Goal: Task Accomplishment & Management: Use online tool/utility

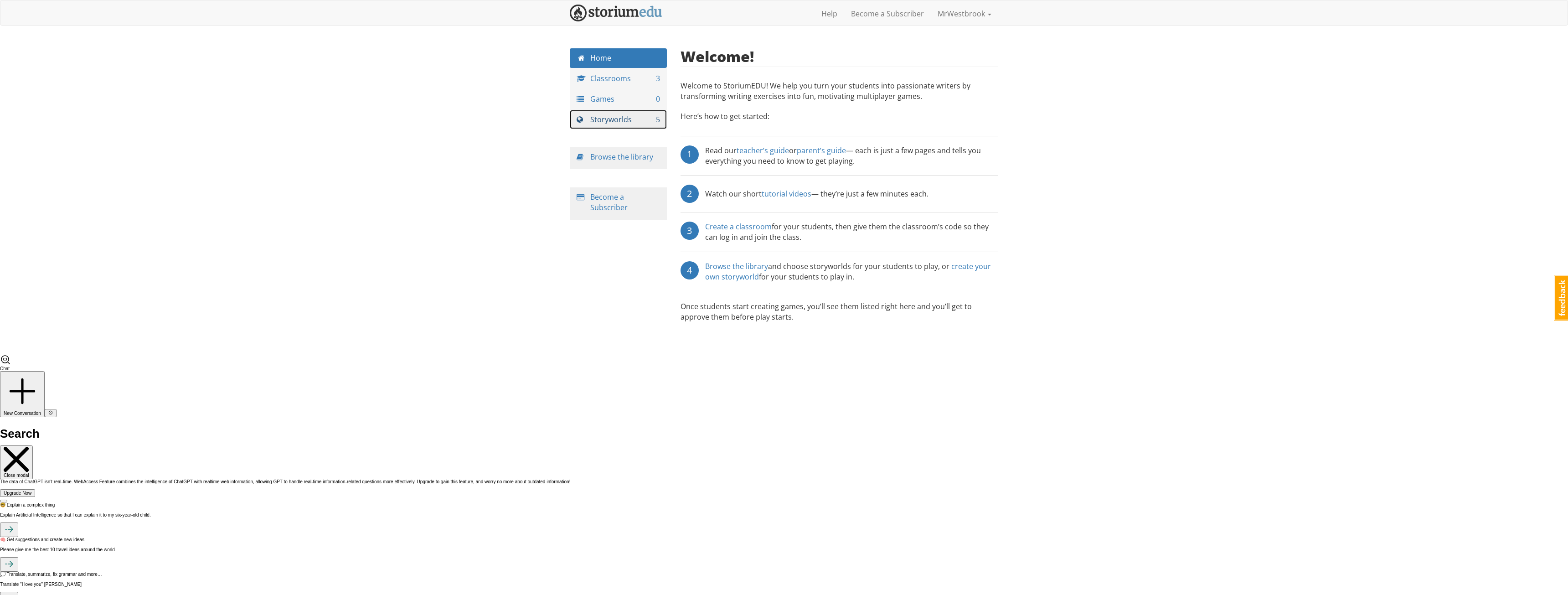
click at [621, 120] on link "Storyworlds 5" at bounding box center [618, 119] width 97 height 19
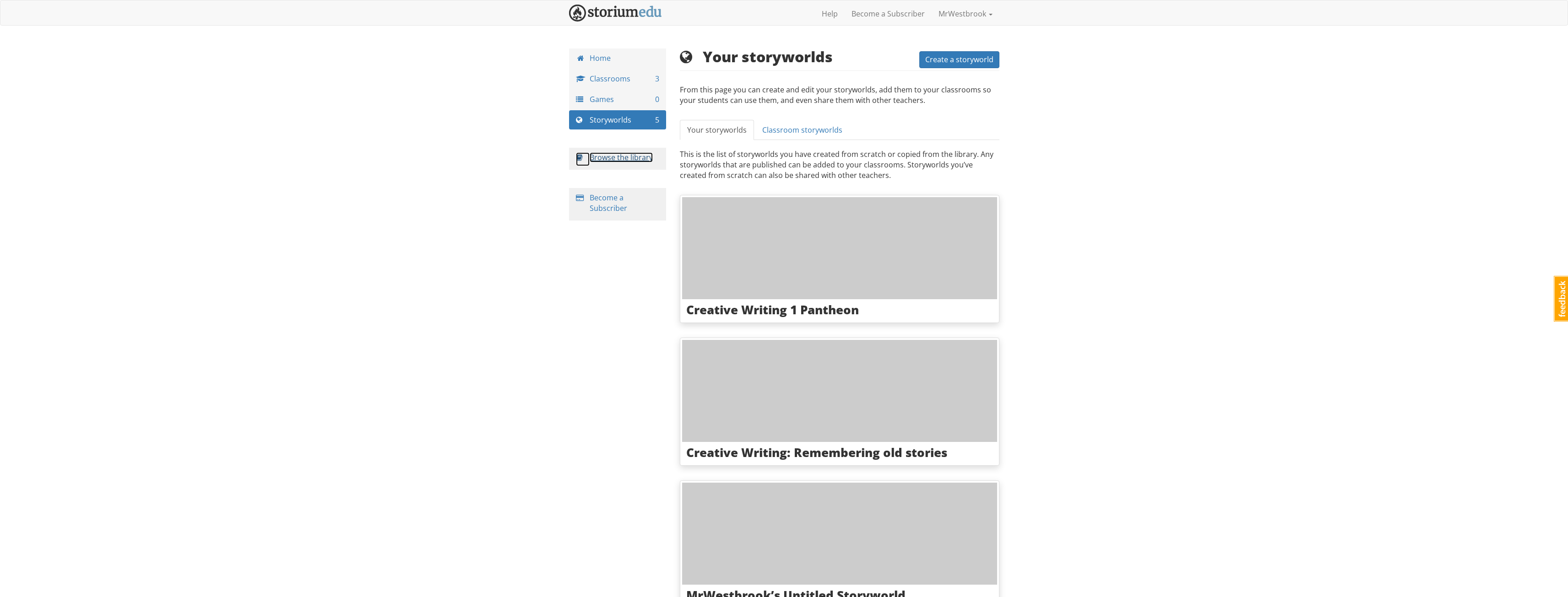
click at [631, 159] on link "Browse the library" at bounding box center [621, 157] width 63 height 10
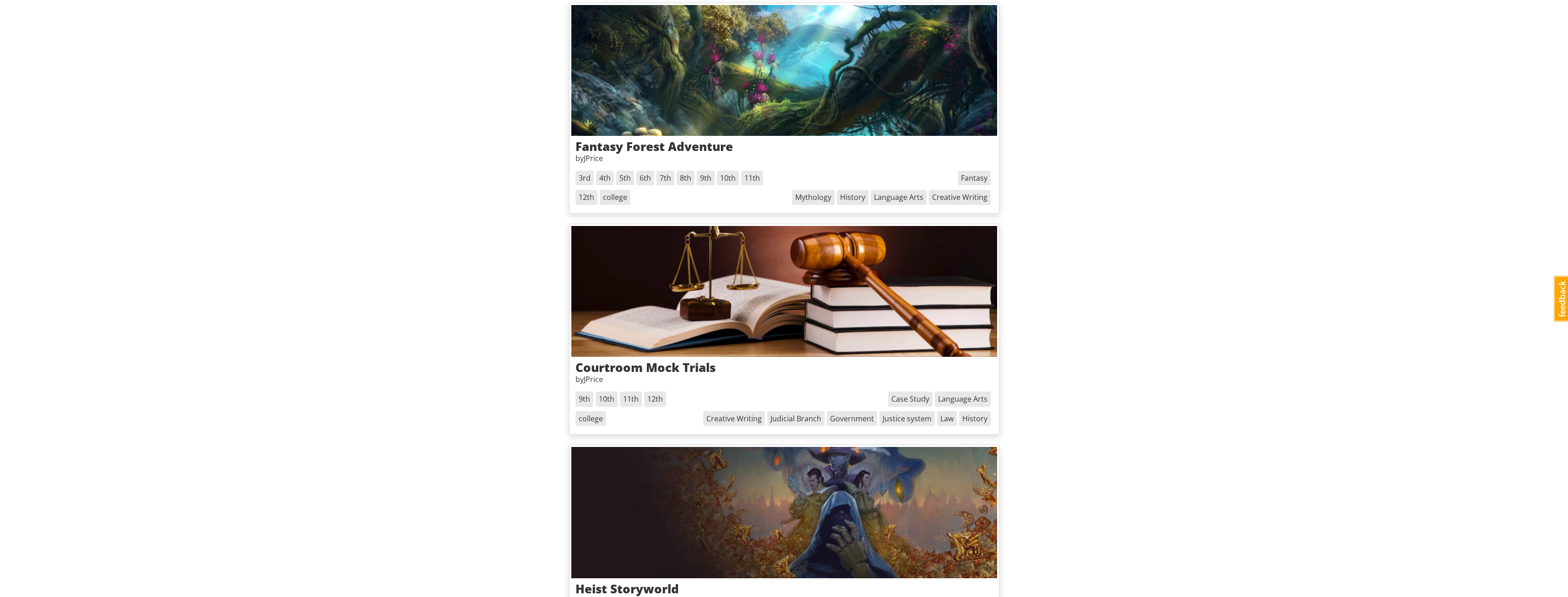
scroll to position [1236, 0]
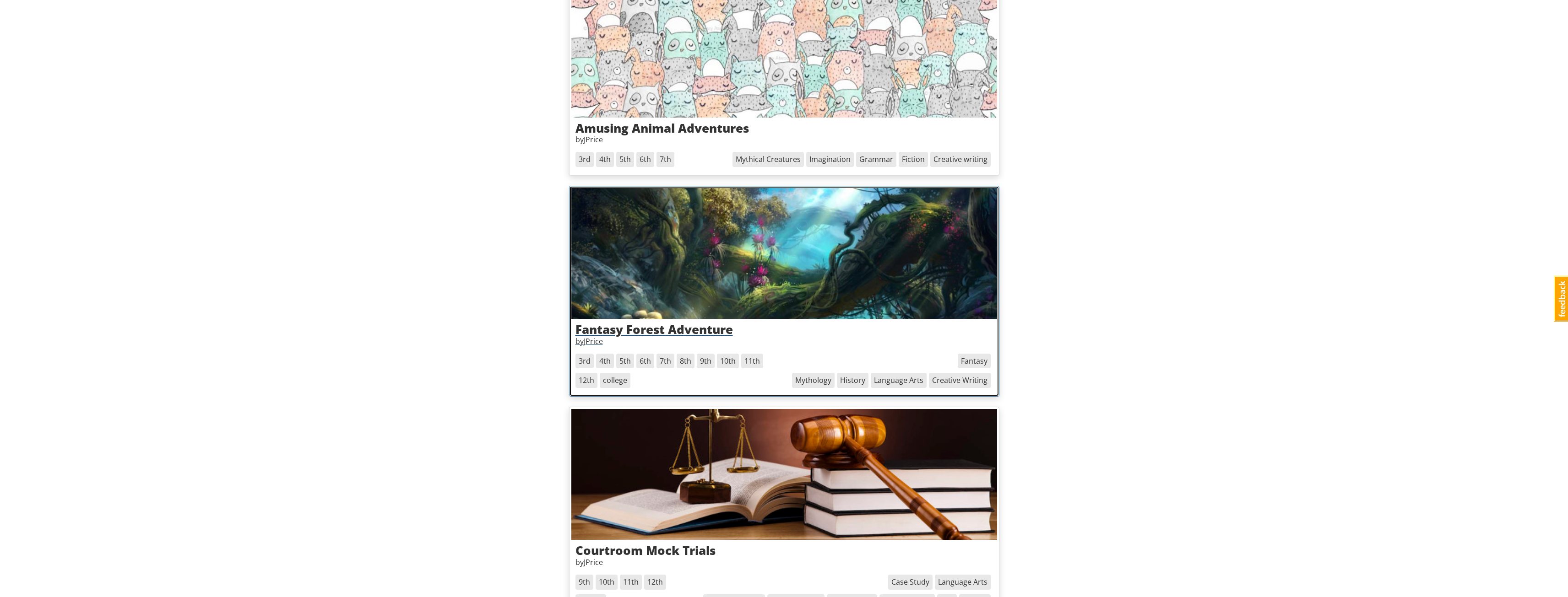
click at [698, 294] on img at bounding box center [784, 254] width 425 height 131
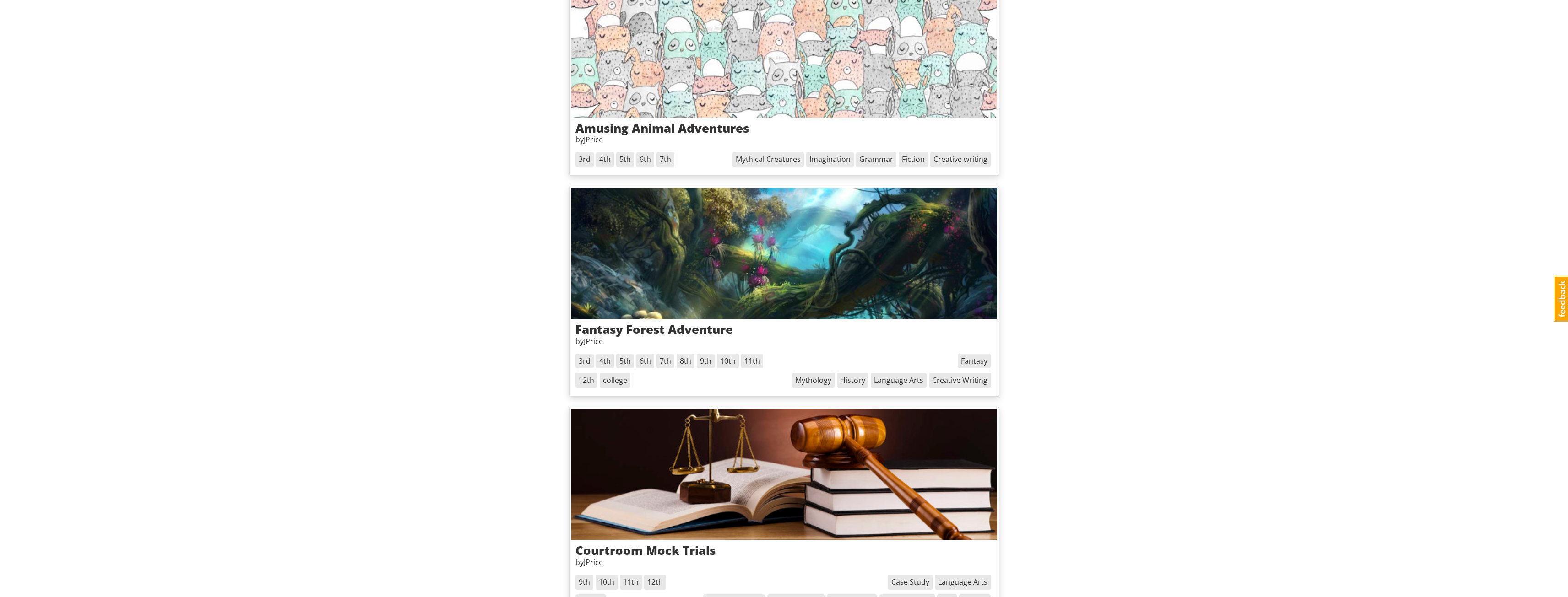
drag, startPoint x: 1161, startPoint y: 138, endPoint x: 1143, endPoint y: 142, distance: 18.4
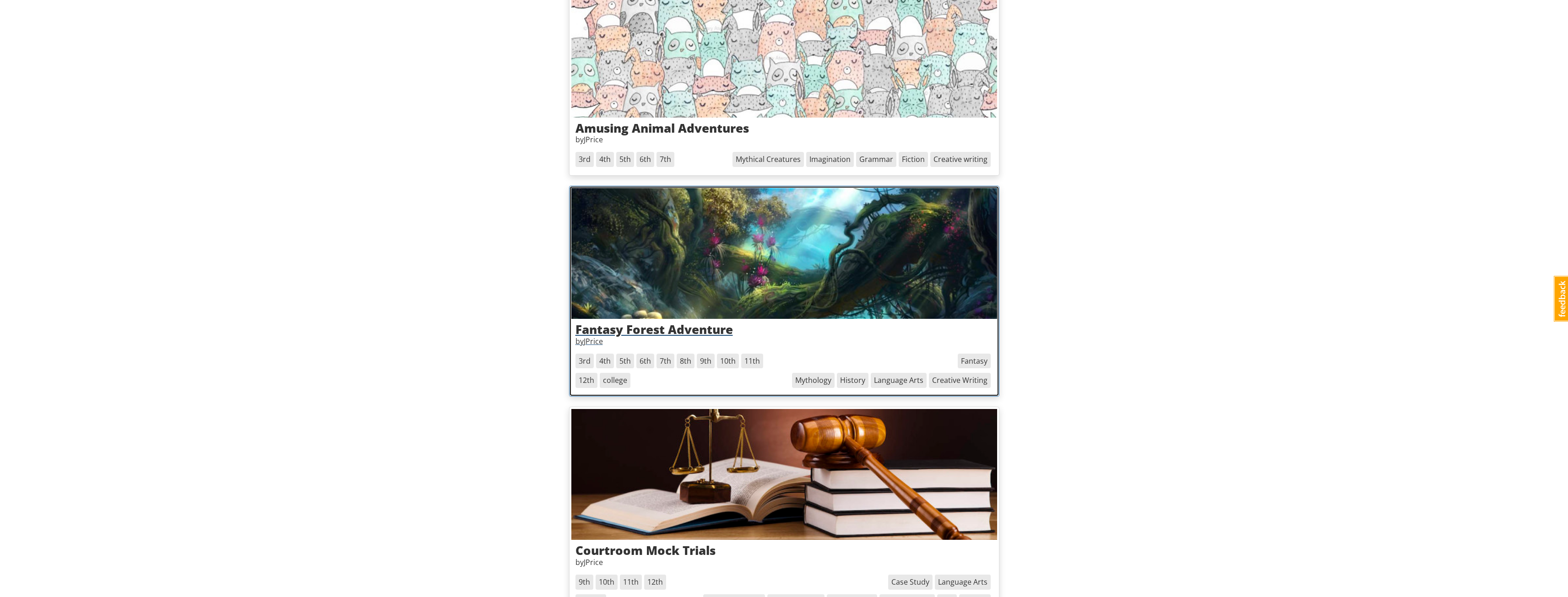
click at [722, 324] on h3 "Fantasy Forest Adventure" at bounding box center [784, 330] width 418 height 13
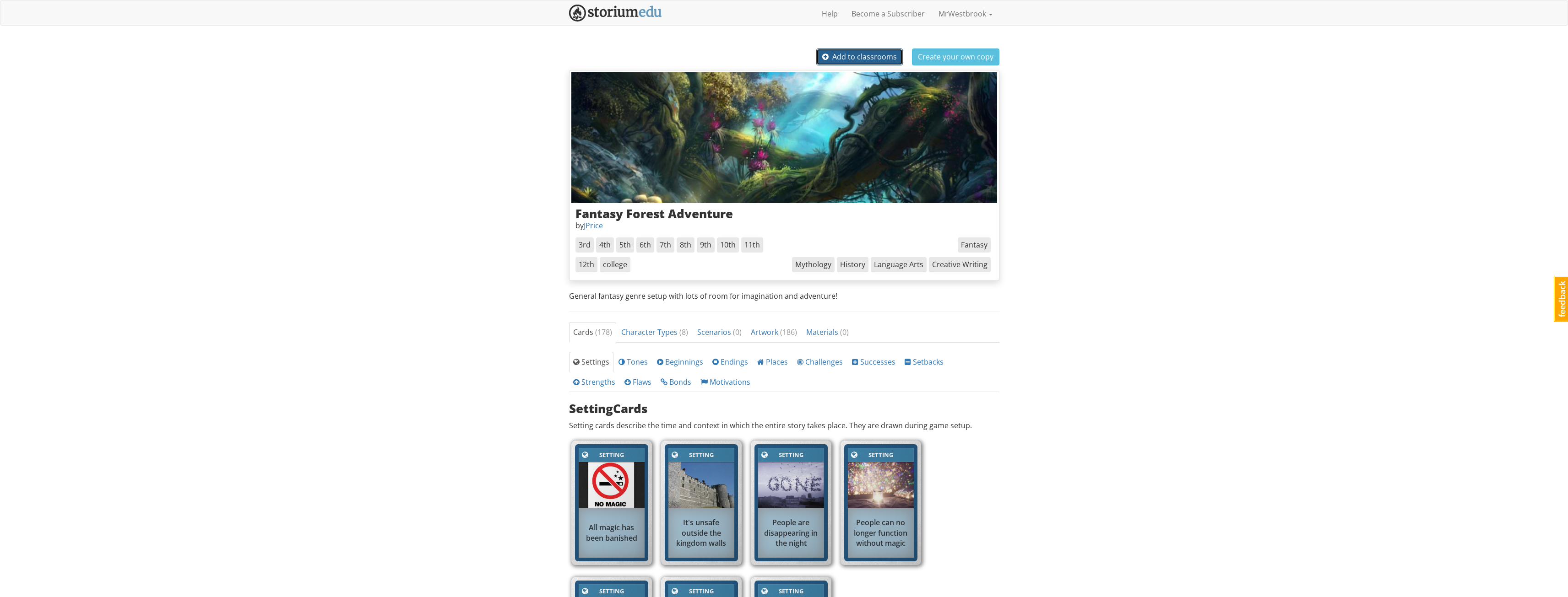
click at [881, 48] on button "Add to classrooms" at bounding box center [859, 57] width 87 height 17
click at [906, 49] on button "Create your own copy" at bounding box center [890, 57] width 87 height 17
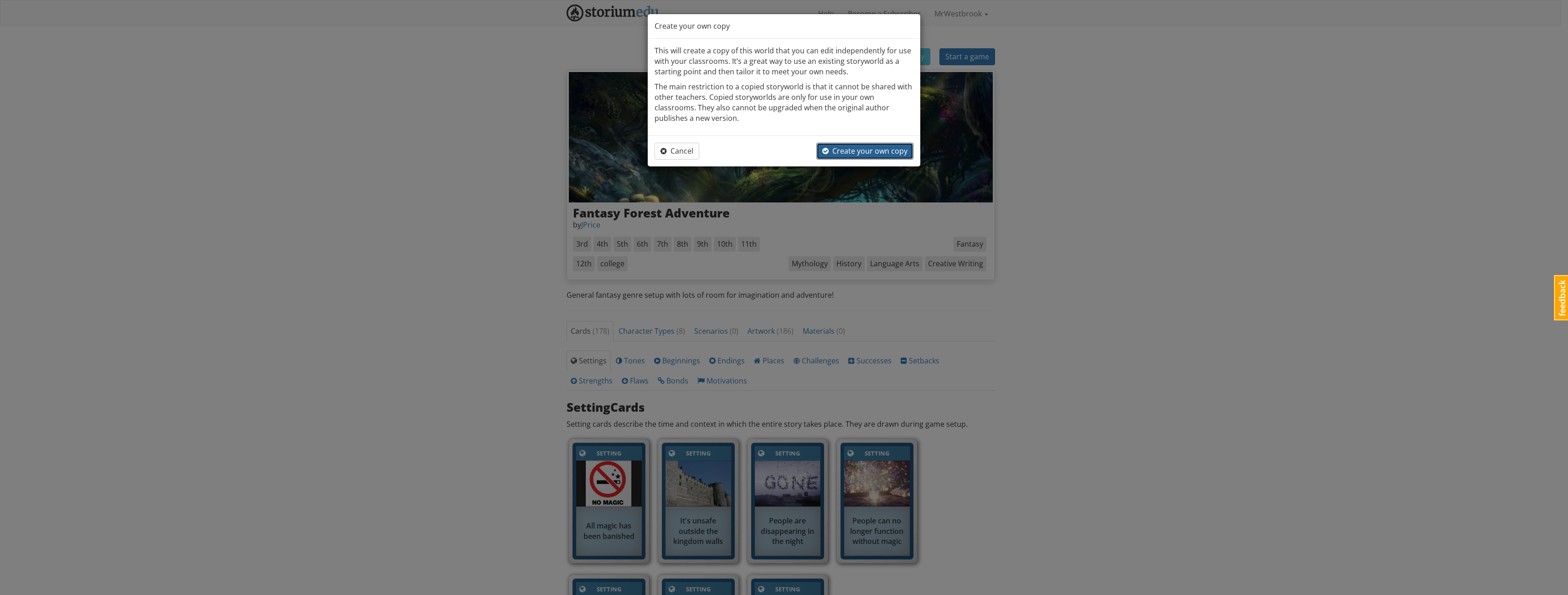
click at [843, 152] on span "Create your own copy" at bounding box center [865, 151] width 85 height 10
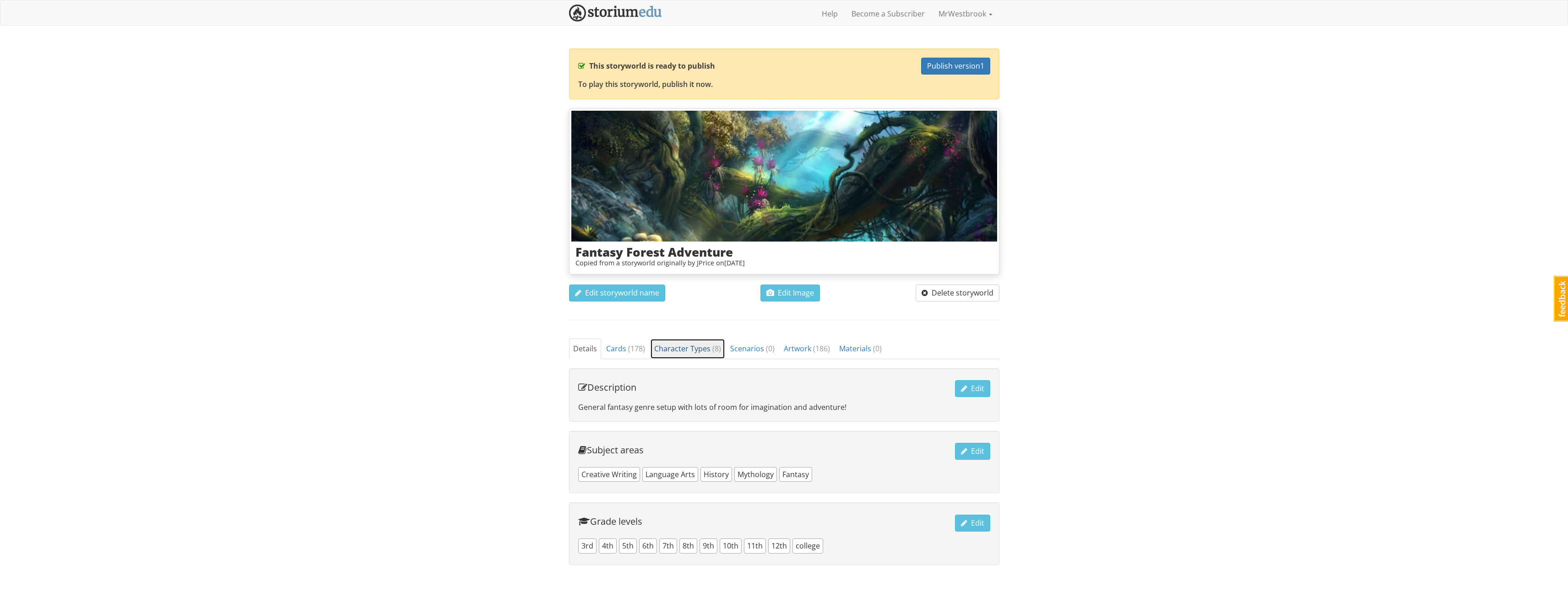
click at [688, 345] on span "Character Types ( 8 )" at bounding box center [687, 348] width 67 height 10
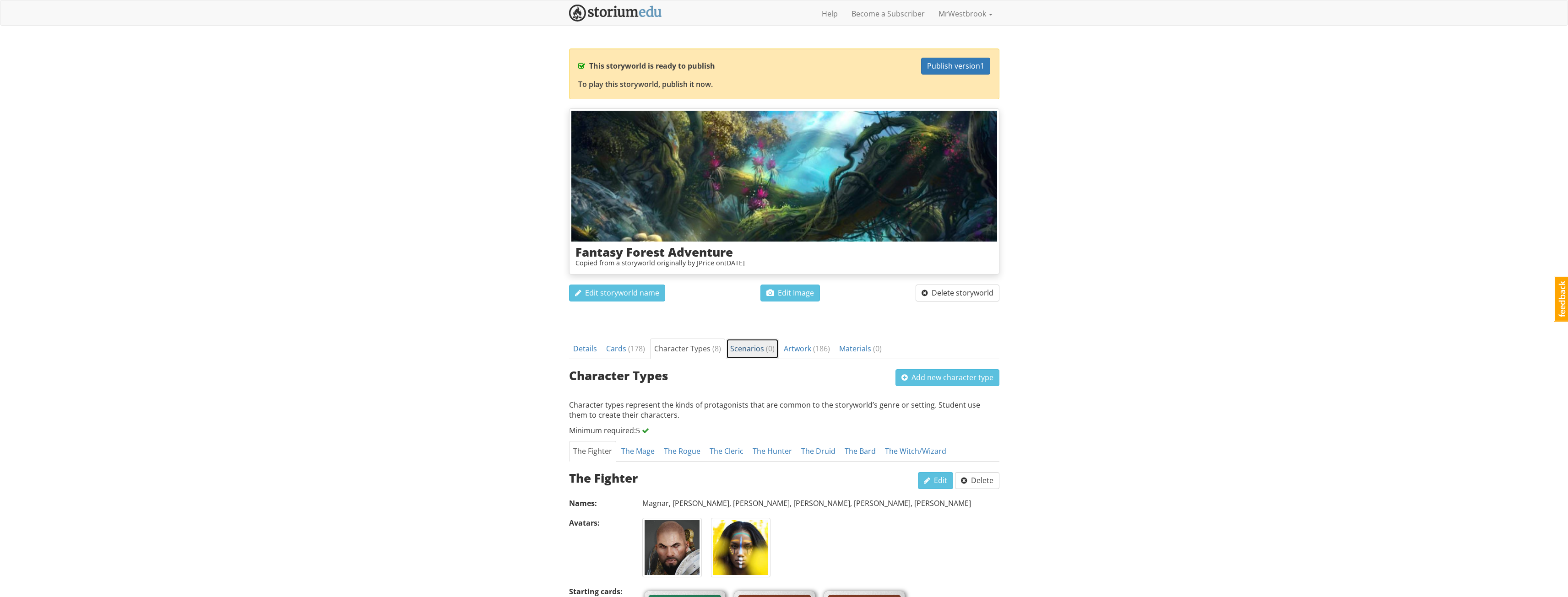
click at [732, 347] on span "Scenarios ( 0 )" at bounding box center [752, 348] width 45 height 10
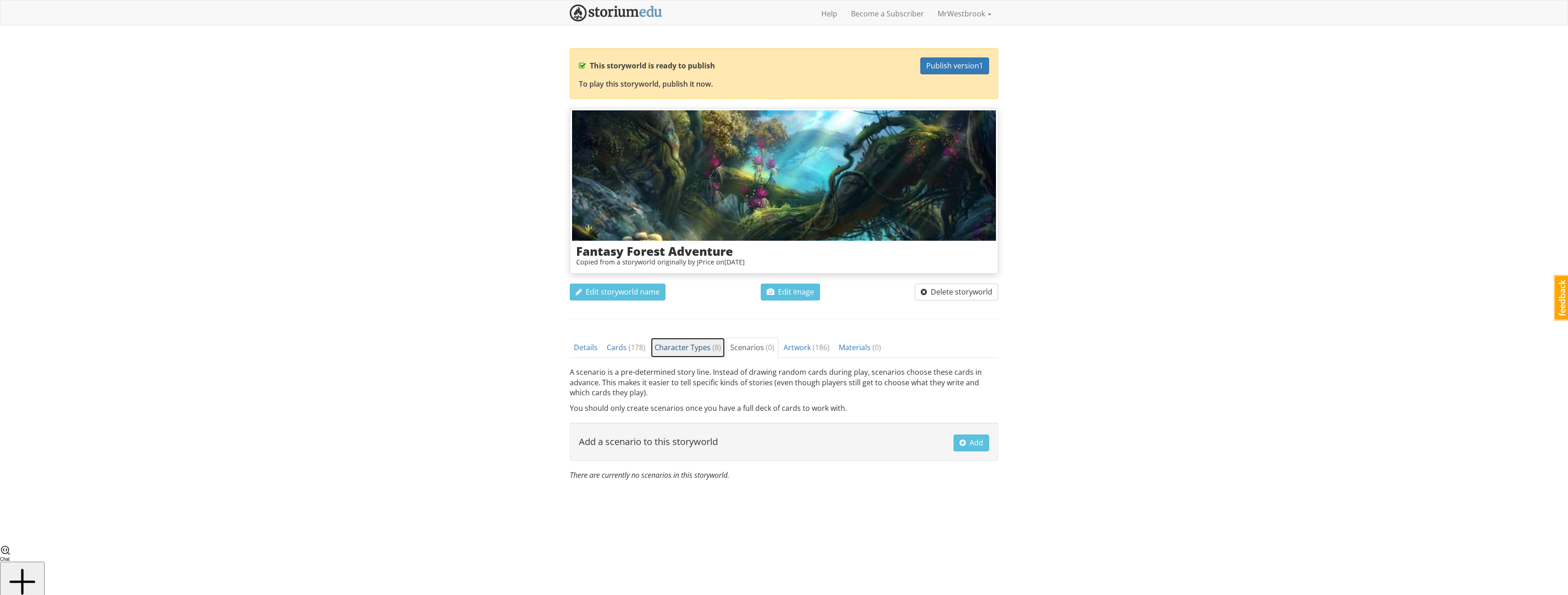
click at [663, 345] on span "Character Types ( 8 )" at bounding box center [687, 347] width 66 height 10
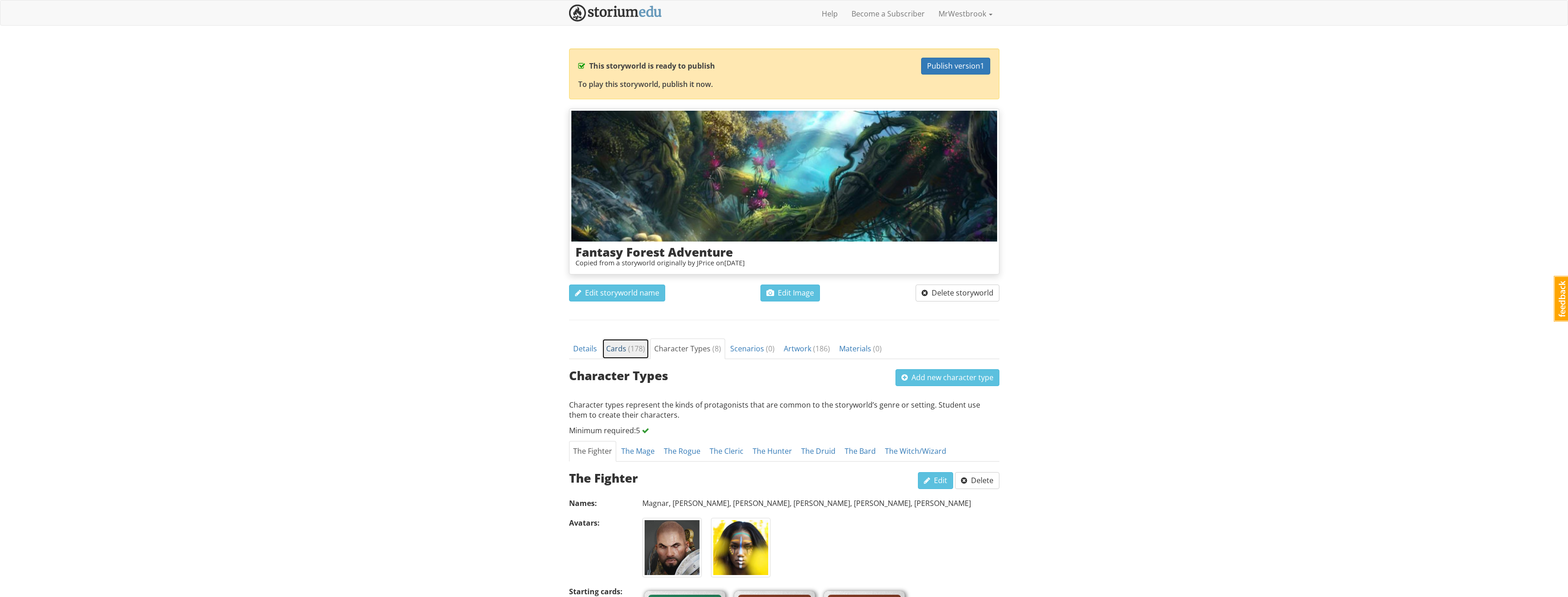
click at [639, 346] on span "( 178 )" at bounding box center [636, 348] width 17 height 10
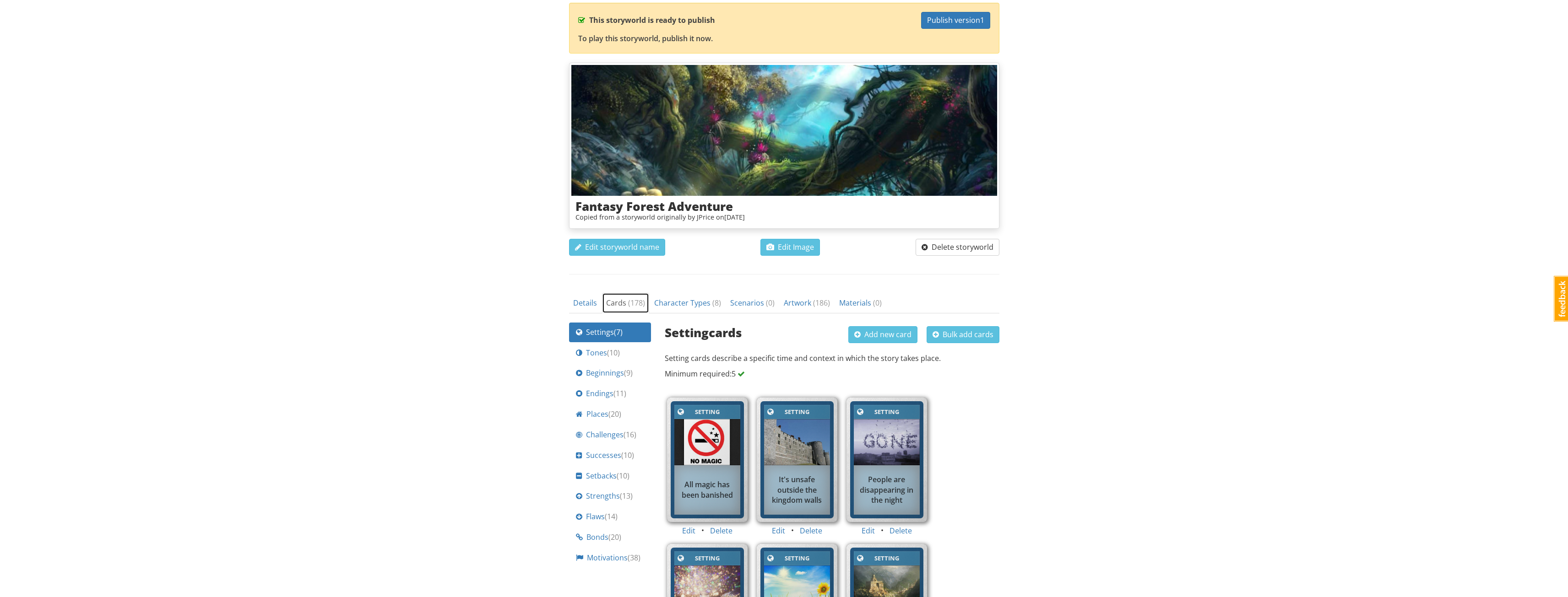
scroll to position [92, 0]
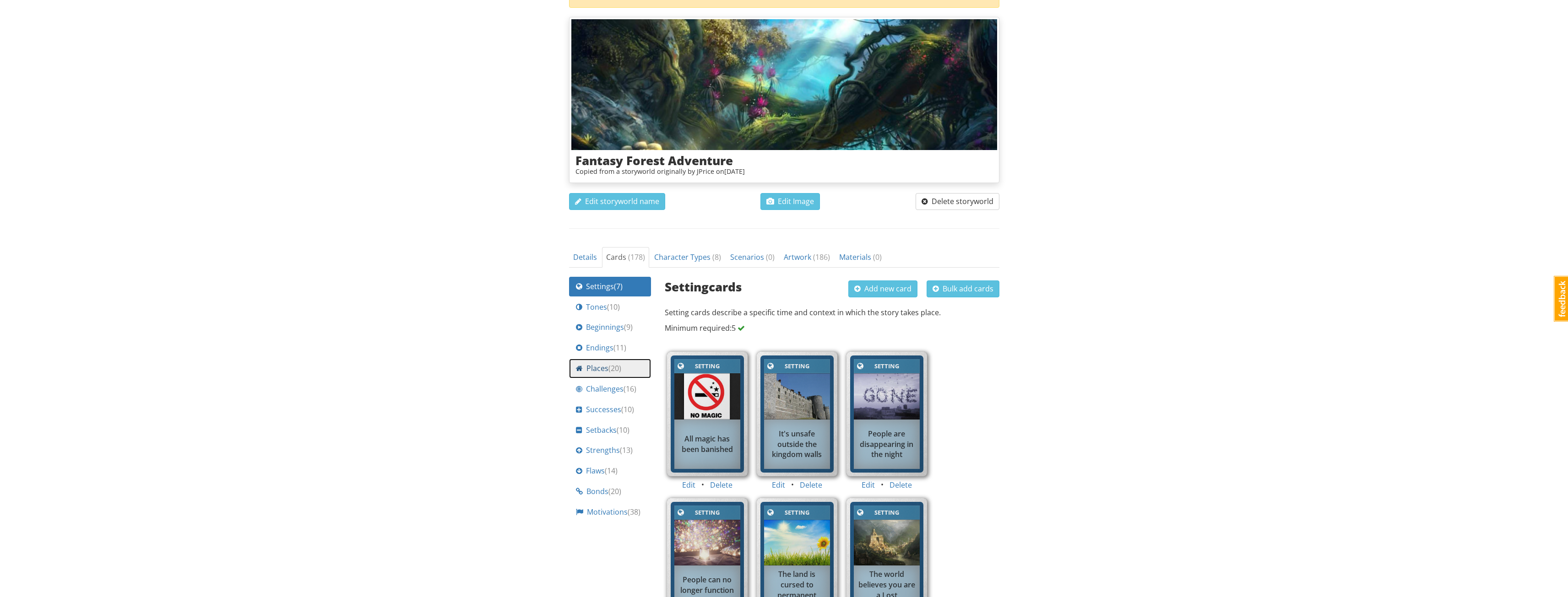
click at [584, 370] on div "Places ( 20 )" at bounding box center [610, 368] width 68 height 10
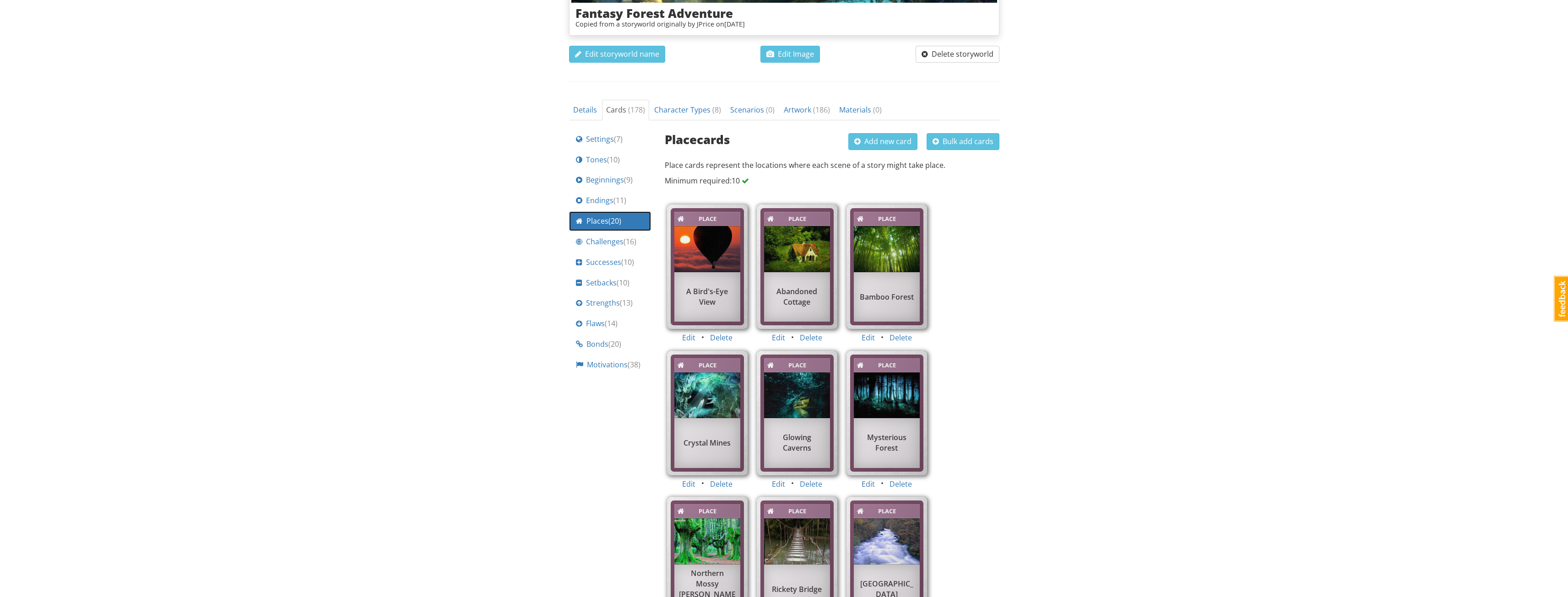
scroll to position [0, 0]
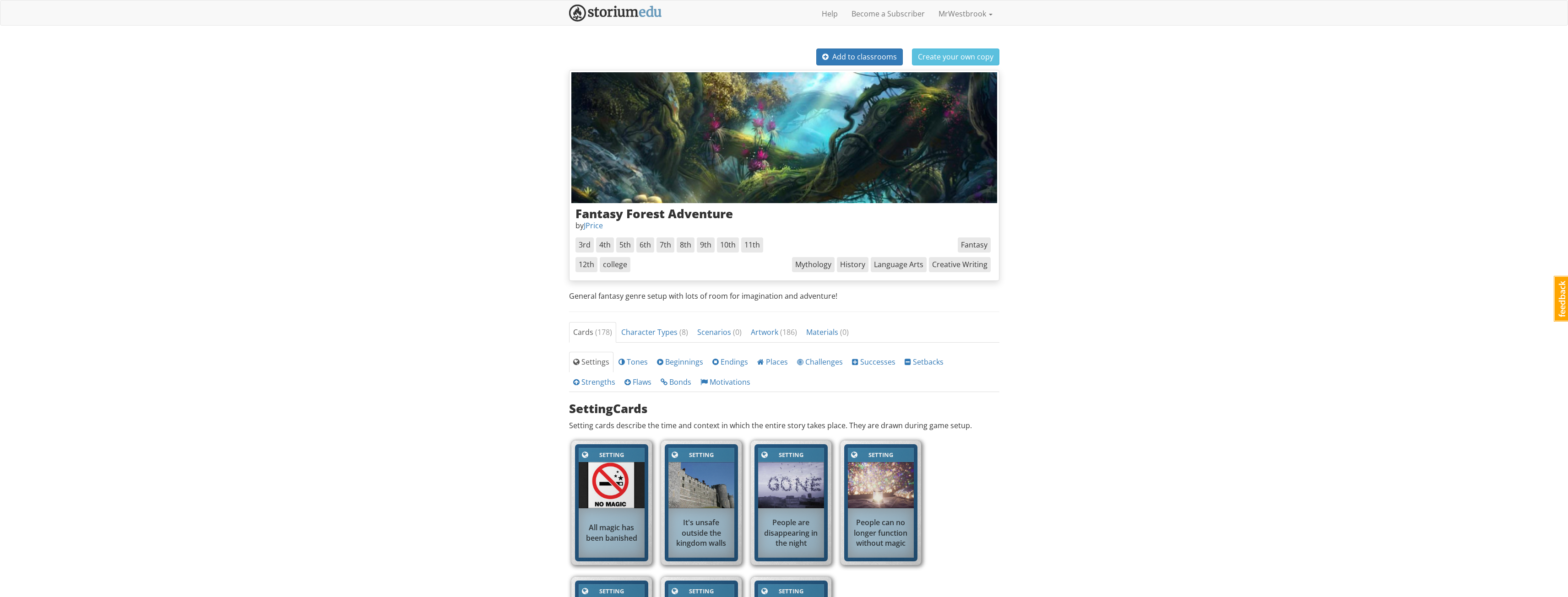
scroll to position [183, 0]
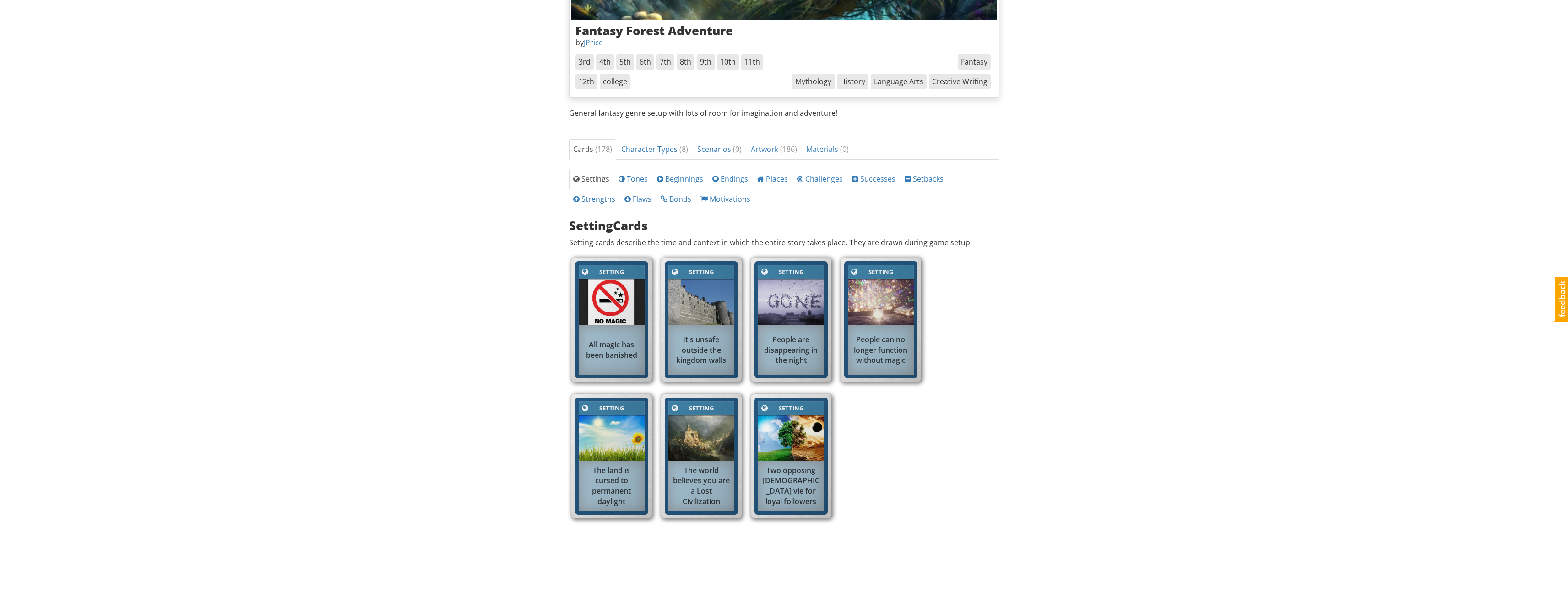
click at [971, 433] on div "Setting Setting All magic has been banished Setting Setting It's unsafe outside…" at bounding box center [784, 389] width 435 height 273
click at [698, 442] on img at bounding box center [701, 439] width 66 height 46
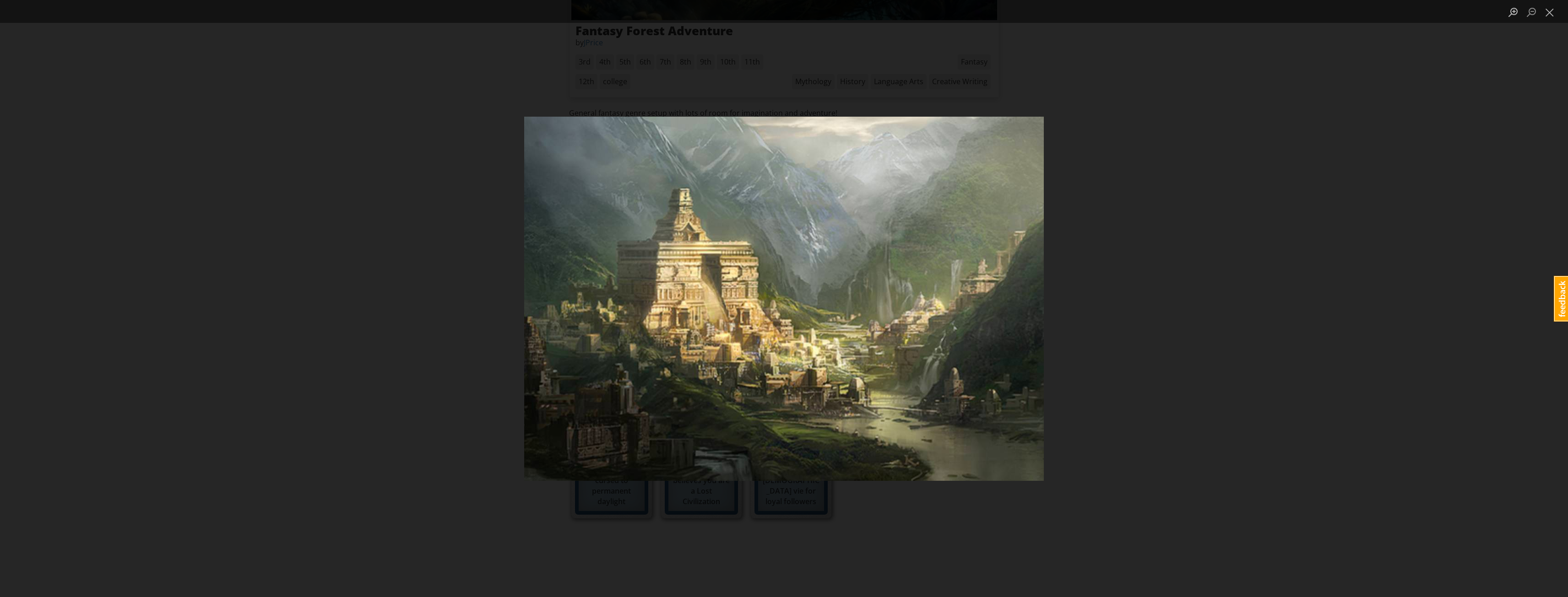
click at [1185, 256] on div "Lightbox" at bounding box center [784, 298] width 1568 height 597
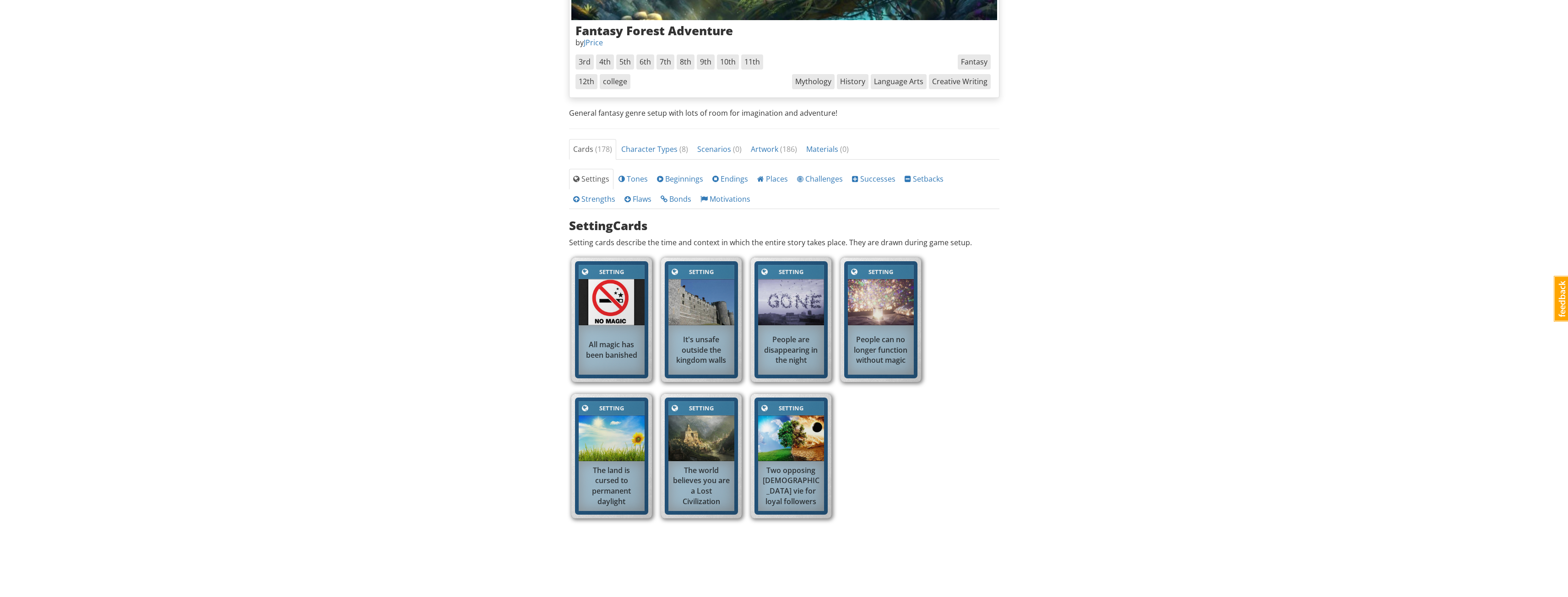
scroll to position [137, 0]
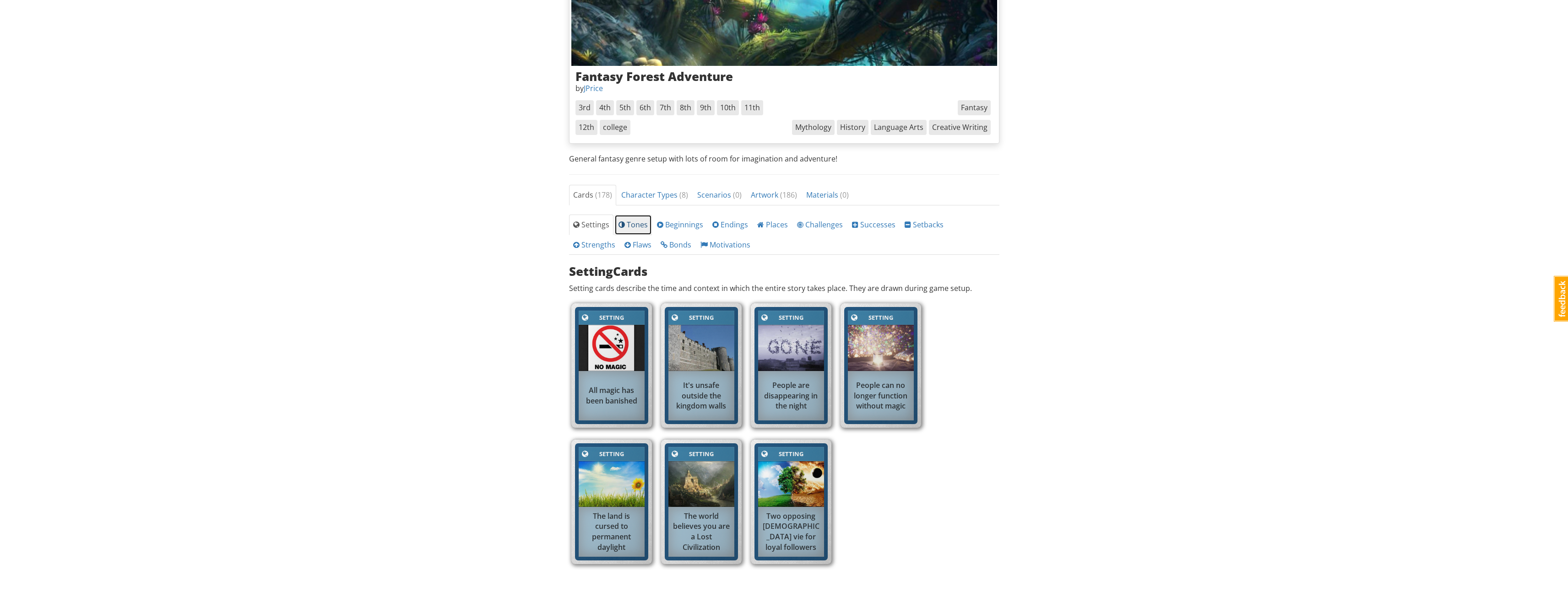
click at [620, 230] on link "Tones" at bounding box center [633, 225] width 37 height 21
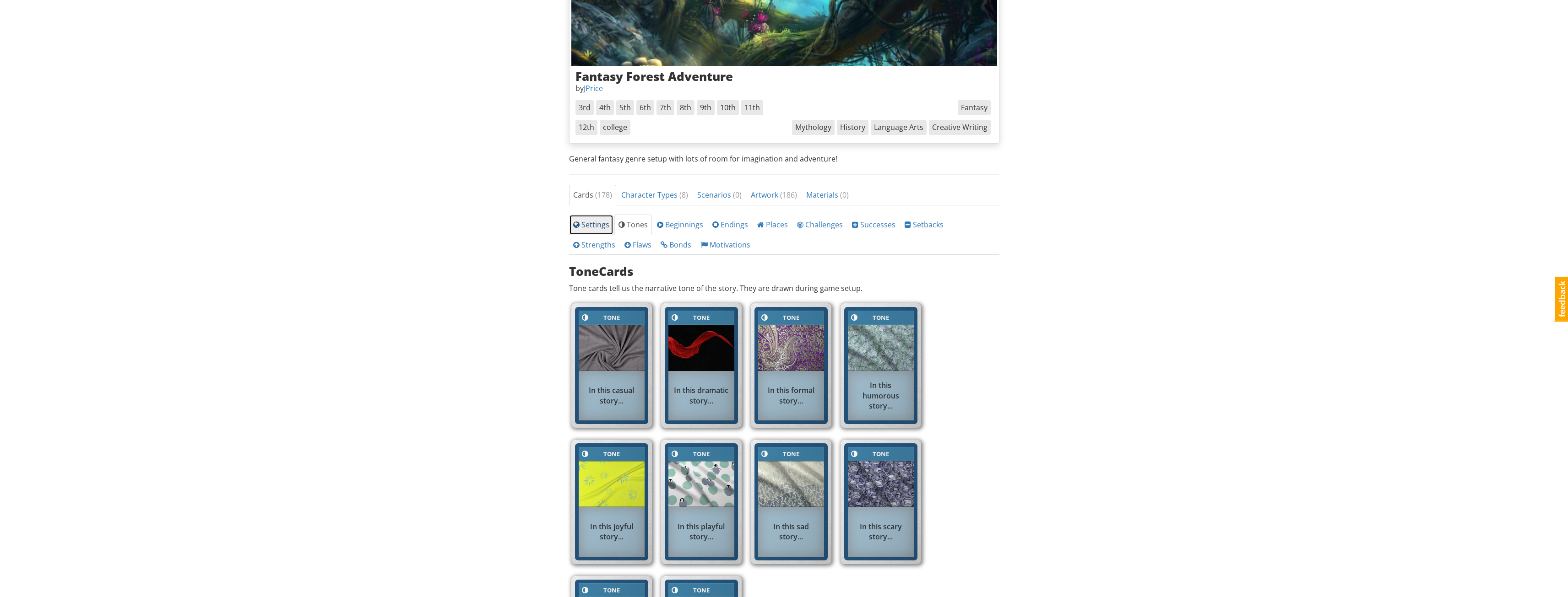
click at [596, 227] on span "Settings" at bounding box center [591, 224] width 36 height 10
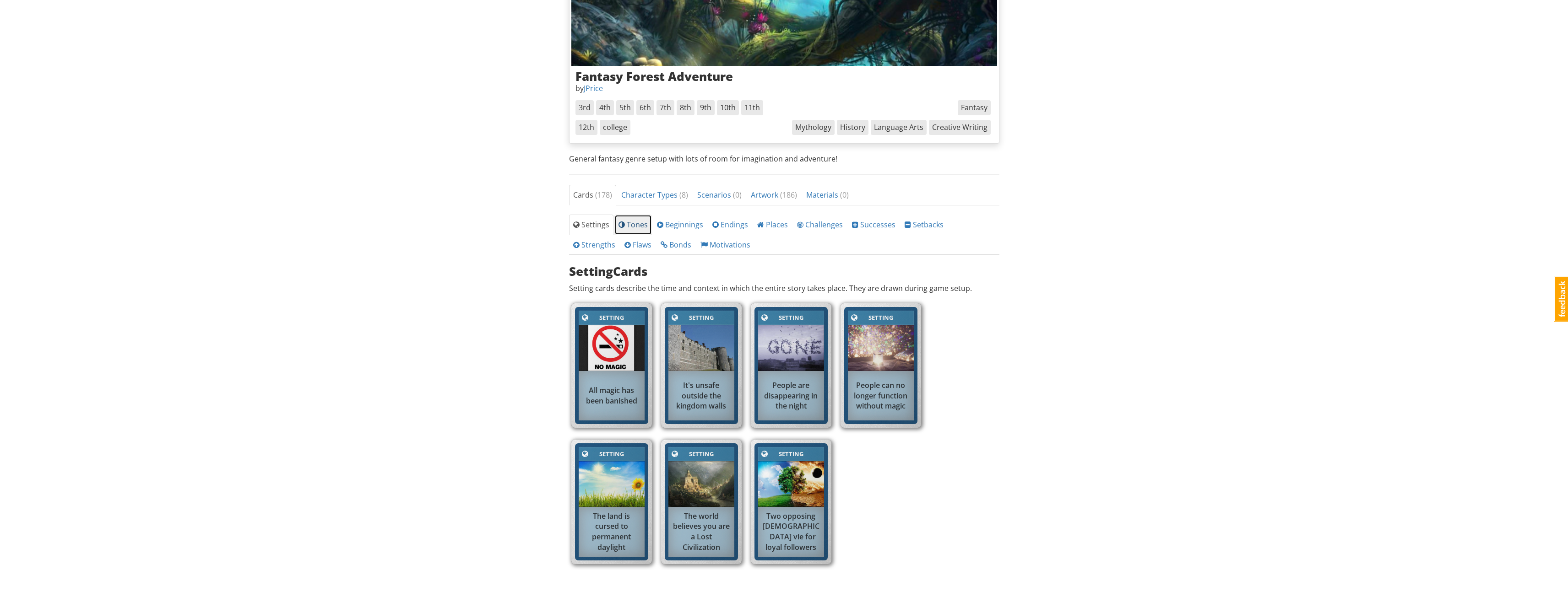
click at [626, 219] on link "Tones" at bounding box center [633, 225] width 37 height 21
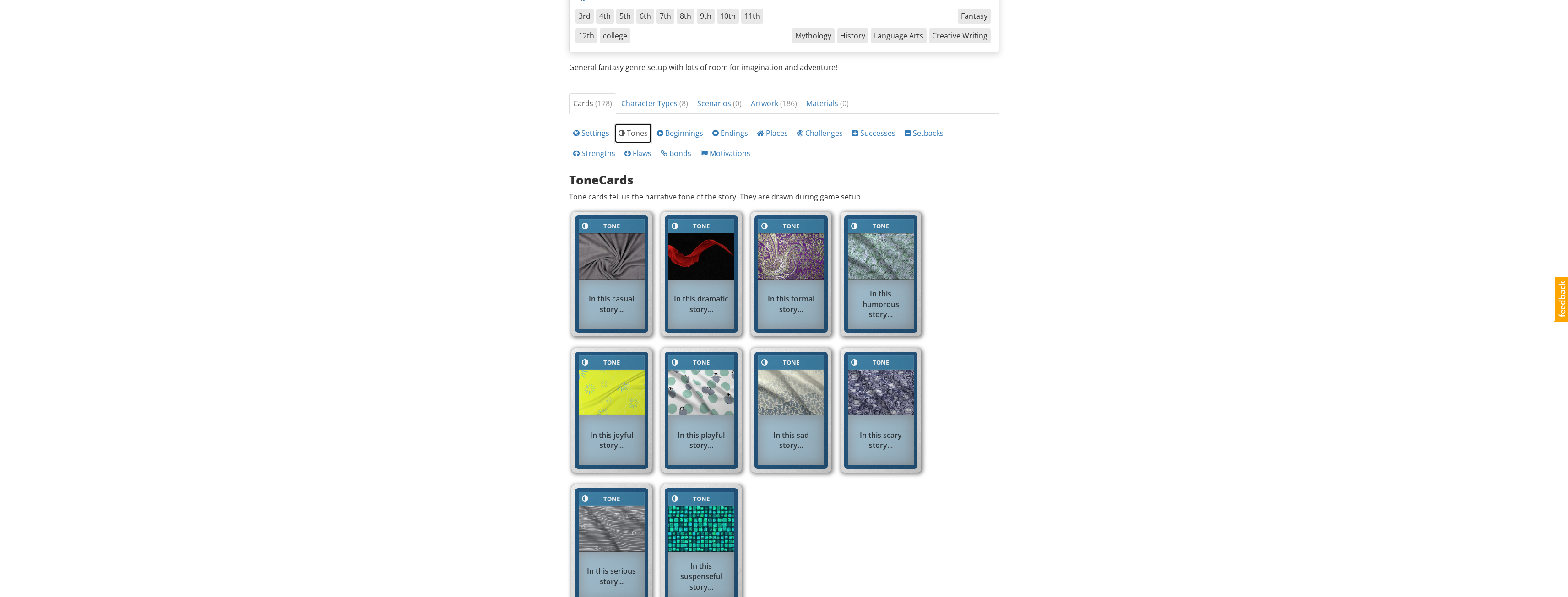
scroll to position [320, 0]
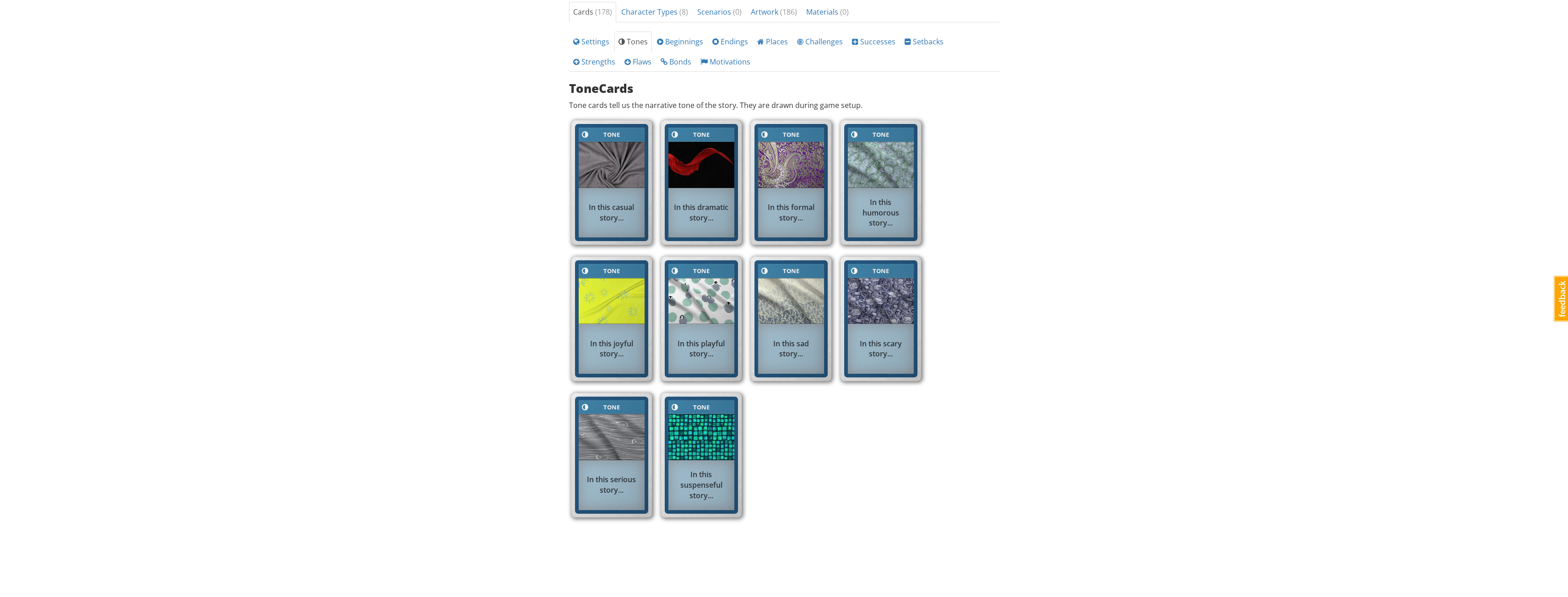
click at [889, 302] on img at bounding box center [881, 301] width 66 height 46
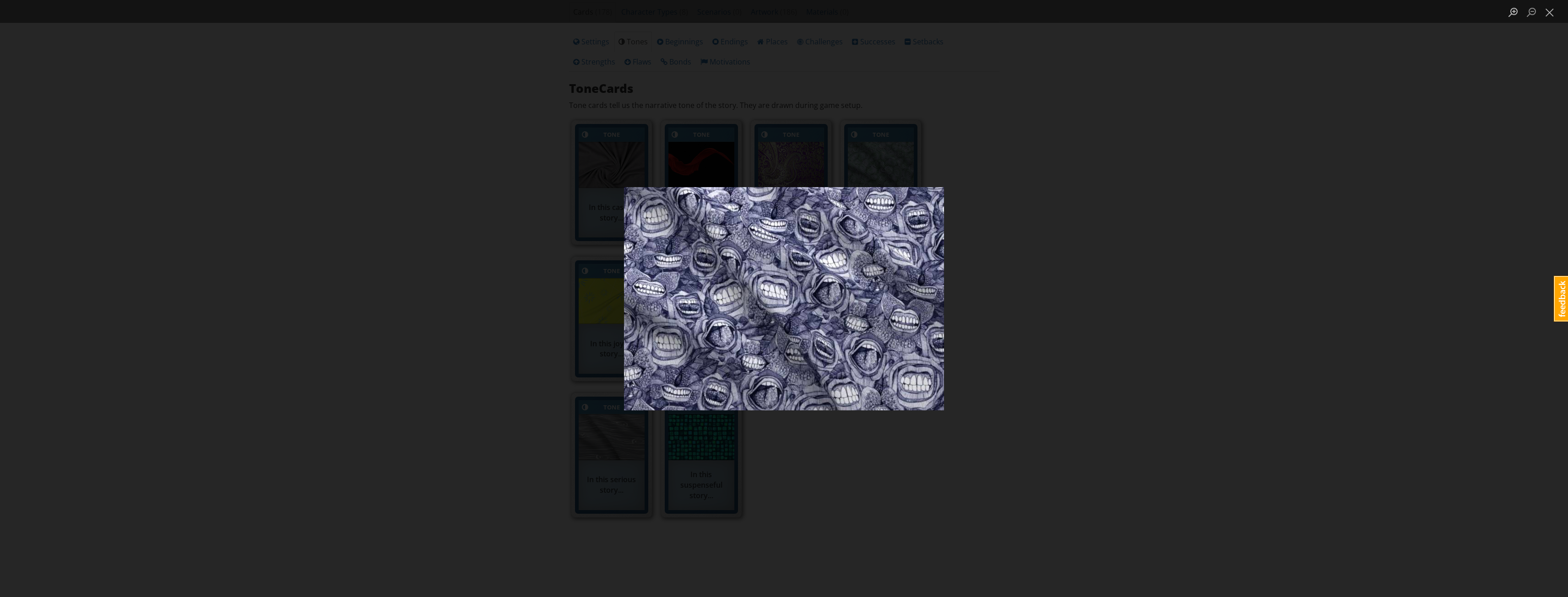
click at [1023, 358] on div "Lightbox" at bounding box center [784, 298] width 1568 height 597
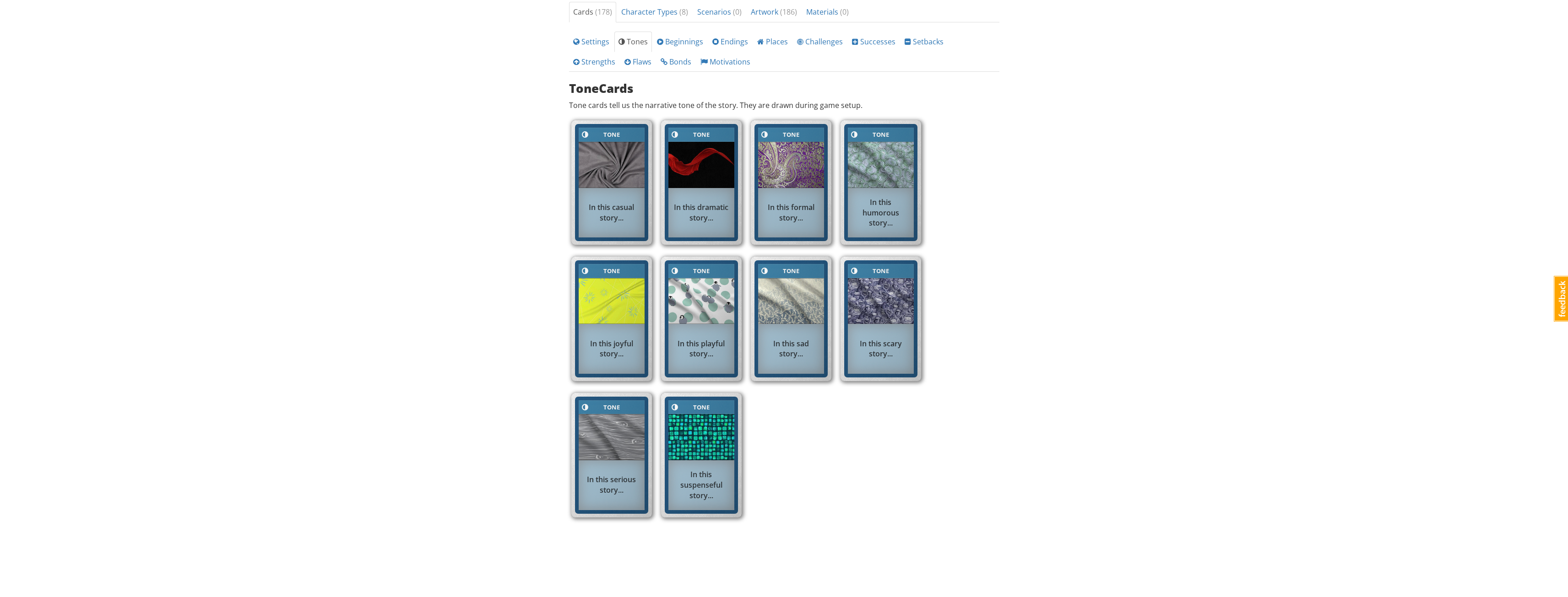
click at [529, 367] on div "mrwestbrook MrWestbrook 1 Toggle navigation Help Become a Subscriber MrWestbroo…" at bounding box center [784, 155] width 1568 height 950
click at [716, 434] on img at bounding box center [701, 438] width 66 height 46
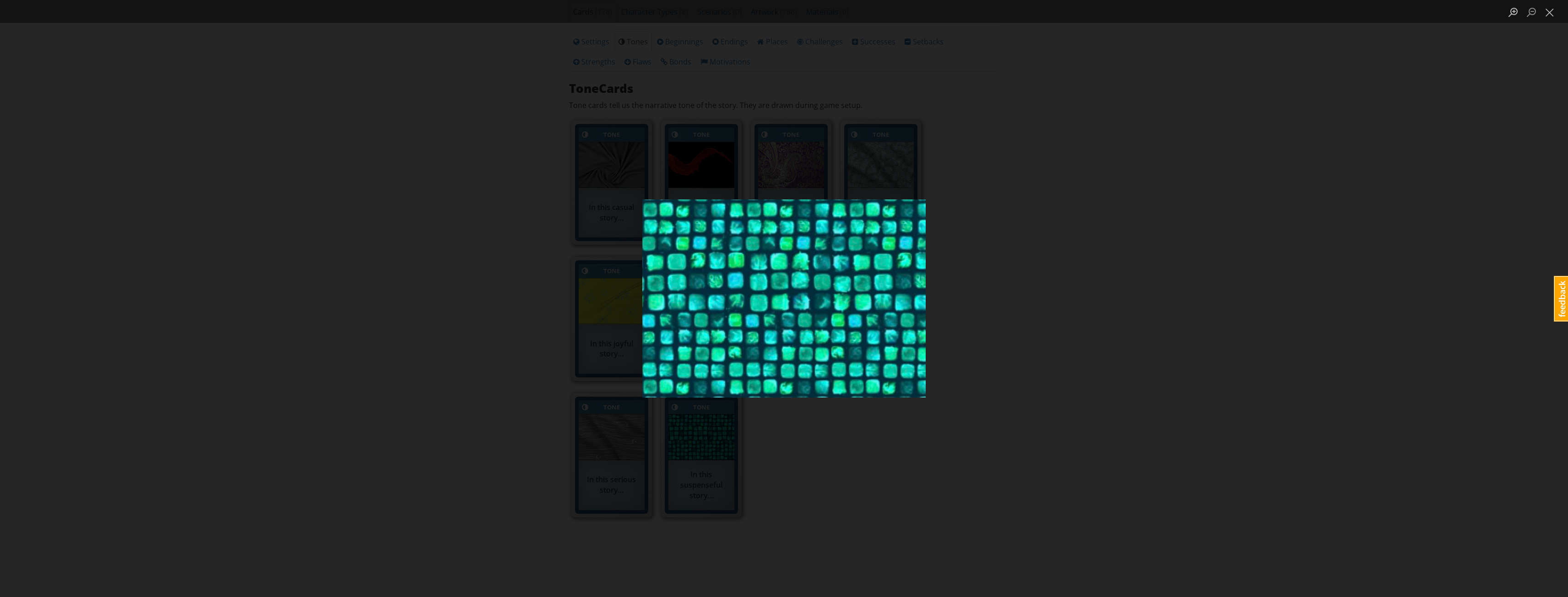
click at [1041, 467] on div "Lightbox" at bounding box center [784, 298] width 1568 height 597
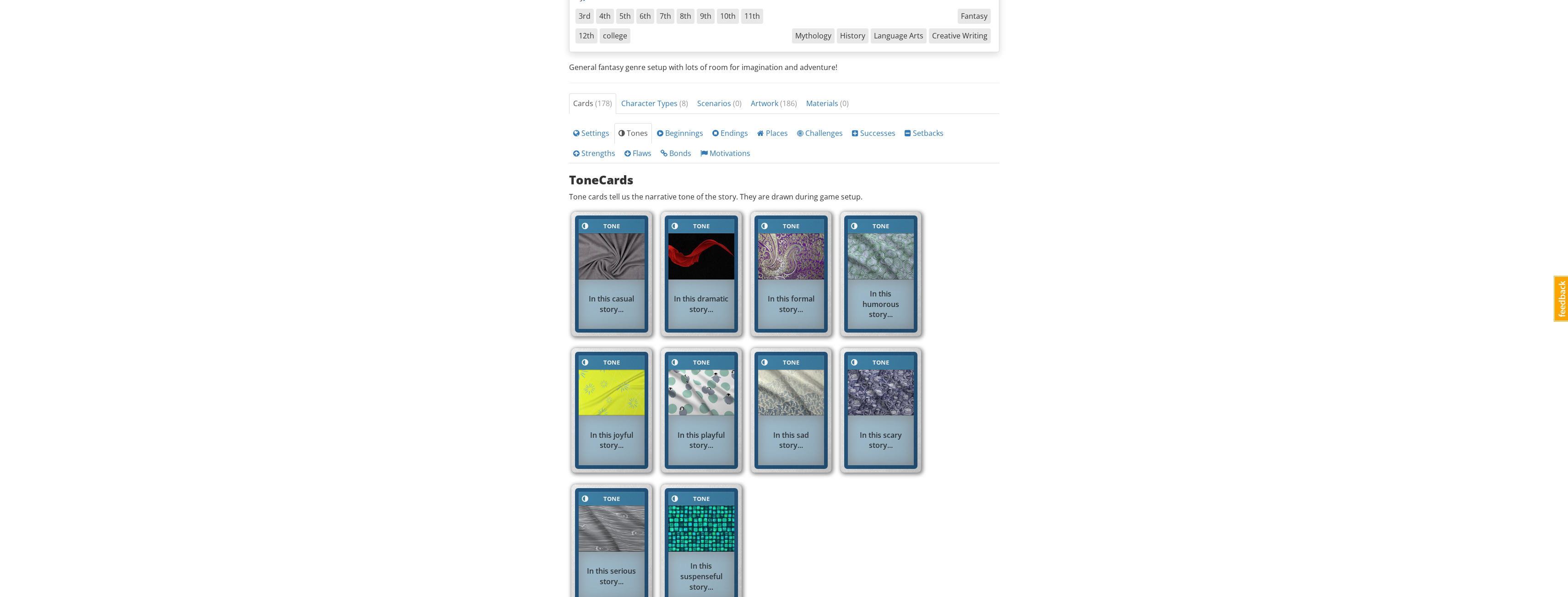
scroll to position [137, 0]
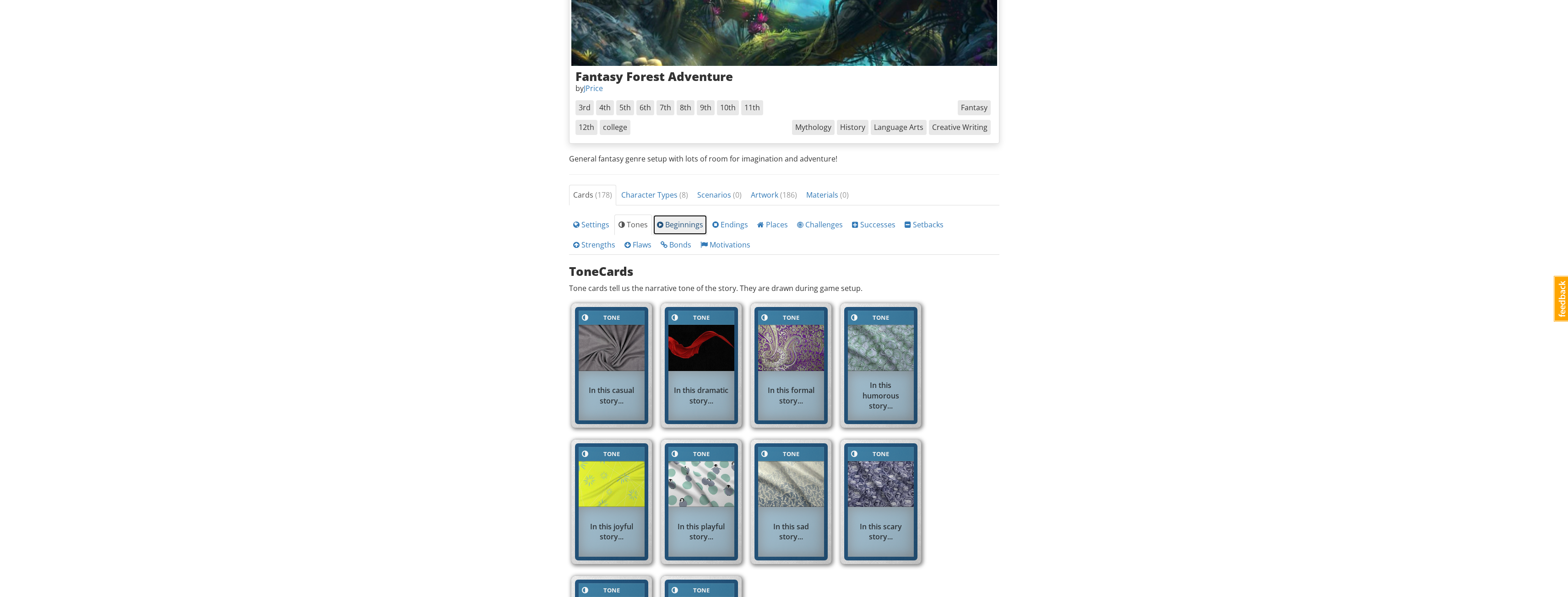
click at [674, 223] on span "Beginnings" at bounding box center [680, 224] width 46 height 10
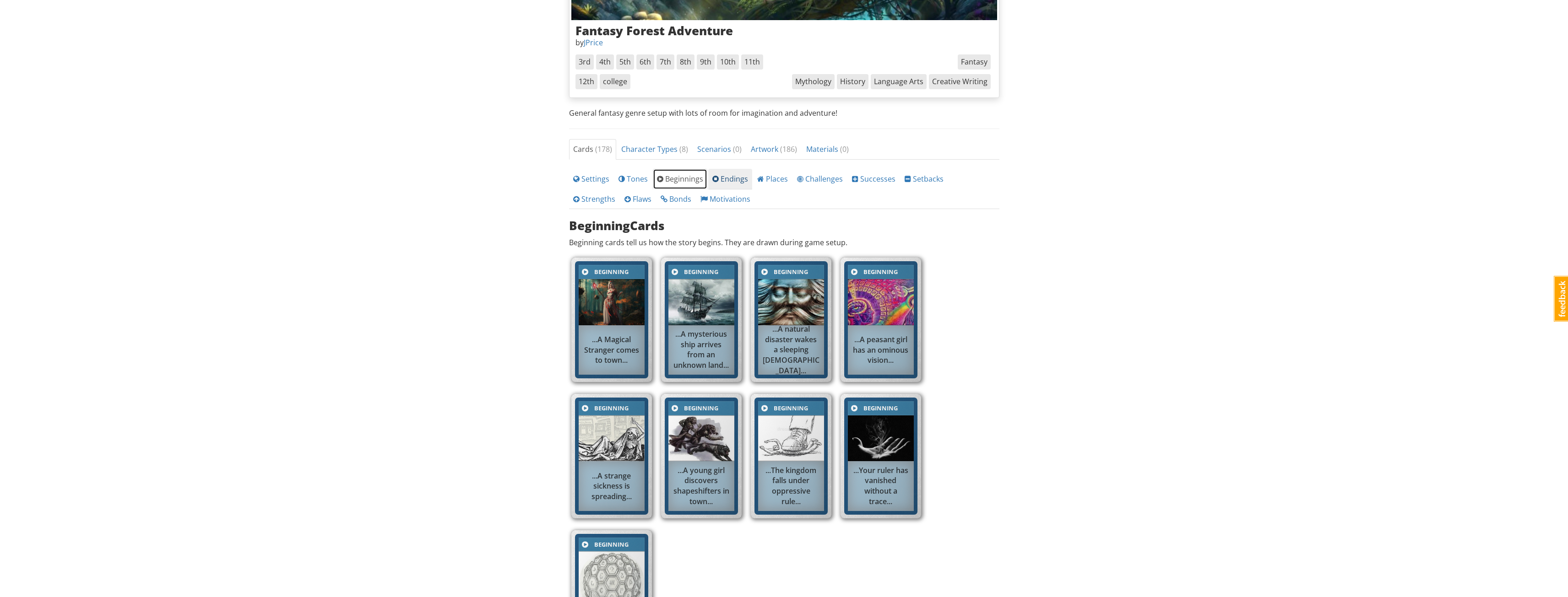
scroll to position [229, 0]
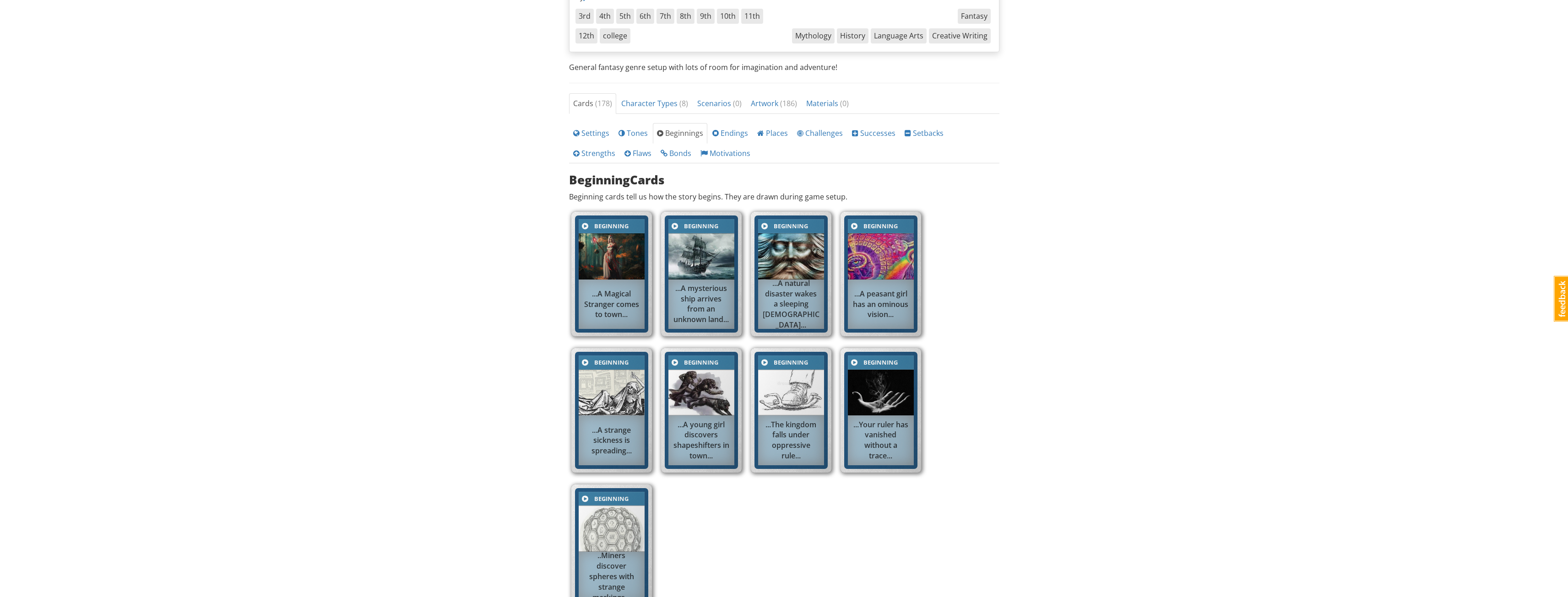
click at [608, 255] on img at bounding box center [612, 257] width 66 height 46
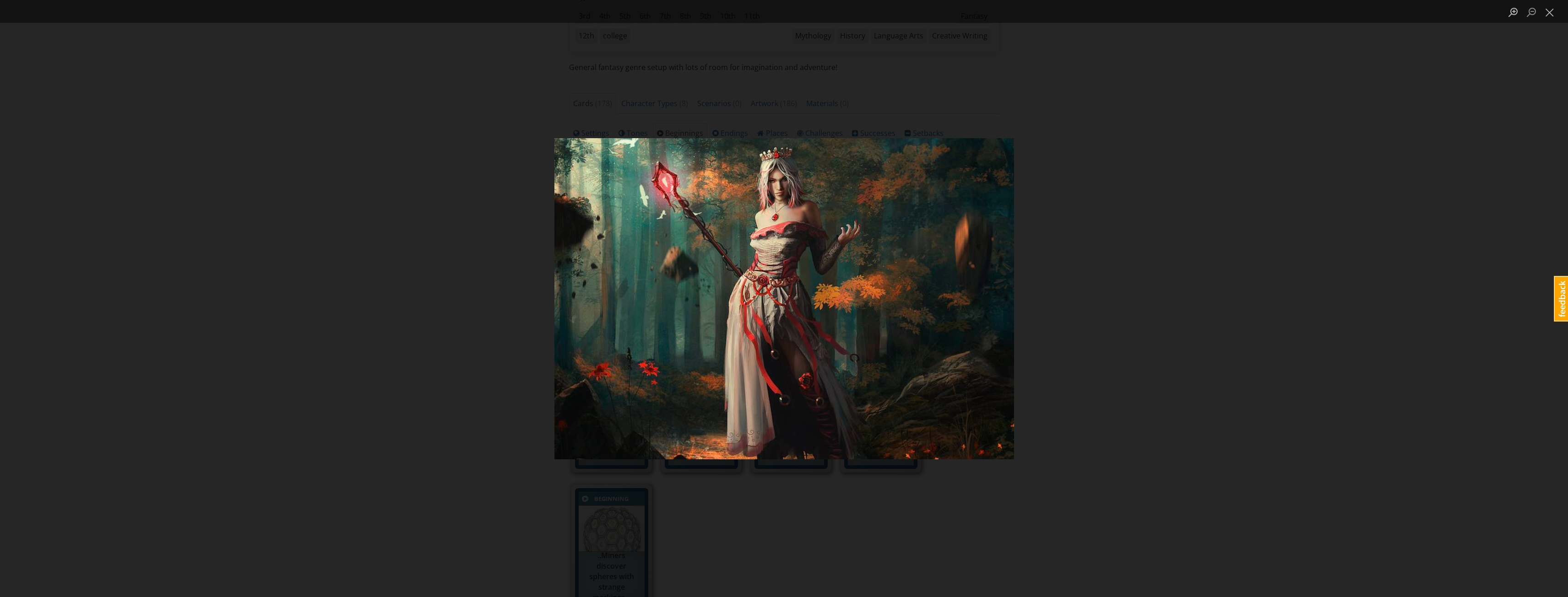
click at [1077, 345] on div "Lightbox" at bounding box center [784, 298] width 1568 height 597
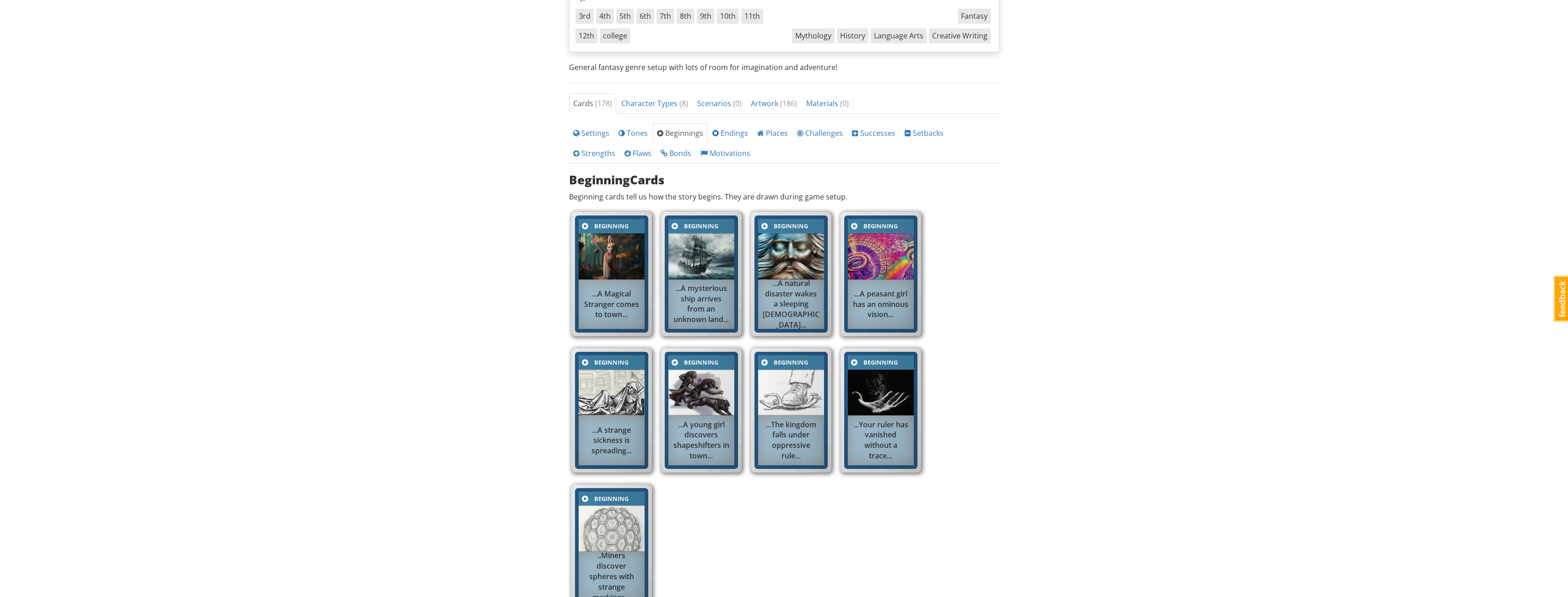
click at [1077, 345] on div "mrwestbrook MrWestbrook 1 Toggle navigation Help Become a Subscriber MrWestbroo…" at bounding box center [784, 246] width 1568 height 950
click at [793, 268] on img at bounding box center [791, 257] width 66 height 46
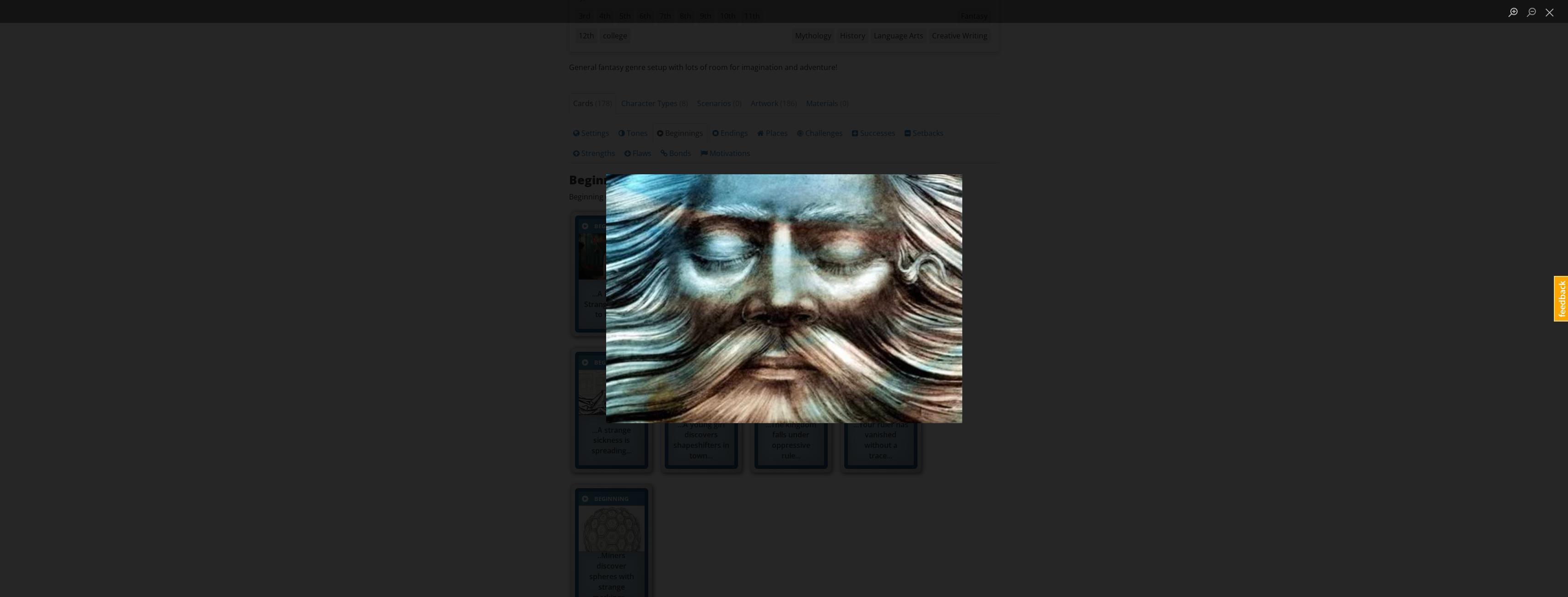
click at [1120, 299] on div "Lightbox" at bounding box center [784, 298] width 1568 height 597
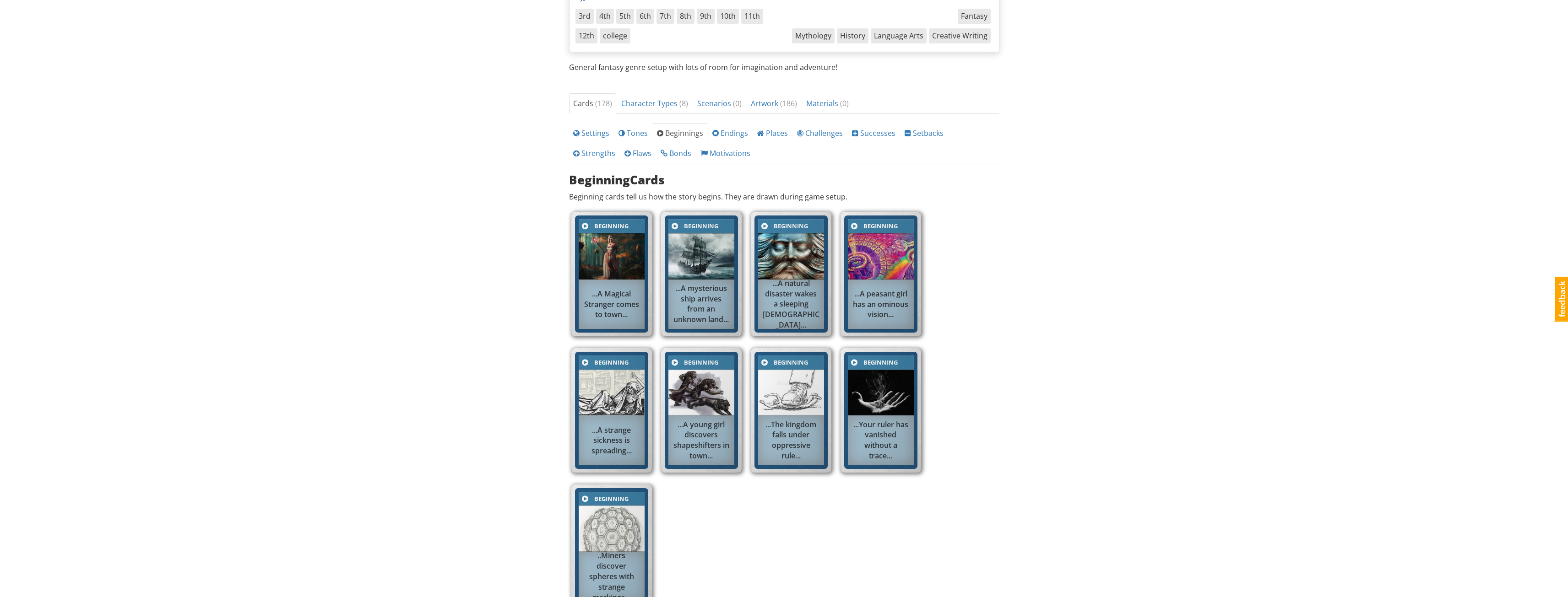
scroll to position [274, 0]
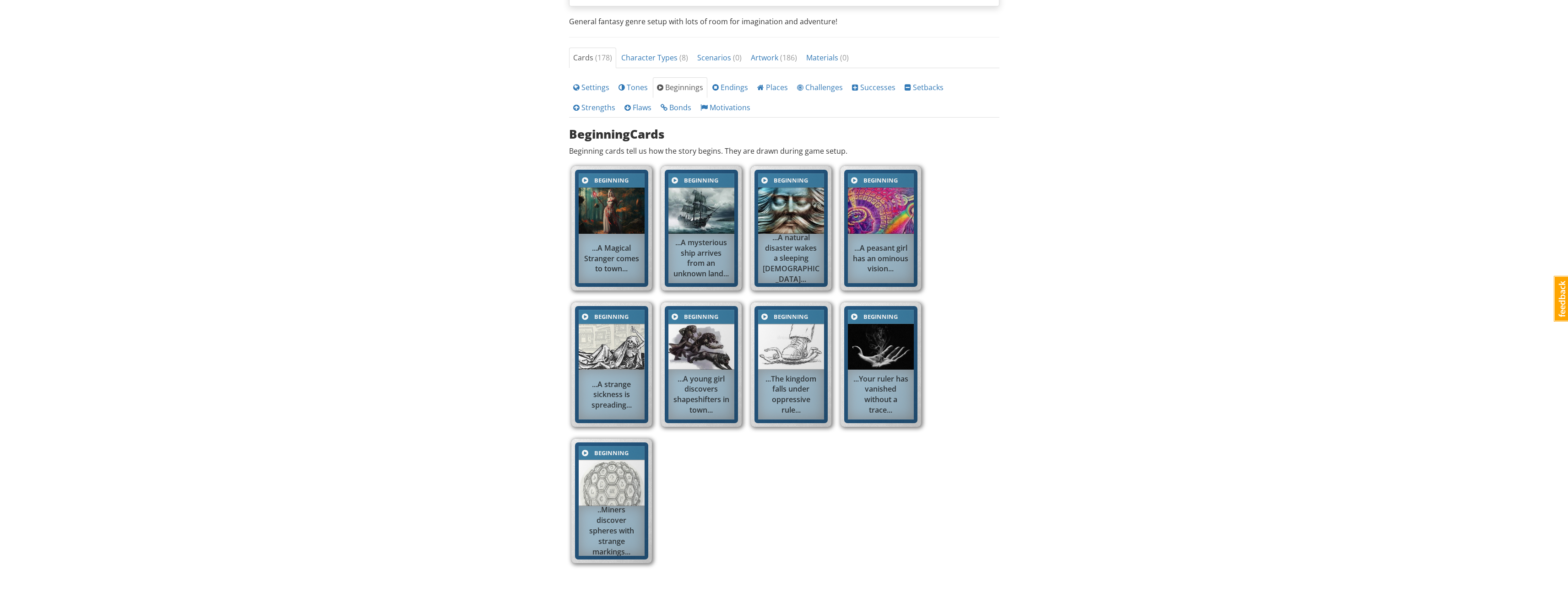
click at [608, 342] on img at bounding box center [612, 347] width 66 height 46
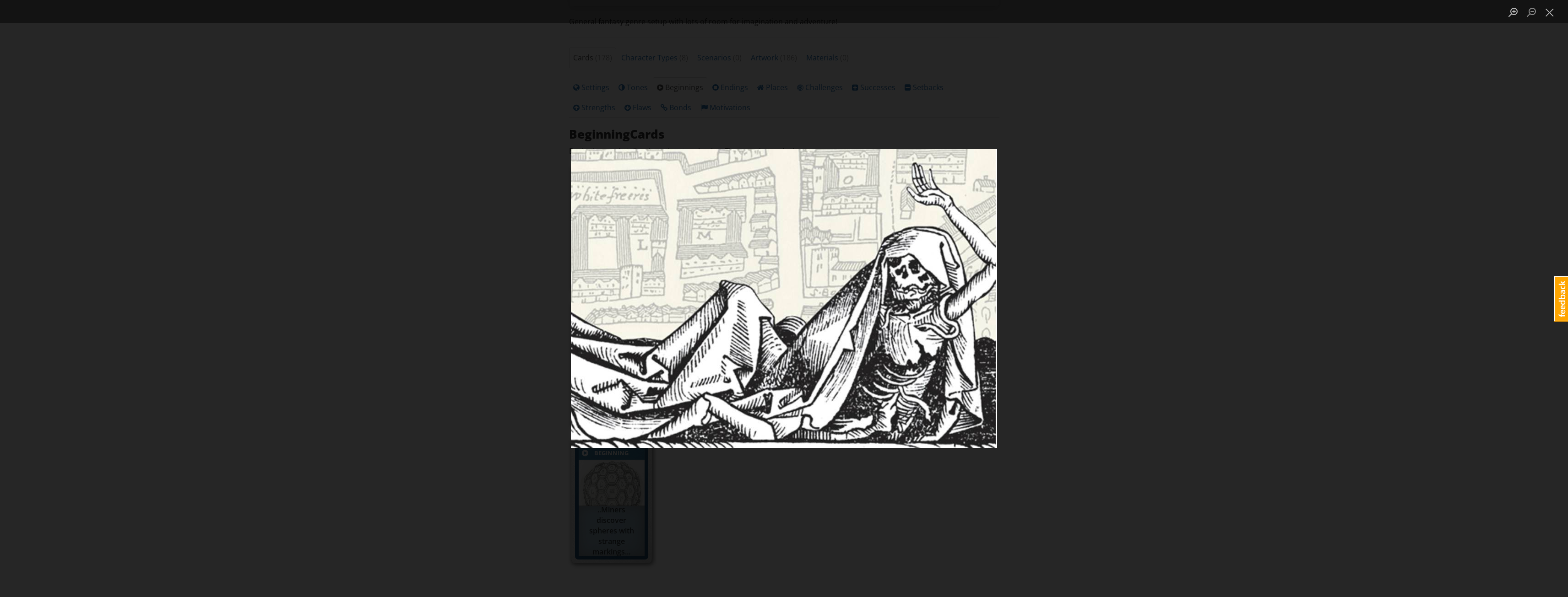
click at [529, 378] on div "Lightbox" at bounding box center [784, 298] width 1568 height 597
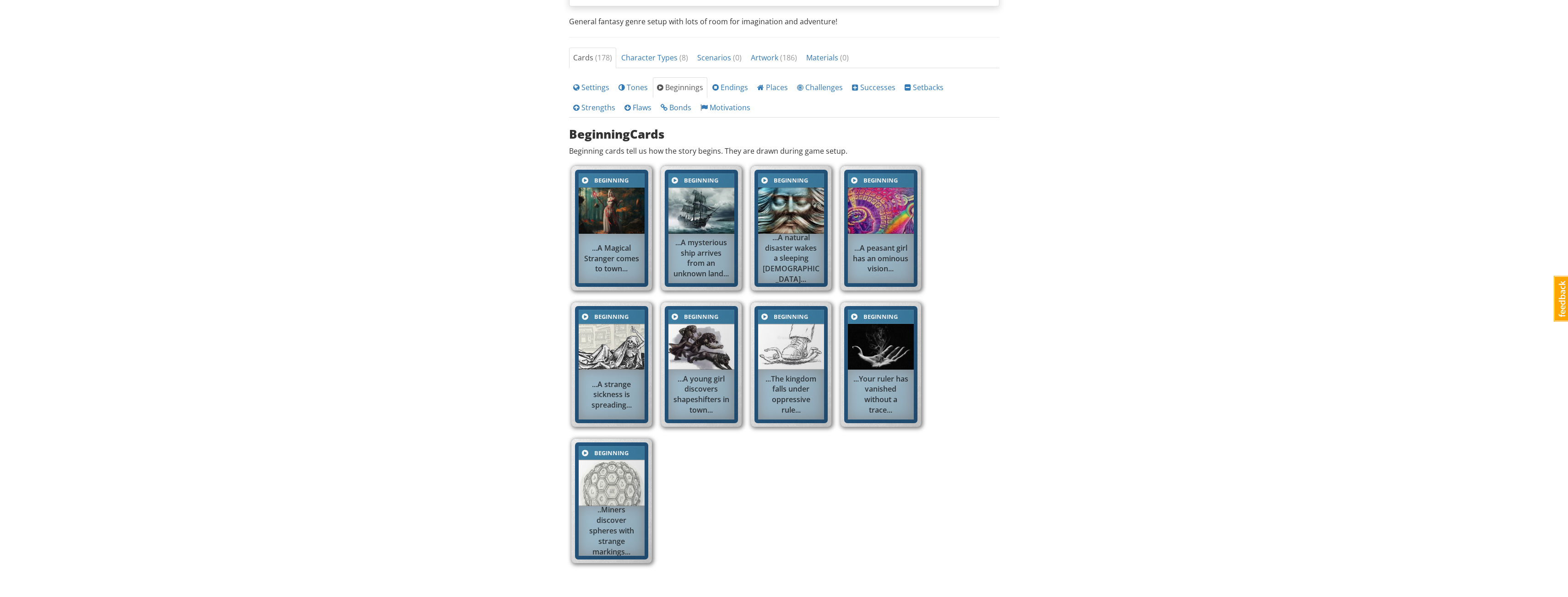
click at [822, 497] on div "Beginning Beginning ...A Magical Stranger comes to town... Beginning Beginning …" at bounding box center [784, 365] width 435 height 409
click at [720, 345] on img at bounding box center [701, 347] width 66 height 46
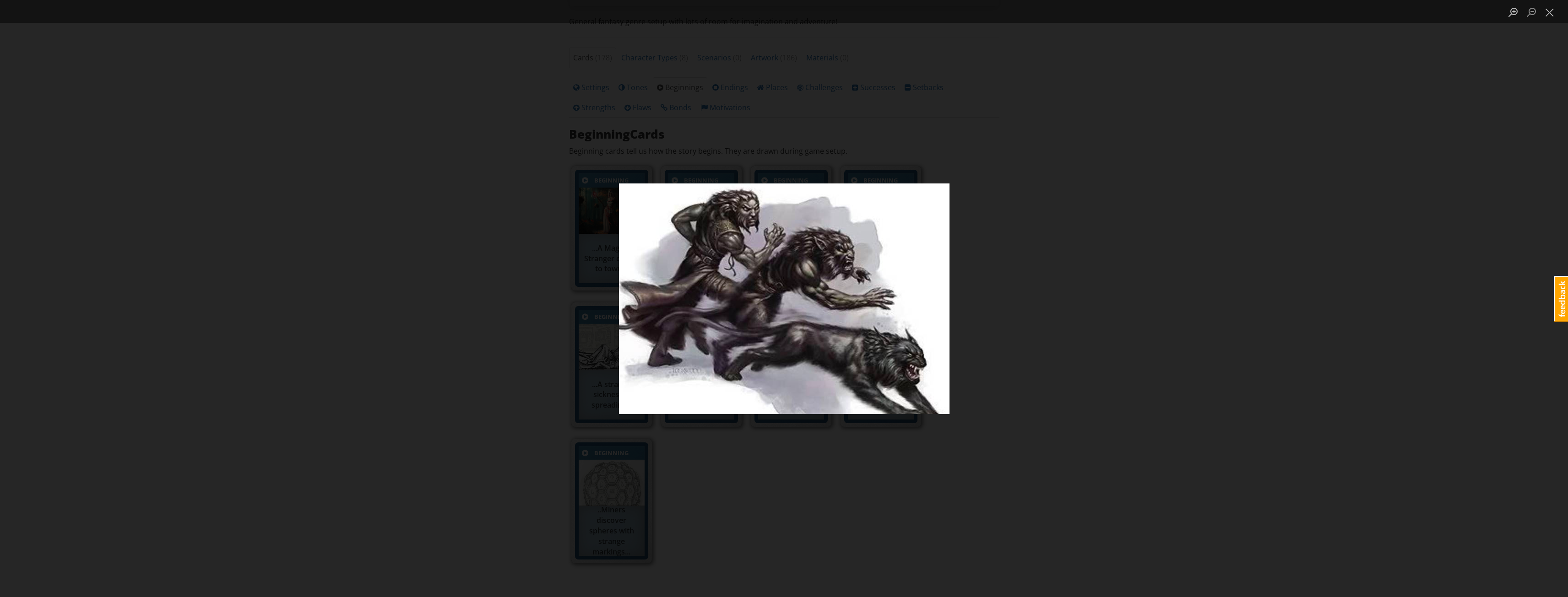
click at [1121, 480] on div "Lightbox" at bounding box center [784, 298] width 1568 height 597
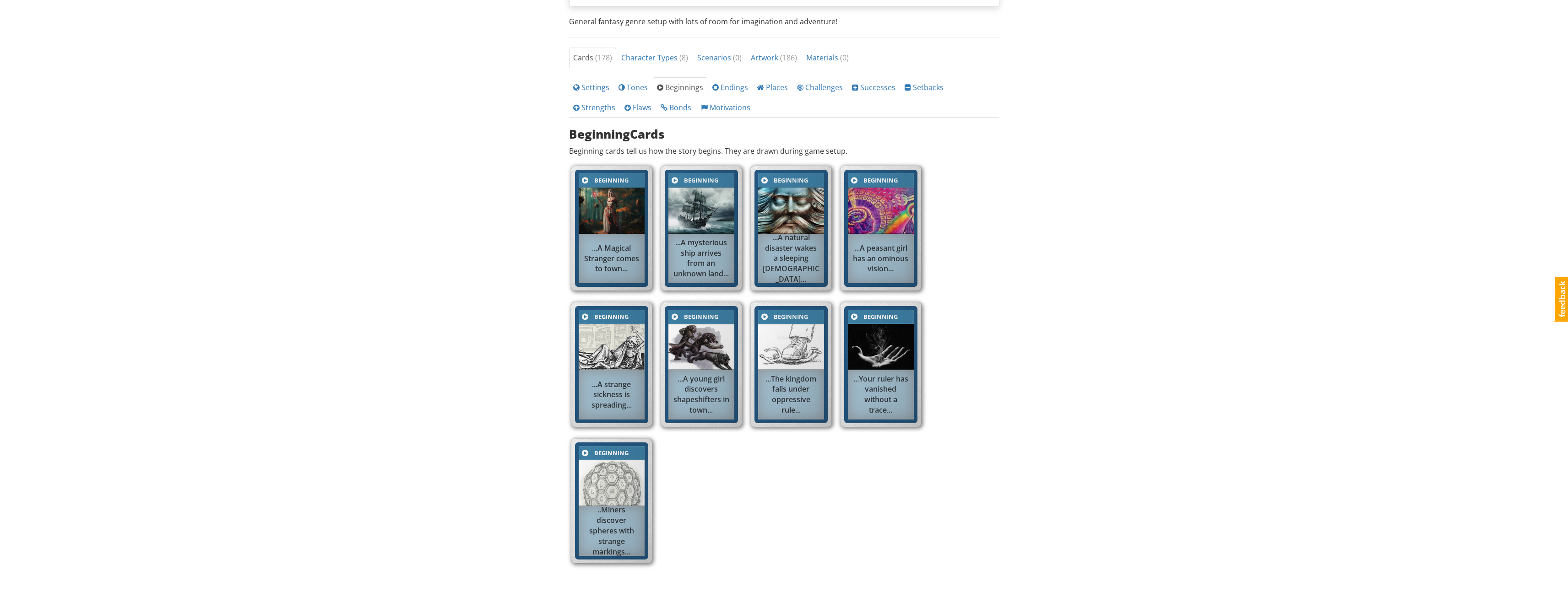
click at [788, 287] on div "Beginning ...A natural disaster wakes a sleeping God..." at bounding box center [791, 229] width 81 height 125
click at [799, 340] on img at bounding box center [791, 347] width 66 height 46
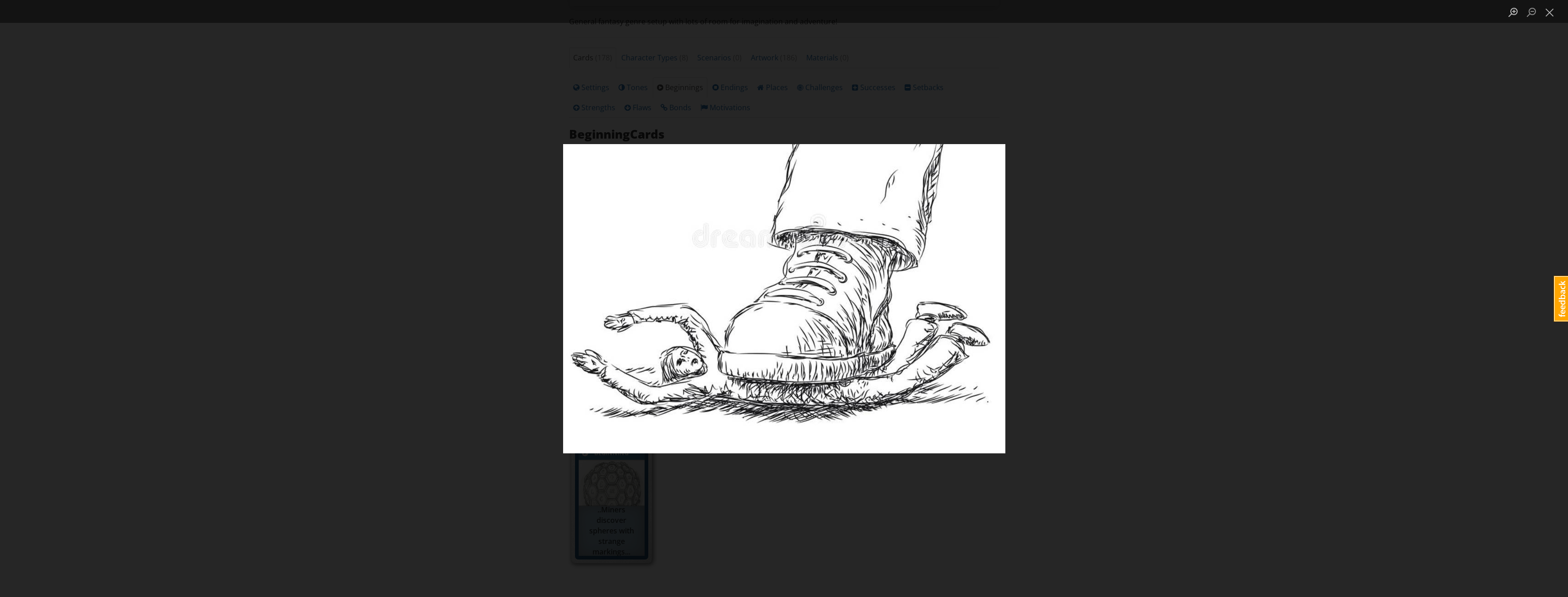
click at [1019, 520] on div "Lightbox" at bounding box center [784, 298] width 1568 height 597
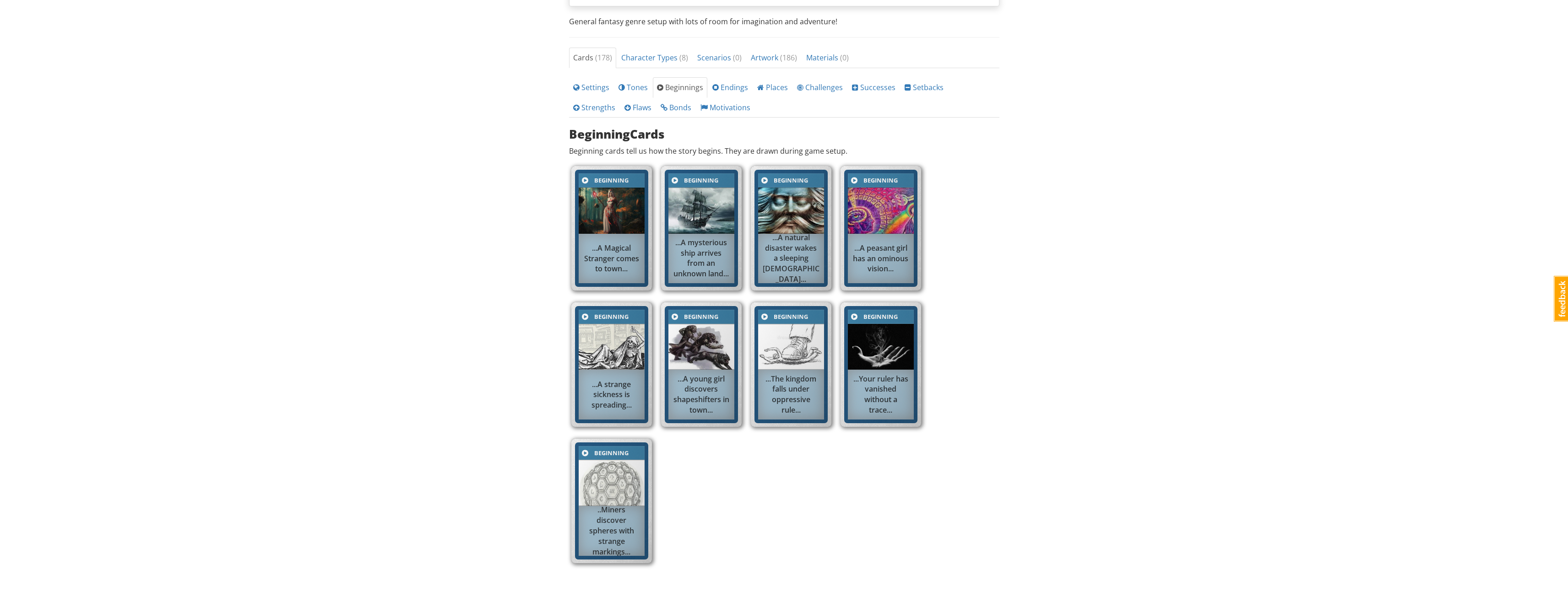
click at [608, 473] on img at bounding box center [612, 483] width 66 height 46
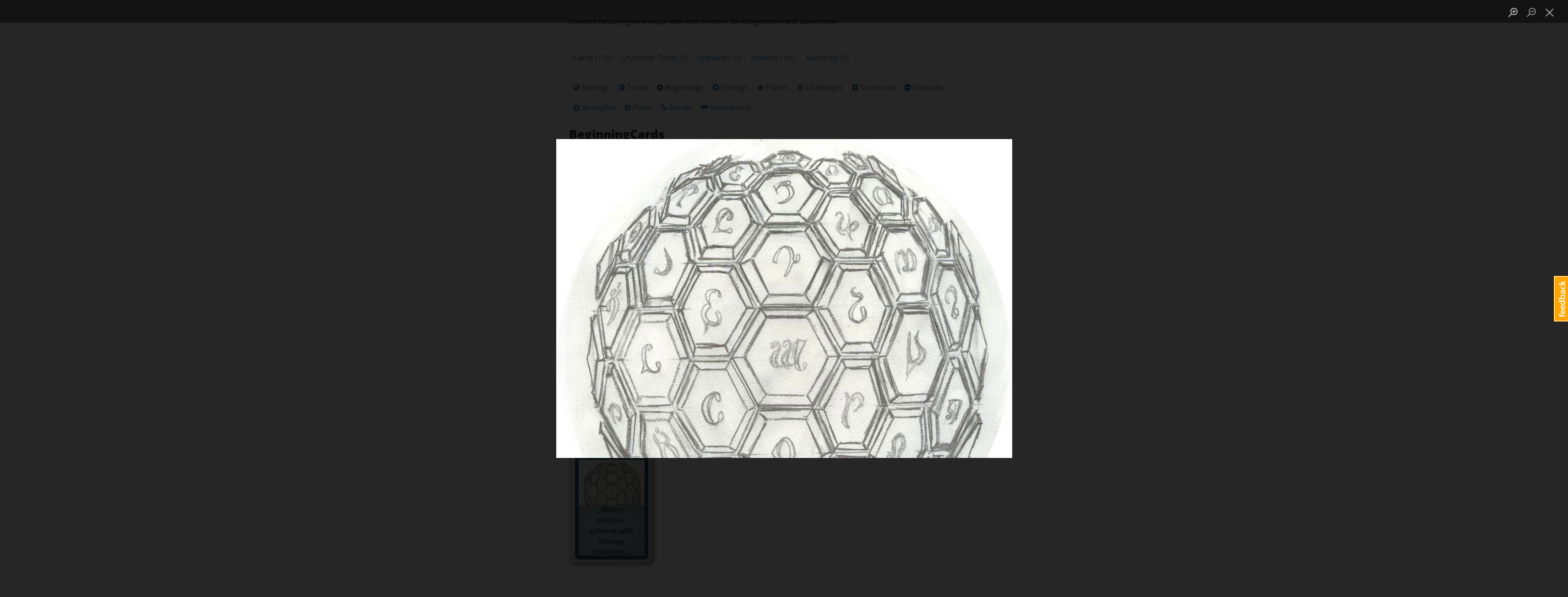
click at [488, 477] on div "Lightbox" at bounding box center [784, 298] width 1568 height 597
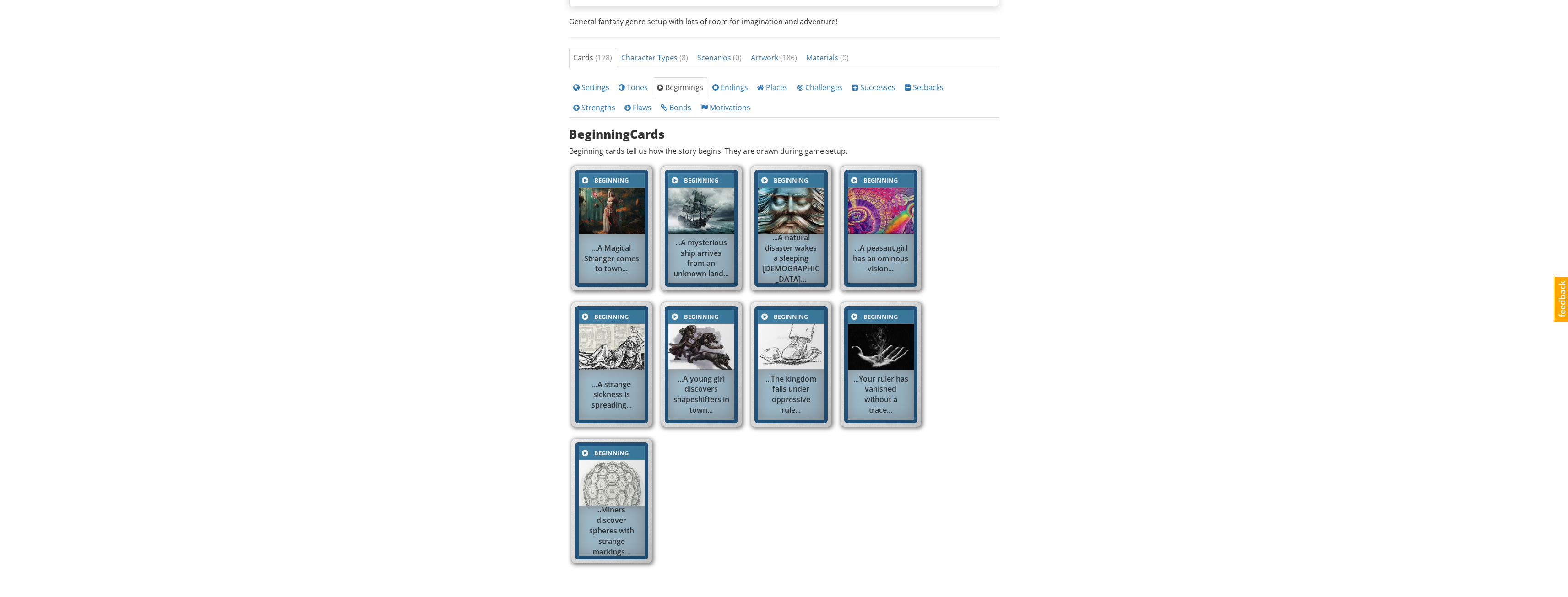
click at [1098, 168] on div "mrwestbrook MrWestbrook 1 Toggle navigation Help Become a Subscriber MrWestbroo…" at bounding box center [784, 200] width 1568 height 950
click at [727, 89] on span "Endings" at bounding box center [730, 87] width 35 height 10
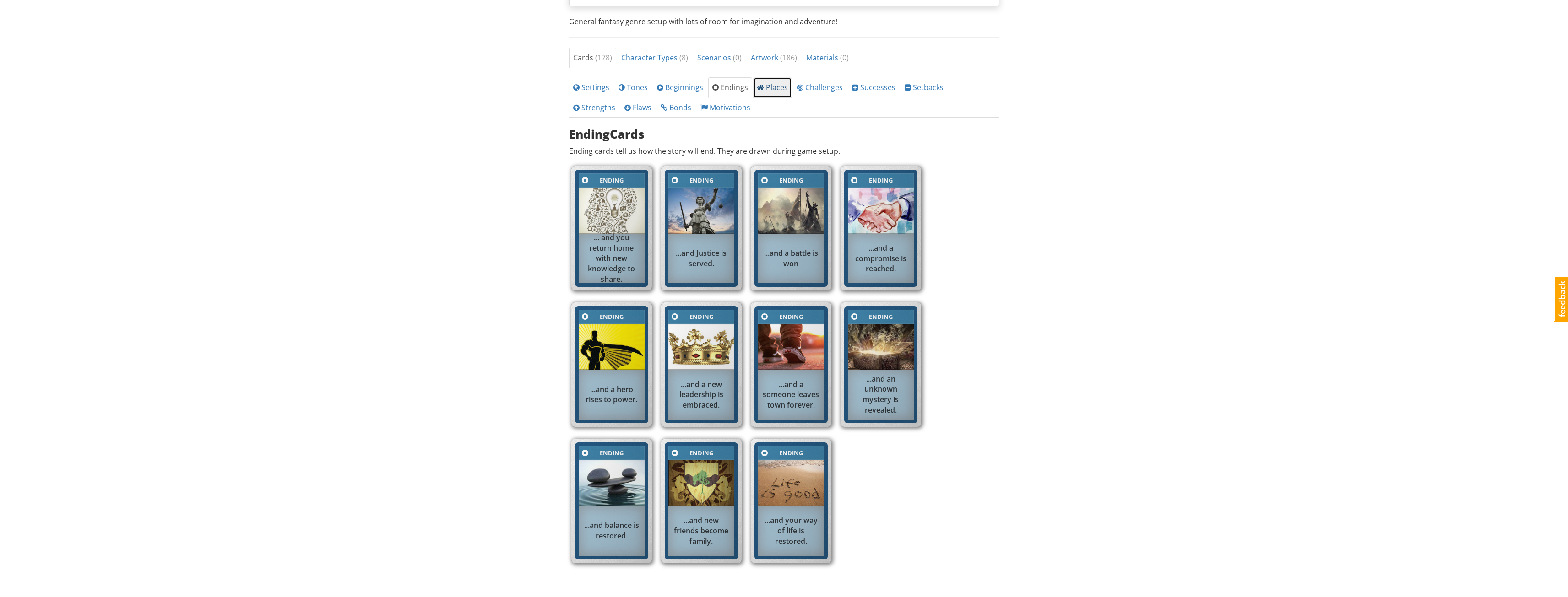
click at [770, 89] on span "Places" at bounding box center [773, 87] width 31 height 10
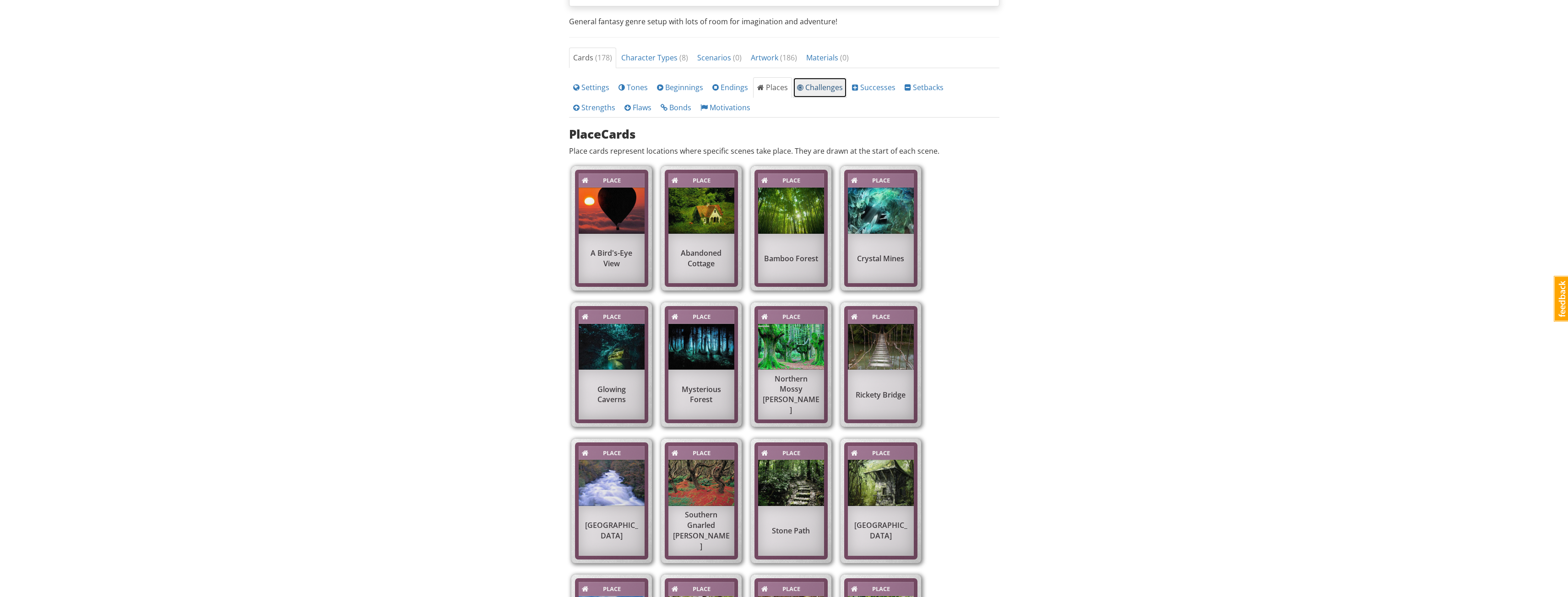
click at [814, 90] on span "Challenges" at bounding box center [820, 87] width 46 height 10
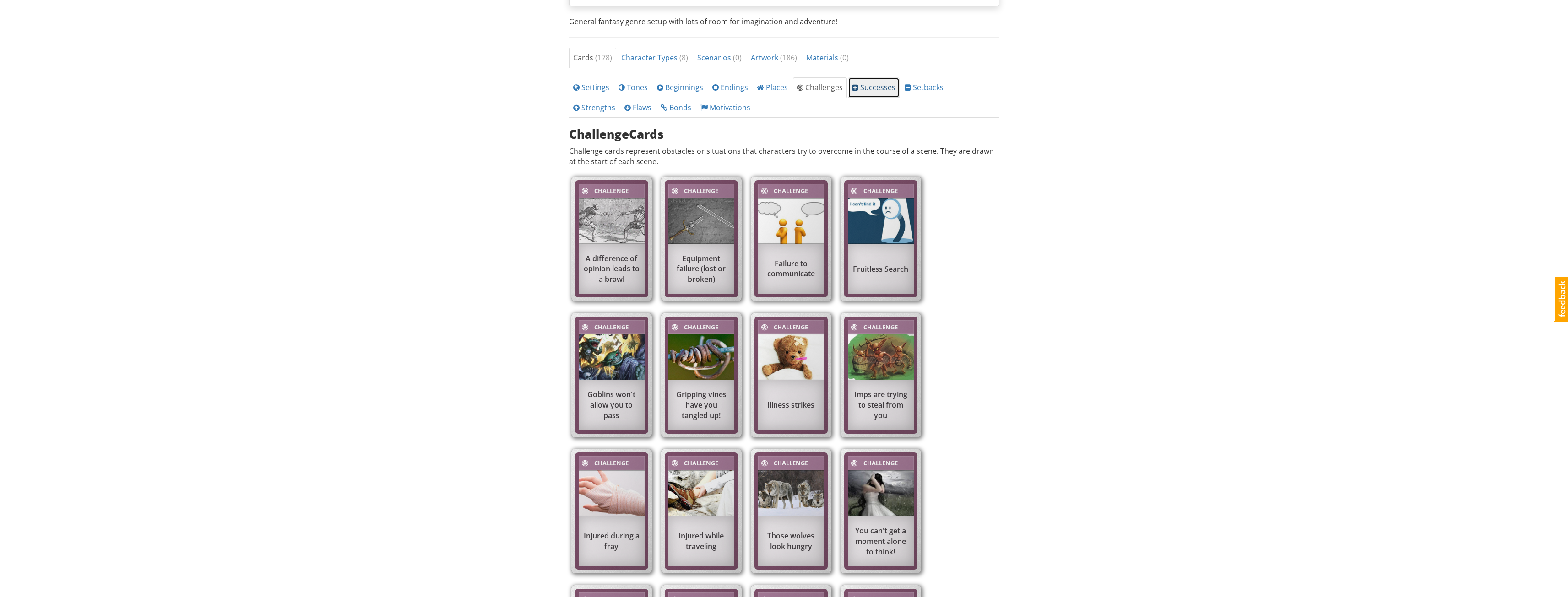
click at [870, 85] on span "Successes" at bounding box center [874, 87] width 43 height 10
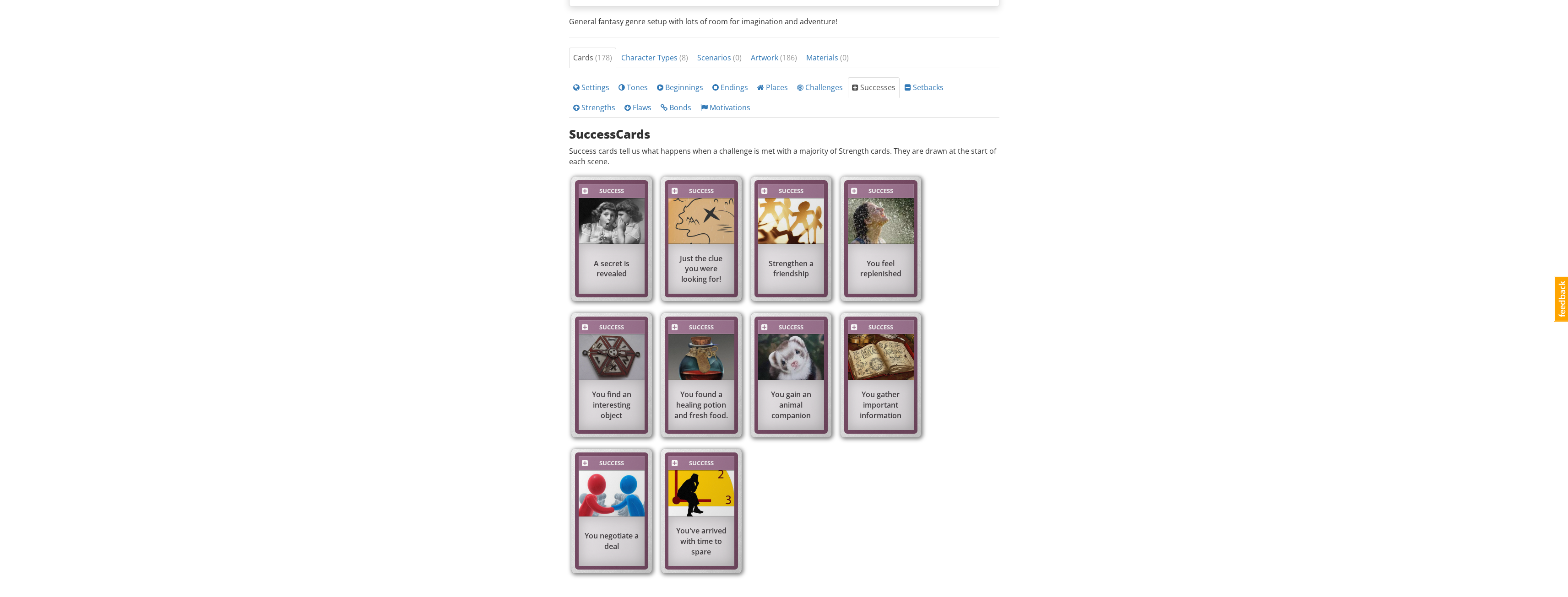
click at [895, 84] on li "Successes" at bounding box center [874, 88] width 53 height 21
click at [905, 84] on span at bounding box center [908, 87] width 6 height 7
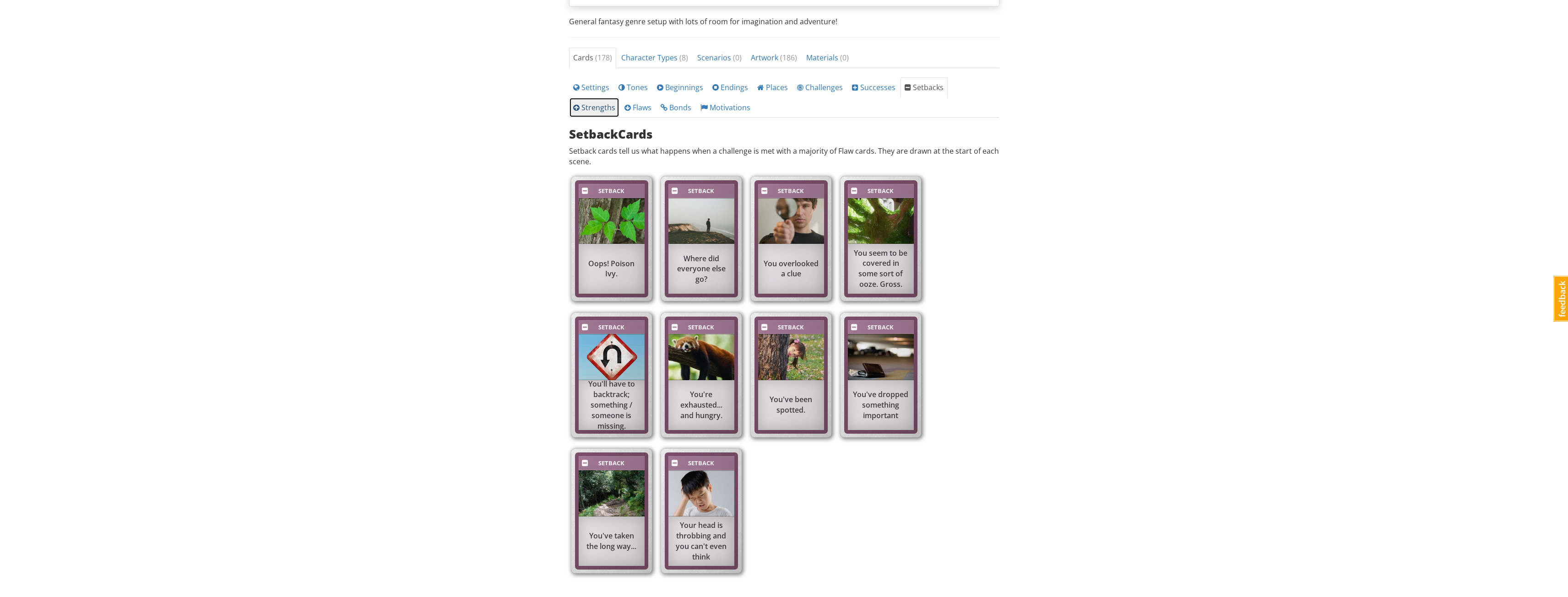
click at [615, 103] on span "Strengths" at bounding box center [594, 108] width 42 height 10
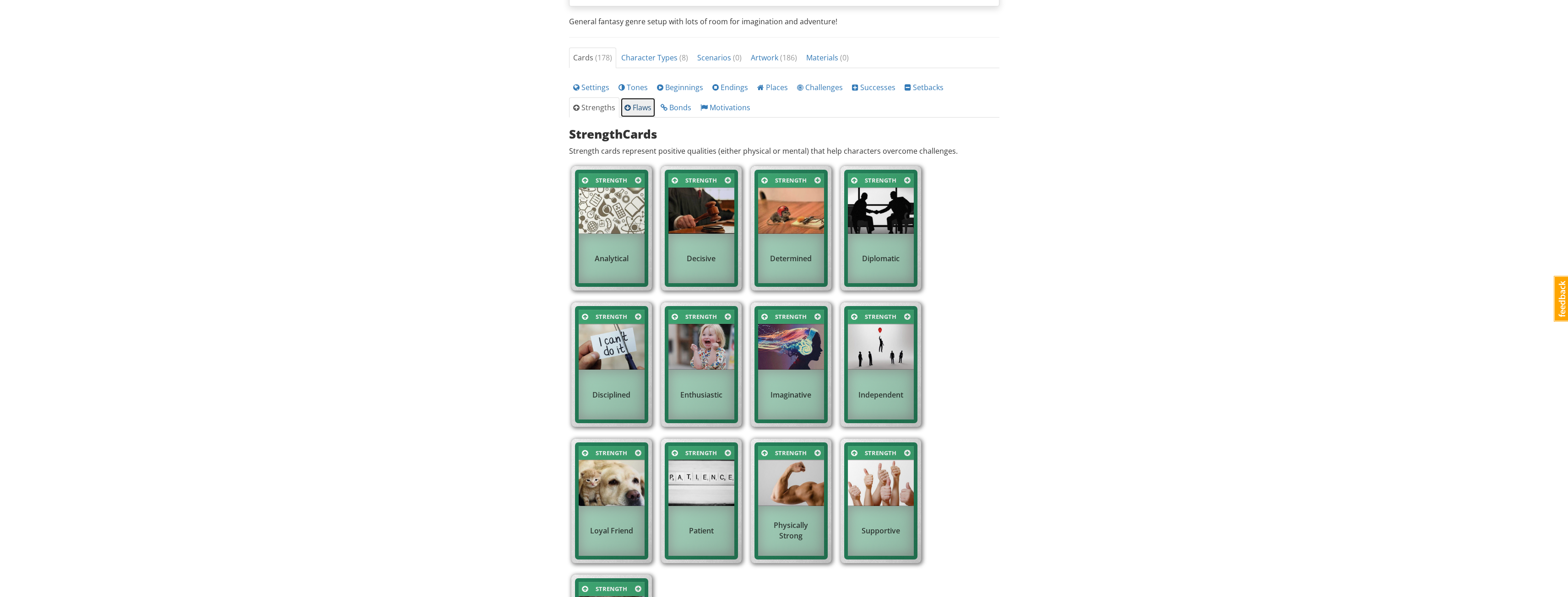
click at [624, 111] on span "Flaws" at bounding box center [638, 108] width 27 height 10
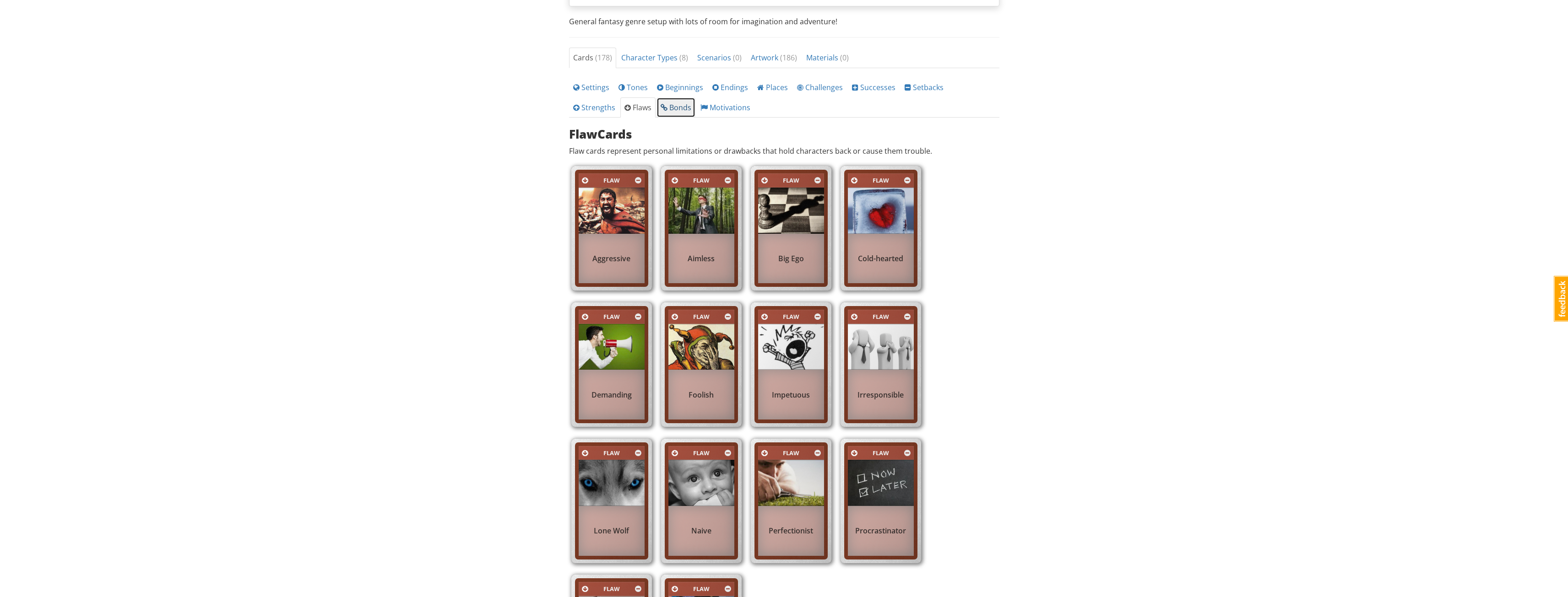
click at [661, 108] on span "Bonds" at bounding box center [676, 108] width 31 height 10
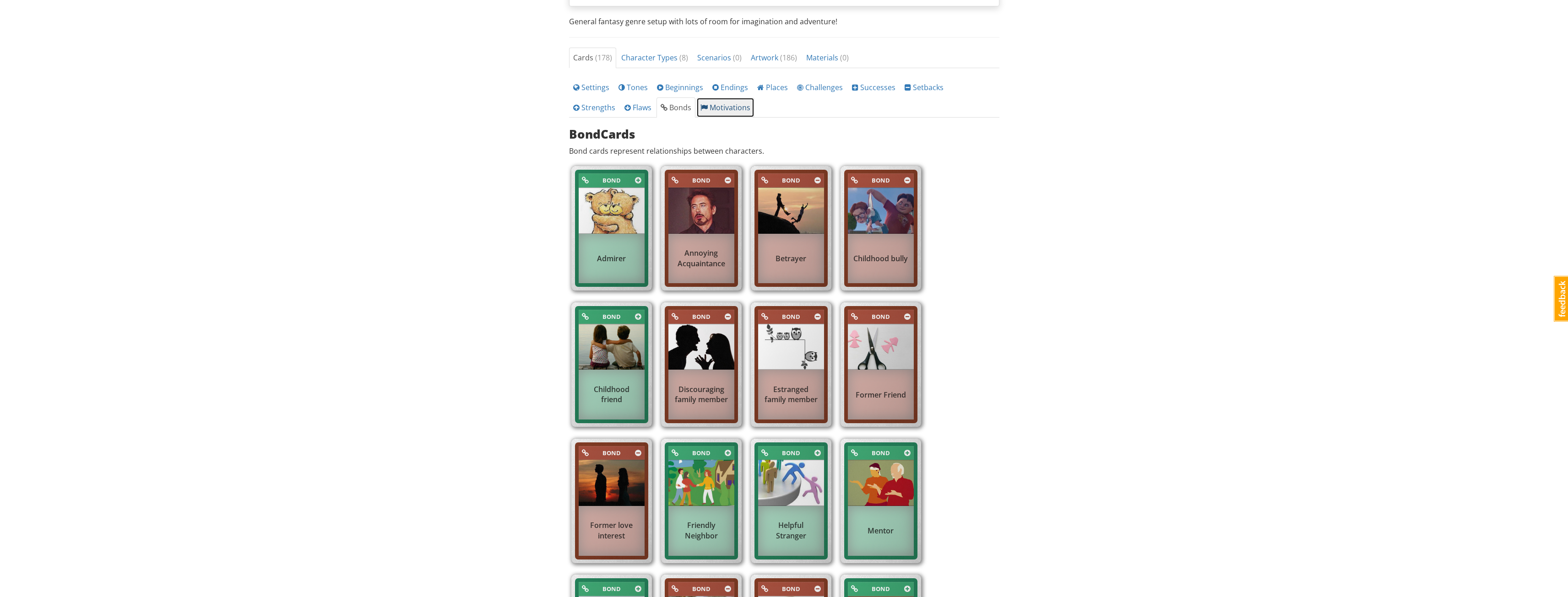
click at [701, 106] on span "Motivations" at bounding box center [726, 108] width 50 height 10
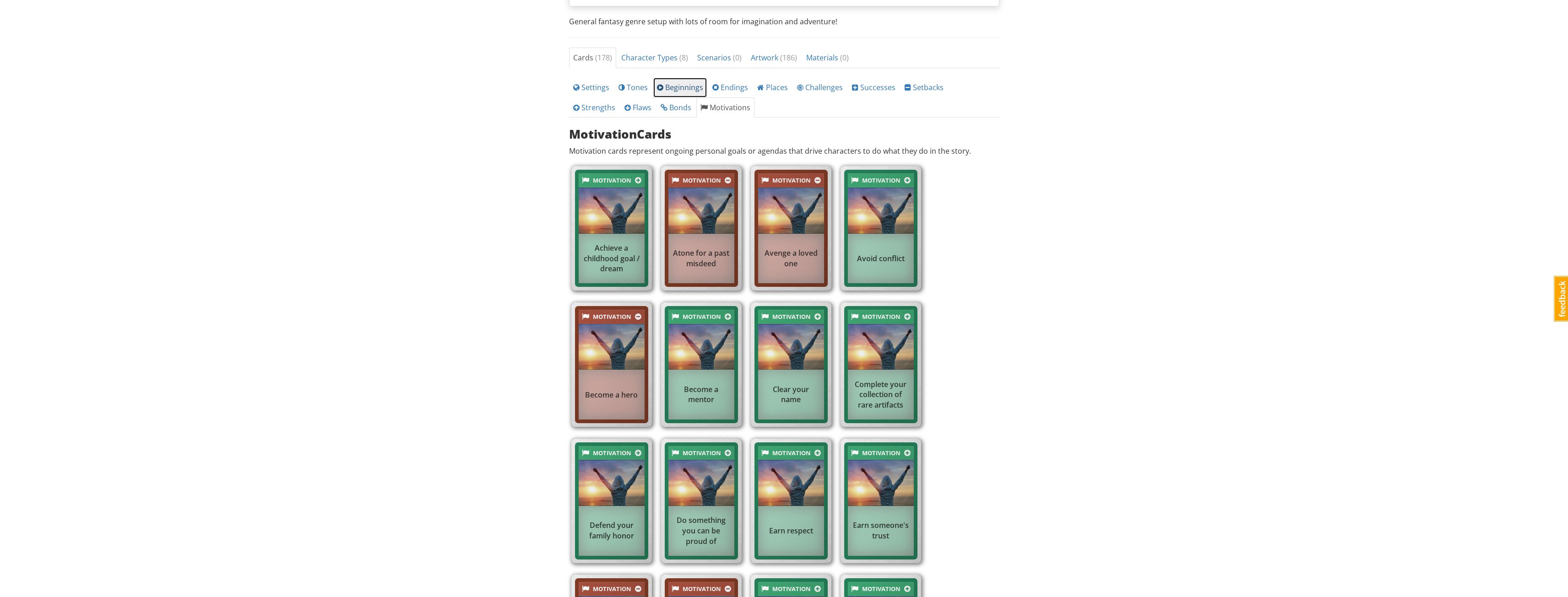
click at [686, 81] on link "Beginnings" at bounding box center [680, 88] width 54 height 21
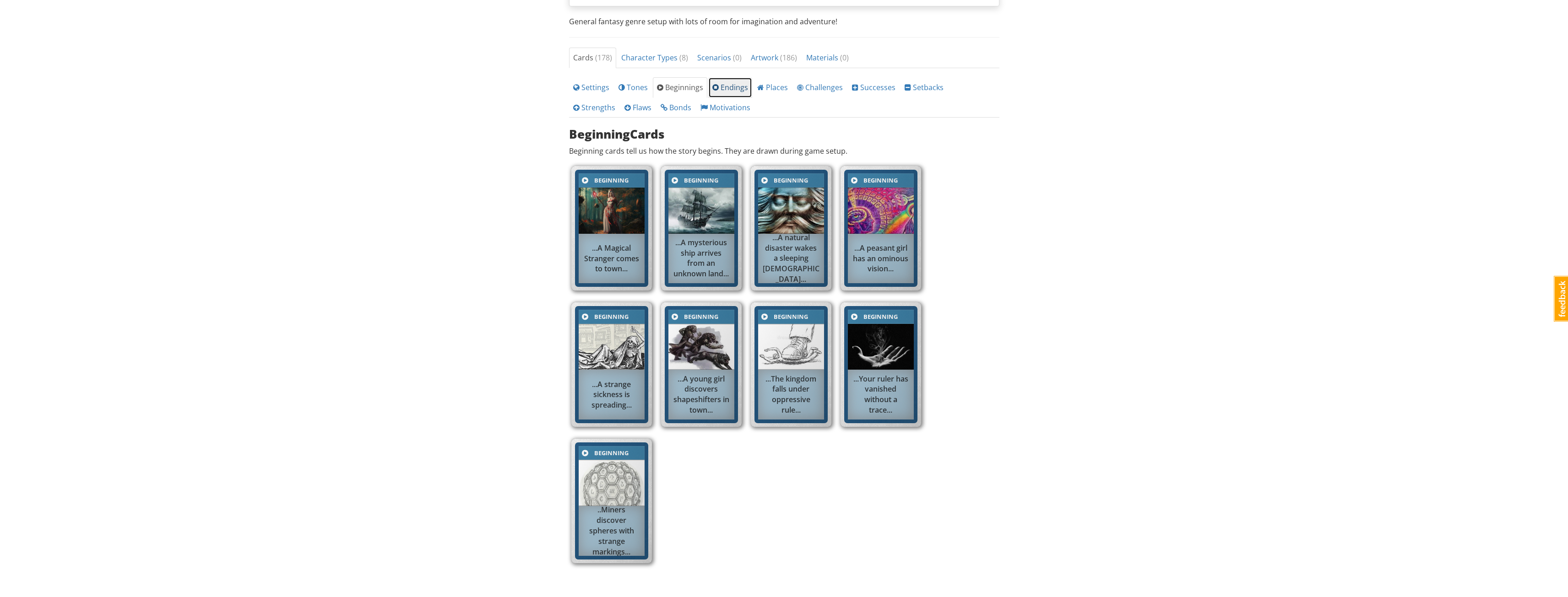
click at [721, 81] on link "Endings" at bounding box center [730, 88] width 44 height 21
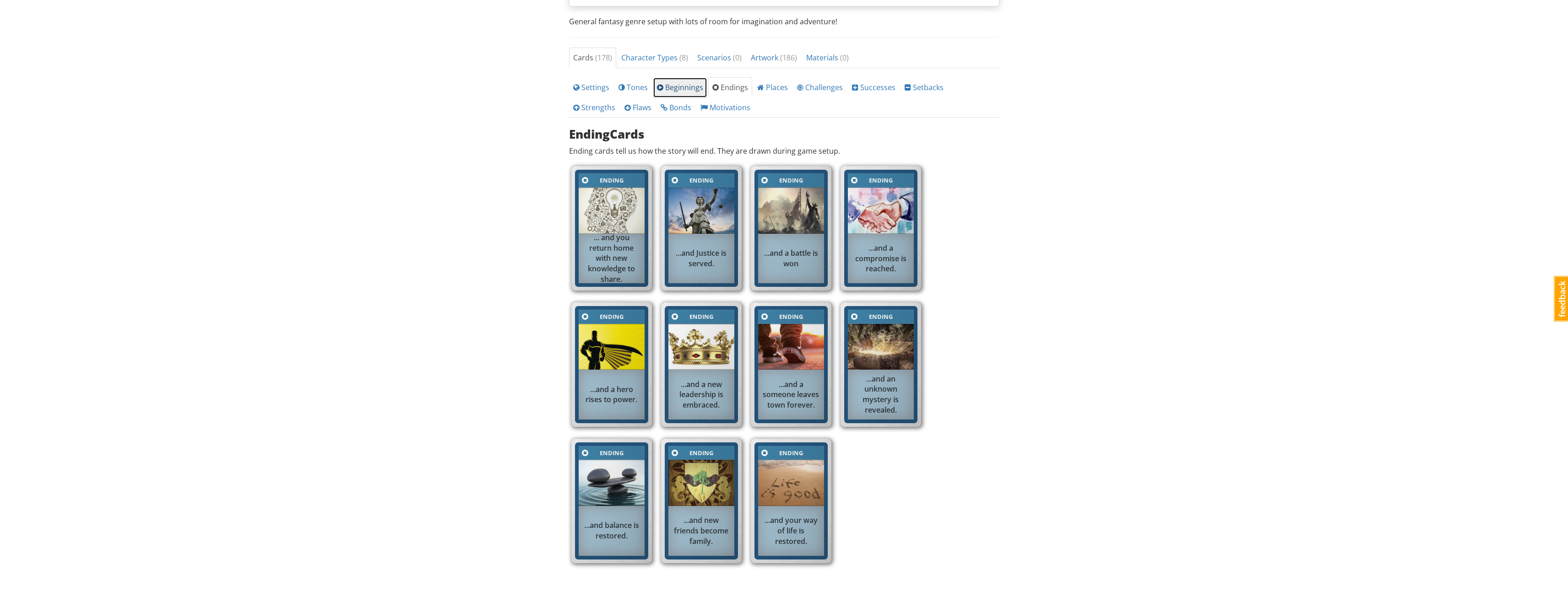
click at [685, 84] on span "Beginnings" at bounding box center [680, 87] width 46 height 10
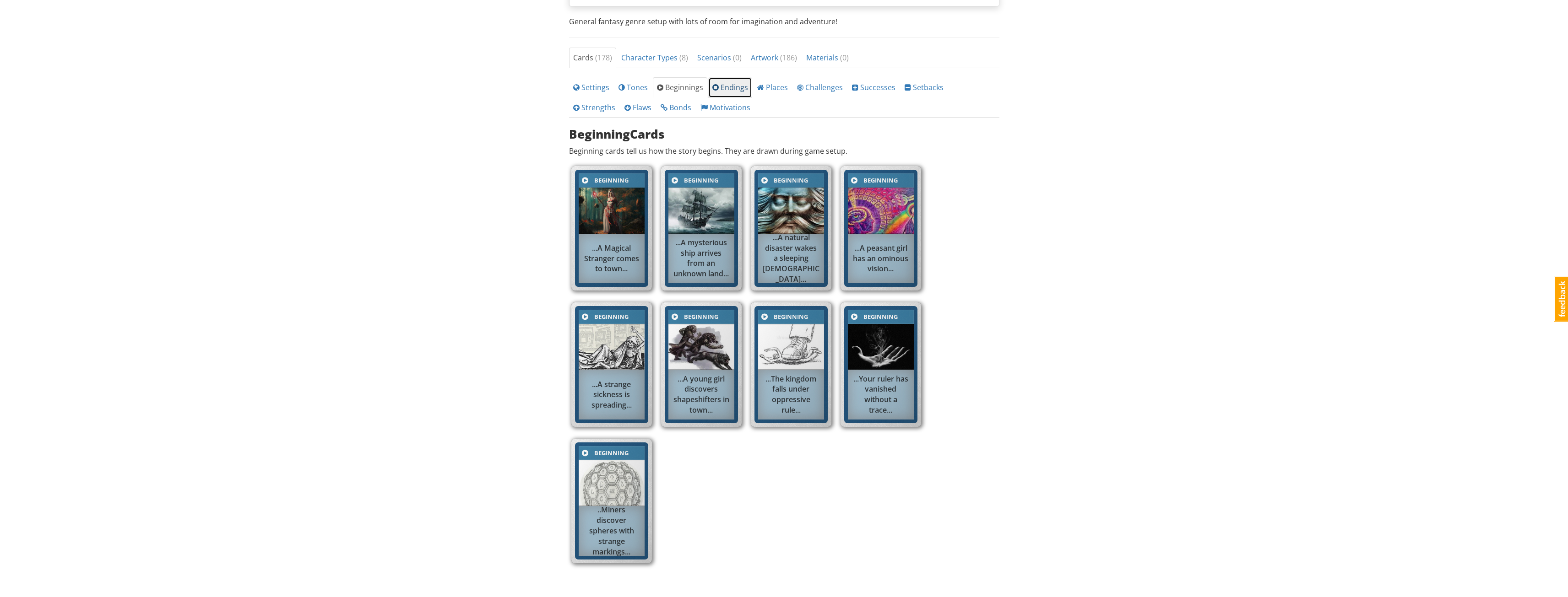
click at [734, 89] on span "Endings" at bounding box center [730, 87] width 35 height 10
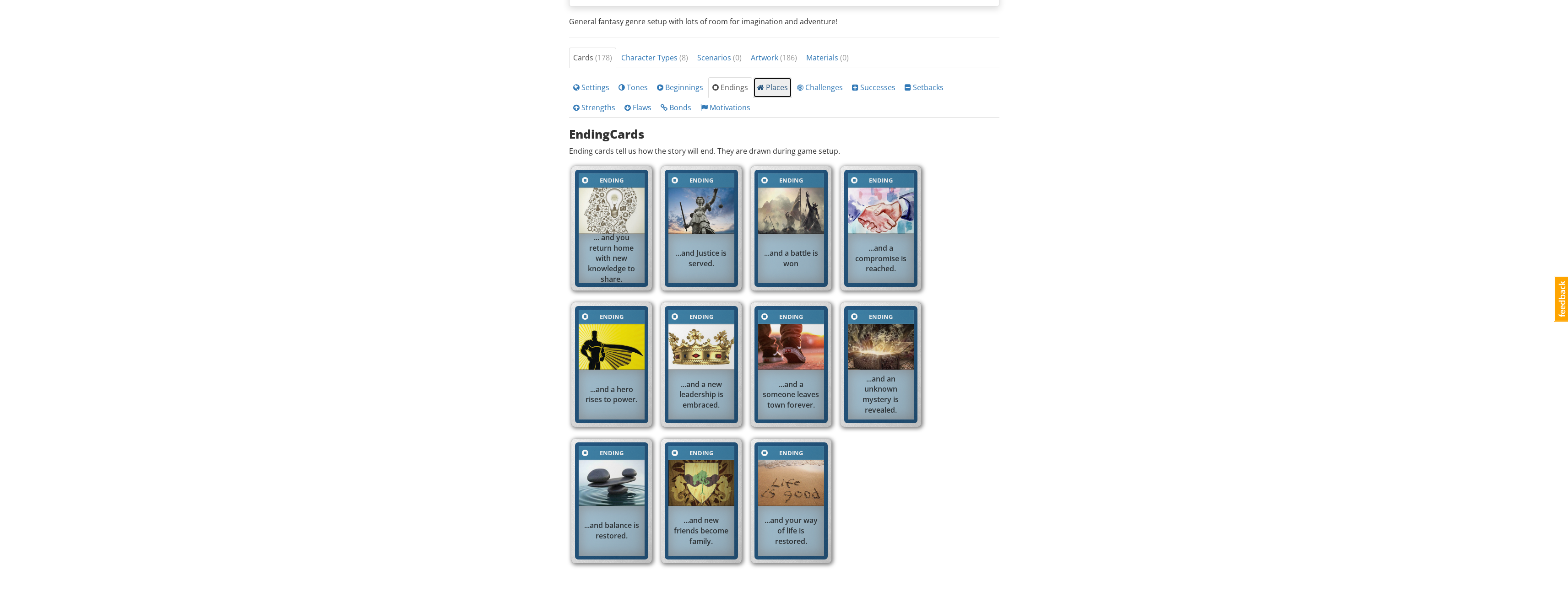
click at [753, 87] on link "Places" at bounding box center [773, 88] width 39 height 21
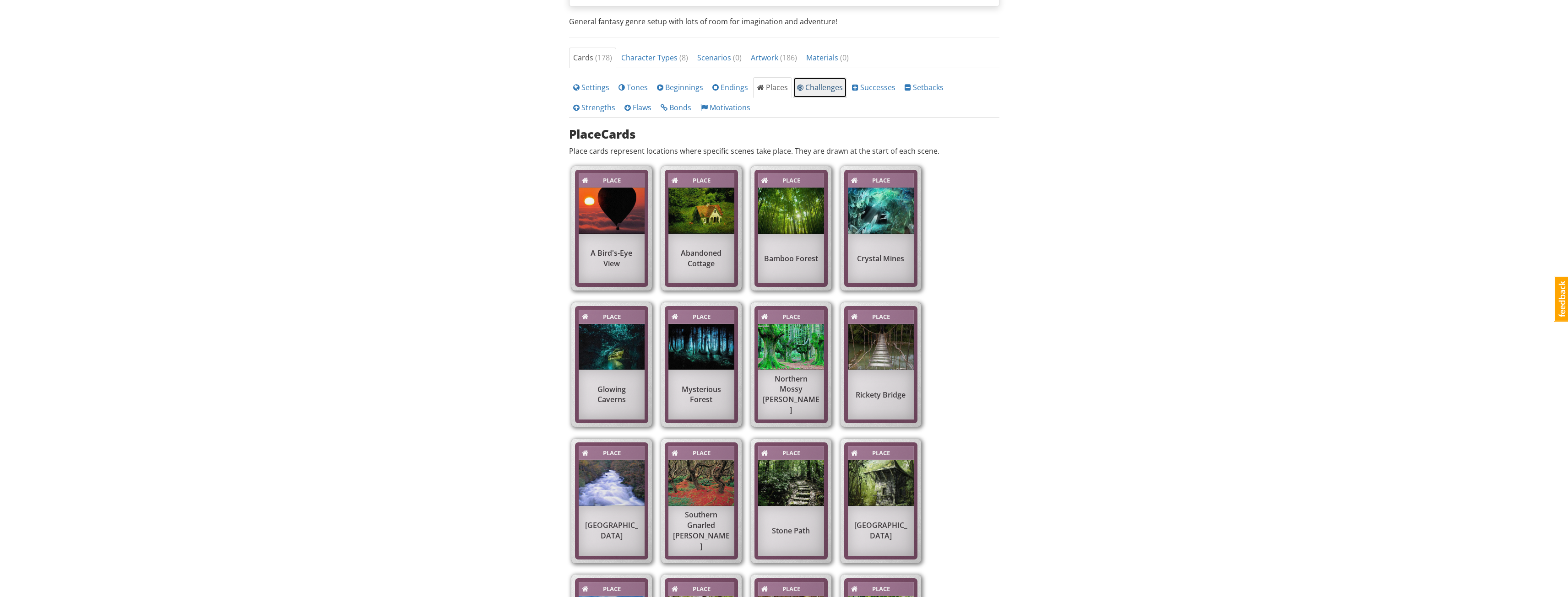
click at [793, 82] on link "Challenges" at bounding box center [820, 88] width 54 height 21
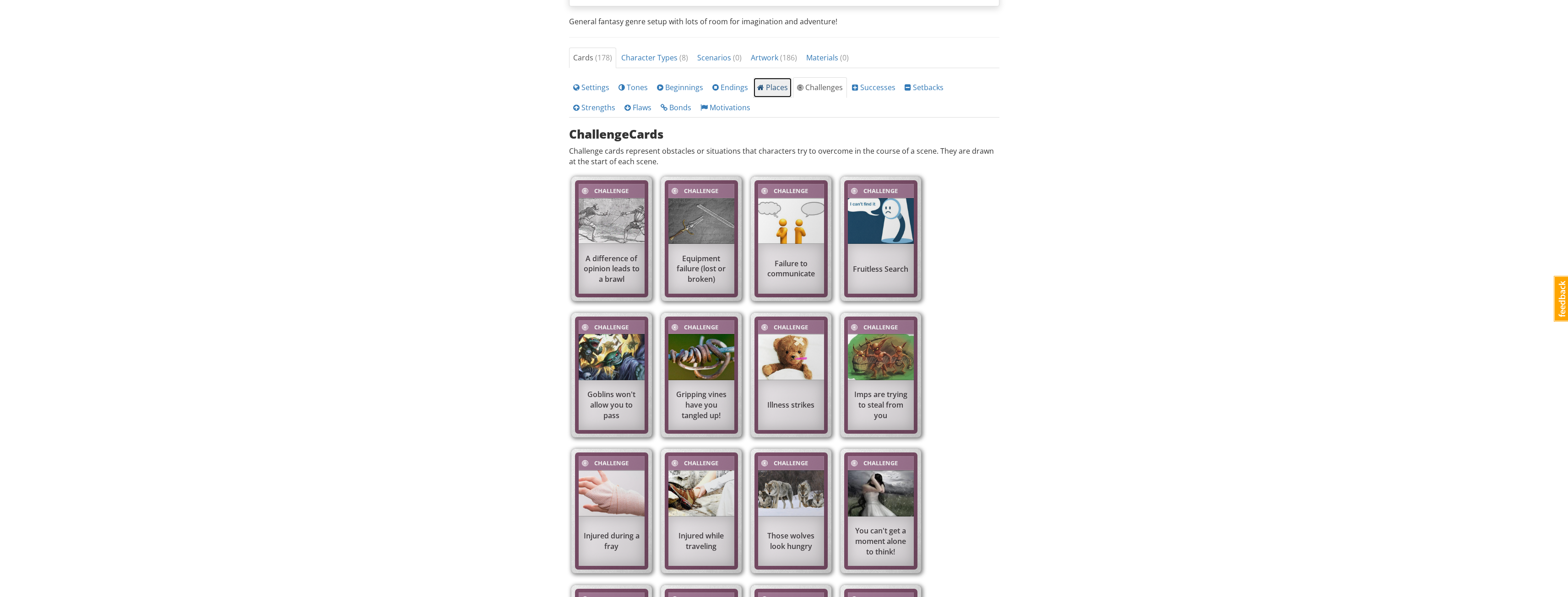
click at [767, 85] on span "Places" at bounding box center [773, 87] width 31 height 10
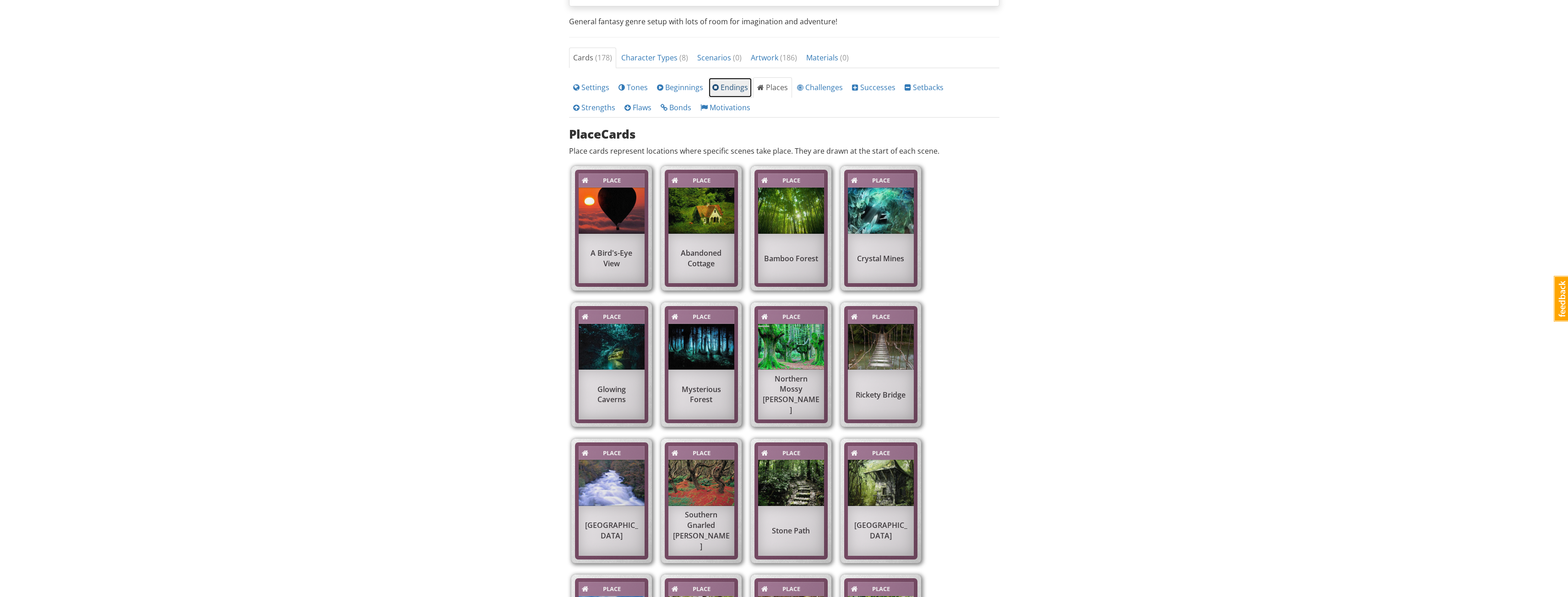
click at [718, 85] on span "Endings" at bounding box center [730, 87] width 35 height 10
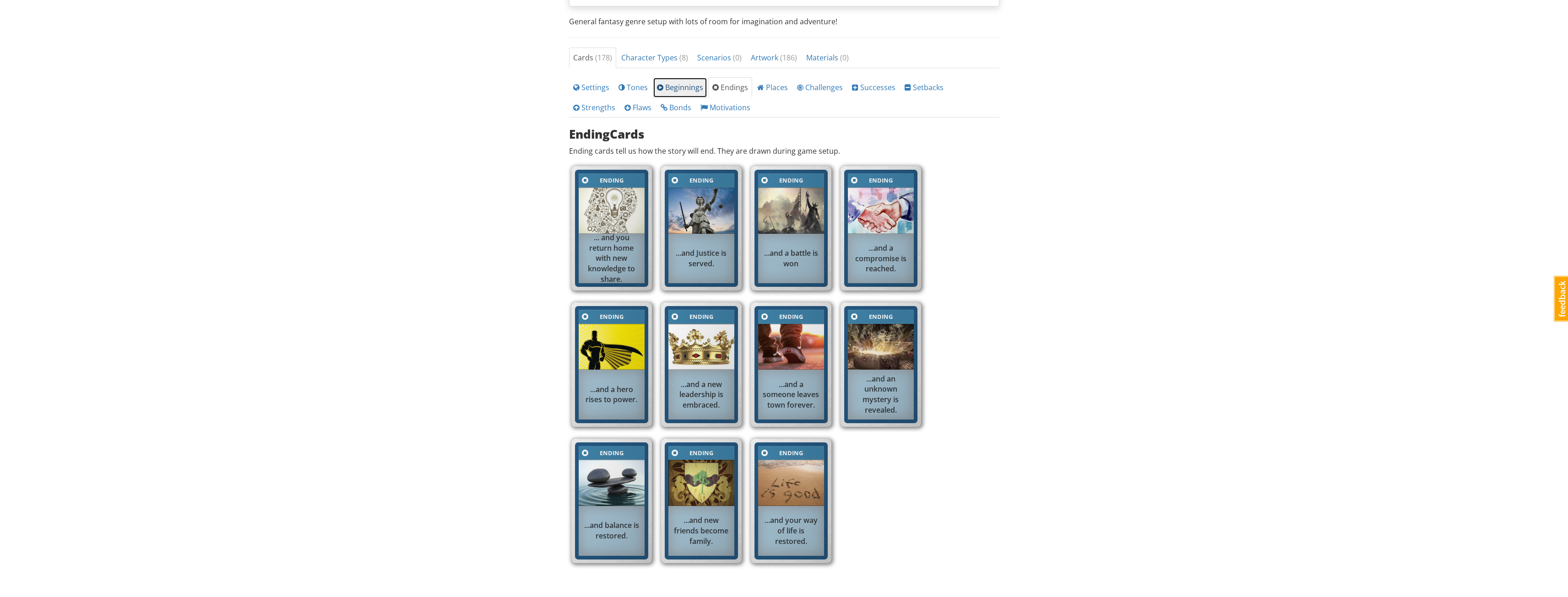
click at [686, 85] on span "Beginnings" at bounding box center [680, 87] width 46 height 10
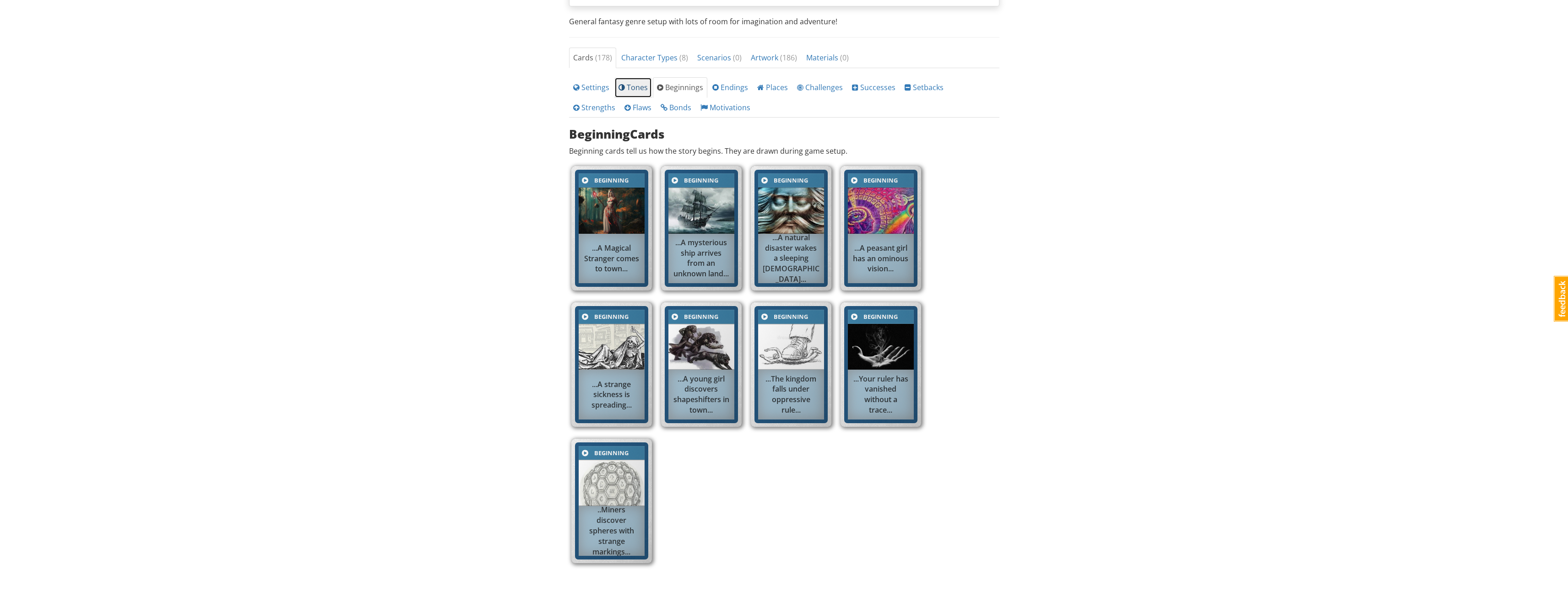
click at [636, 87] on span "Tones" at bounding box center [633, 87] width 29 height 10
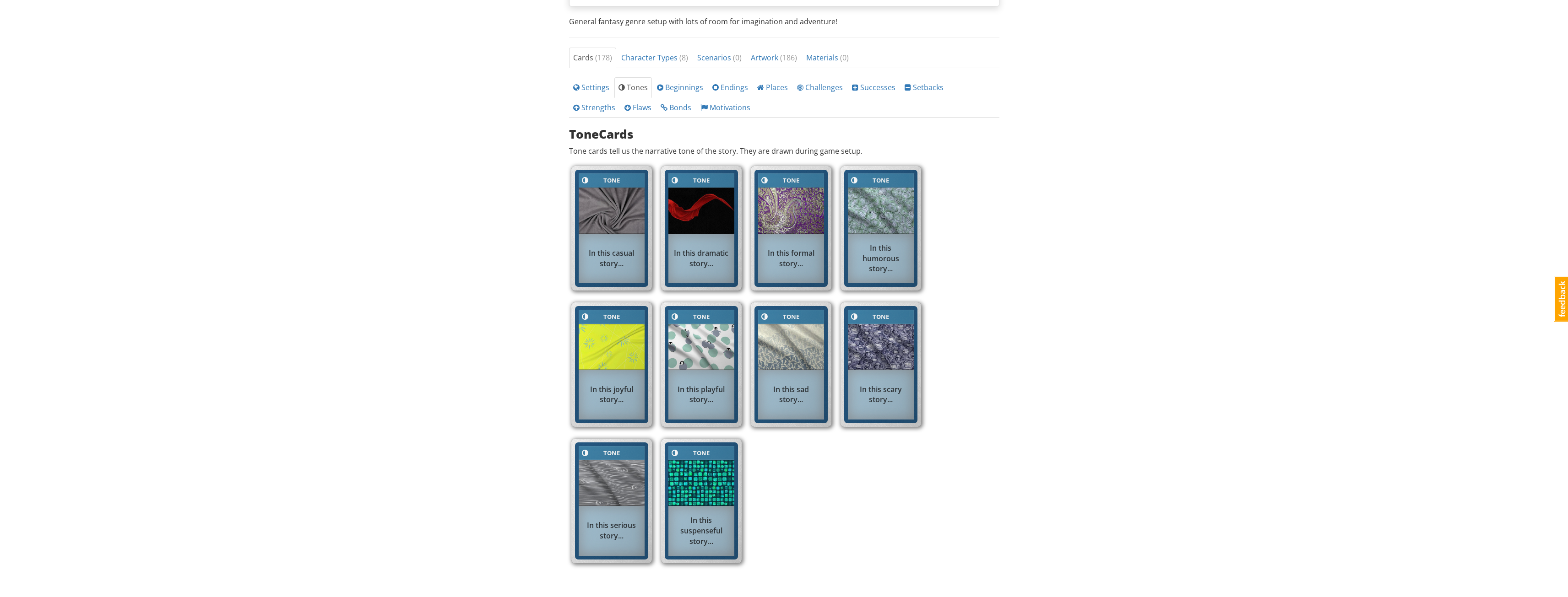
click at [460, 209] on div "mrwestbrook MrWestbrook 1 Toggle navigation Help Become a Subscriber MrWestbroo…" at bounding box center [784, 200] width 1568 height 950
click at [668, 89] on span "Beginnings" at bounding box center [680, 87] width 46 height 10
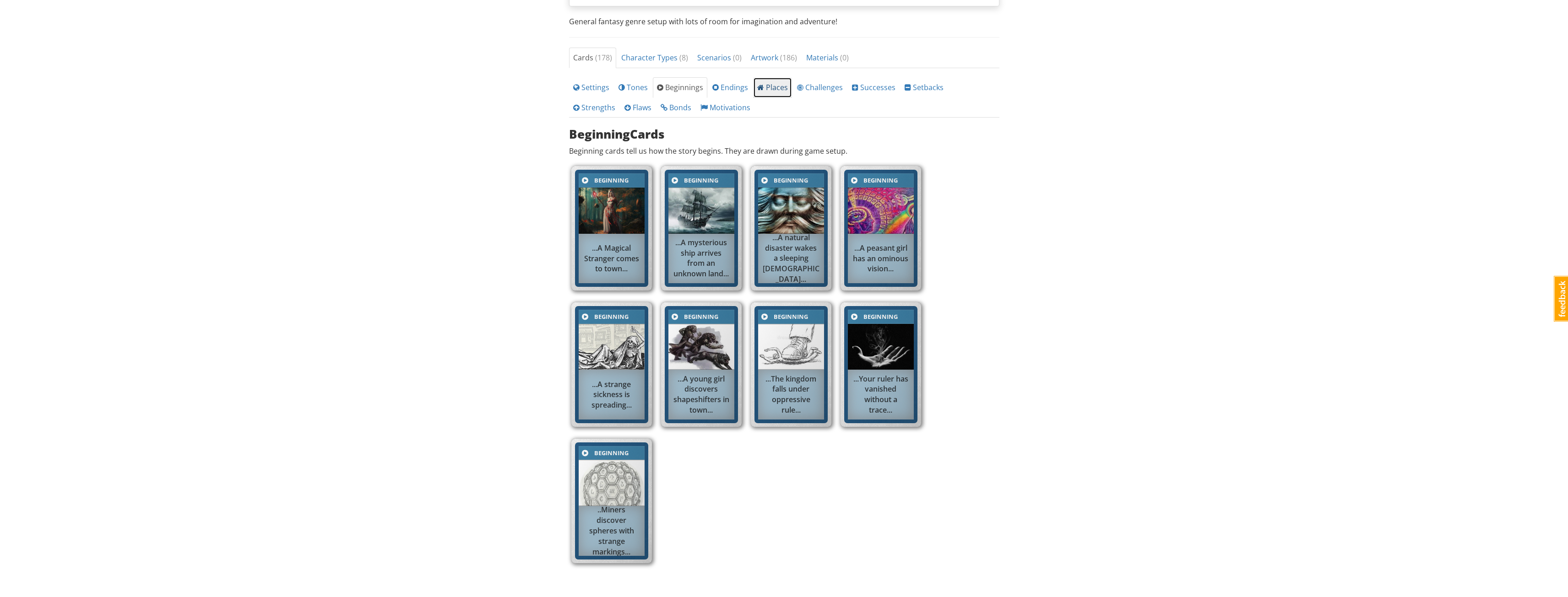
click at [753, 90] on link "Places" at bounding box center [773, 88] width 39 height 21
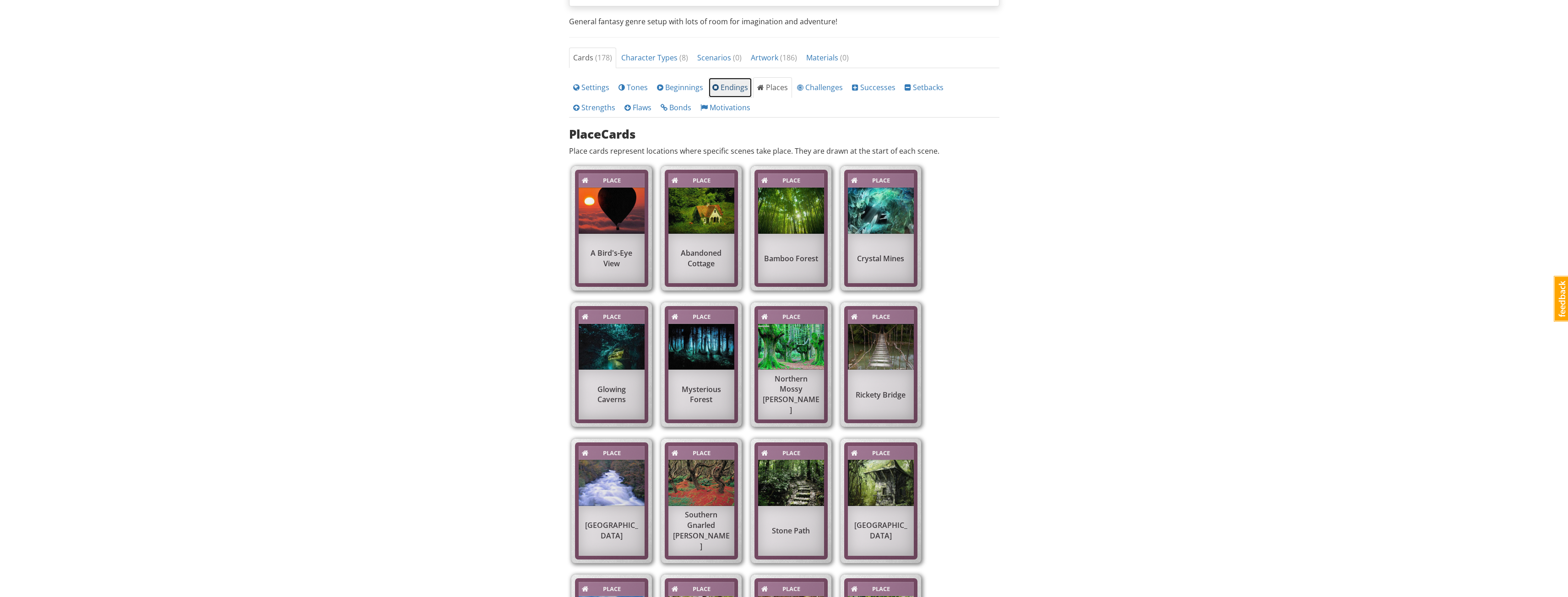
click at [729, 87] on span "Endings" at bounding box center [730, 87] width 35 height 10
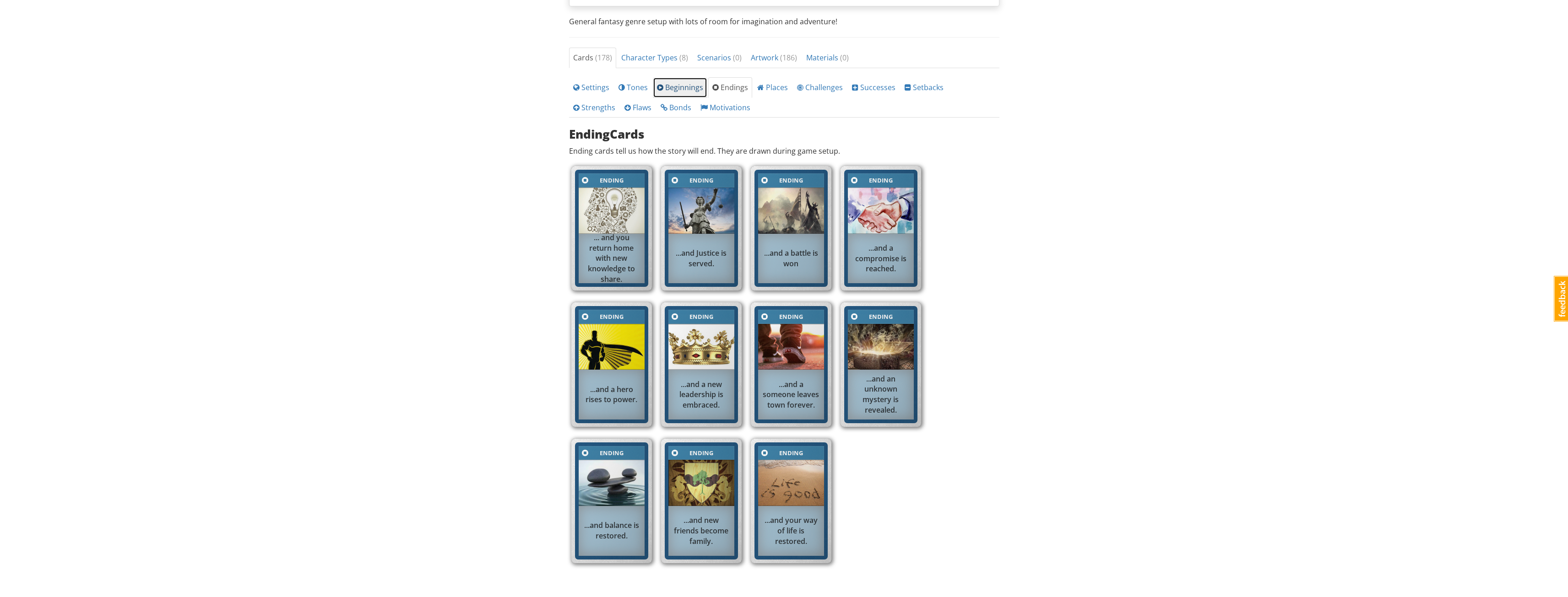
click at [673, 85] on span "Beginnings" at bounding box center [680, 87] width 46 height 10
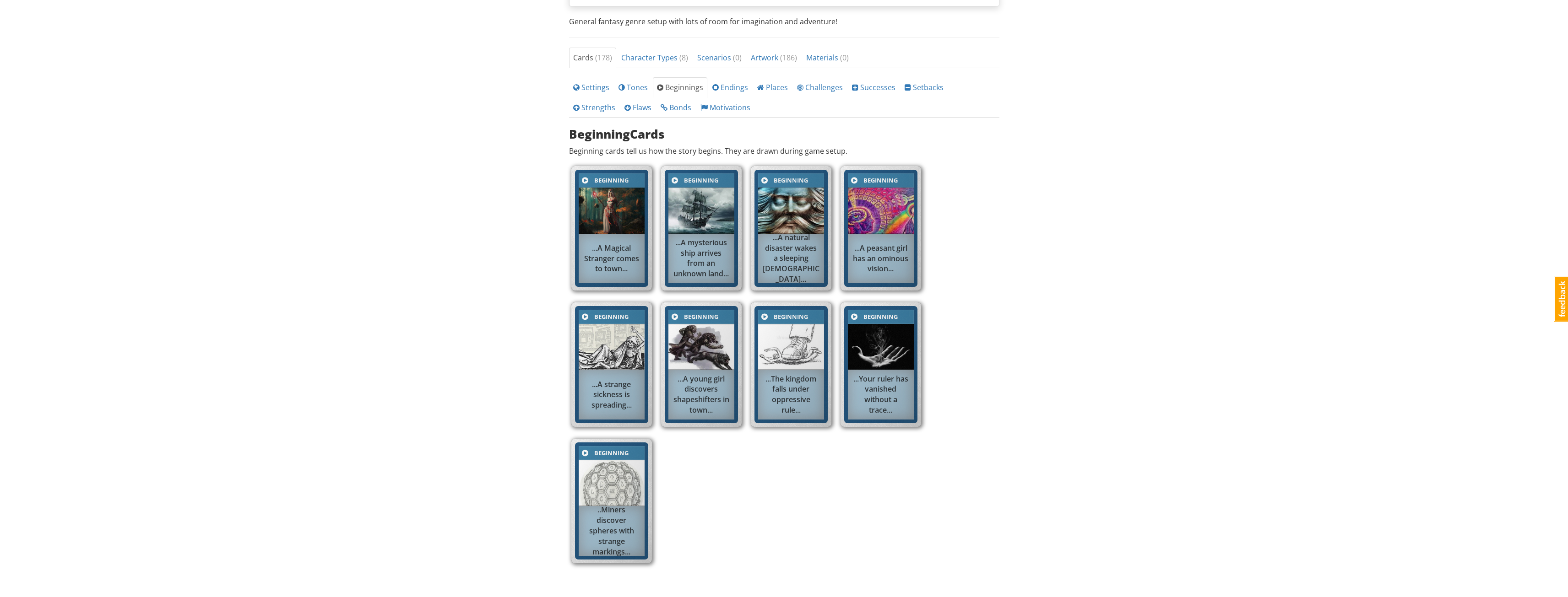
click at [459, 200] on div "mrwestbrook MrWestbrook 1 Toggle navigation Help Become a Subscriber MrWestbroo…" at bounding box center [784, 200] width 1568 height 950
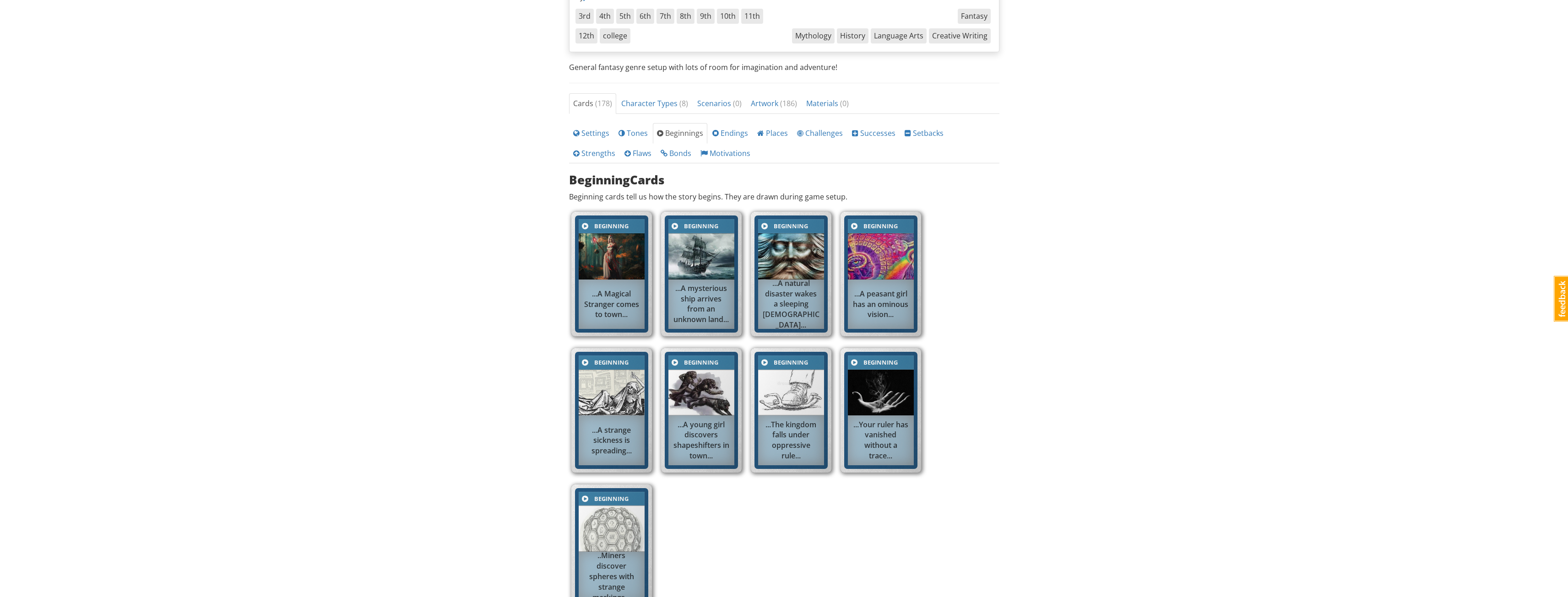
click at [1173, 155] on div "mrwestbrook MrWestbrook 1 Toggle navigation Help Become a Subscriber MrWestbroo…" at bounding box center [784, 246] width 1568 height 950
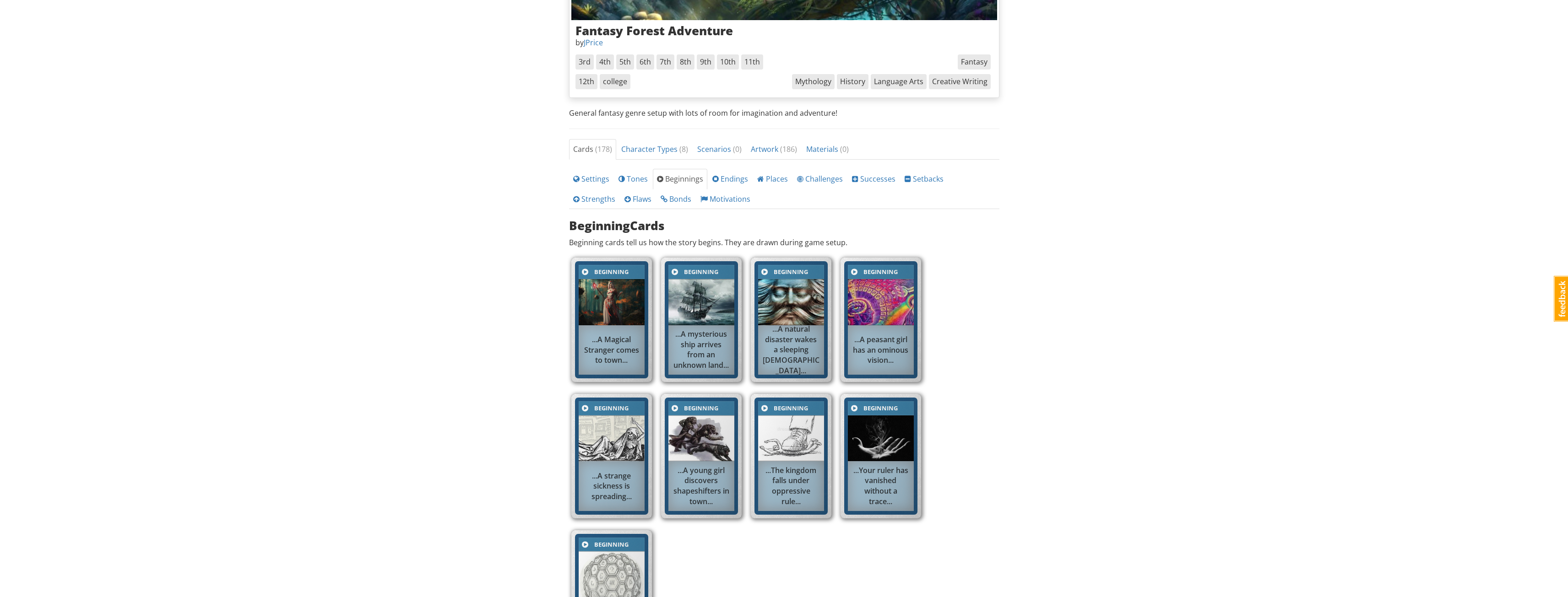
scroll to position [92, 0]
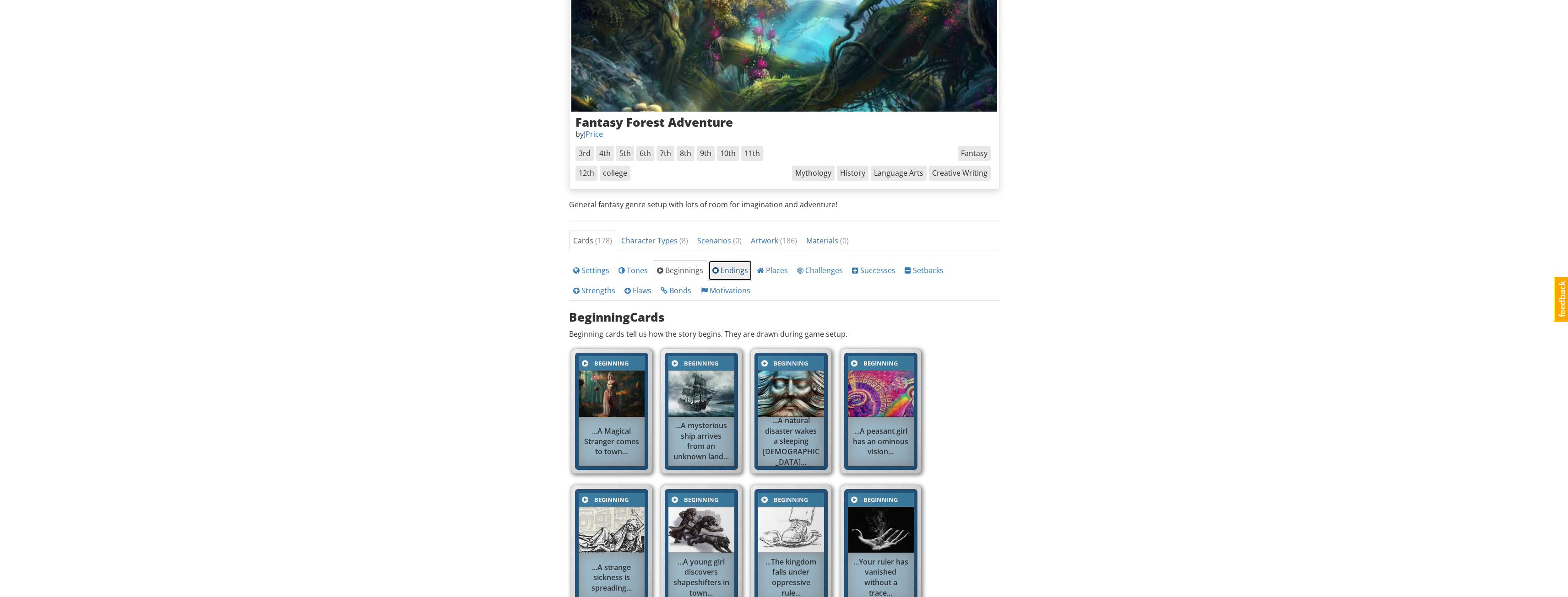
click at [743, 273] on span "Endings" at bounding box center [730, 270] width 35 height 10
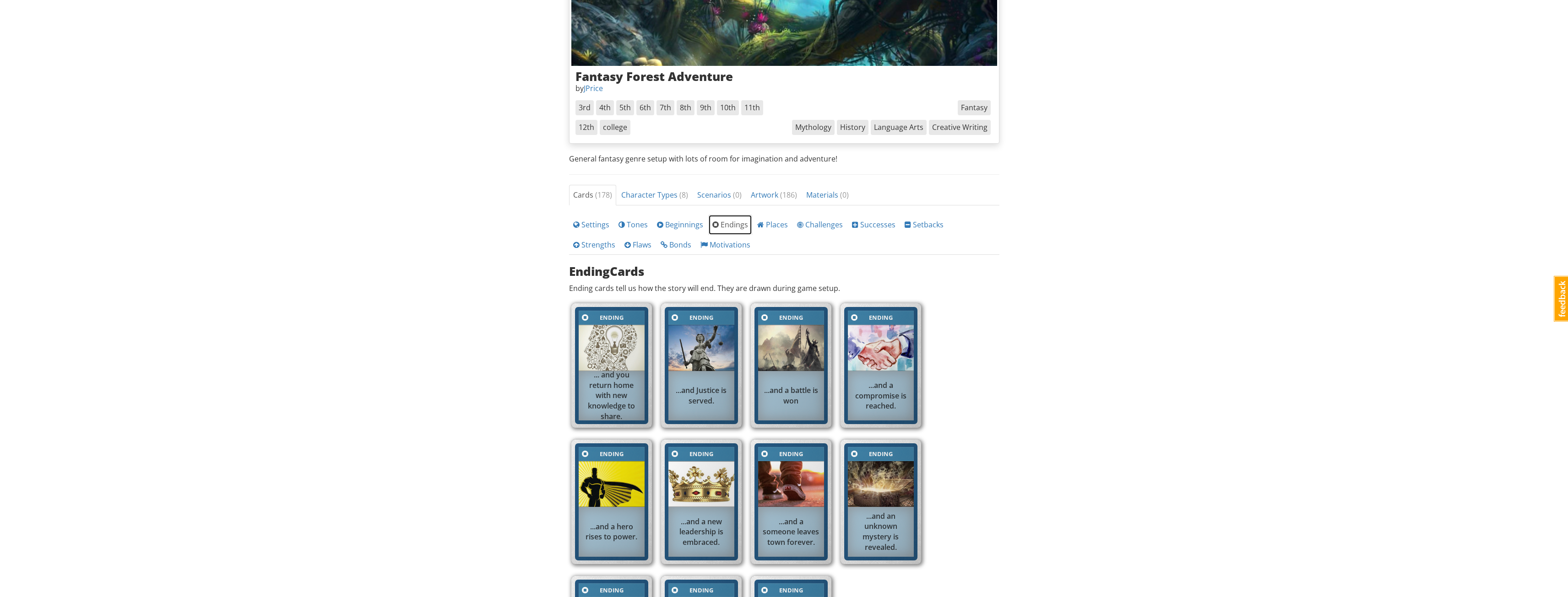
scroll to position [46, 0]
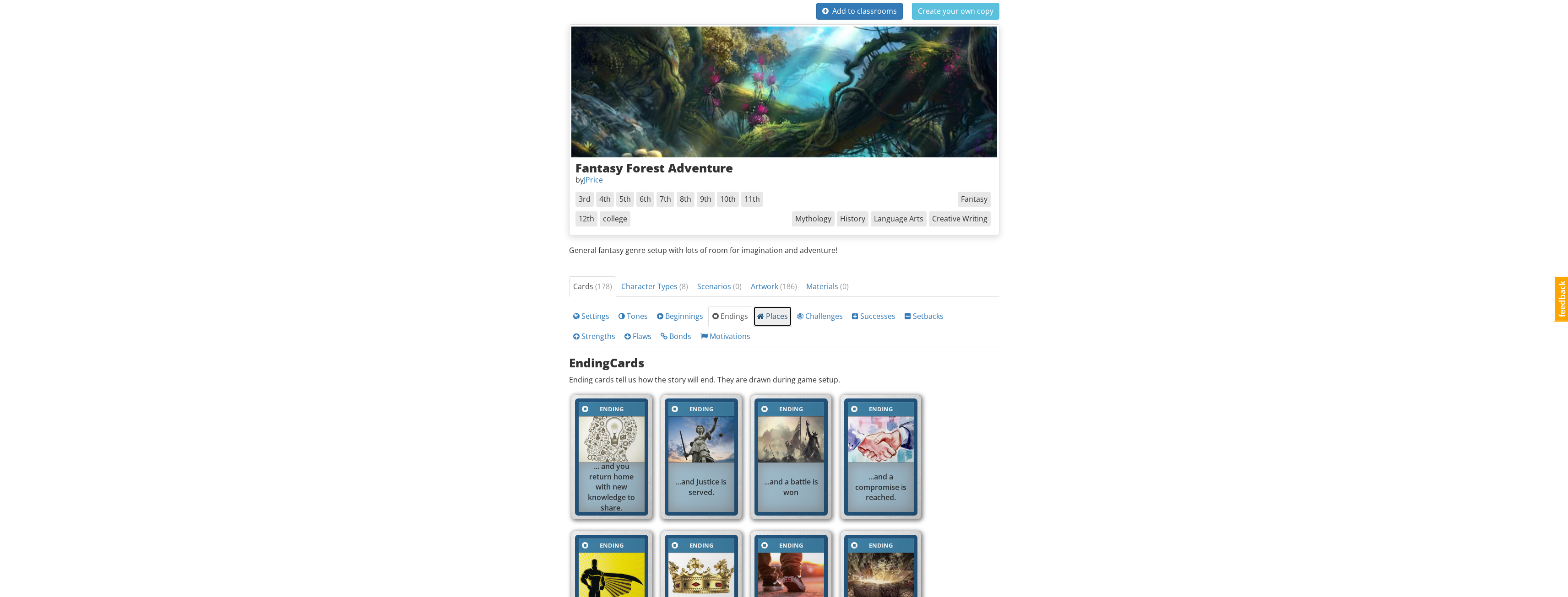
click at [767, 312] on span "Places" at bounding box center [773, 316] width 31 height 10
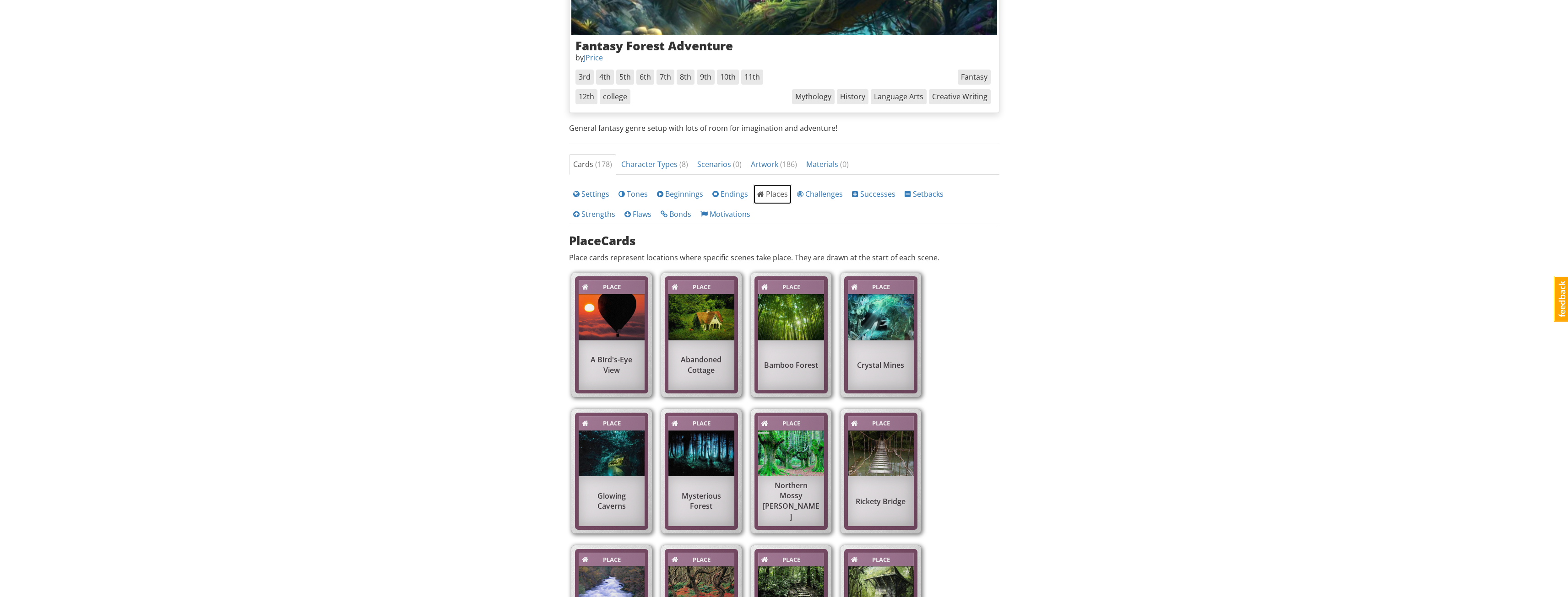
scroll to position [76, 0]
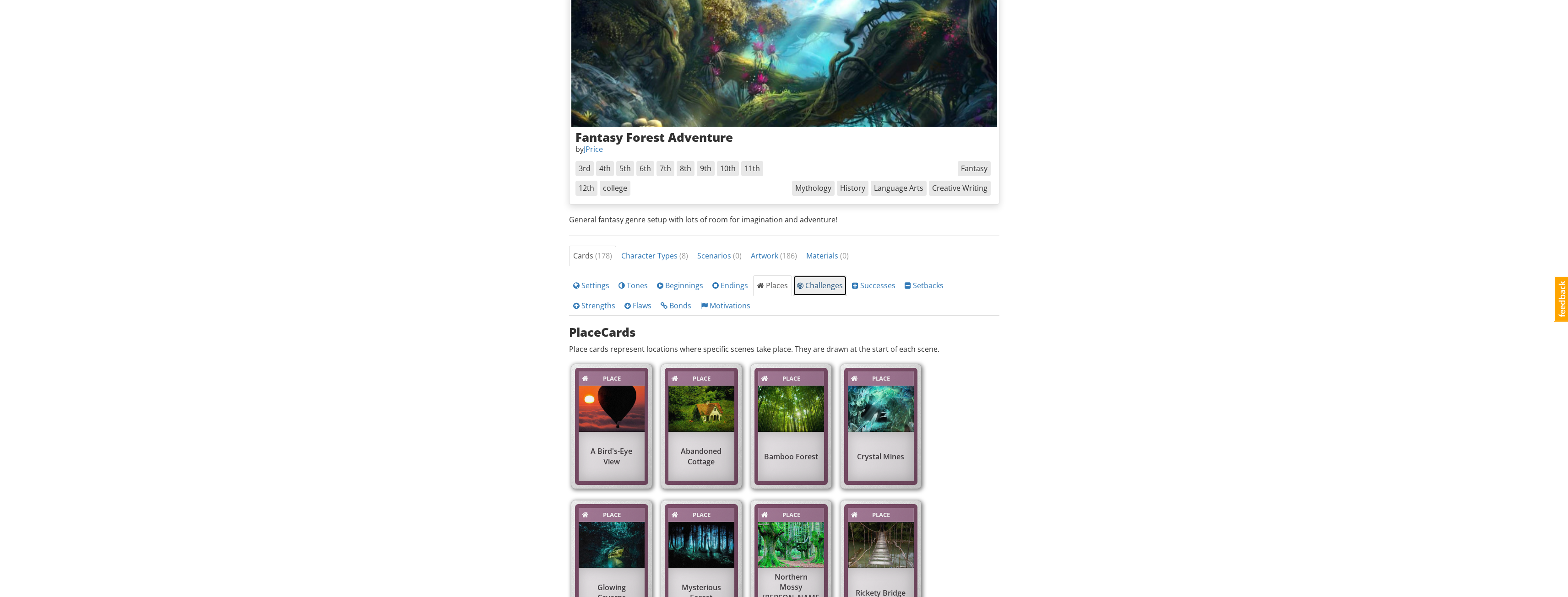
click at [818, 282] on span "Challenges" at bounding box center [820, 285] width 46 height 10
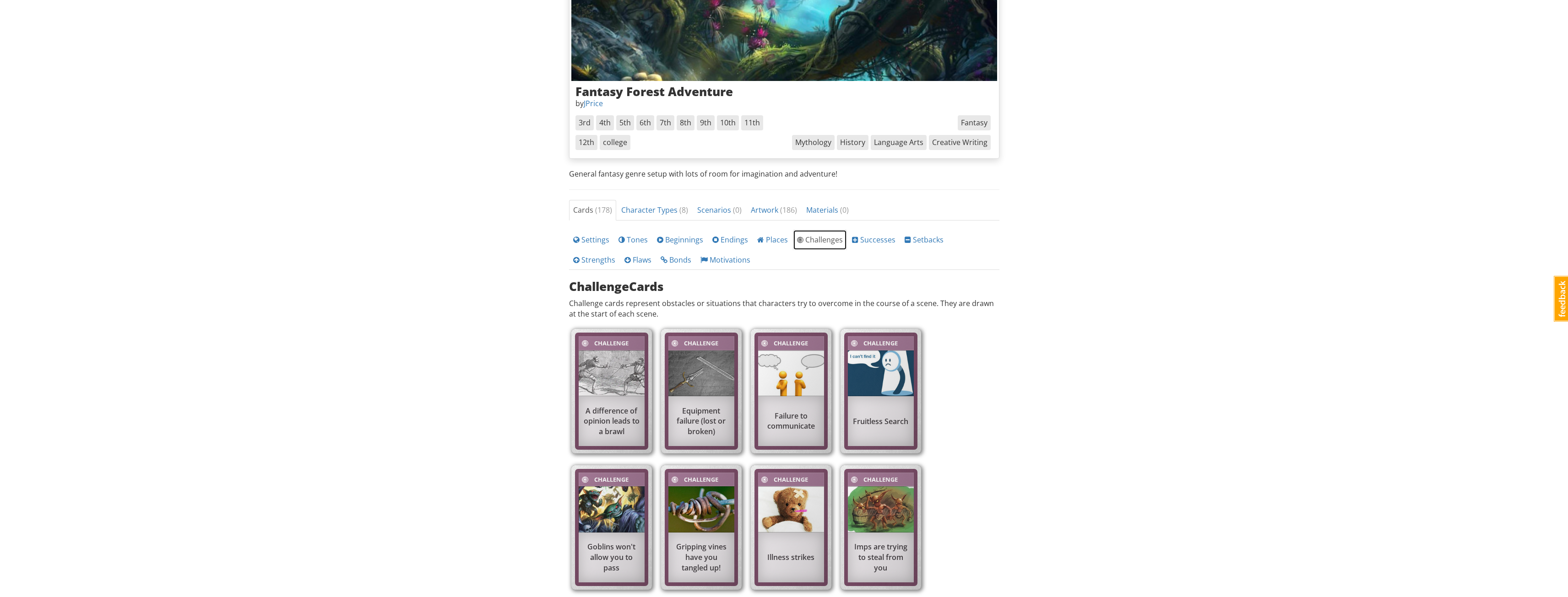
scroll to position [0, 0]
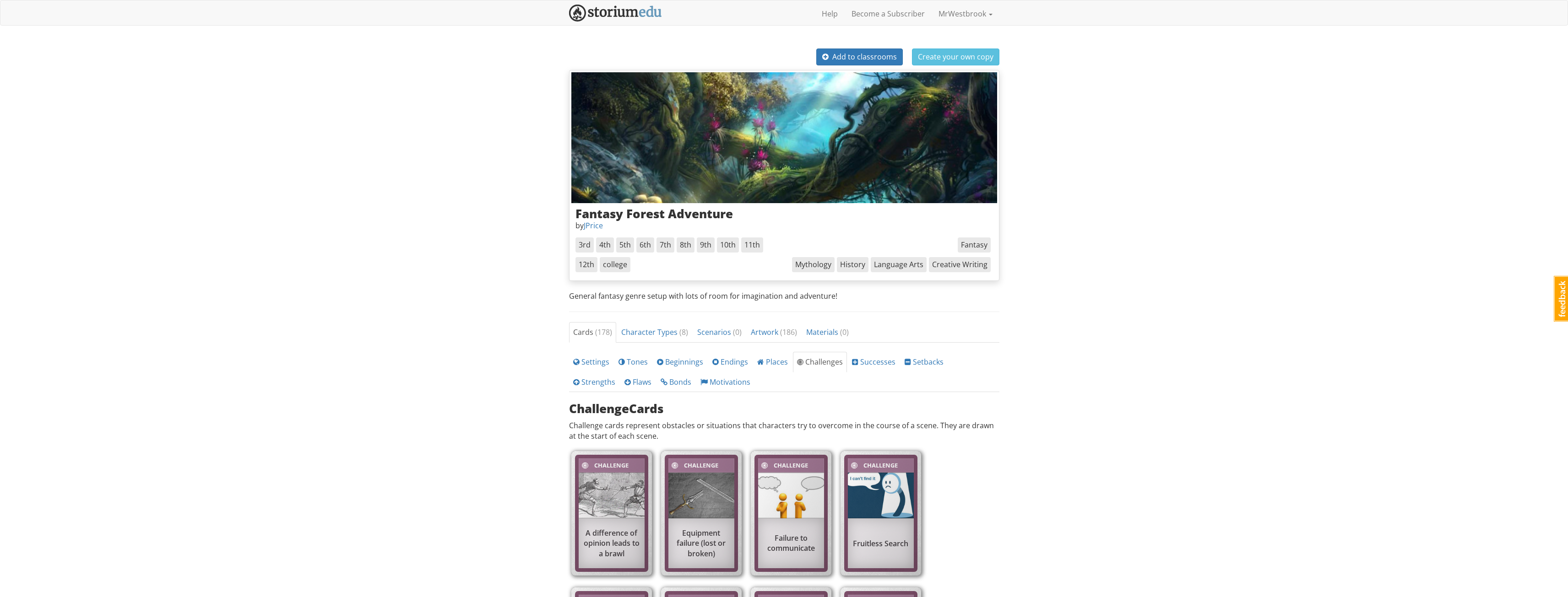
click at [1190, 133] on div "mrwestbrook MrWestbrook 1 Toggle navigation Help Become a Subscriber MrWestbroo…" at bounding box center [784, 548] width 1568 height 1097
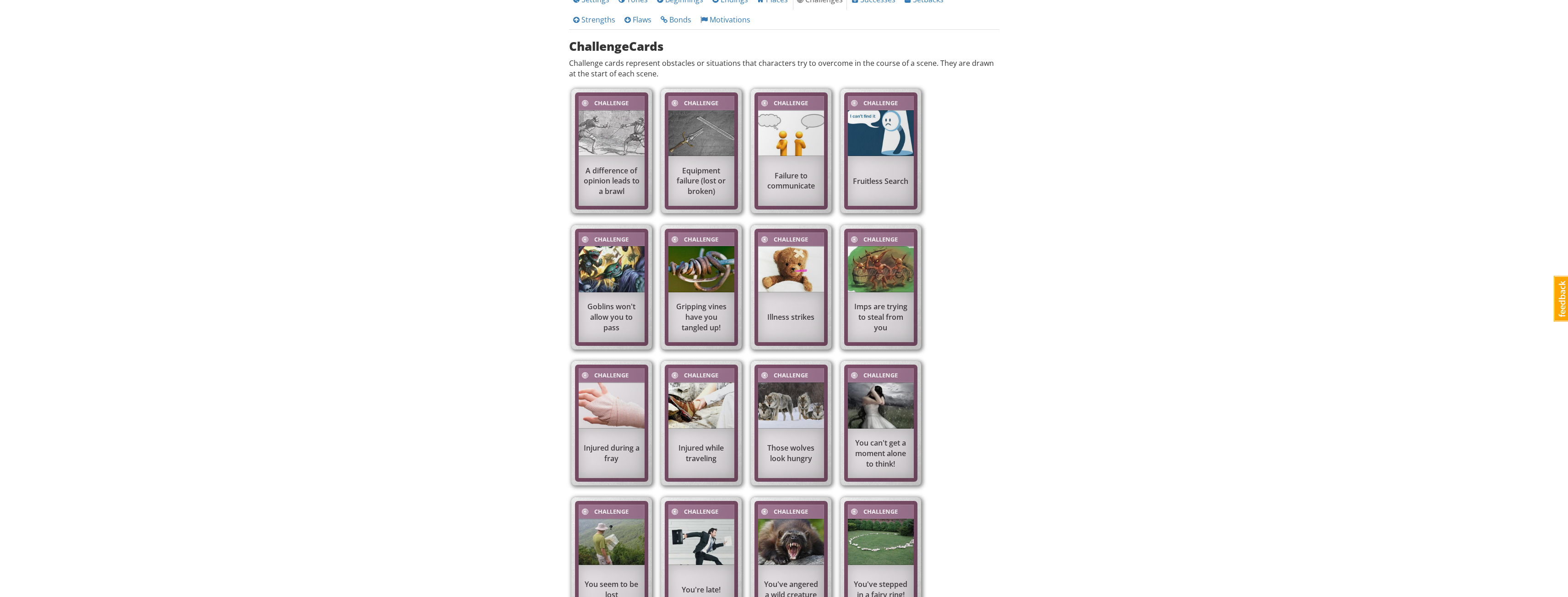
scroll to position [134, 0]
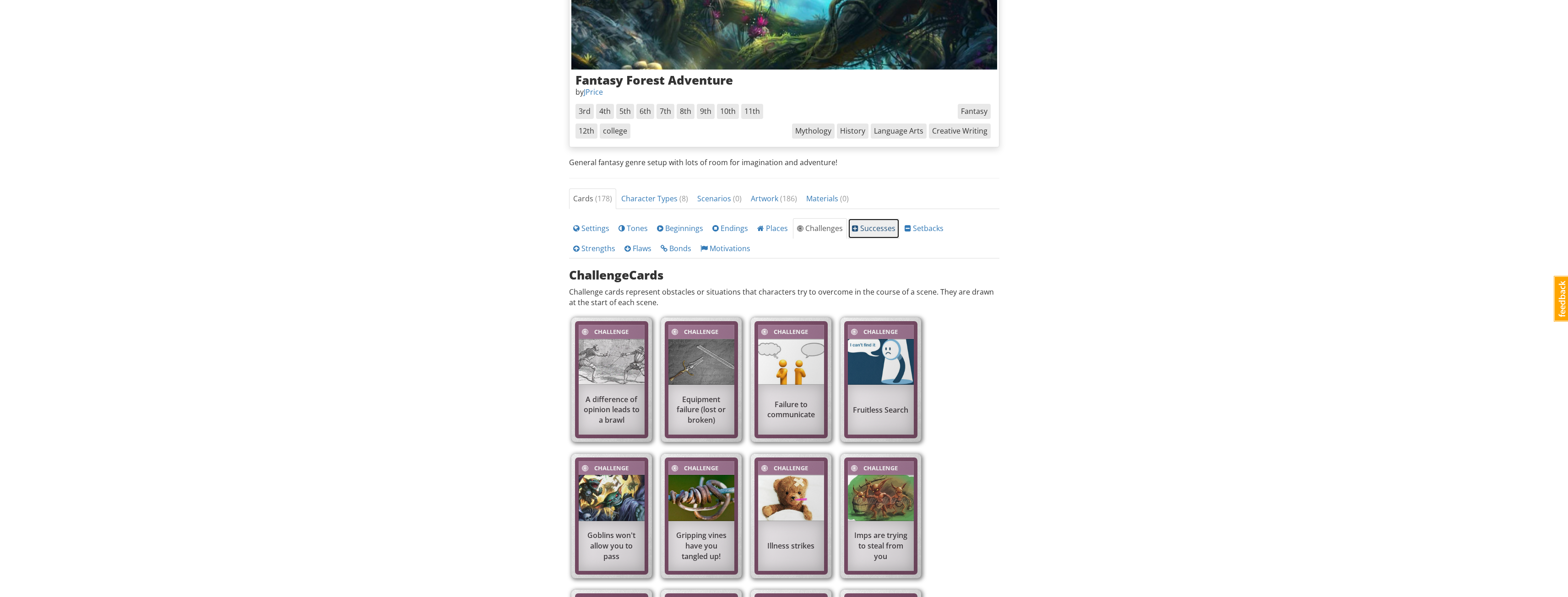
click at [878, 233] on span "Successes" at bounding box center [874, 228] width 43 height 10
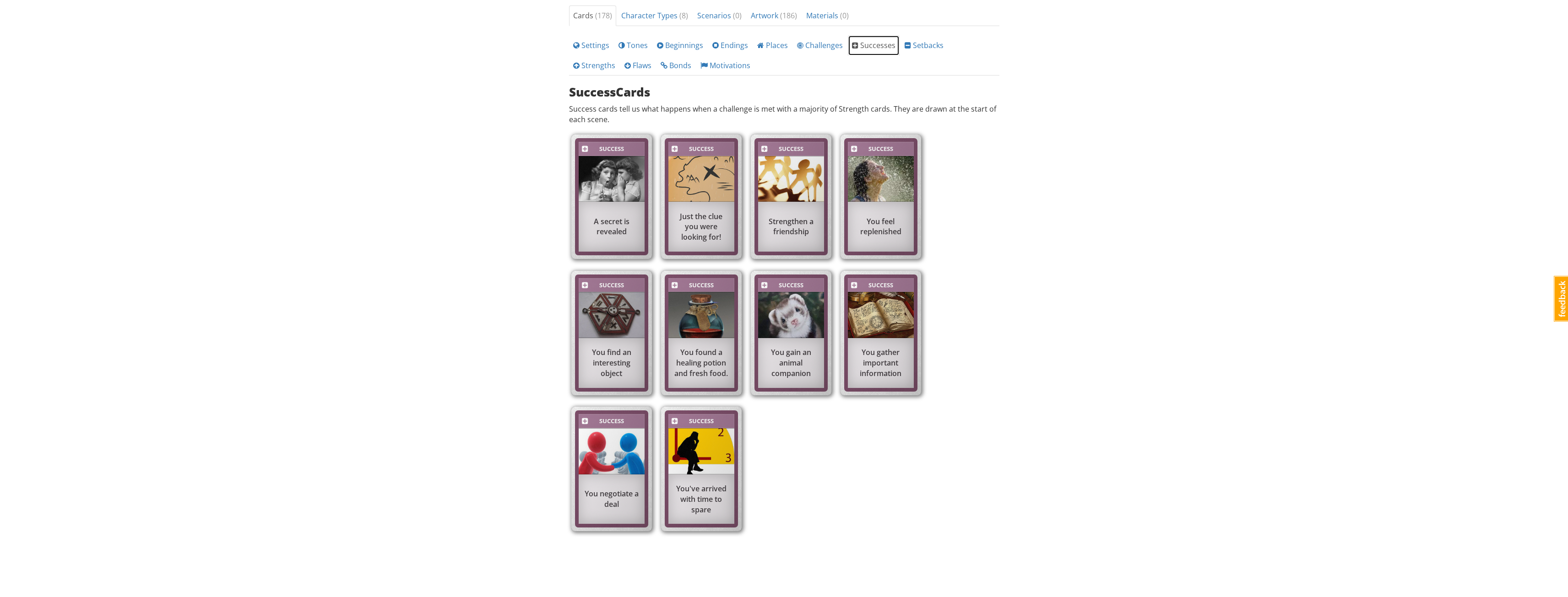
scroll to position [225, 0]
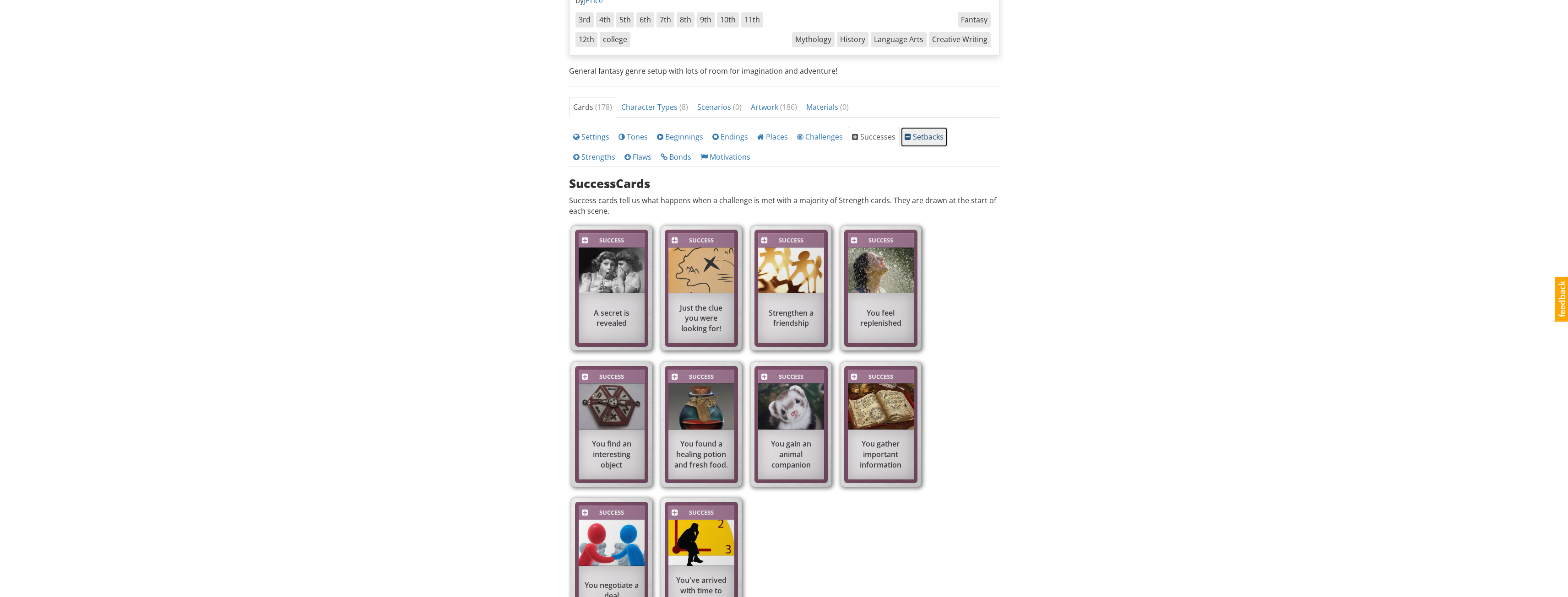
click at [914, 139] on span "Setbacks" at bounding box center [924, 137] width 39 height 10
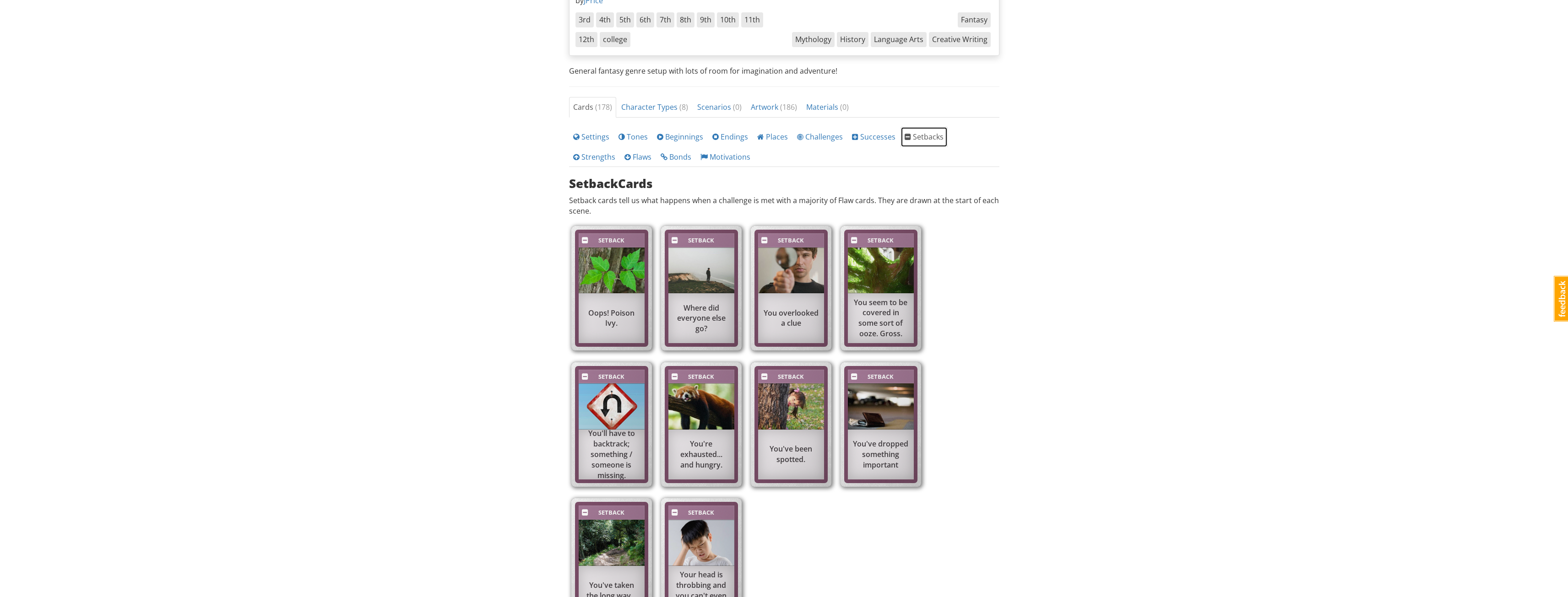
scroll to position [88, 0]
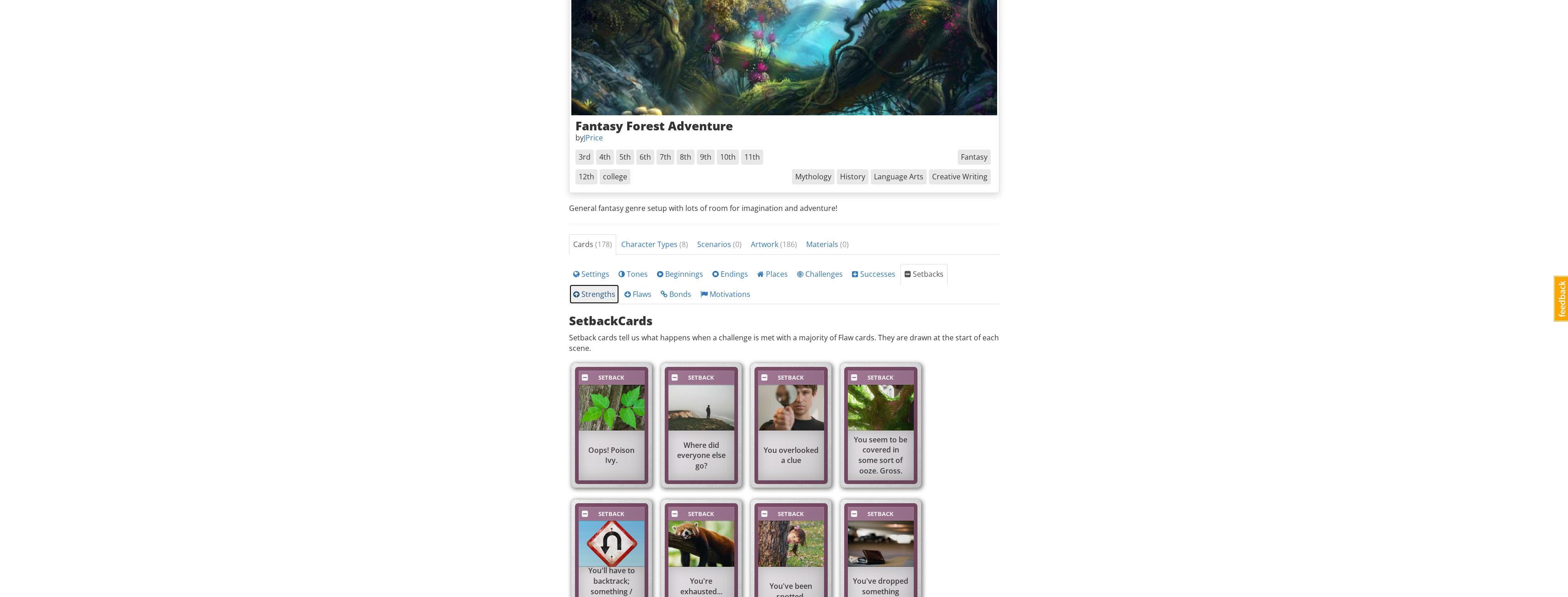
click at [619, 284] on link "Strengths" at bounding box center [594, 295] width 50 height 21
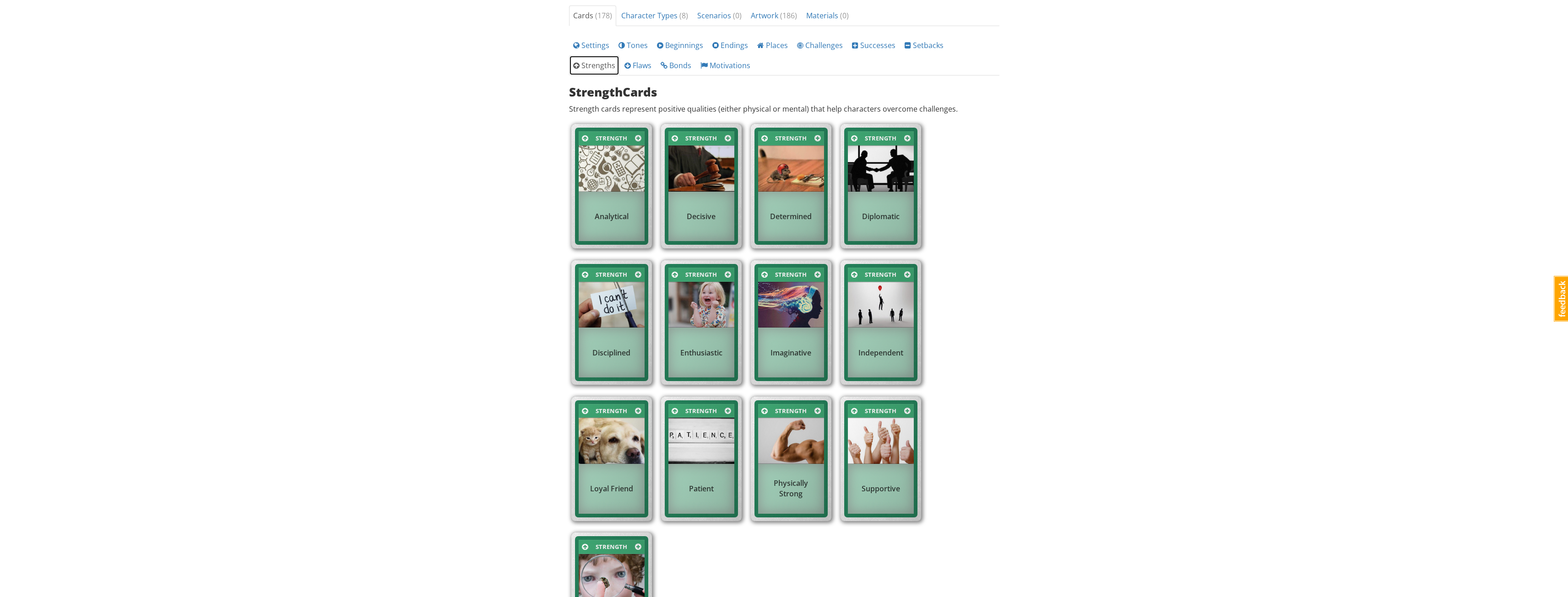
scroll to position [225, 0]
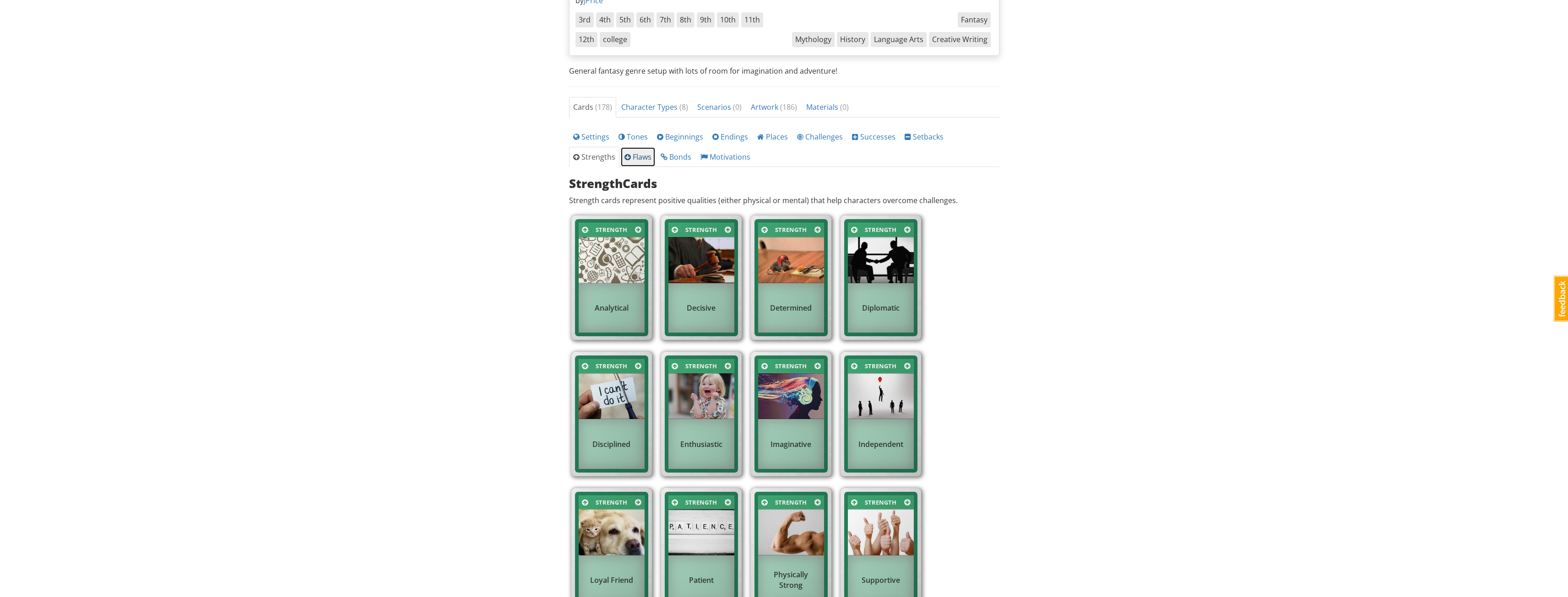
click at [620, 165] on link "Flaws" at bounding box center [638, 157] width 35 height 21
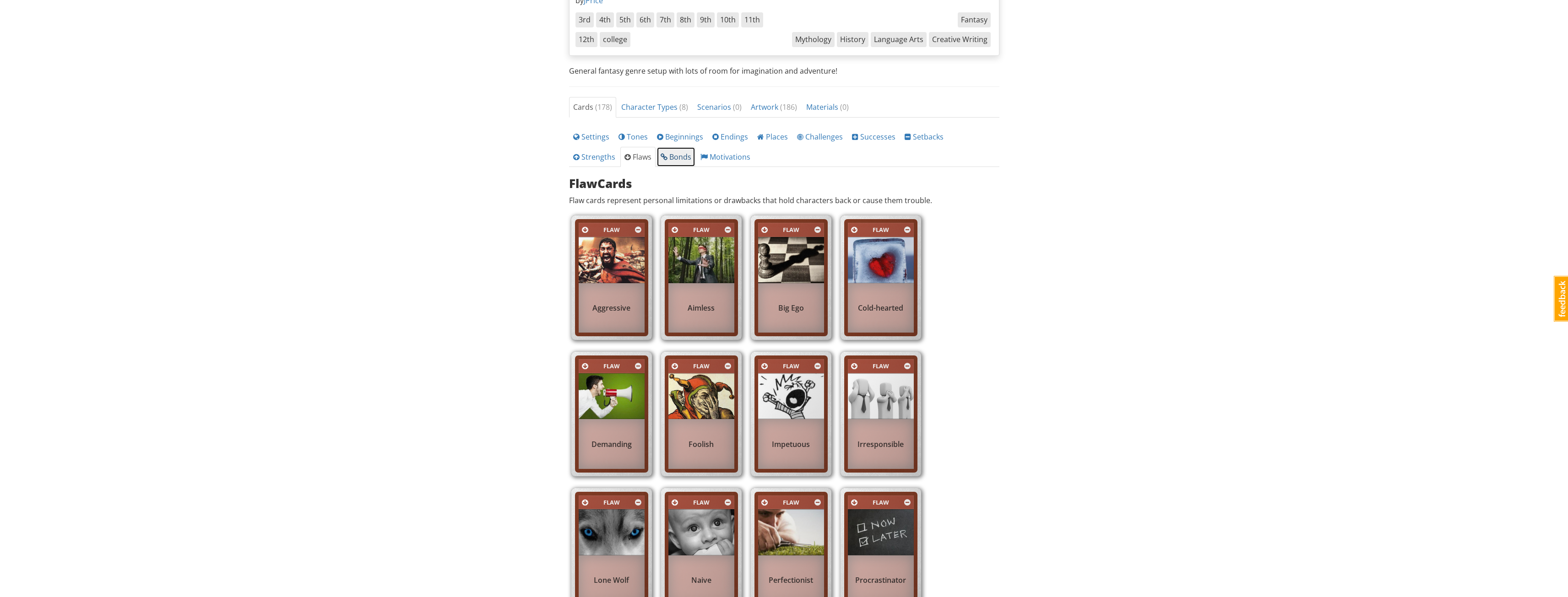
click at [657, 162] on link "Bonds" at bounding box center [676, 157] width 39 height 21
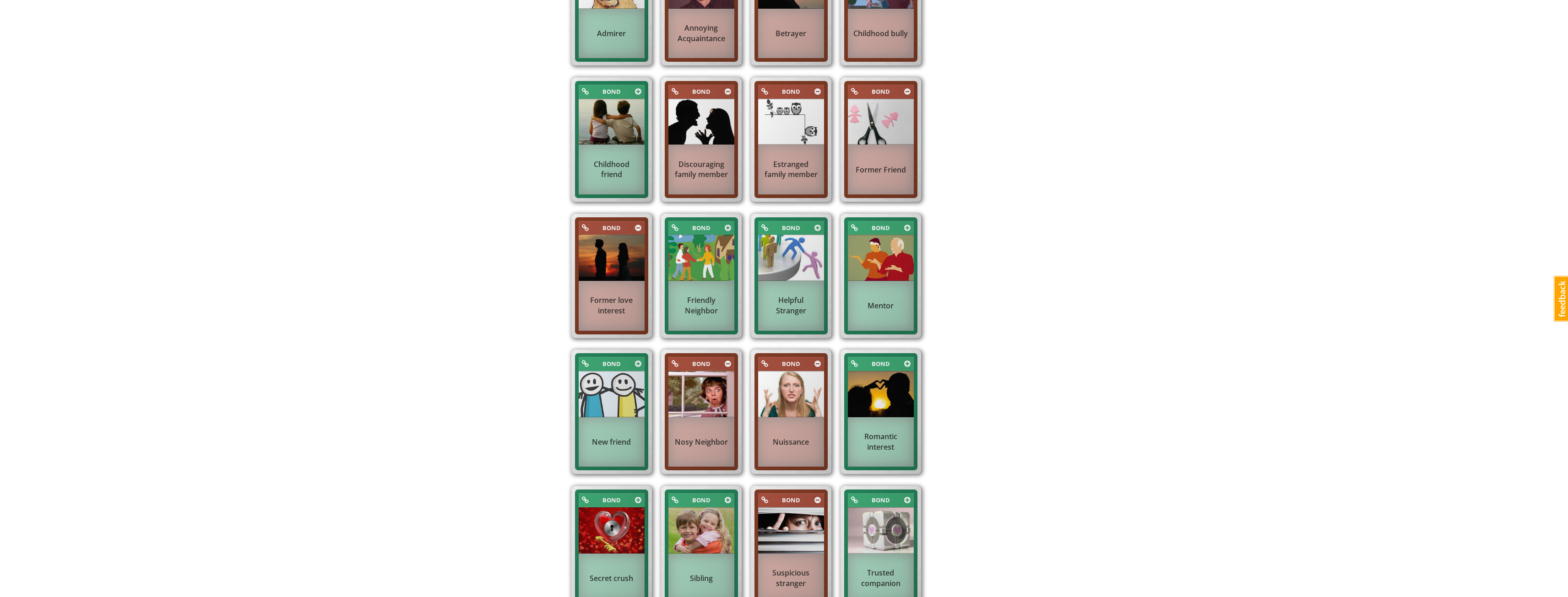
scroll to position [591, 0]
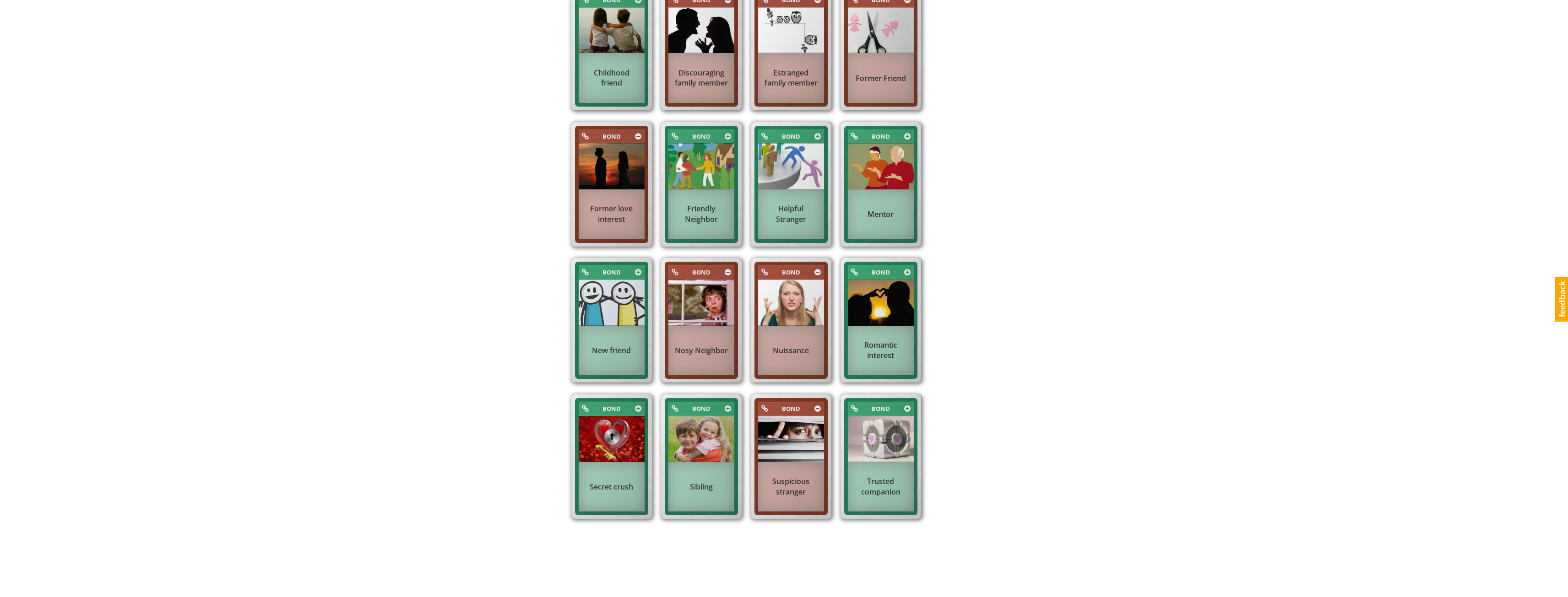
click at [529, 293] on div "mrwestbrook MrWestbrook 1 Toggle navigation Help Become a Subscriber MrWestbroo…" at bounding box center [784, 20] width 1568 height 1223
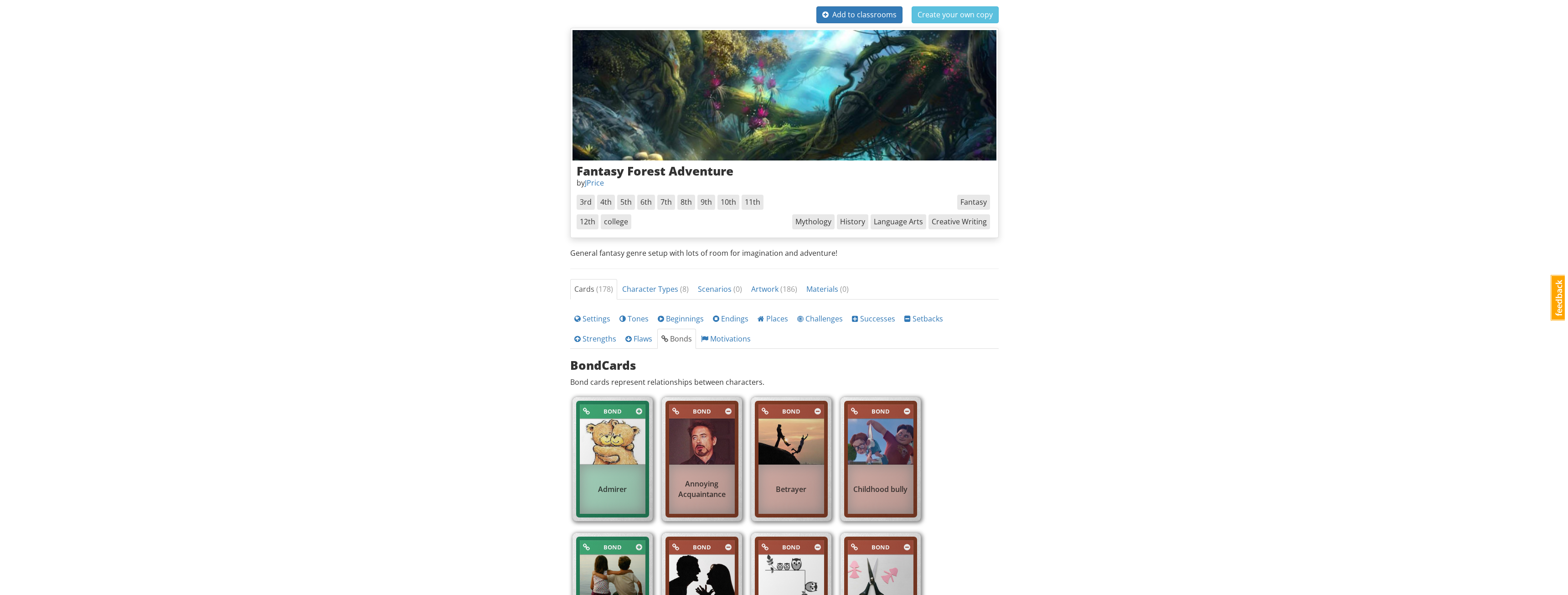
scroll to position [0, 0]
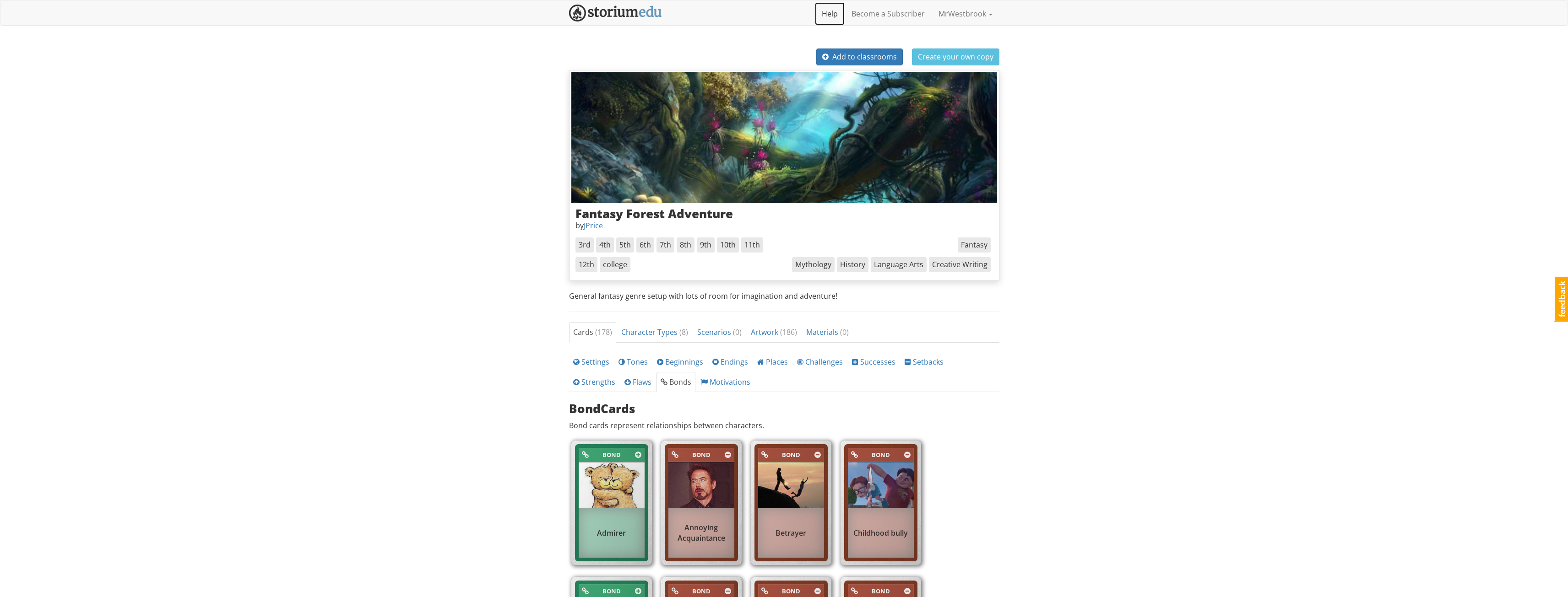
click at [837, 12] on link "Help" at bounding box center [830, 13] width 30 height 23
click at [932, 54] on span "Create your own copy" at bounding box center [955, 57] width 76 height 10
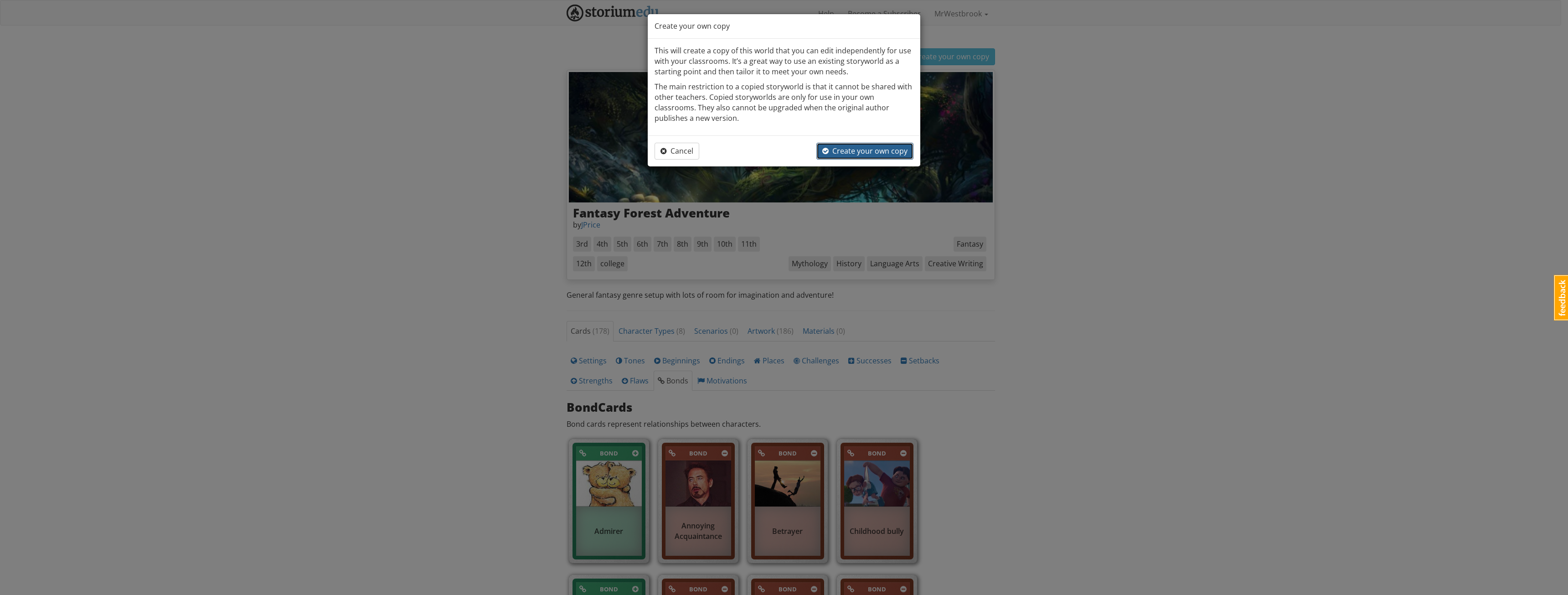
click at [855, 146] on button "Create your own copy" at bounding box center [865, 151] width 97 height 17
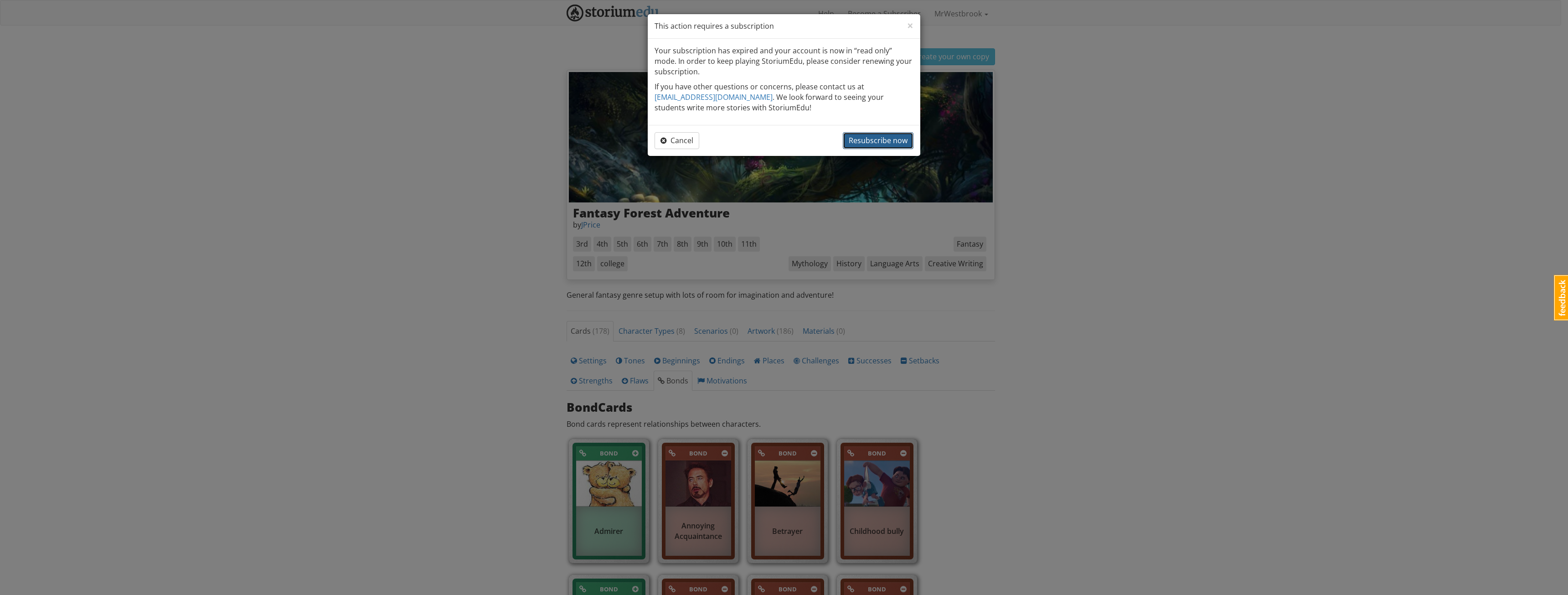
click at [868, 143] on span "Resubscribe now" at bounding box center [878, 140] width 59 height 10
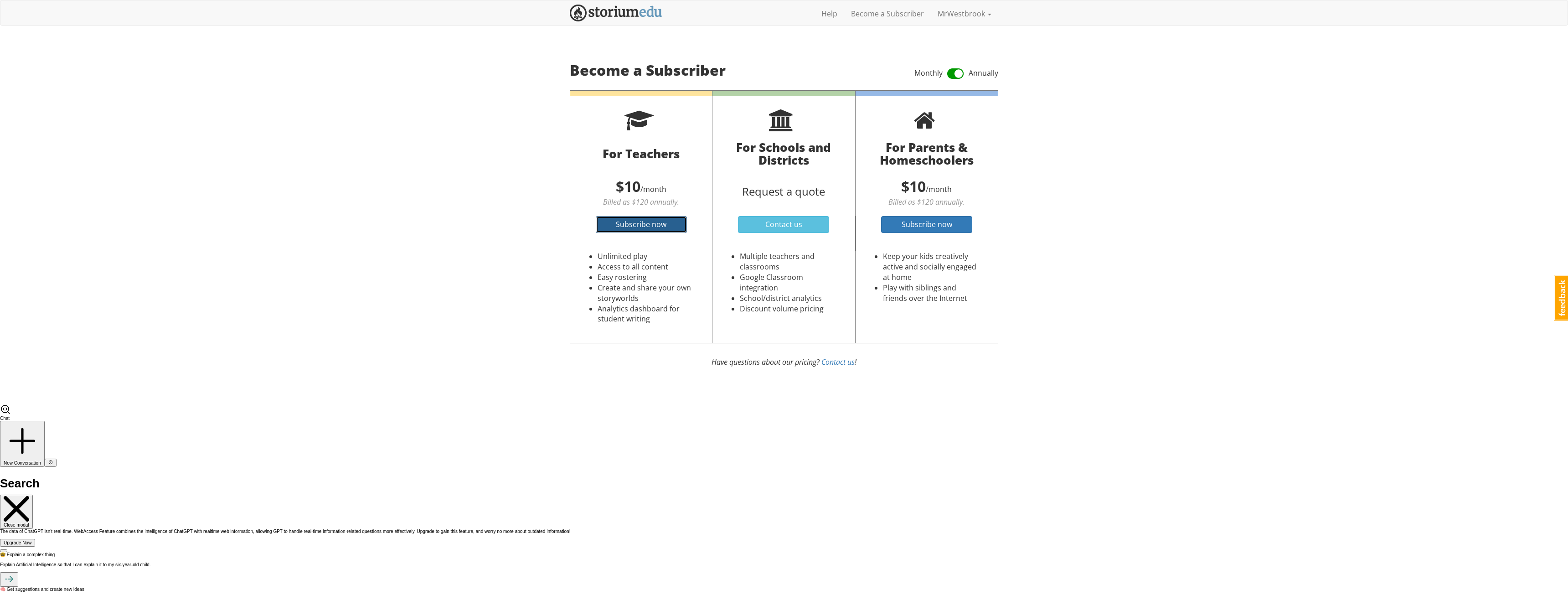
click at [640, 225] on span "Subscribe now" at bounding box center [641, 224] width 51 height 10
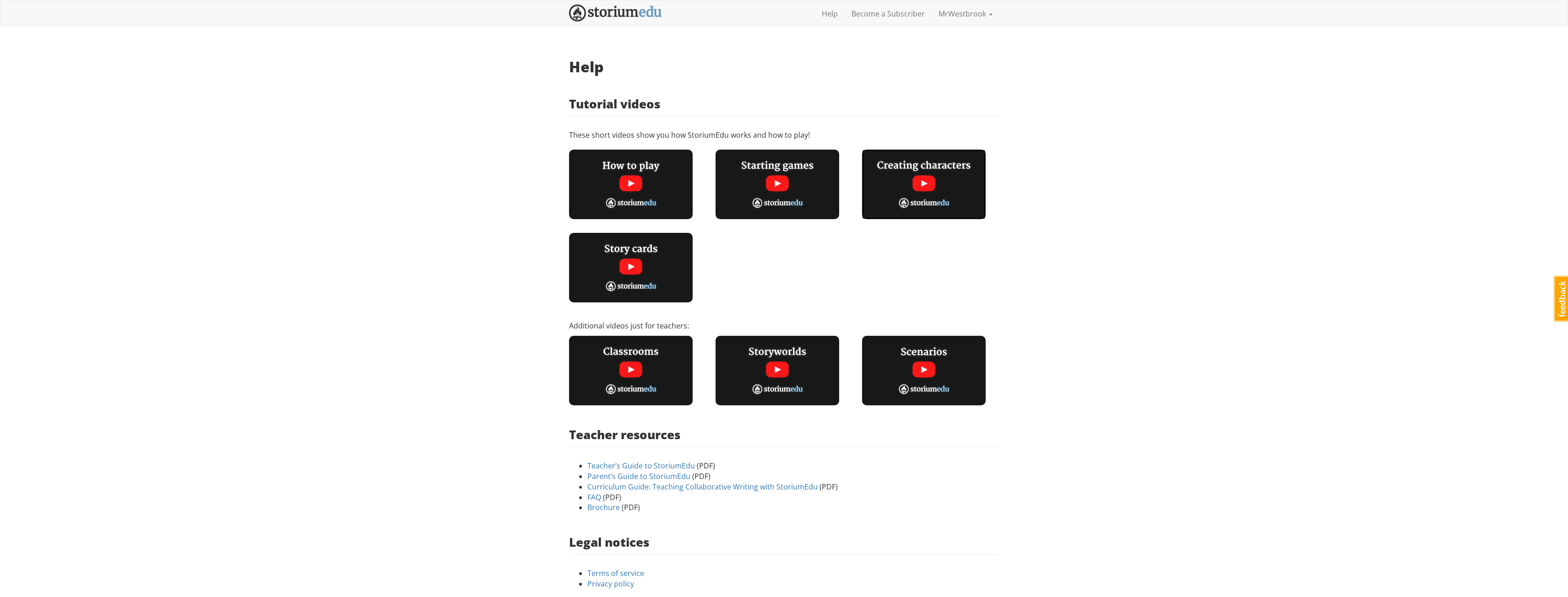
click at [929, 180] on img at bounding box center [924, 185] width 123 height 70
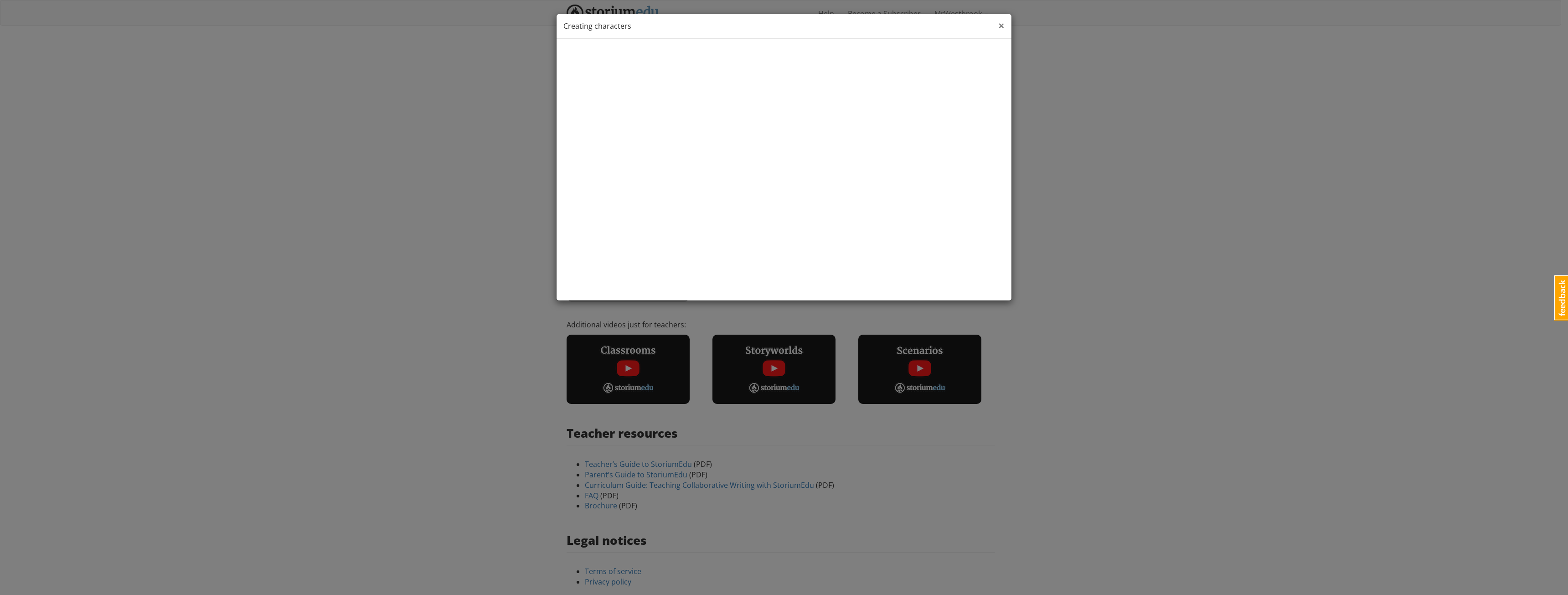
click at [998, 18] on div "× Close Creating characters" at bounding box center [783, 26] width 455 height 24
click at [999, 19] on span "×" at bounding box center [1001, 25] width 6 height 15
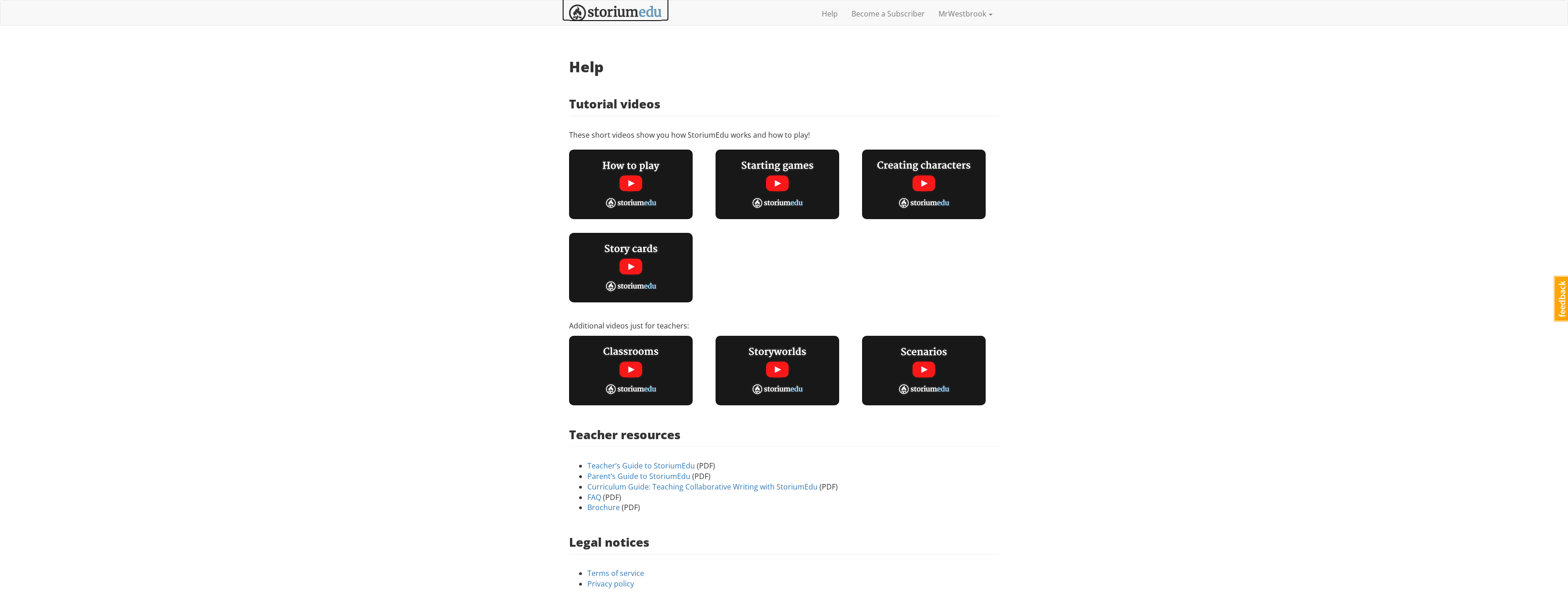
click at [608, 15] on img at bounding box center [616, 13] width 93 height 17
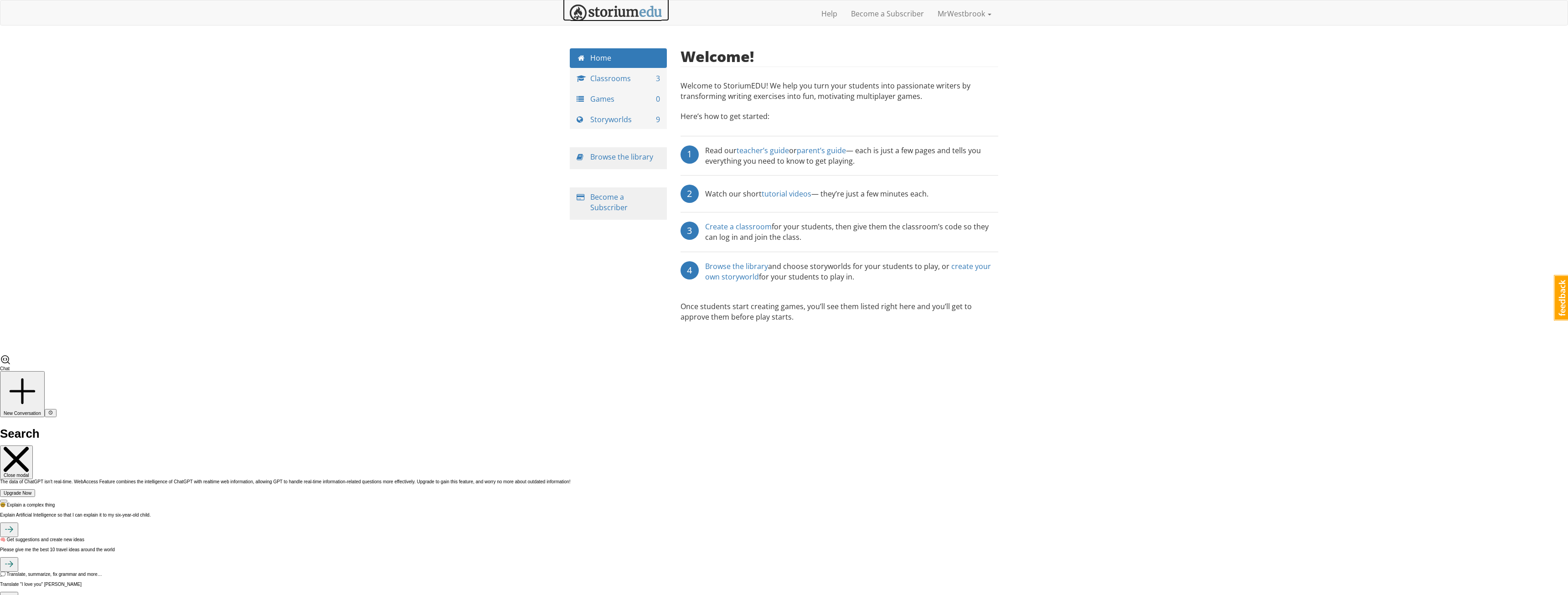
click at [605, 15] on img at bounding box center [616, 13] width 93 height 17
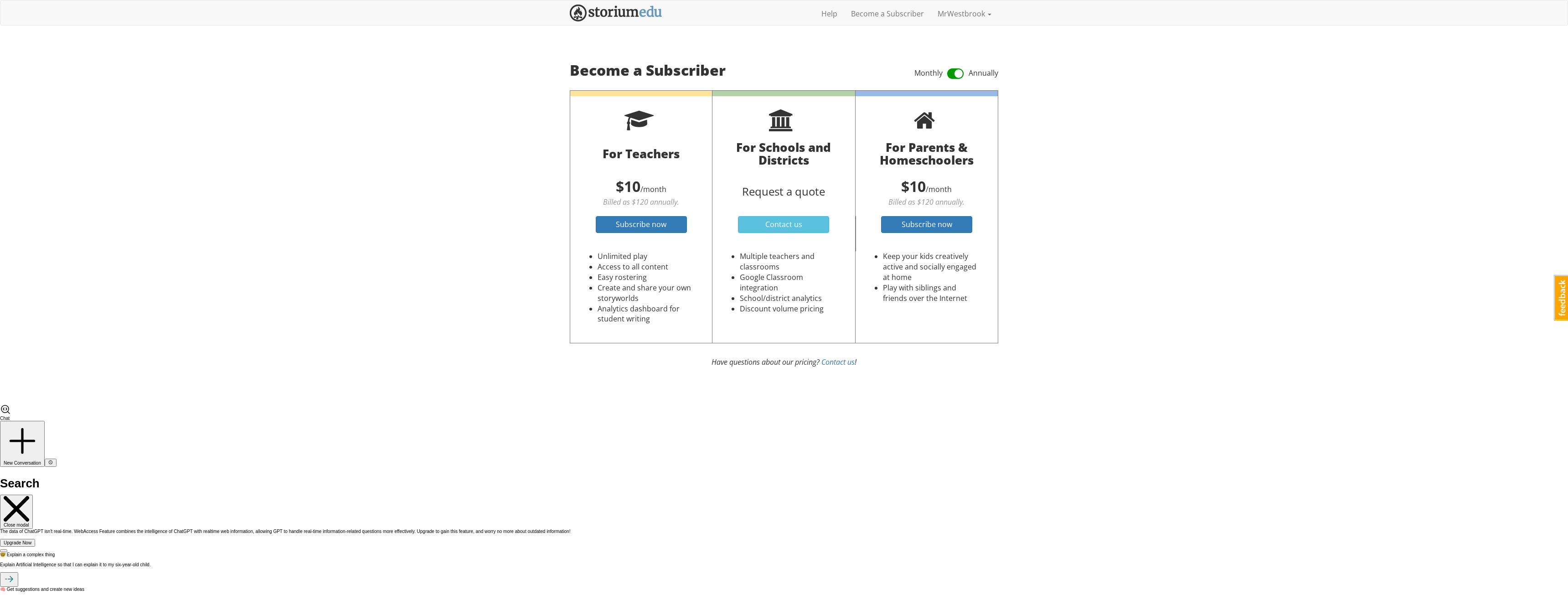
click at [466, 213] on div "mrwestbrook MrWestbrook 1 Toggle navigation Help Become a Subscriber MrWestbroo…" at bounding box center [784, 202] width 1568 height 404
click at [952, 71] on span at bounding box center [956, 74] width 17 height 15
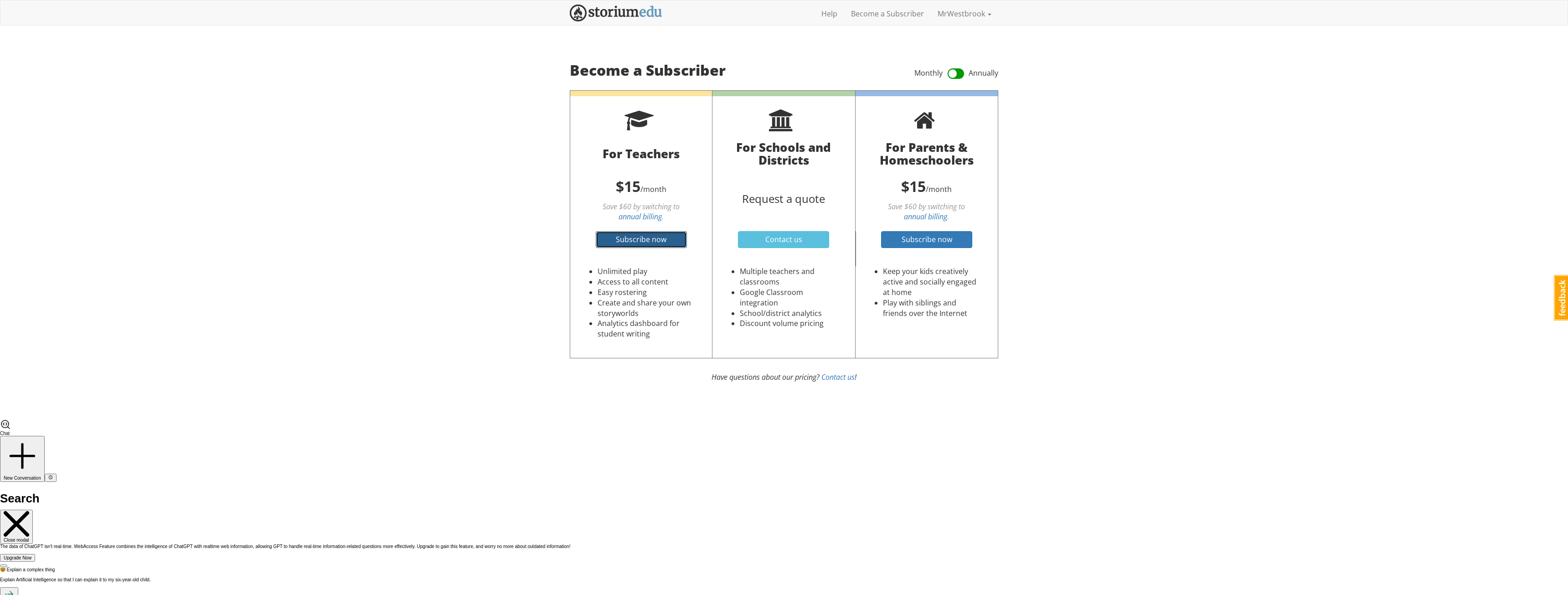
click at [649, 240] on span "Subscribe now" at bounding box center [641, 239] width 51 height 10
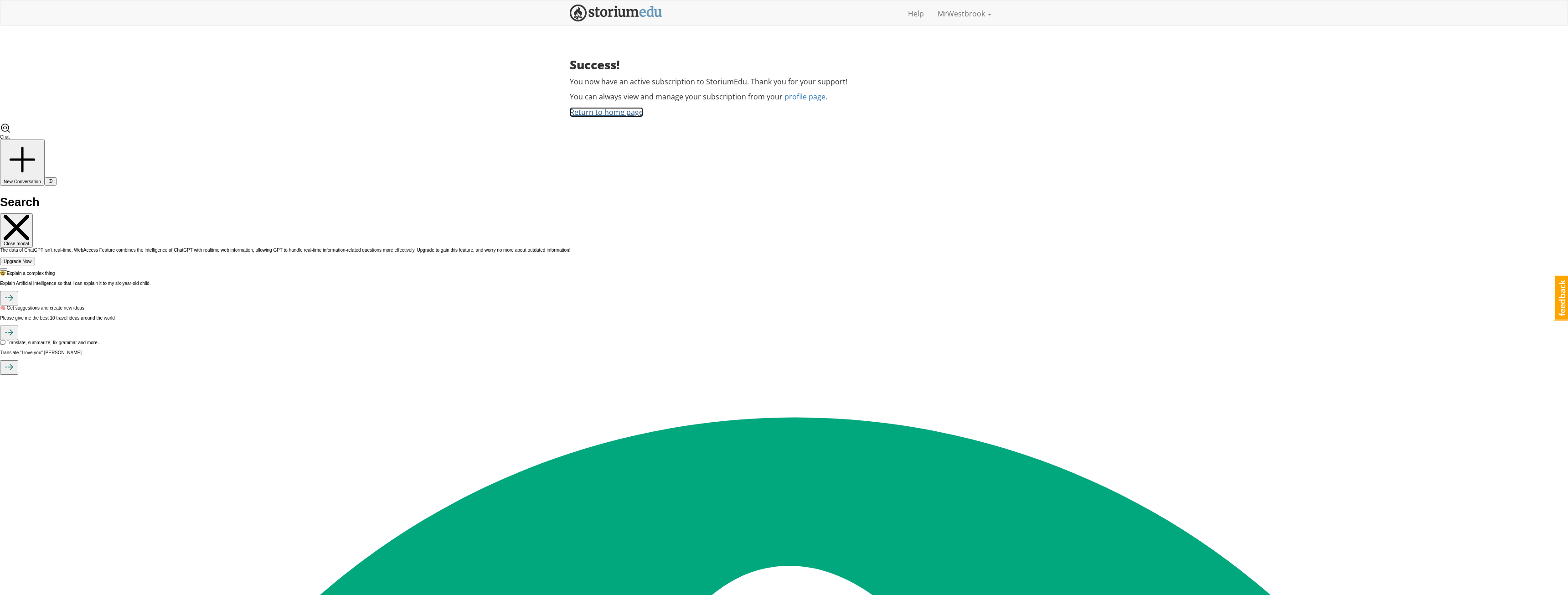
click at [620, 110] on link "Return to home page" at bounding box center [606, 112] width 74 height 10
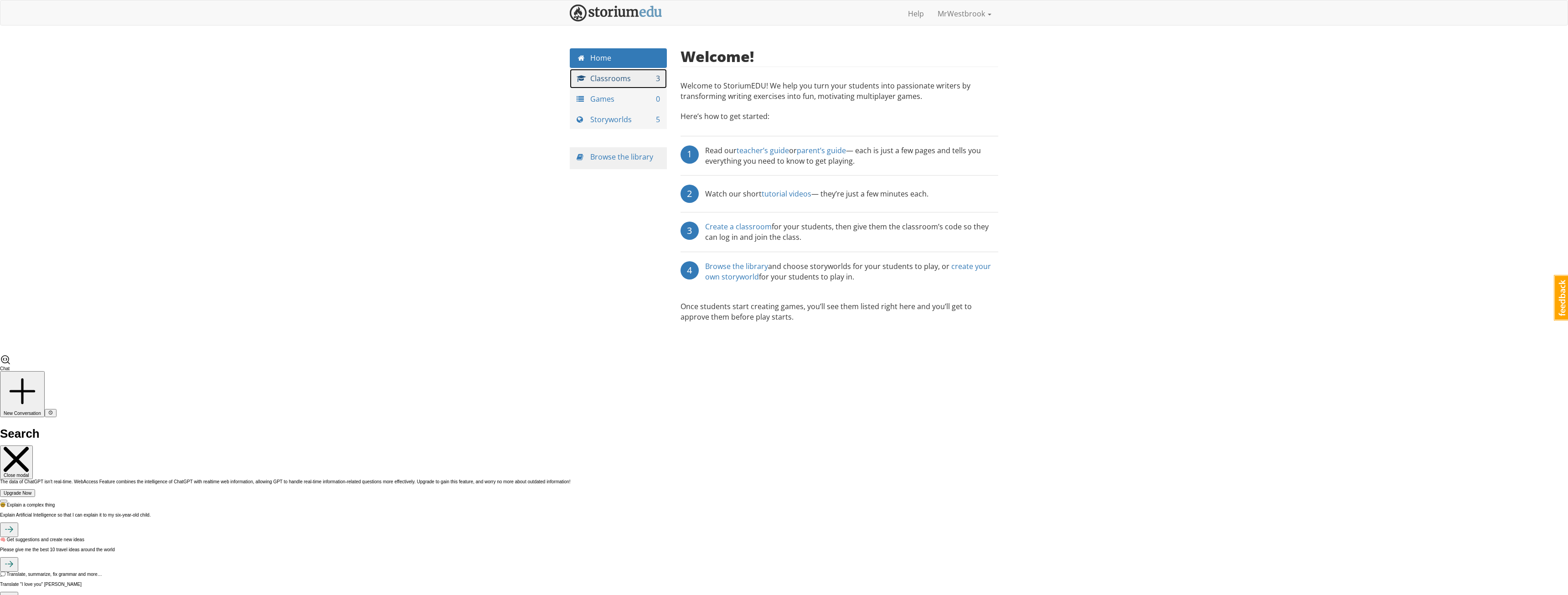
click at [638, 76] on link "Classrooms 3" at bounding box center [618, 79] width 97 height 19
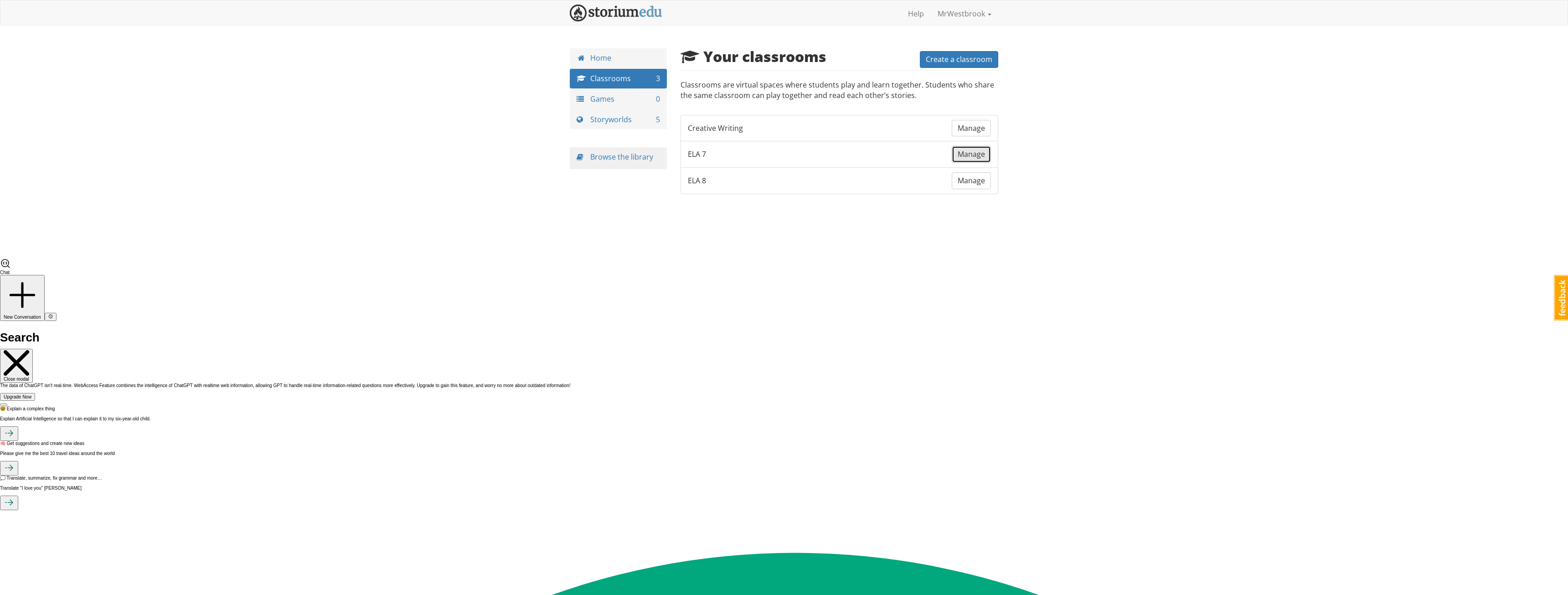
click at [960, 153] on span "Manage" at bounding box center [971, 154] width 27 height 10
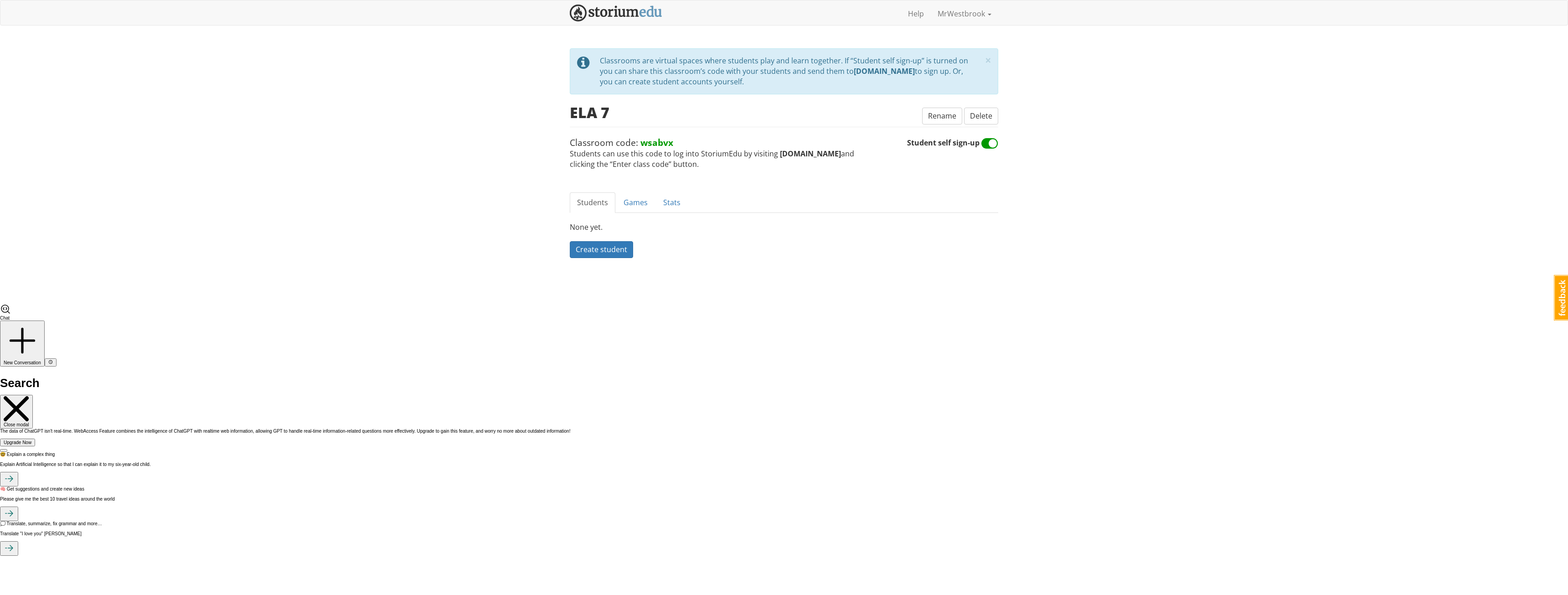
click at [908, 216] on div "Students Games Stats None yet. Create student" at bounding box center [784, 230] width 429 height 76
click at [878, 192] on div "× close tip Classrooms are virtual spaces where students play and learn togethe…" at bounding box center [784, 157] width 429 height 219
click at [636, 206] on link "Games" at bounding box center [635, 203] width 39 height 21
click at [598, 247] on span "Create a game" at bounding box center [601, 249] width 50 height 10
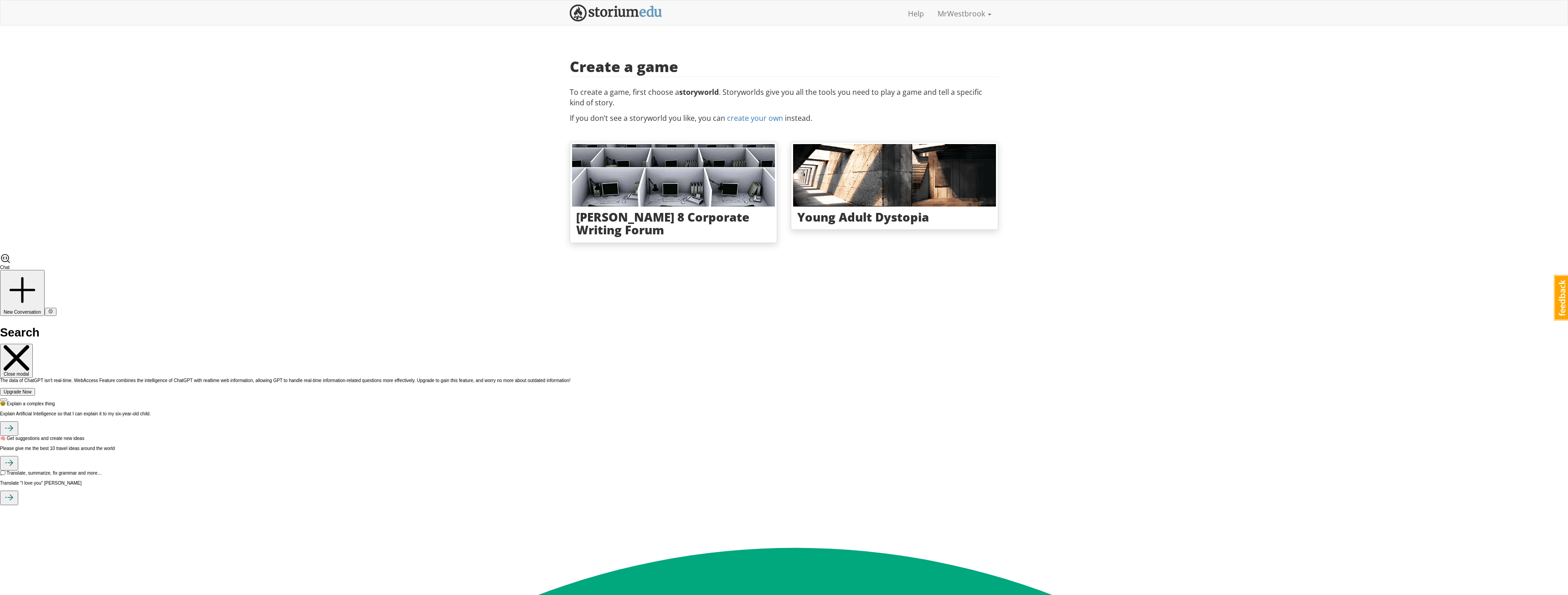
click at [702, 92] on strong "storyworld" at bounding box center [699, 92] width 40 height 10
click at [1102, 94] on div "mrwestbrook MrWestbrook 1 Toggle navigation Help MrWestbrook Profile Notificati…" at bounding box center [784, 127] width 1568 height 253
click at [638, 15] on img at bounding box center [616, 13] width 93 height 17
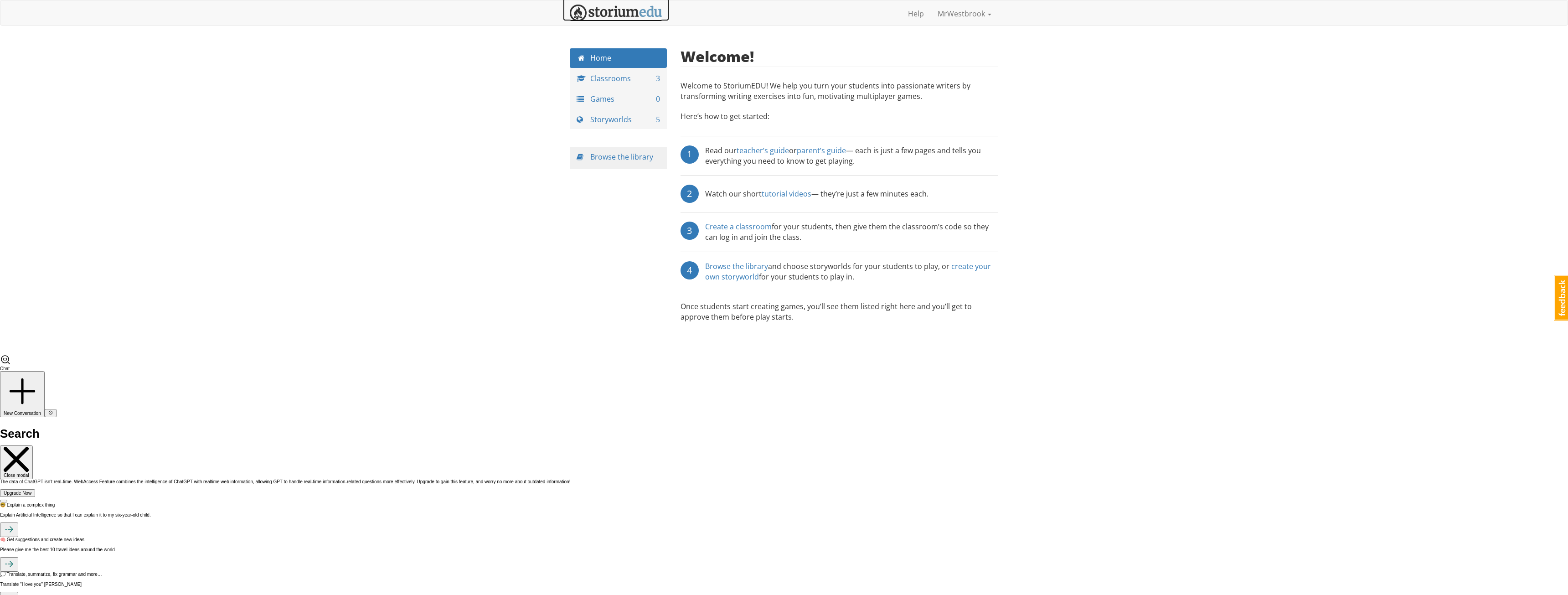
click at [646, 9] on img at bounding box center [616, 13] width 93 height 17
click at [621, 10] on img at bounding box center [616, 13] width 93 height 17
click at [605, 50] on link "Home" at bounding box center [618, 58] width 97 height 19
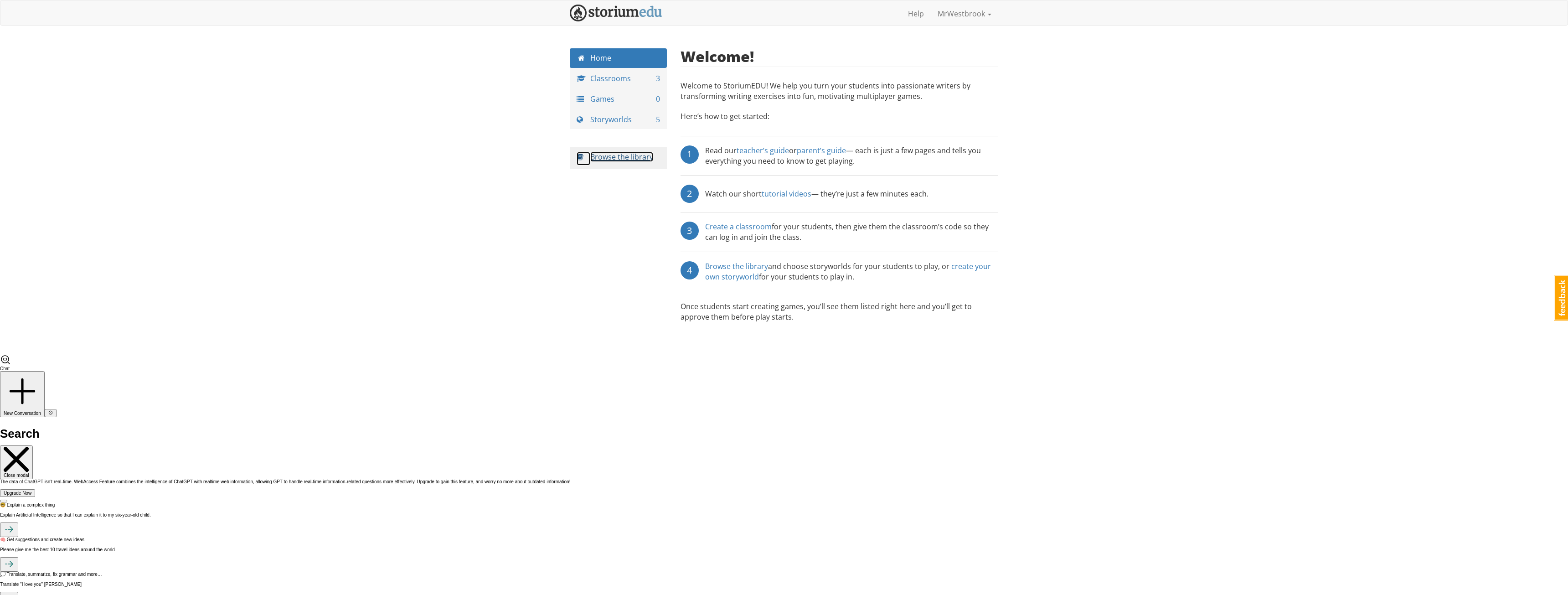
click at [618, 157] on link "Browse the library" at bounding box center [621, 157] width 63 height 10
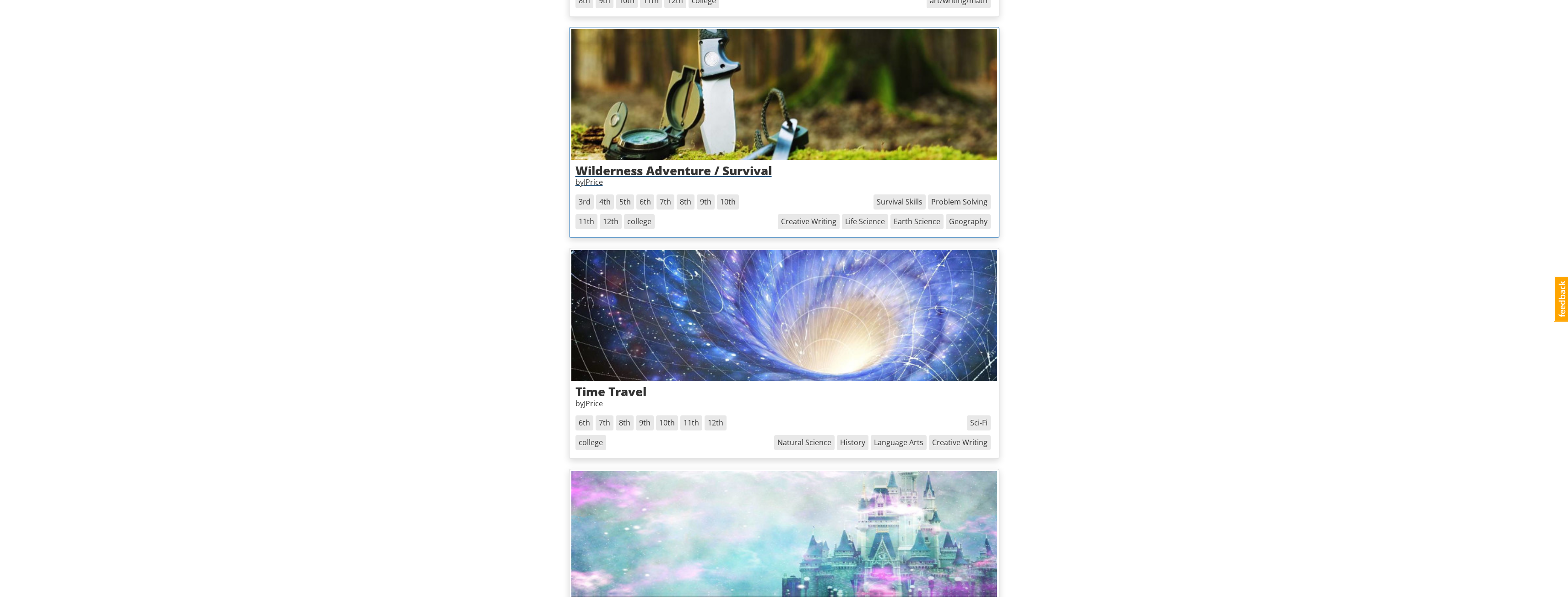
scroll to position [686, 0]
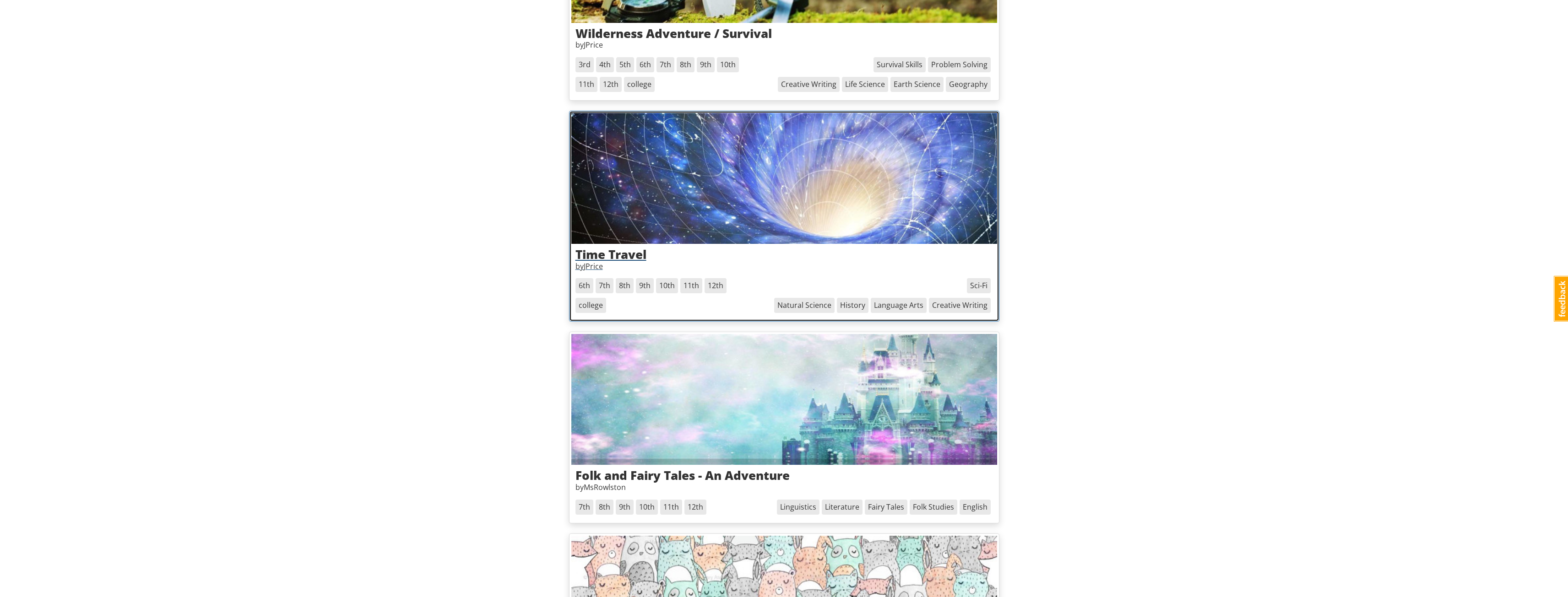
click at [591, 262] on p "by JPrice" at bounding box center [784, 266] width 418 height 10
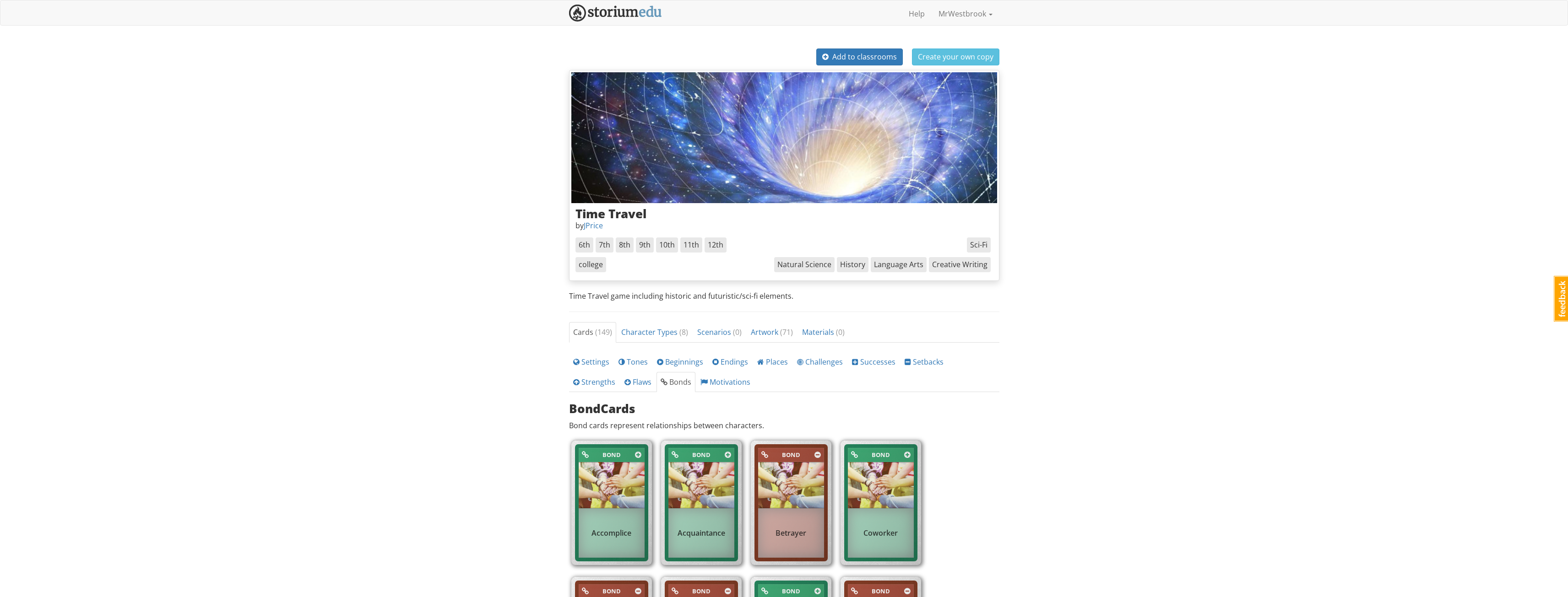
click at [863, 58] on span "Add to classrooms" at bounding box center [859, 57] width 75 height 10
click at [890, 60] on span "Create your own copy" at bounding box center [891, 57] width 76 height 10
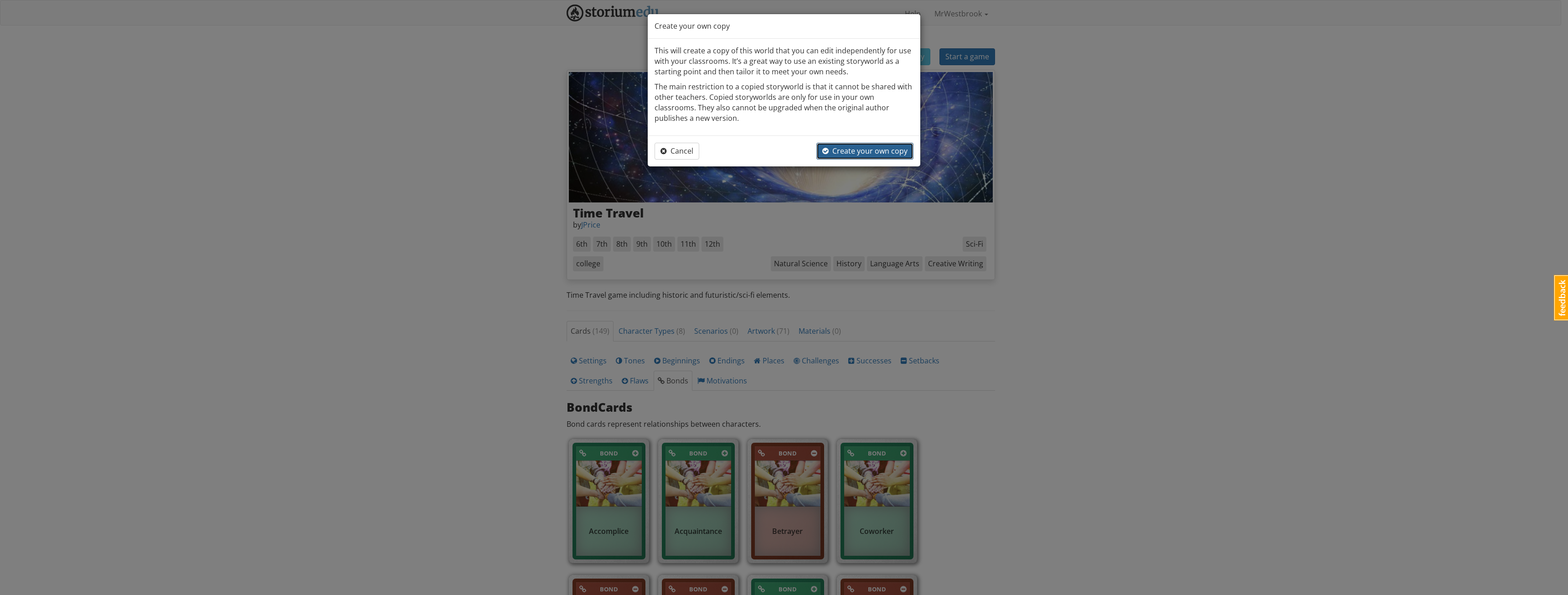
click at [856, 148] on span "Create your own copy" at bounding box center [865, 151] width 85 height 10
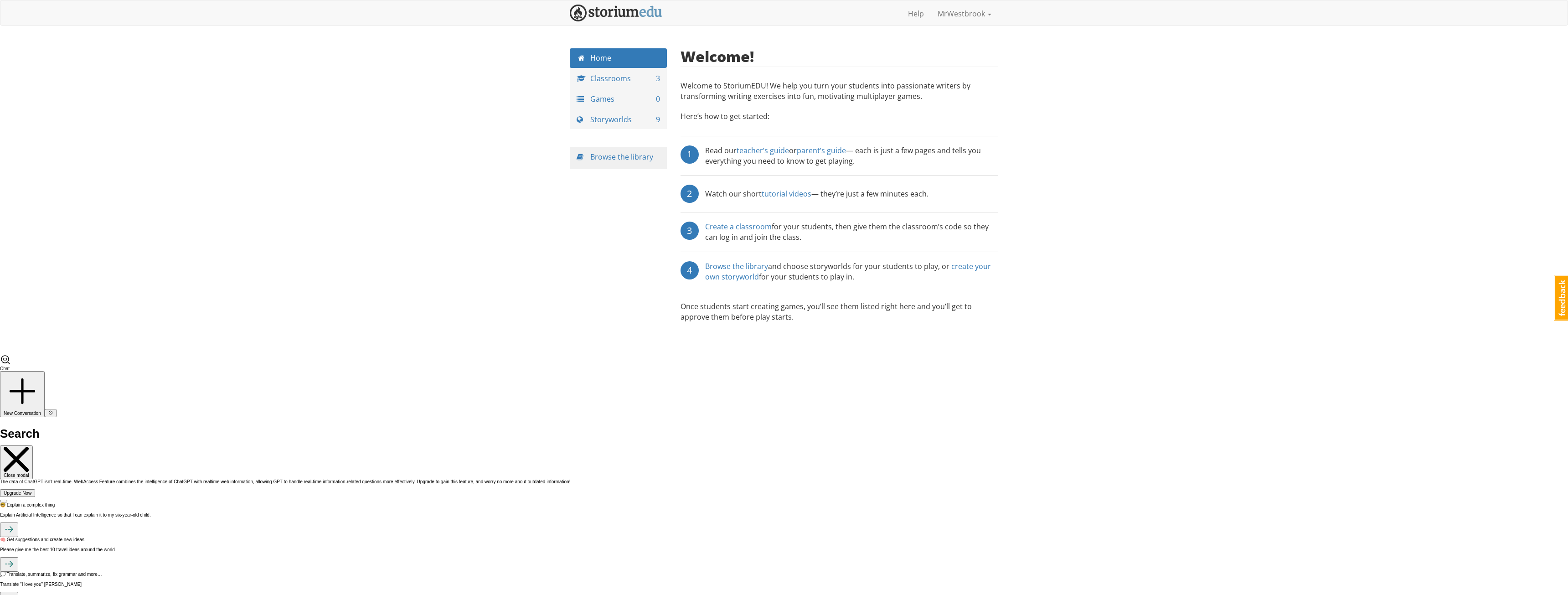
drag, startPoint x: 471, startPoint y: 132, endPoint x: 501, endPoint y: 122, distance: 31.6
type textarea "Storyworlds9"
click at [483, 128] on div "mrwestbrook MrWestbrook 1 Toggle navigation Help MrWestbrook Profile Notificati…" at bounding box center [784, 177] width 1568 height 354
click at [567, 202] on div "Home Classrooms 3 Games 0 Storyworlds 9 Browse the library Welcome! Welcome to …" at bounding box center [784, 201] width 442 height 306
click at [612, 83] on link "Classrooms 3" at bounding box center [618, 79] width 97 height 19
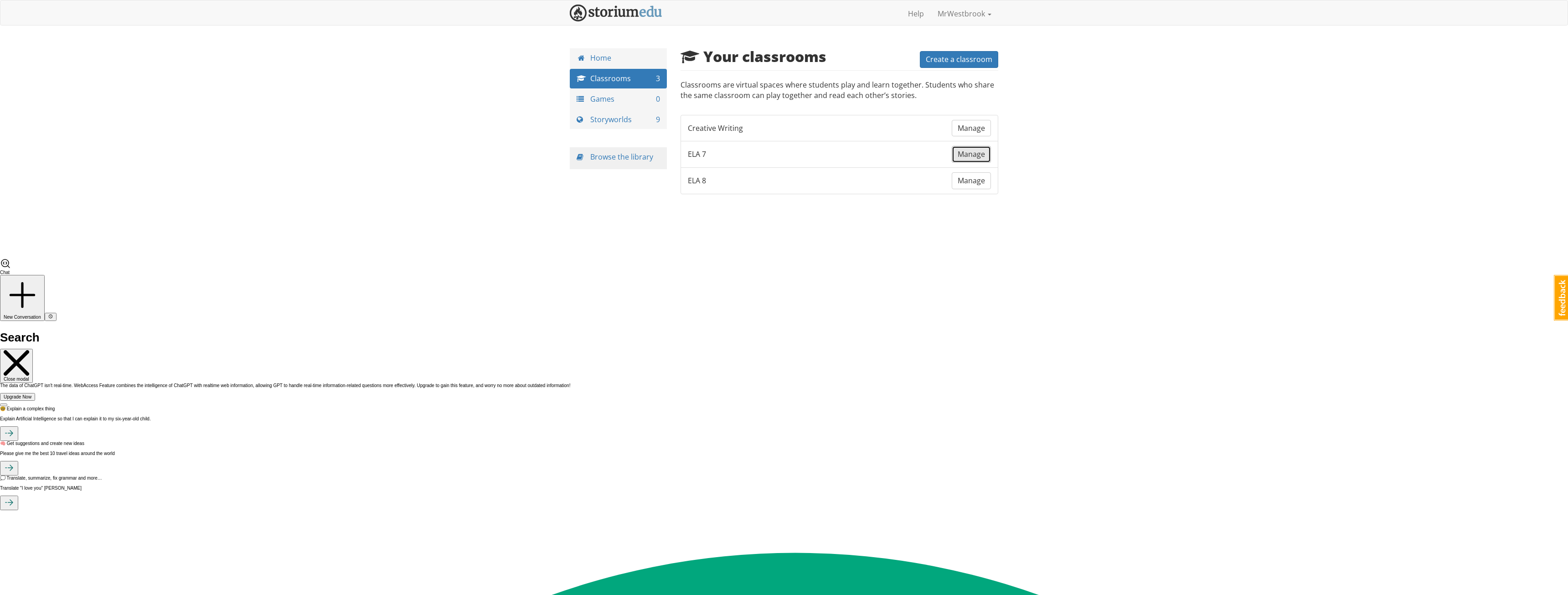
click at [972, 155] on span "Manage" at bounding box center [971, 154] width 27 height 10
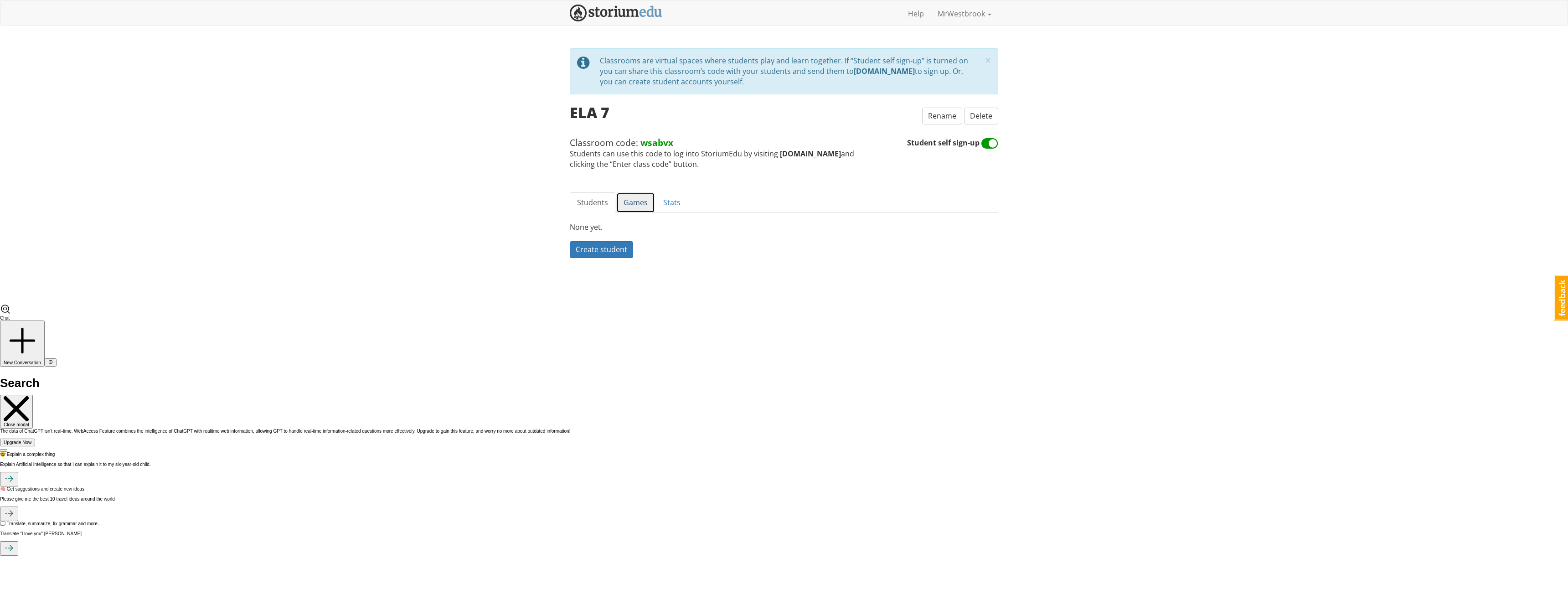
click at [631, 202] on link "Games" at bounding box center [635, 203] width 39 height 21
click at [615, 246] on span "Create a game" at bounding box center [601, 249] width 50 height 10
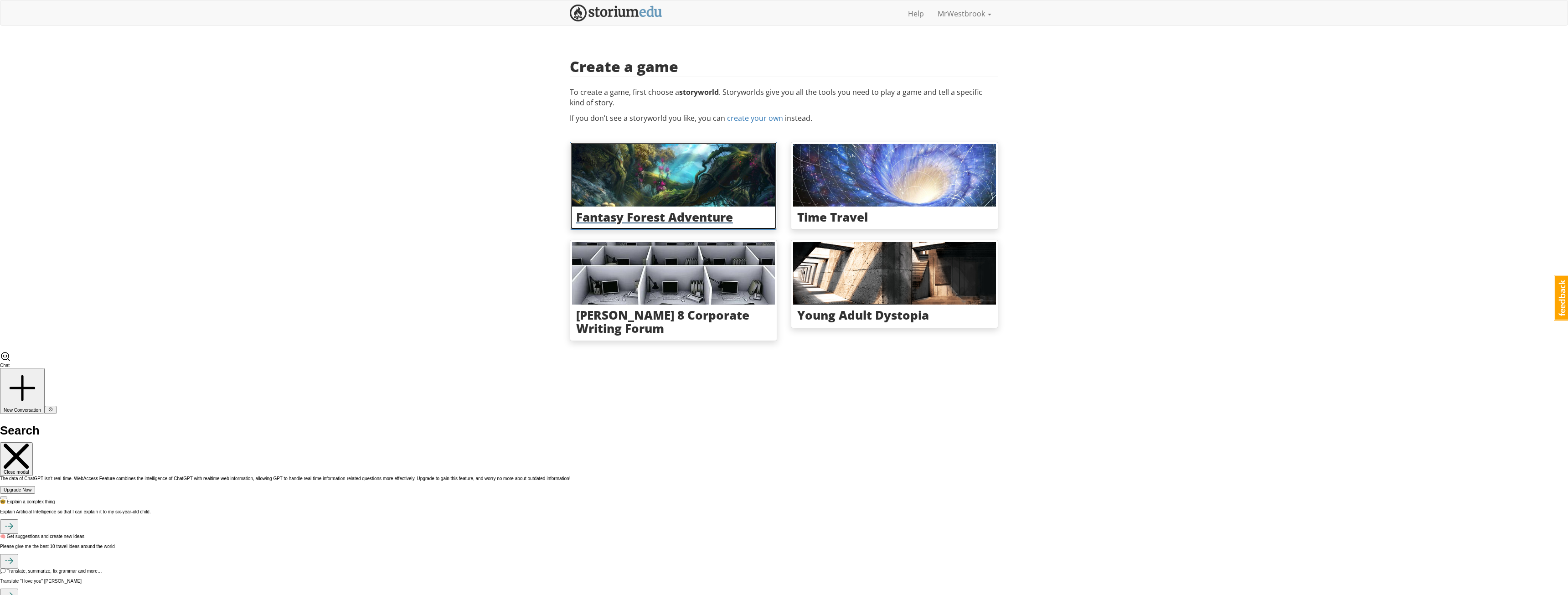
click at [647, 195] on img at bounding box center [673, 175] width 203 height 63
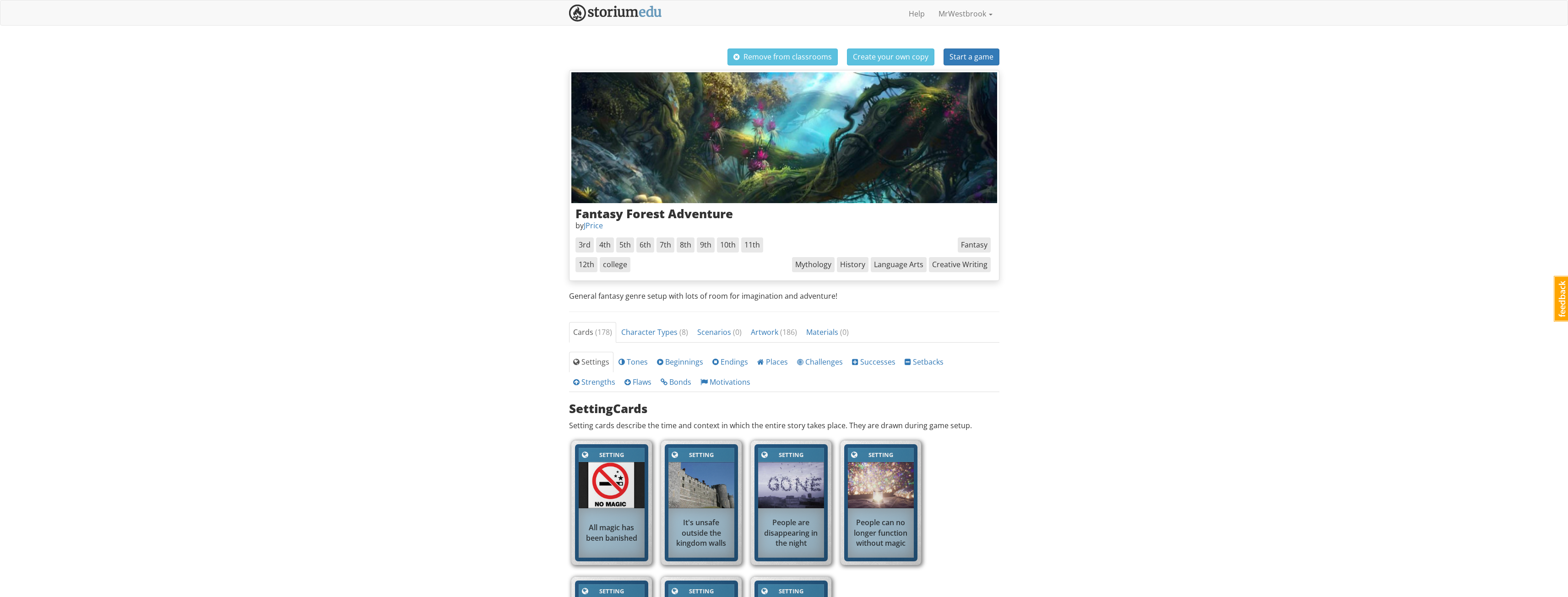
scroll to position [92, 0]
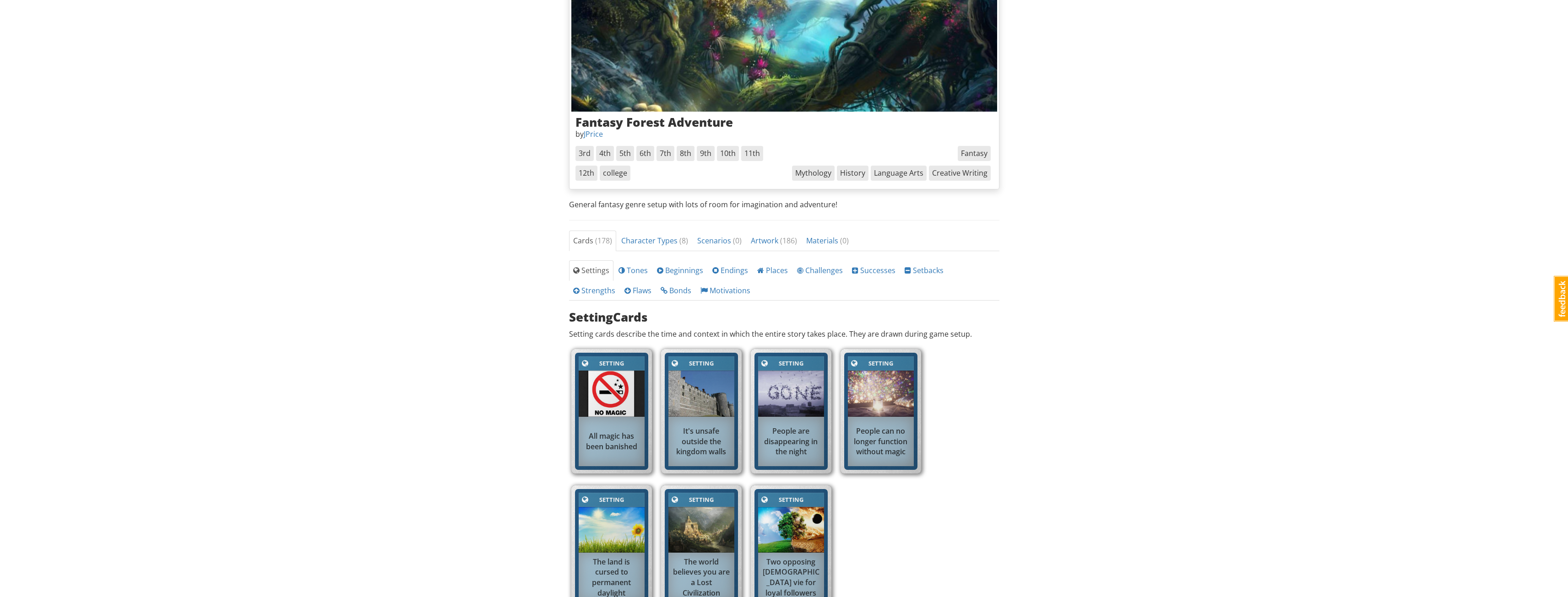
click at [598, 369] on div "Setting" at bounding box center [612, 363] width 66 height 14
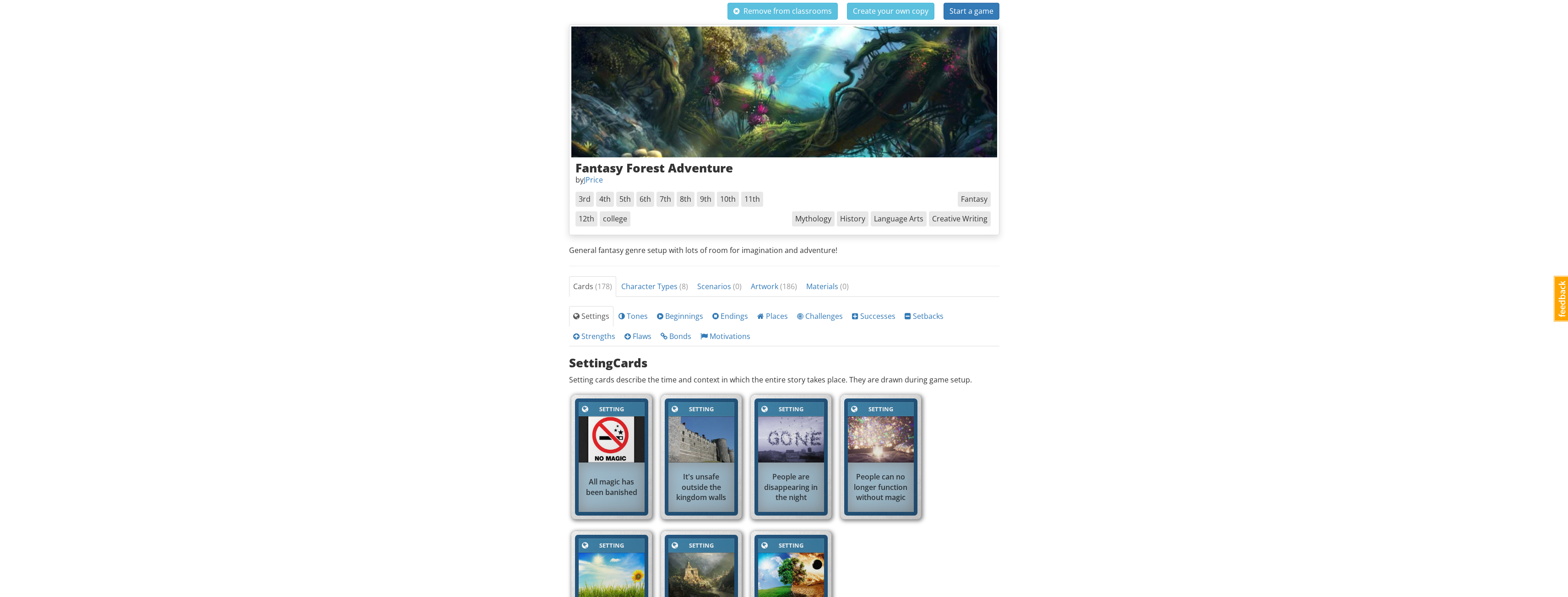
scroll to position [0, 0]
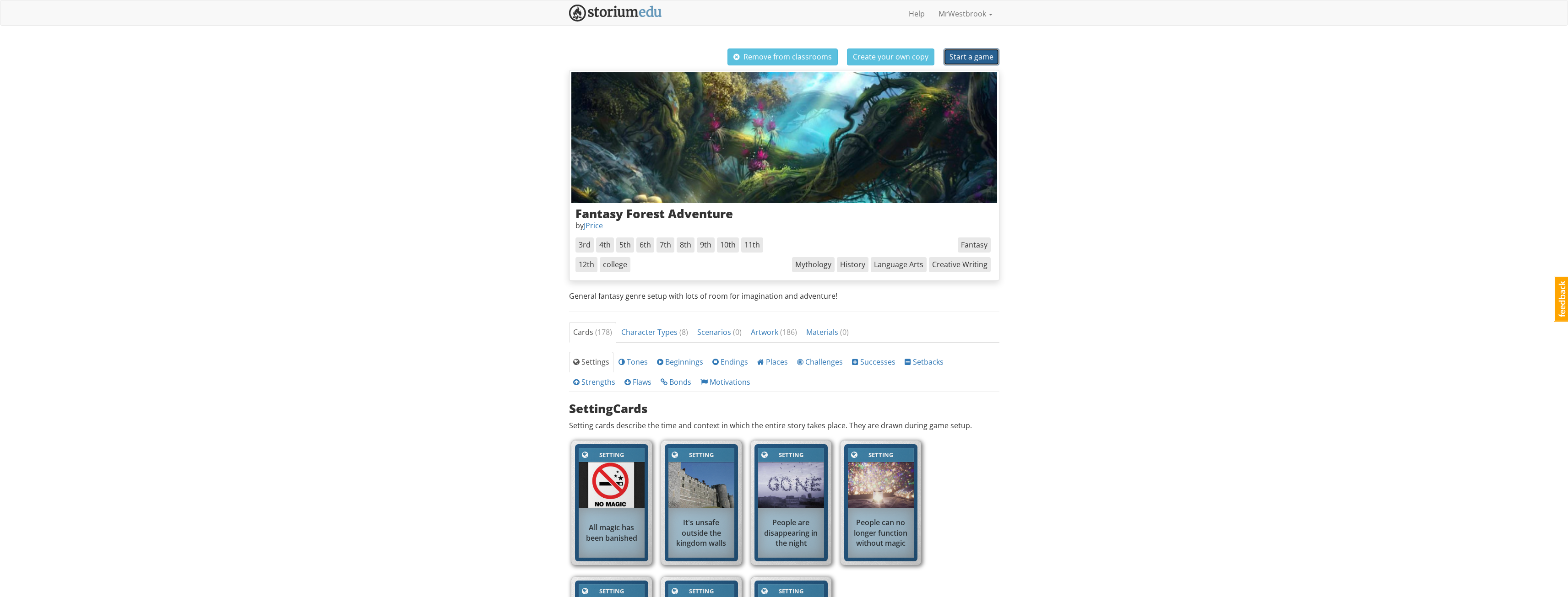
click at [986, 50] on button "Start a game" at bounding box center [971, 57] width 56 height 17
select select "qd5v7a"
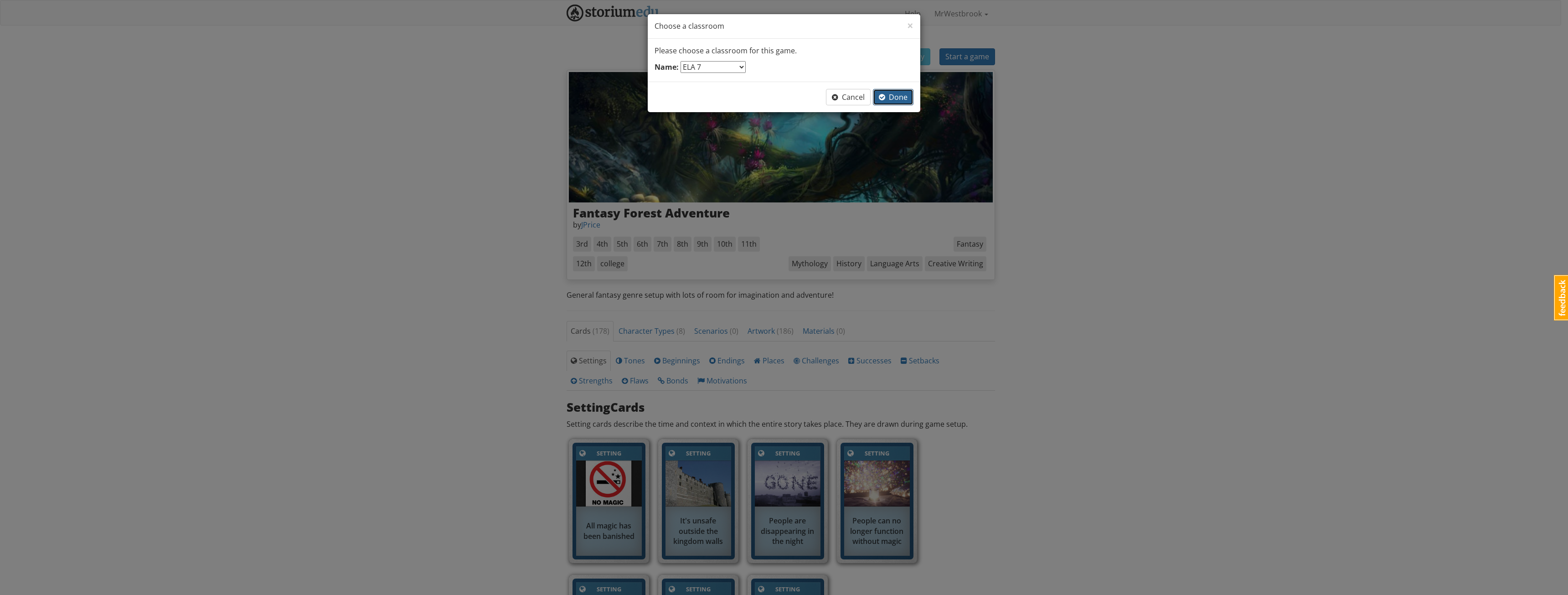
click at [883, 94] on span "button" at bounding box center [882, 97] width 6 height 7
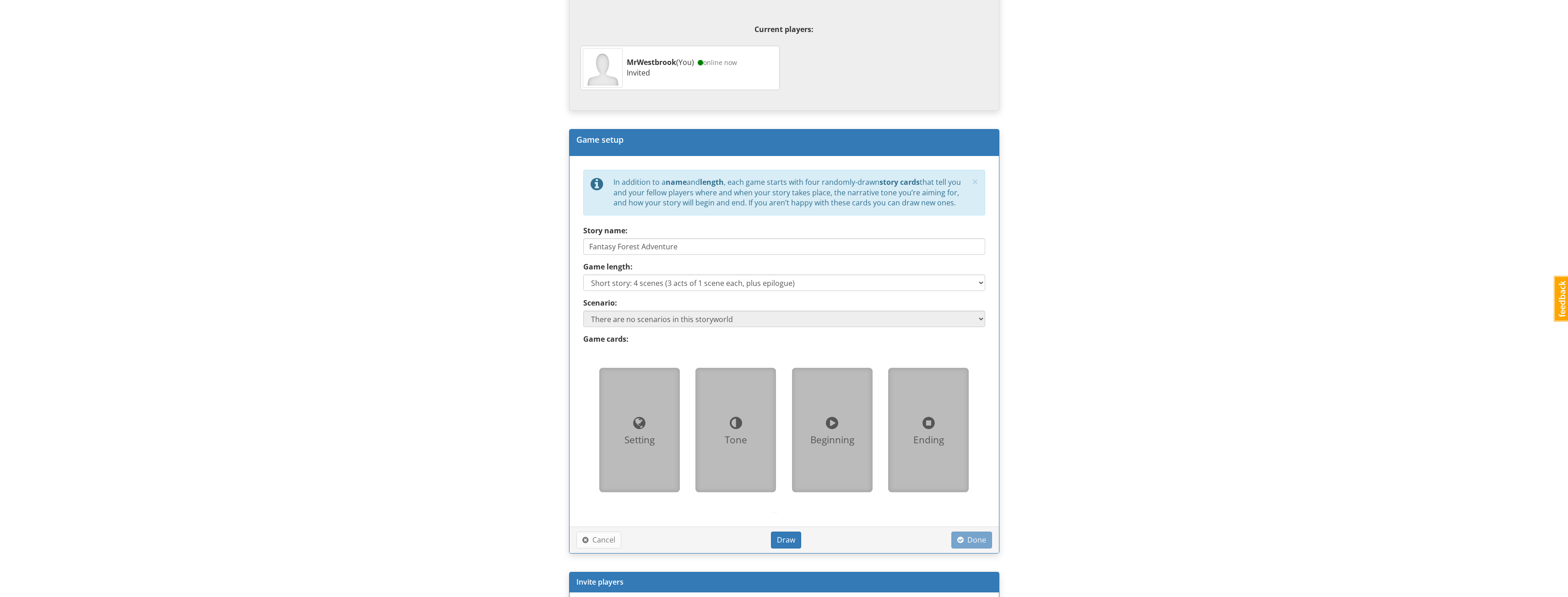
scroll to position [320, 0]
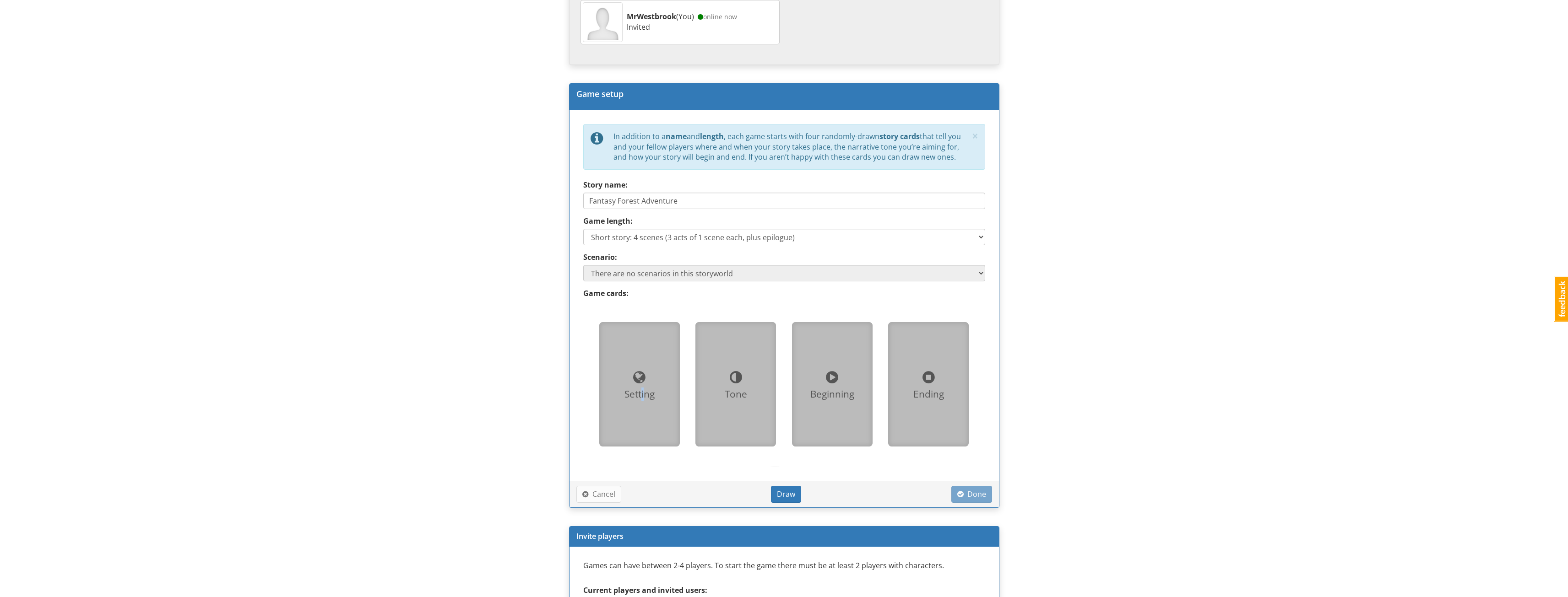
click at [640, 392] on div "Setting" at bounding box center [639, 394] width 66 height 13
click at [644, 387] on div at bounding box center [639, 378] width 66 height 21
click at [779, 488] on button "Draw" at bounding box center [786, 494] width 30 height 17
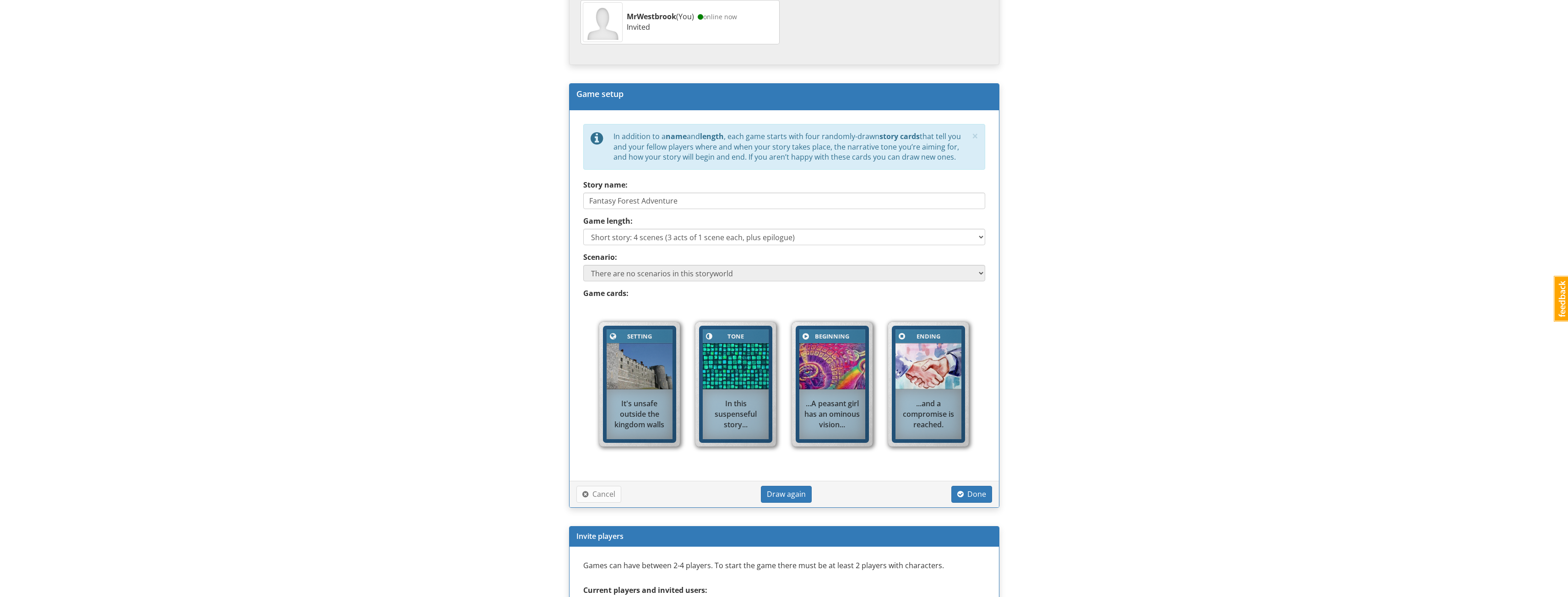
click at [668, 426] on div "It's unsafe outside the kingdom walls" at bounding box center [639, 414] width 66 height 41
click at [750, 421] on div "In this suspenseful story..." at bounding box center [735, 414] width 66 height 41
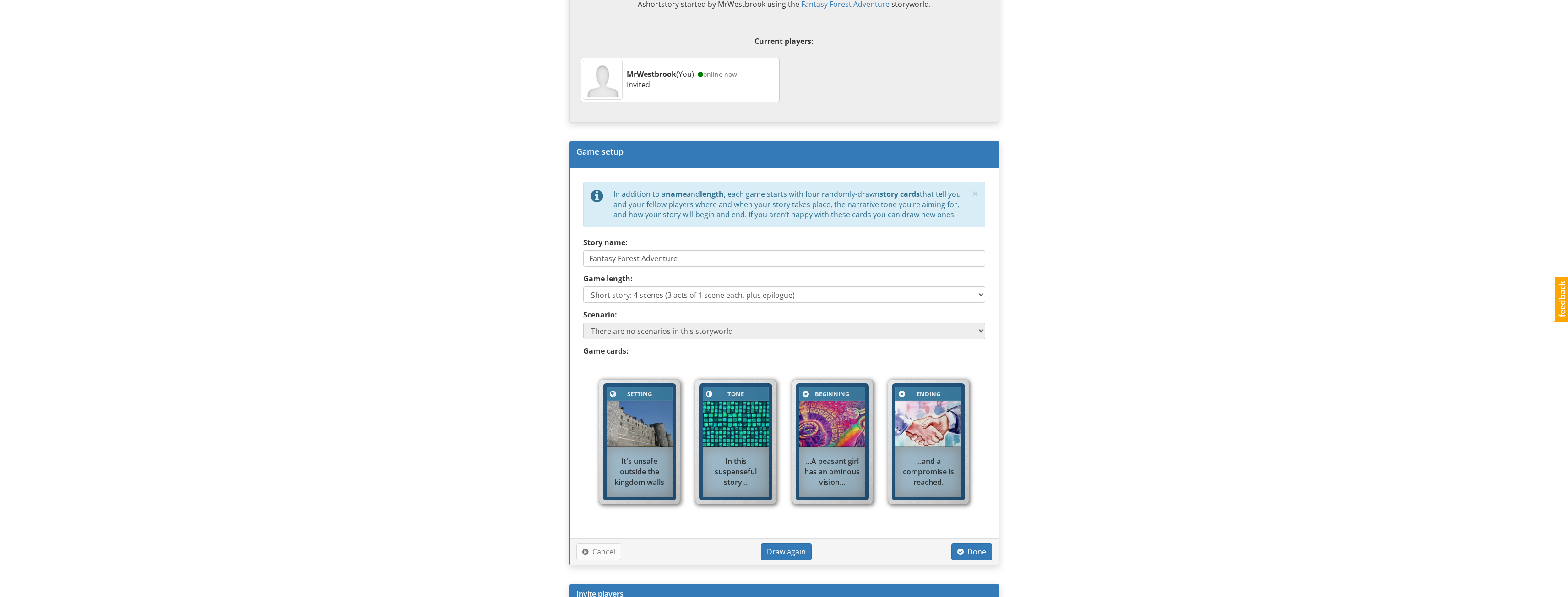
scroll to position [445, 0]
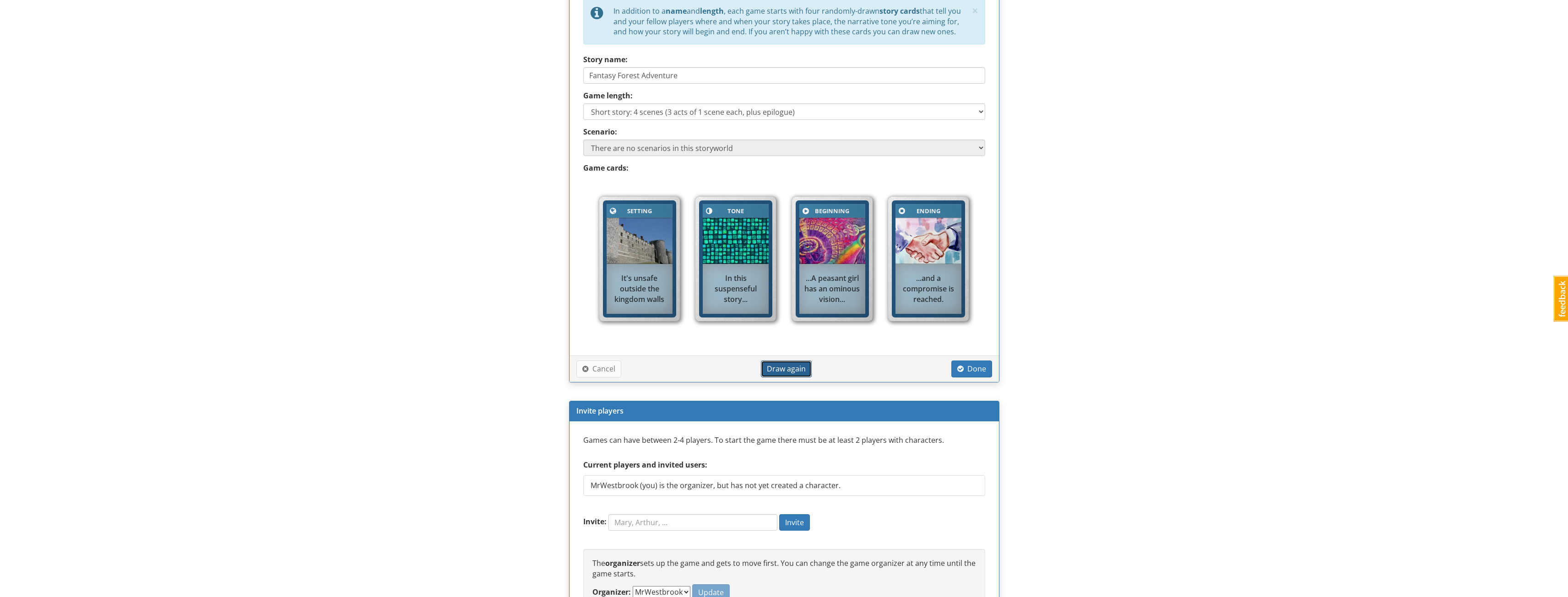
click at [799, 369] on span "Draw again" at bounding box center [786, 368] width 39 height 10
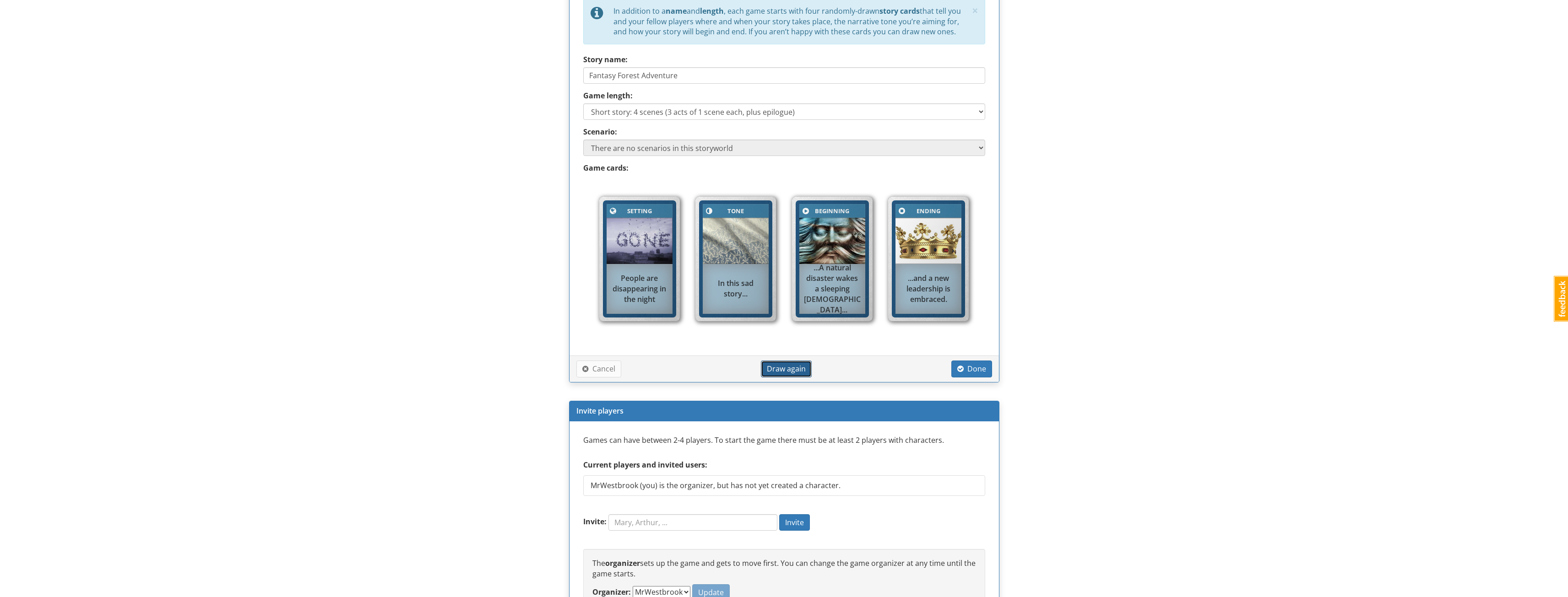
click at [799, 369] on span "Draw again" at bounding box center [786, 368] width 39 height 10
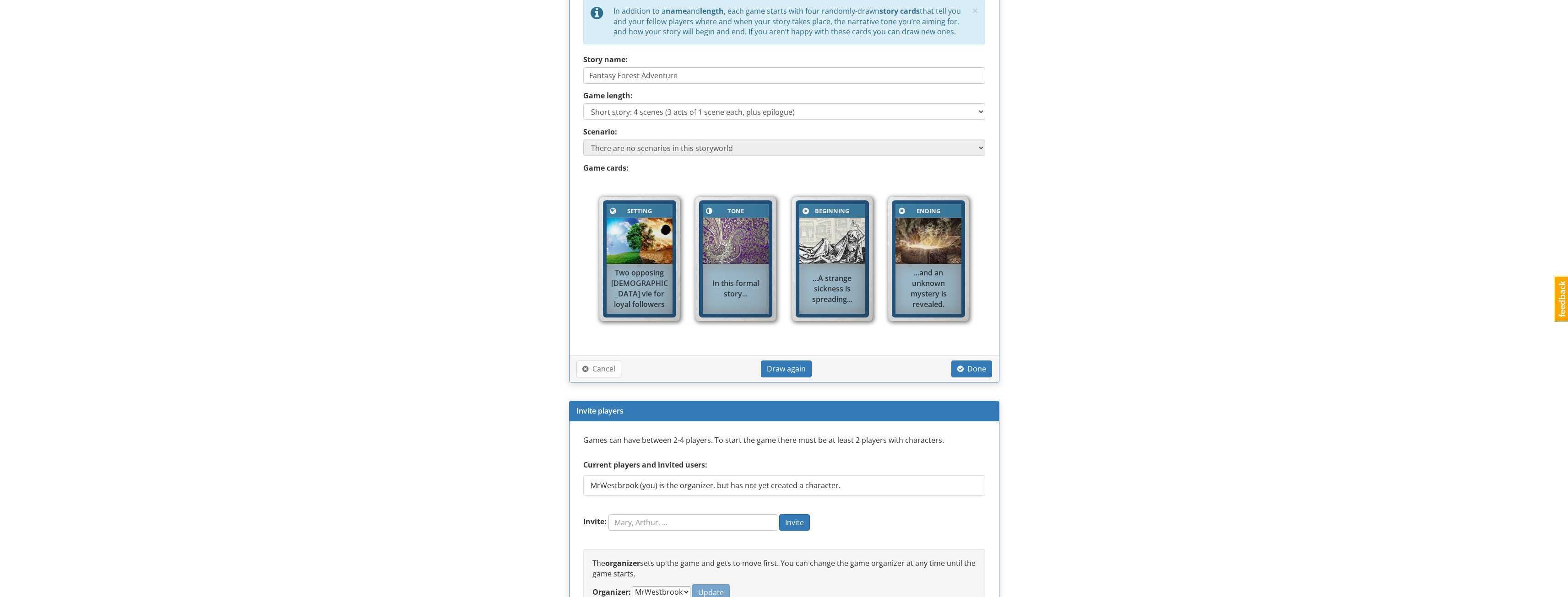
scroll to position [400, 0]
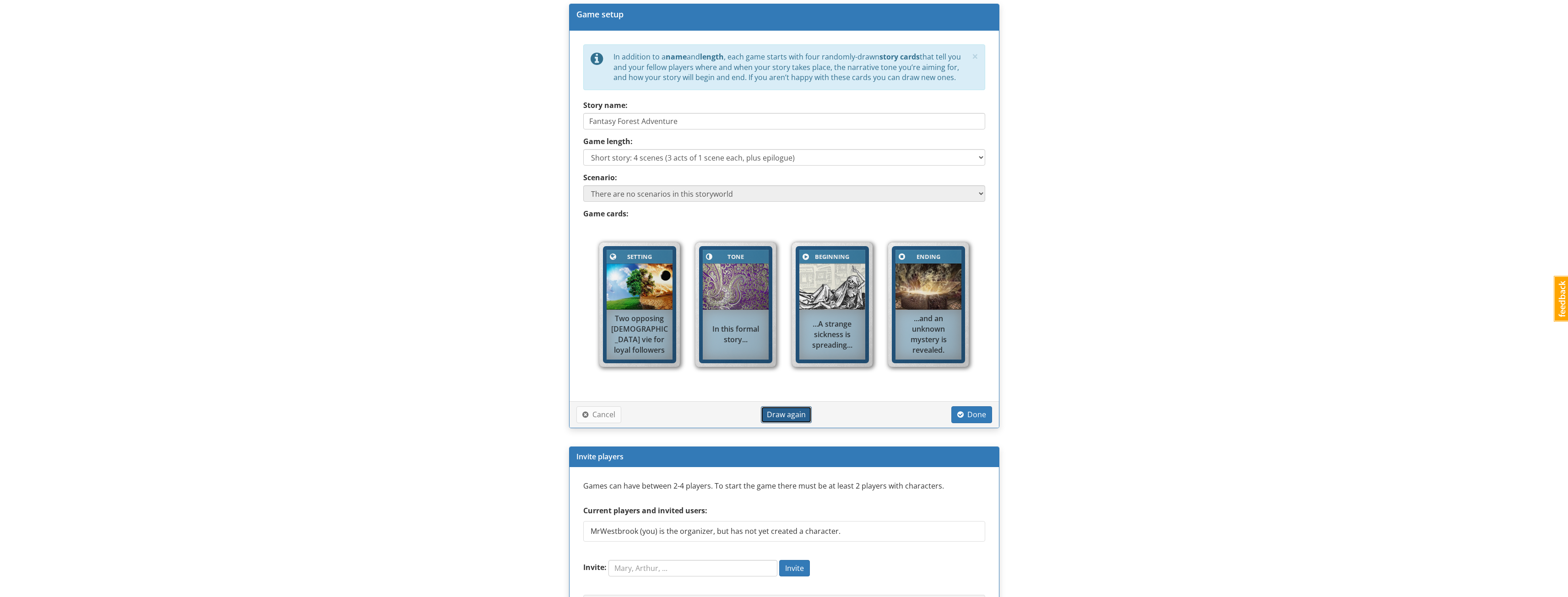
click at [771, 407] on button "Draw again" at bounding box center [786, 415] width 51 height 17
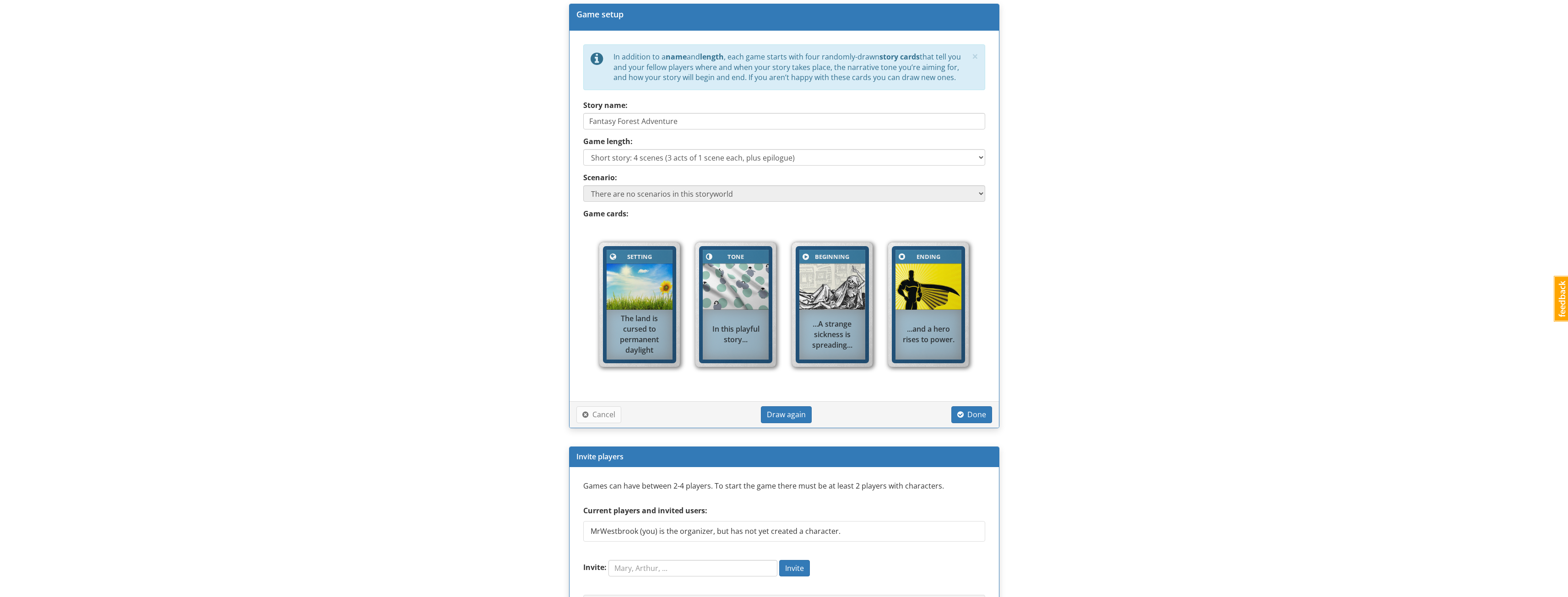
click at [728, 321] on div "In this playful story..." at bounding box center [735, 334] width 66 height 30
click at [738, 321] on div "In this playful story..." at bounding box center [735, 334] width 66 height 30
click at [721, 386] on div "Setting Setting The land is cursed to permanent daylight Tone Tone In this play…" at bounding box center [784, 306] width 407 height 164
click at [768, 411] on span "Draw again" at bounding box center [786, 414] width 39 height 10
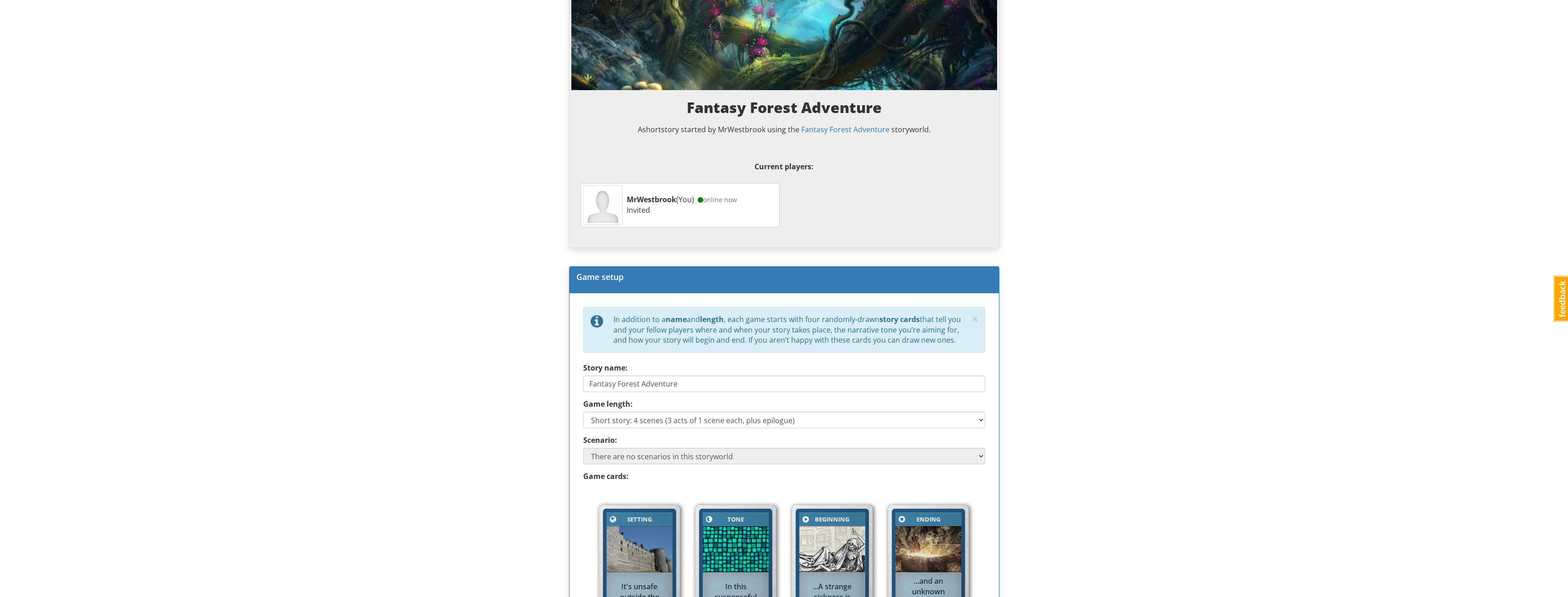
scroll to position [366, 0]
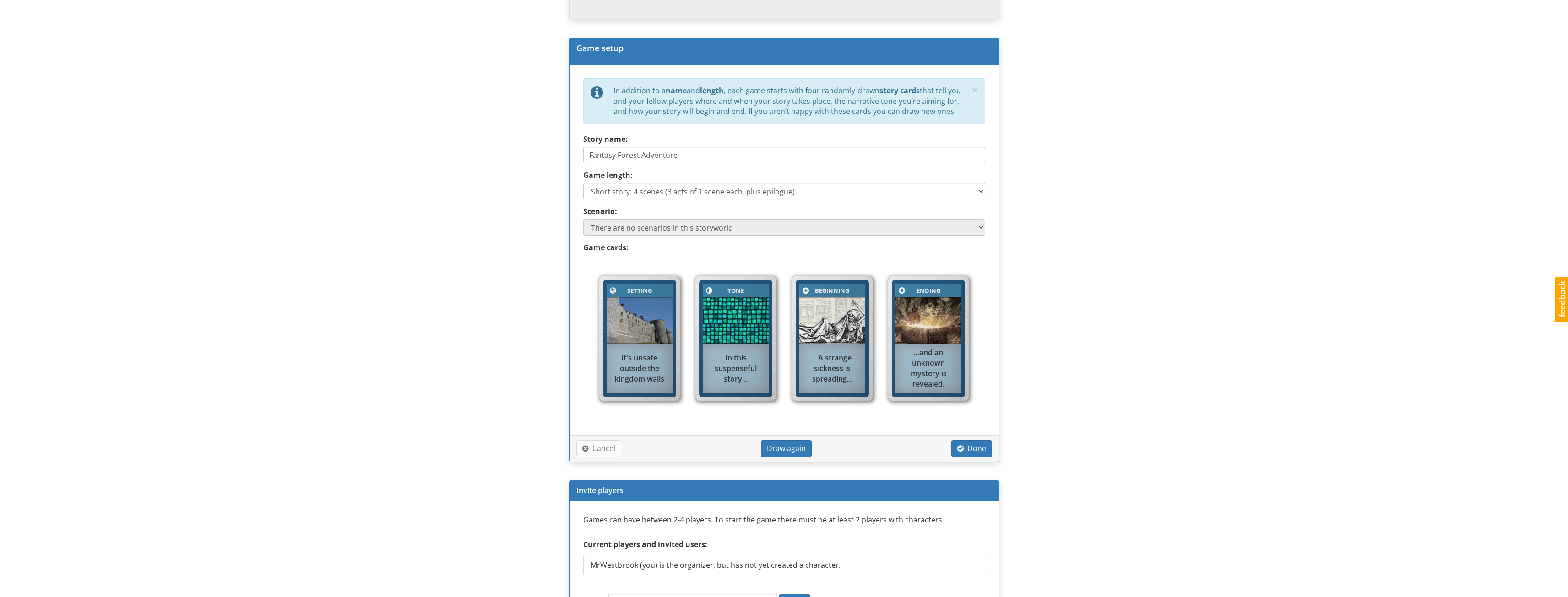
click at [416, 324] on div "mrwestbrook MrWestbrook 1 Toggle navigation Help MrWestbrook Profile Notificati…" at bounding box center [784, 178] width 1568 height 1088
click at [775, 450] on span "Draw again" at bounding box center [786, 449] width 39 height 10
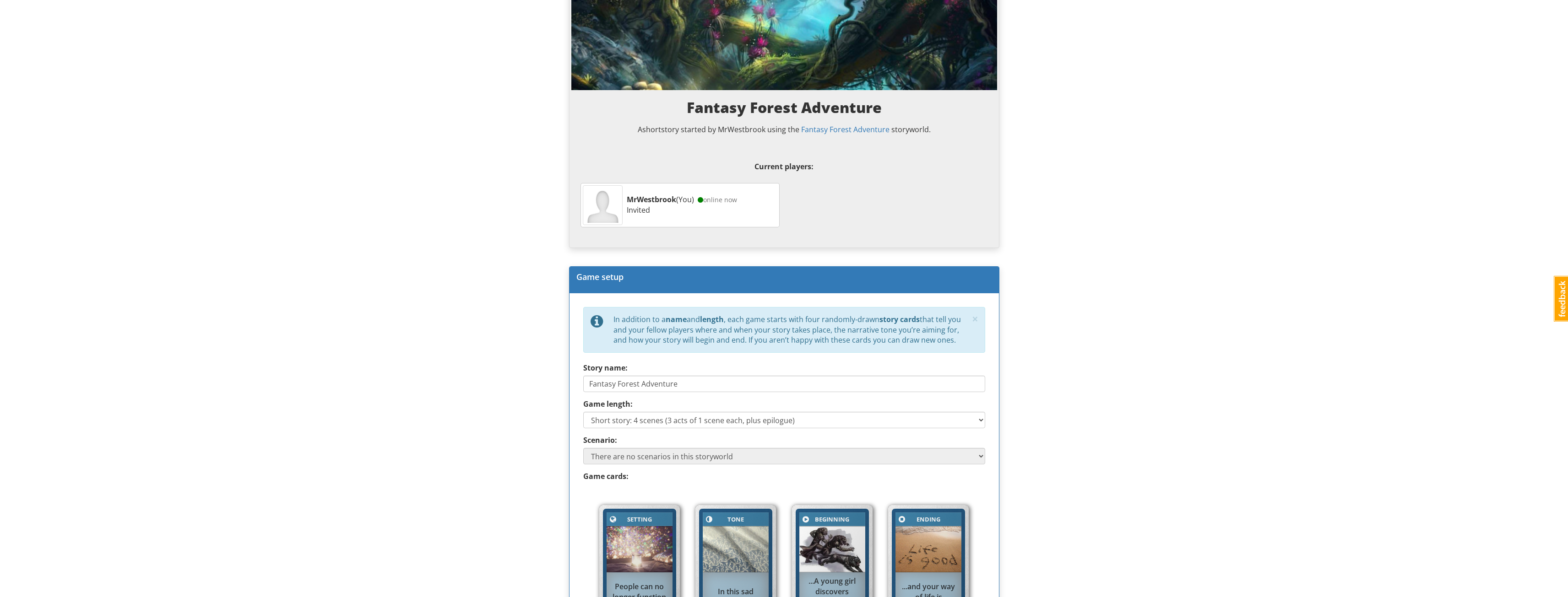
scroll to position [0, 0]
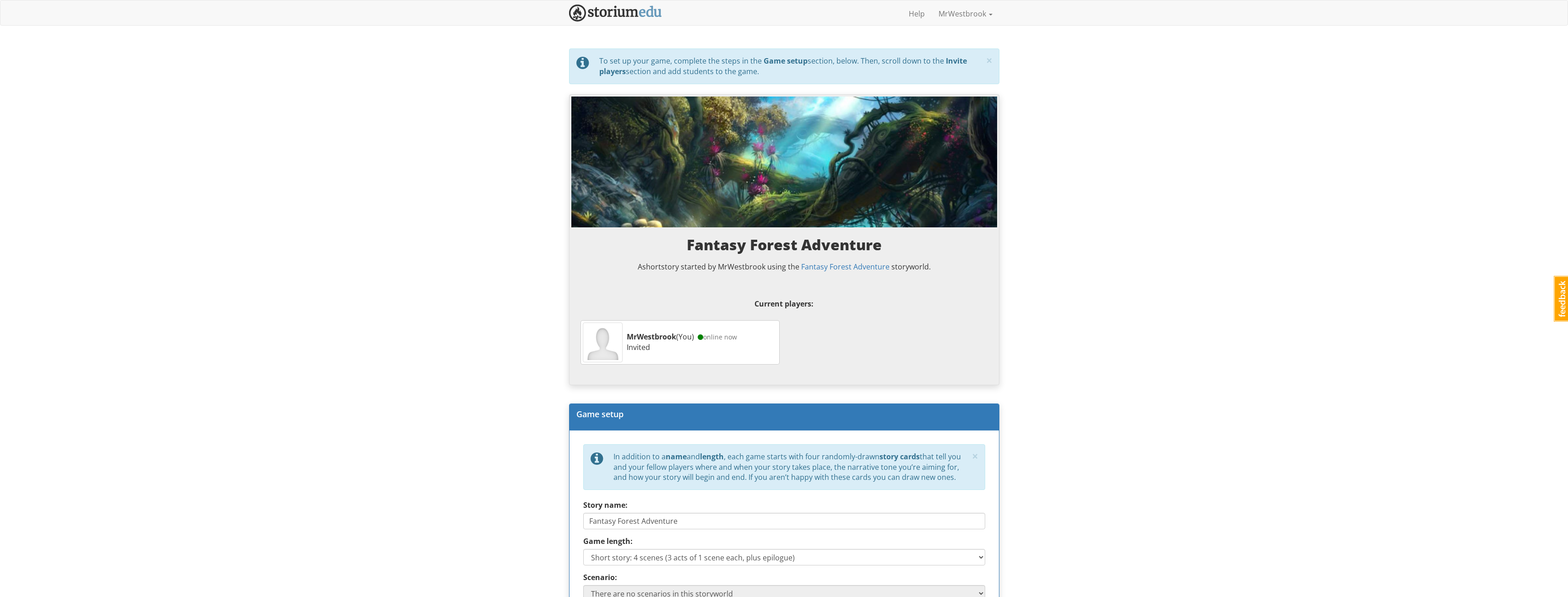
click at [1066, 192] on div "mrwestbrook MrWestbrook 1 Toggle navigation Help MrWestbrook Profile Notificati…" at bounding box center [784, 544] width 1568 height 1088
click at [949, 13] on link "MrWestbrook" at bounding box center [965, 13] width 68 height 23
click at [1042, 65] on div "mrwestbrook MrWestbrook 1 Toggle navigation Help MrWestbrook Profile Notificati…" at bounding box center [784, 544] width 1568 height 1088
click at [620, 12] on img at bounding box center [616, 13] width 93 height 17
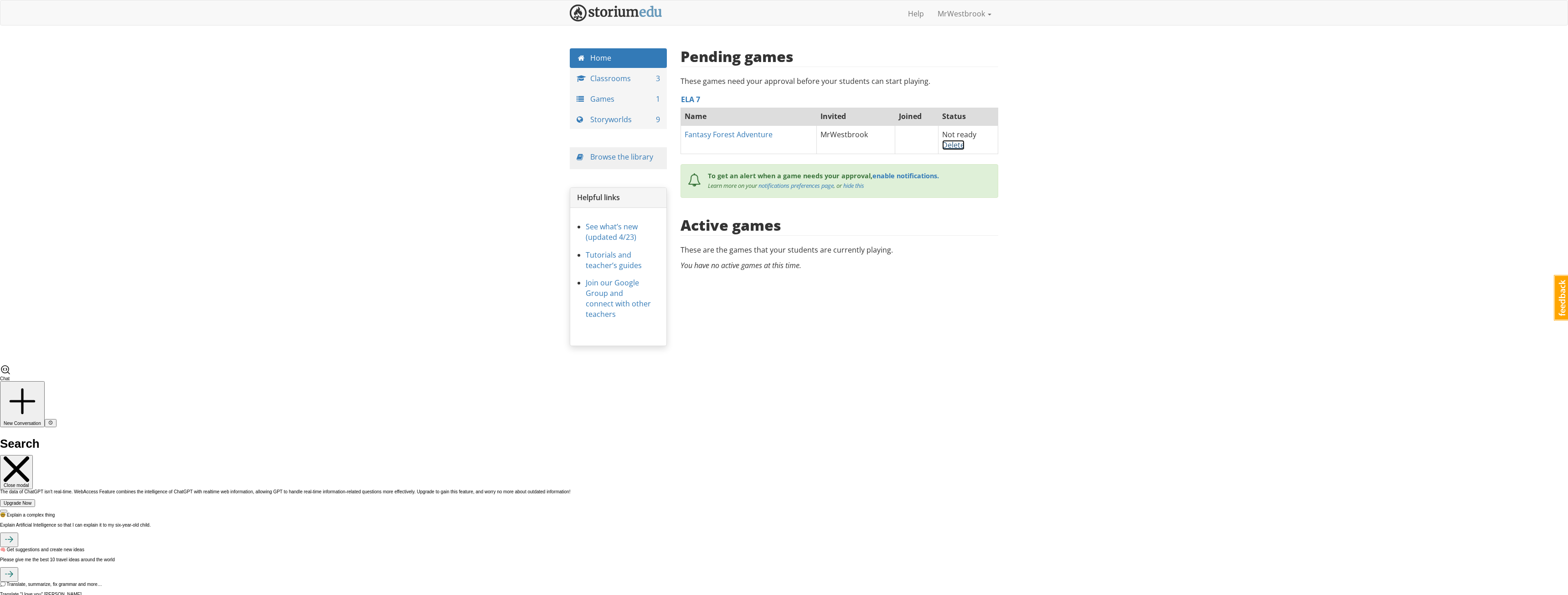
click at [948, 146] on link "Delete" at bounding box center [953, 145] width 23 height 10
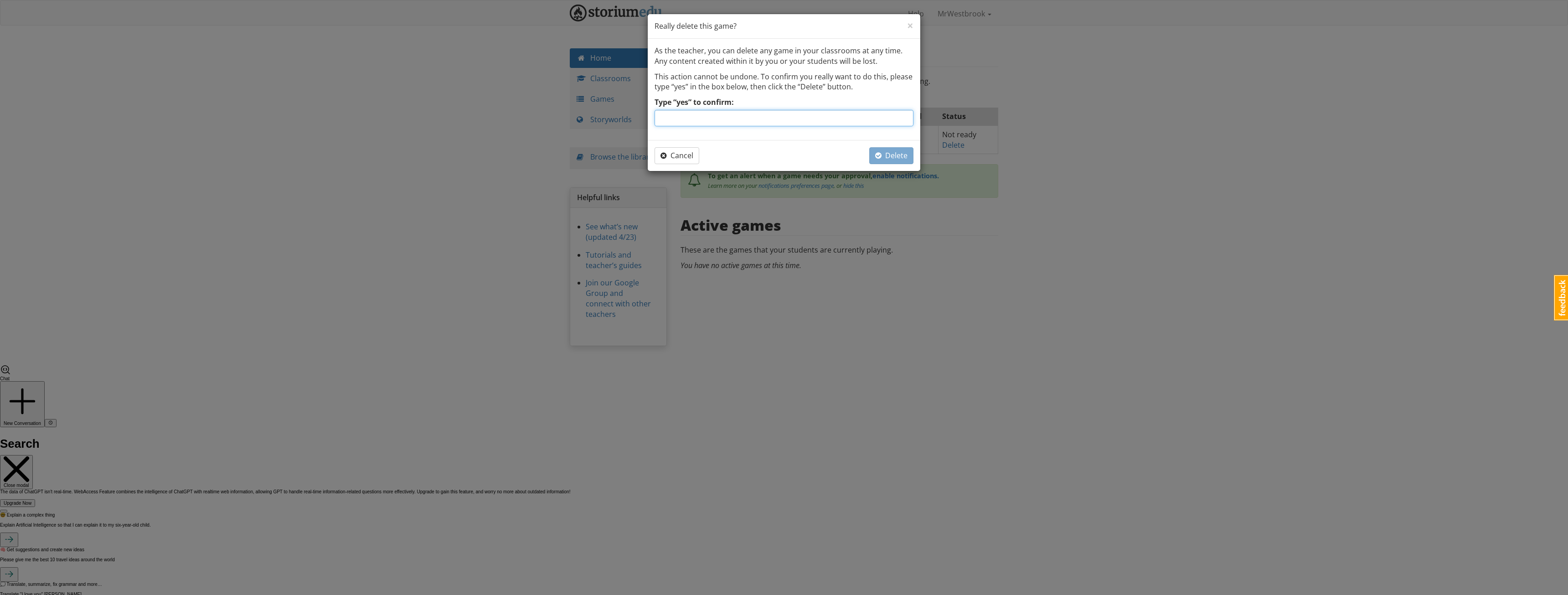
click at [785, 126] on input "Type “yes” to confirm:" at bounding box center [783, 118] width 259 height 16
type input "yes"
click at [876, 153] on span "button" at bounding box center [878, 155] width 6 height 7
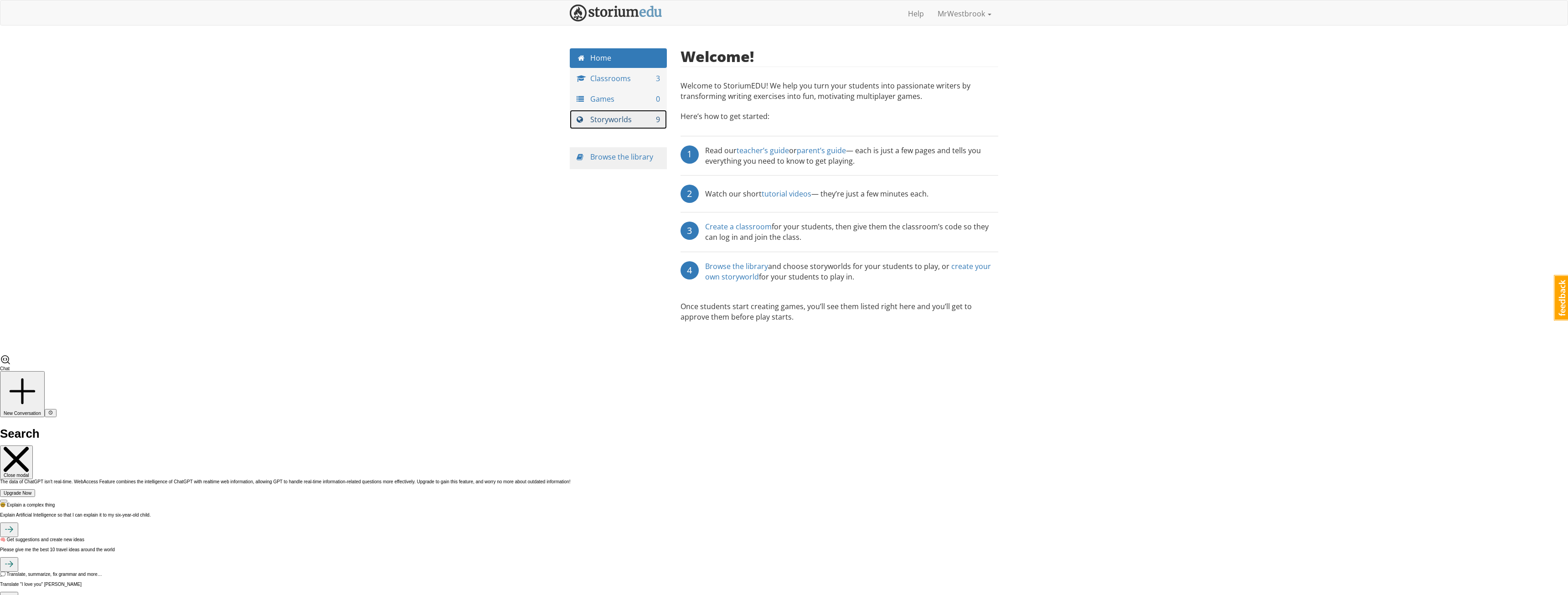
click at [601, 119] on link "Storyworlds 9" at bounding box center [618, 119] width 97 height 19
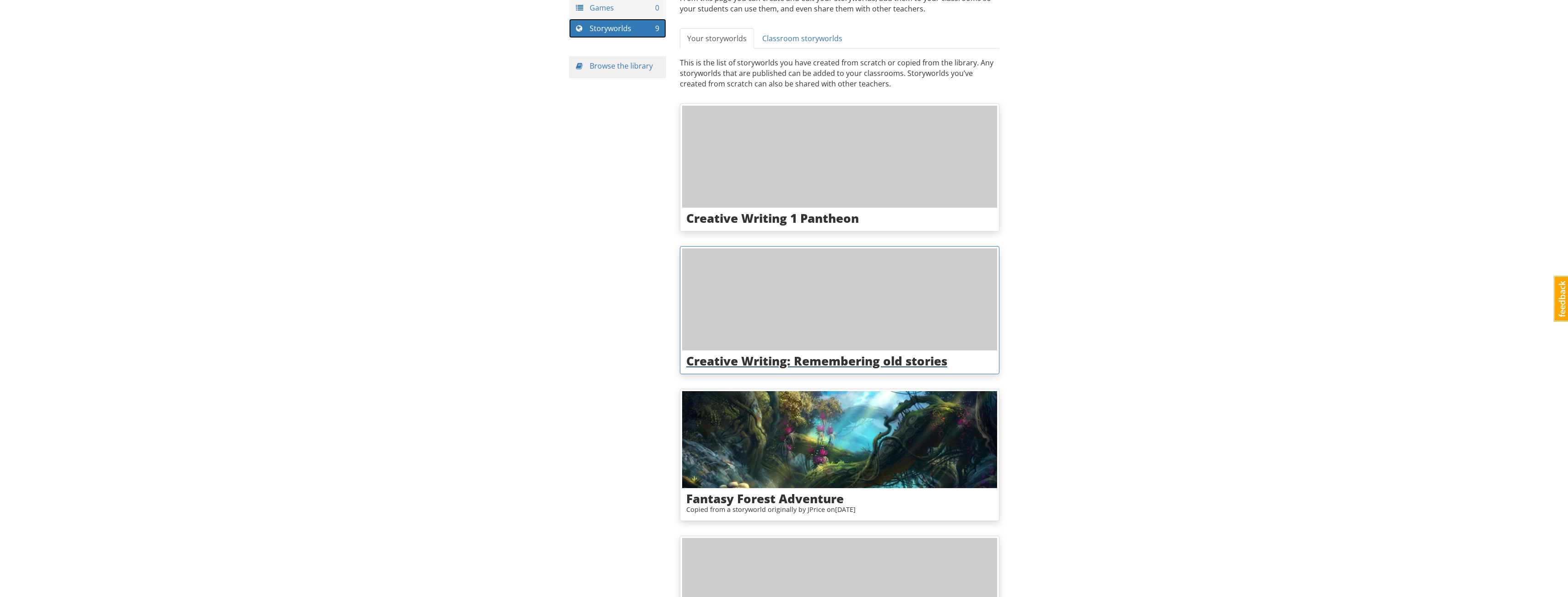
scroll to position [274, 0]
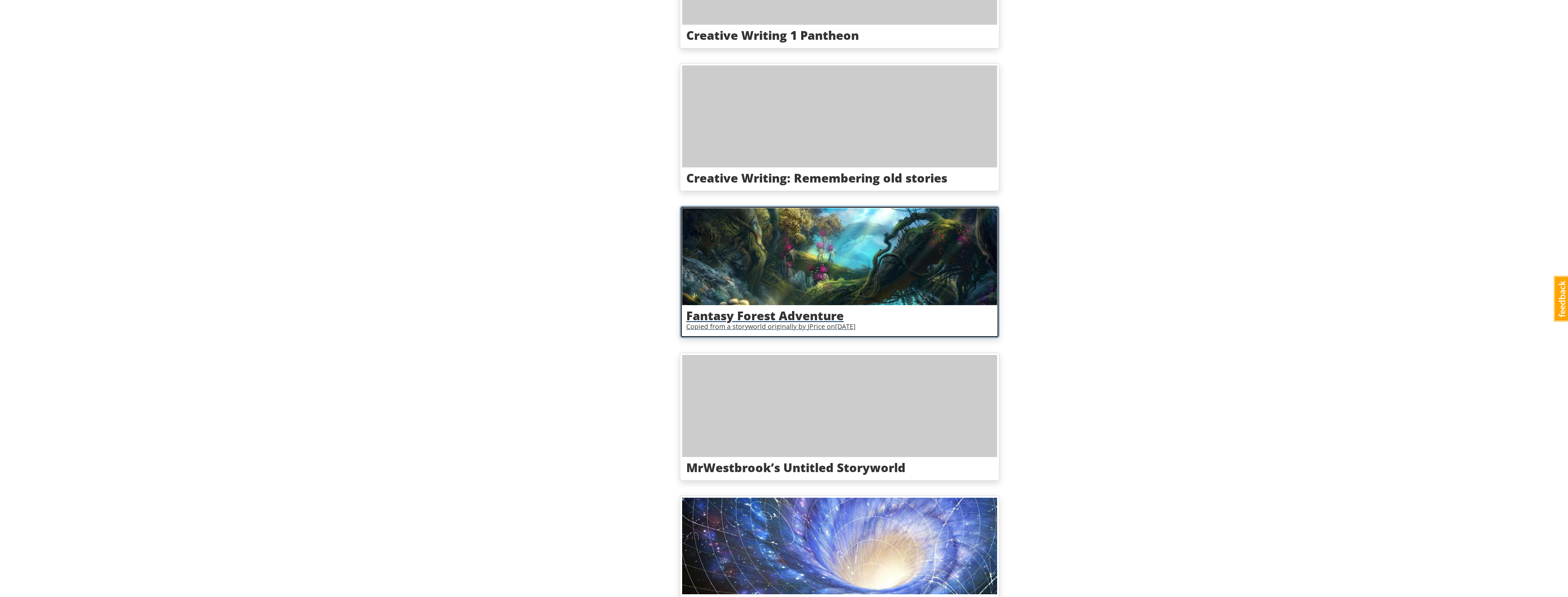
click at [861, 321] on h3 "Fantasy Forest Adventure" at bounding box center [840, 316] width 307 height 13
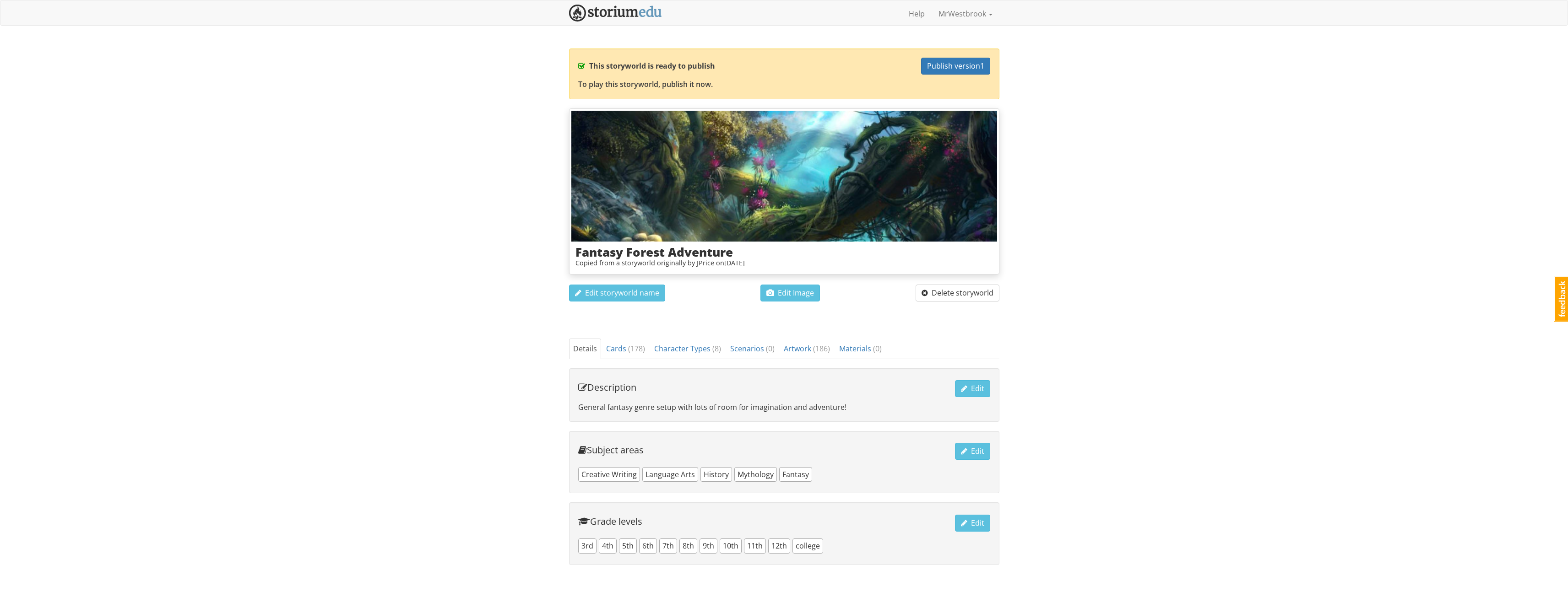
scroll to position [37, 0]
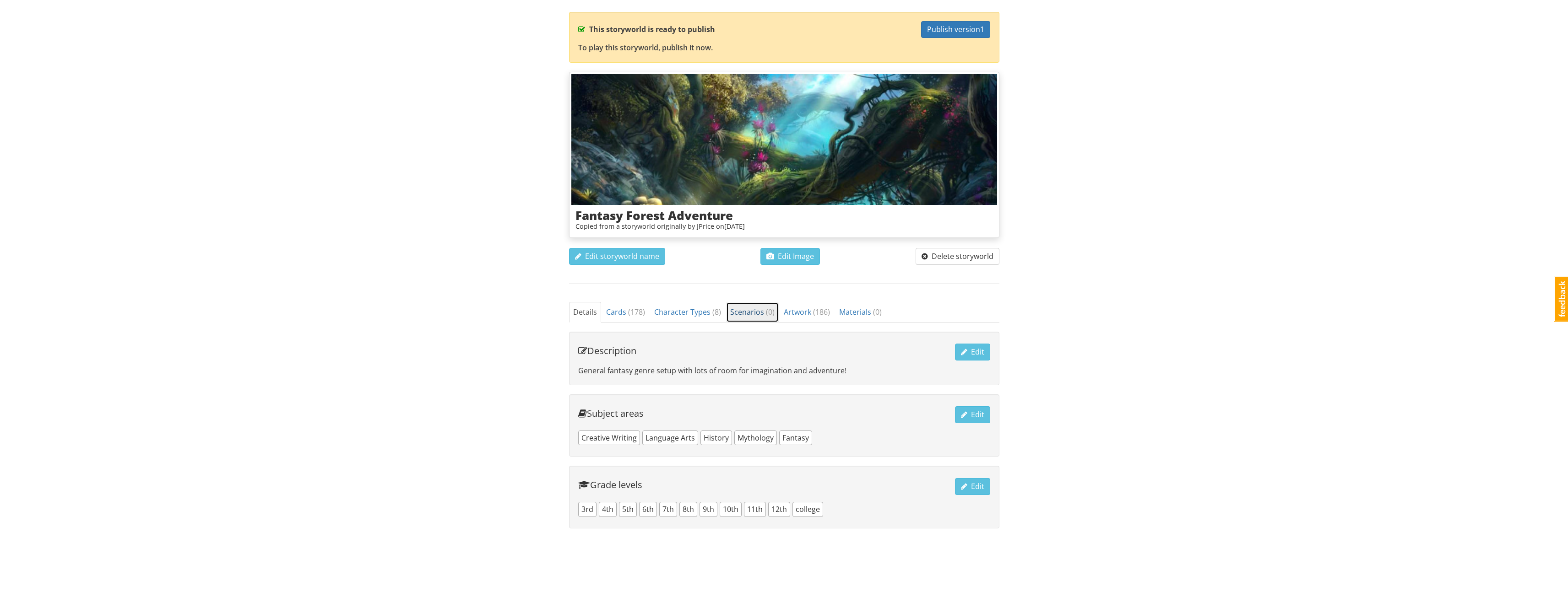
click at [743, 310] on span "Scenarios ( 0 )" at bounding box center [752, 312] width 45 height 10
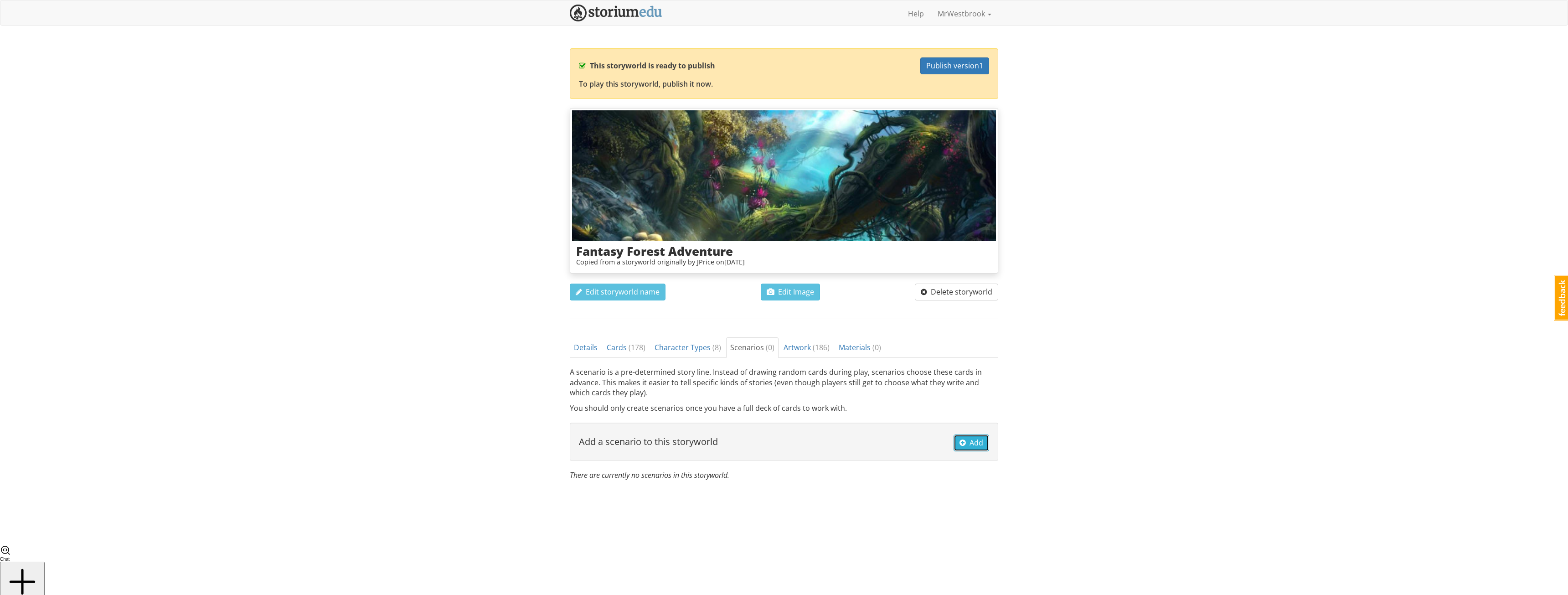
click at [965, 445] on span "button" at bounding box center [962, 443] width 6 height 7
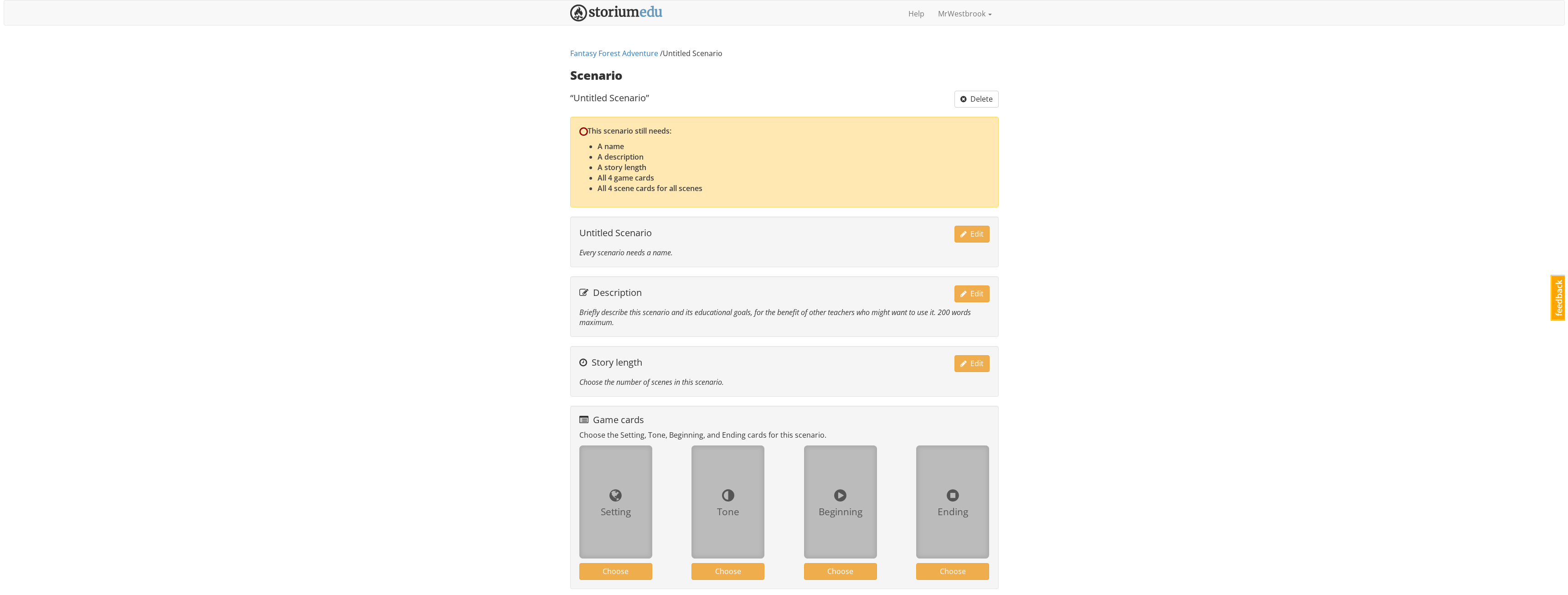
scroll to position [55, 0]
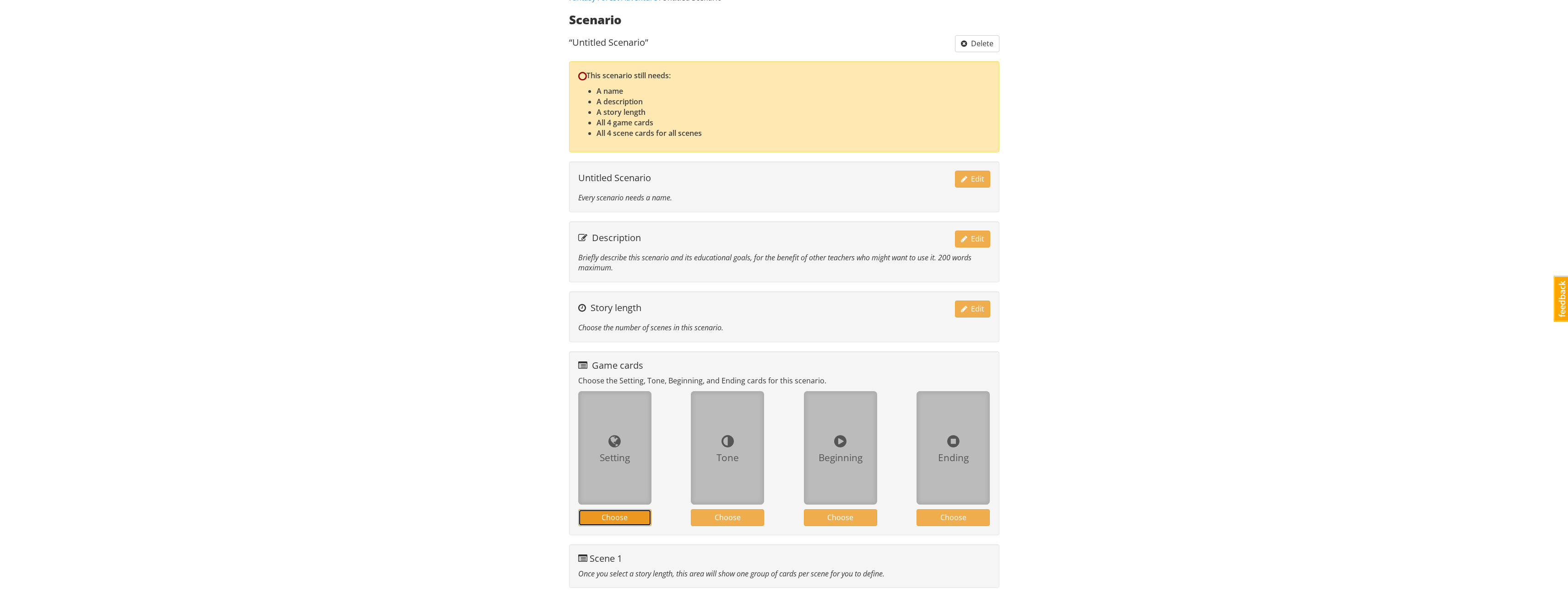
click at [619, 518] on span "Choose" at bounding box center [614, 518] width 26 height 10
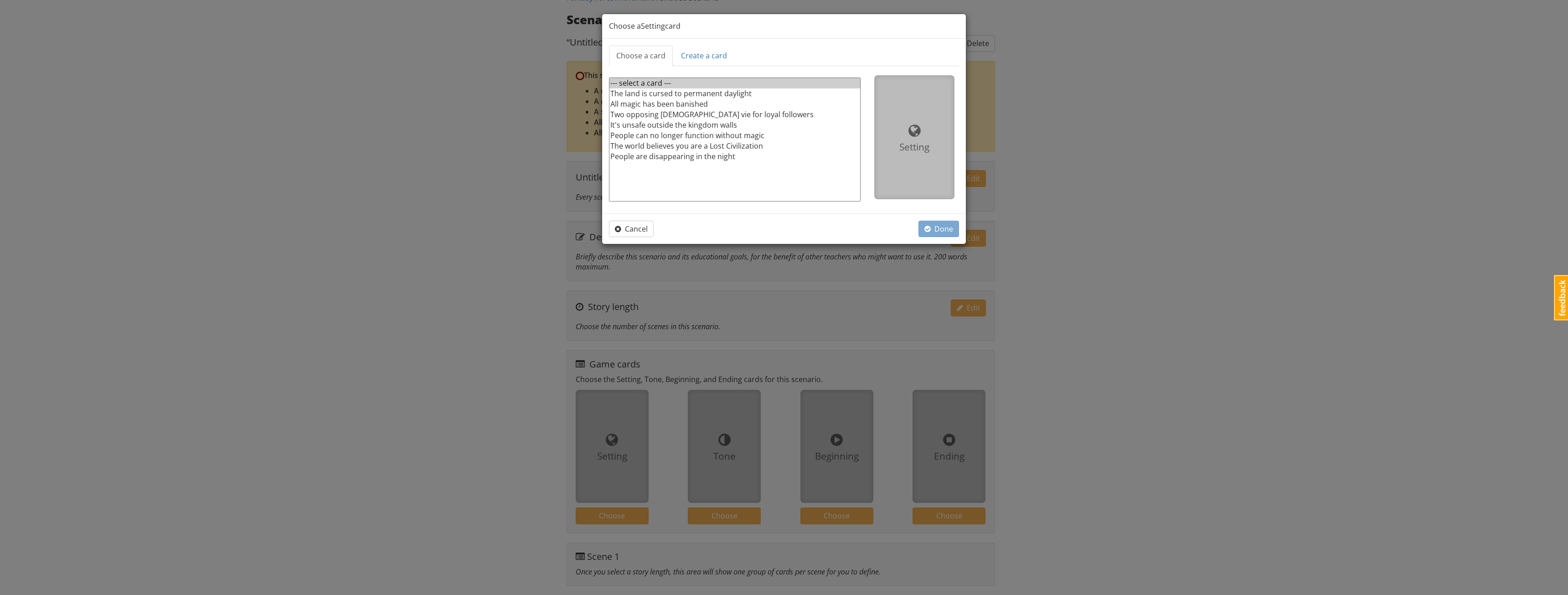
select select "d_card_79"
click at [702, 106] on option "All magic has been banished" at bounding box center [735, 104] width 251 height 10
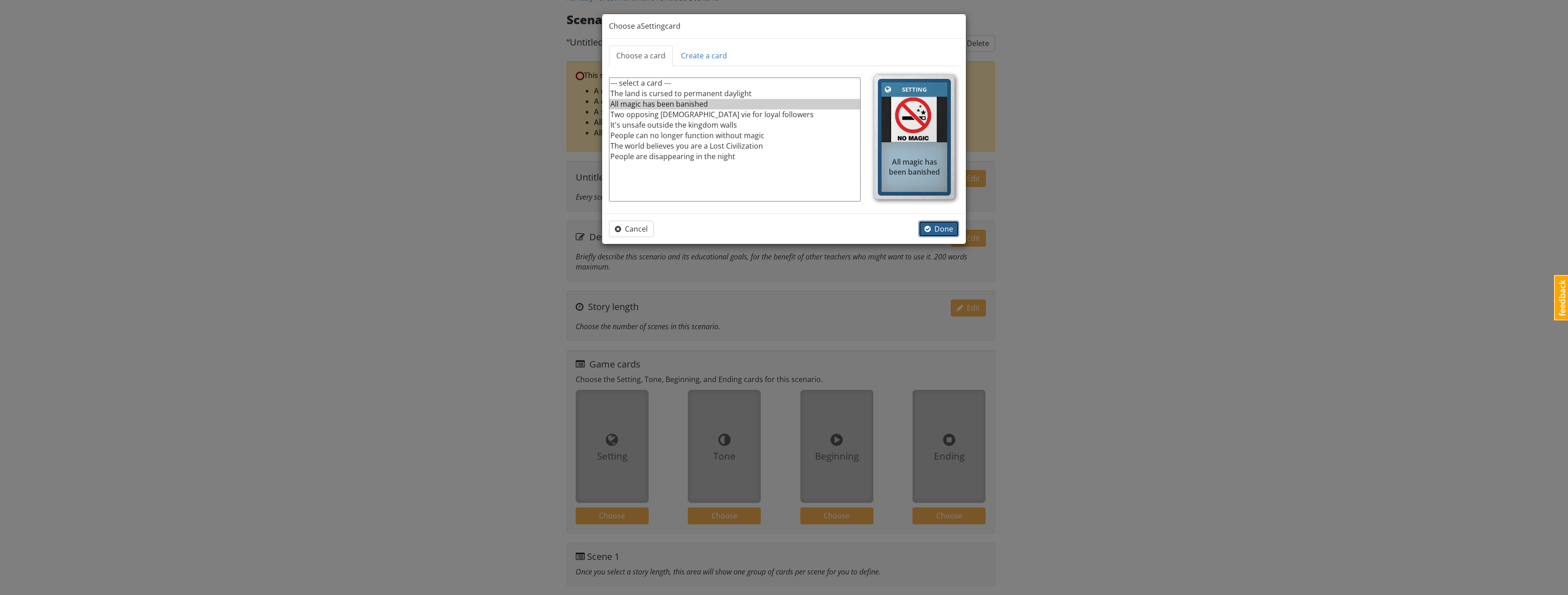
click at [932, 226] on span "Done" at bounding box center [939, 229] width 29 height 10
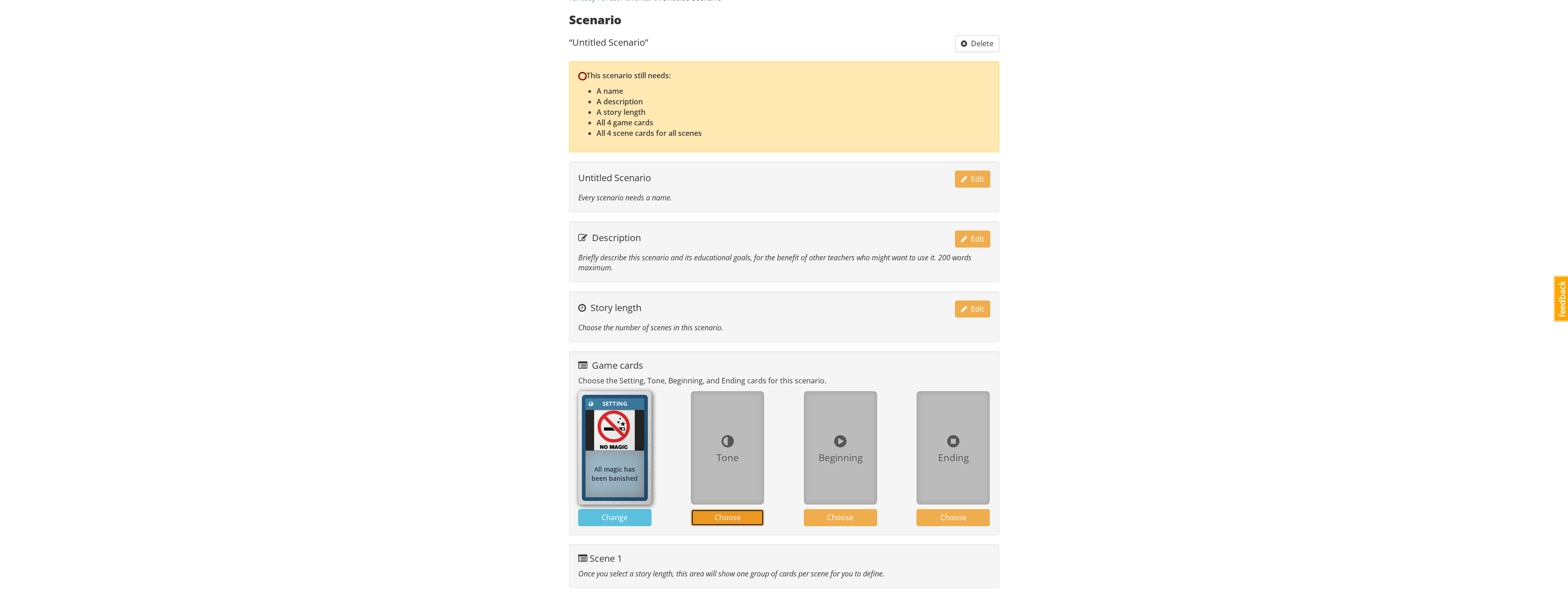
click at [731, 523] on button "Choose" at bounding box center [727, 518] width 73 height 17
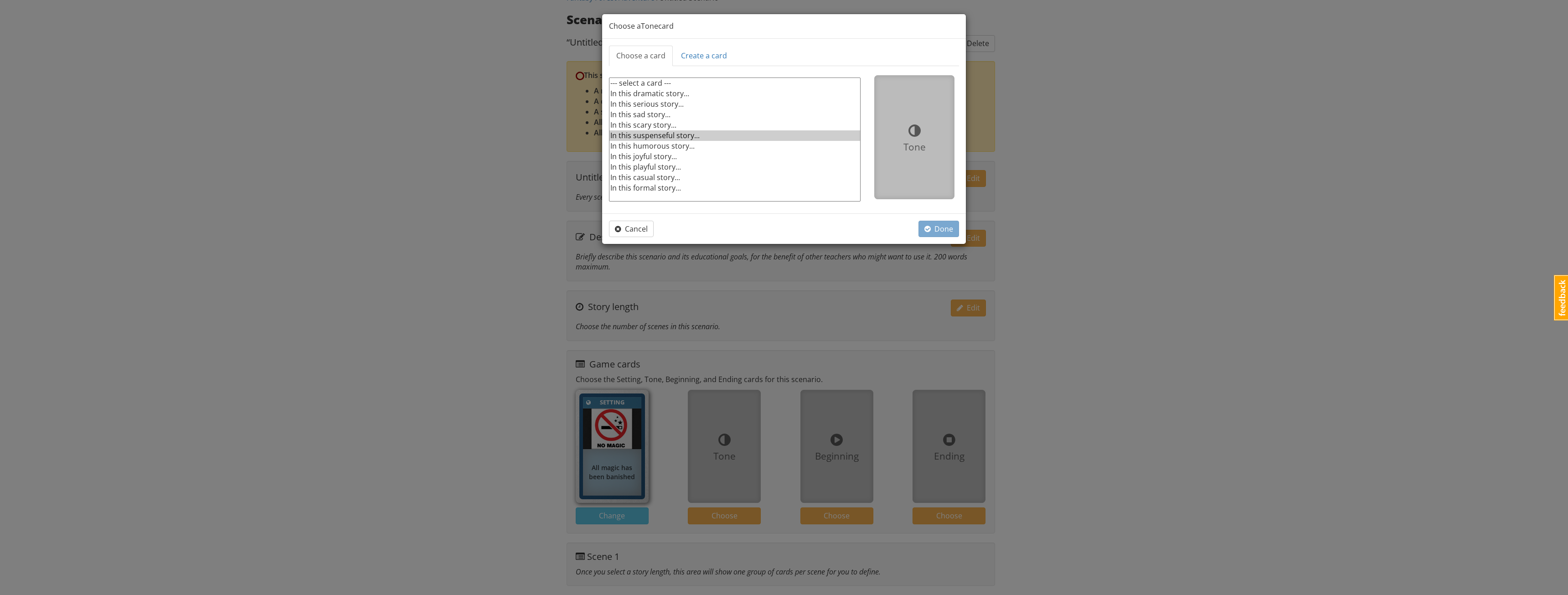
click at [645, 132] on option "In this suspenseful story..." at bounding box center [735, 135] width 251 height 10
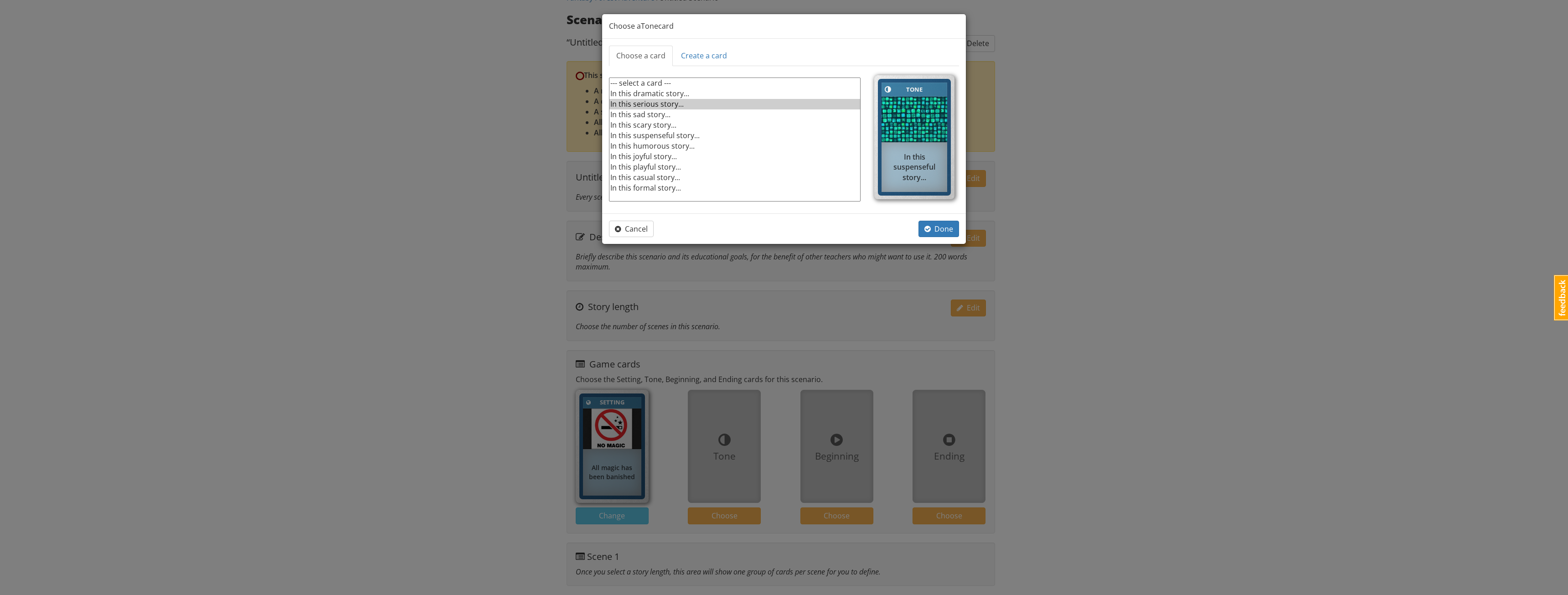
click at [678, 102] on option "In this serious story..." at bounding box center [735, 104] width 251 height 10
select select "d_card_8"
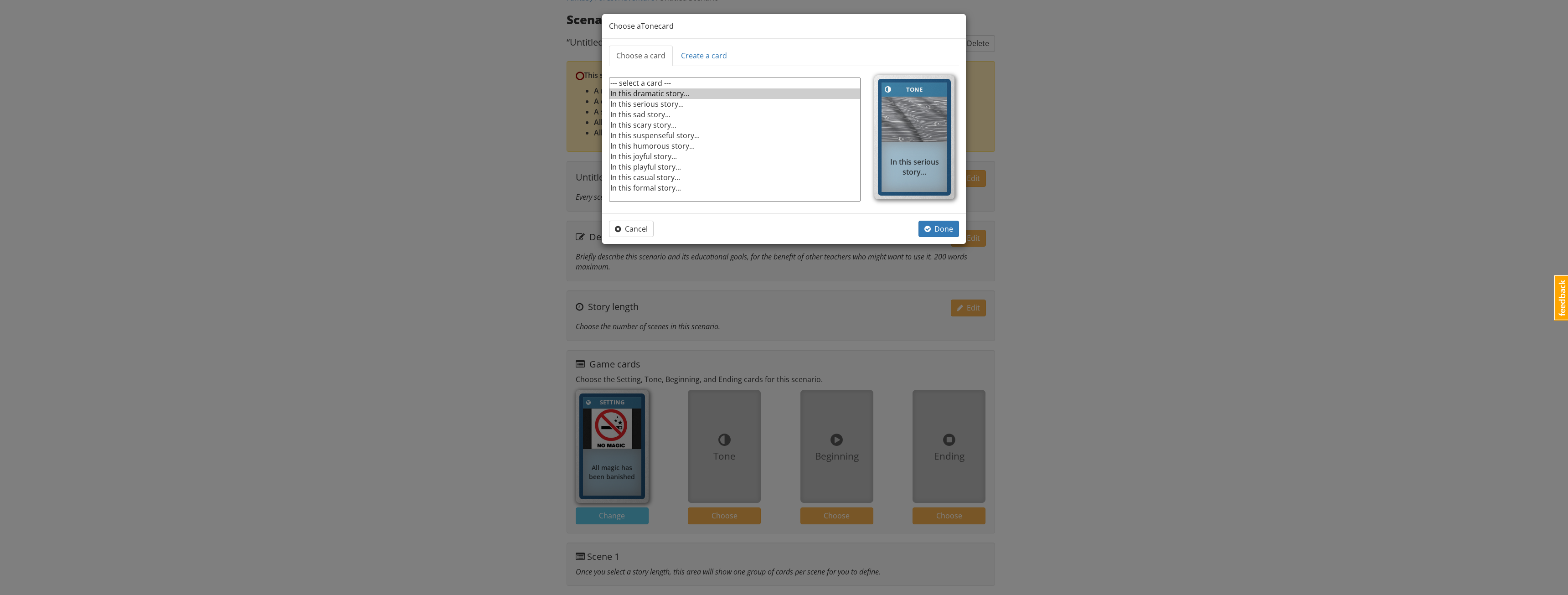
click at [678, 94] on option "In this dramatic story..." at bounding box center [735, 93] width 251 height 10
click at [933, 224] on span "Done" at bounding box center [939, 229] width 29 height 10
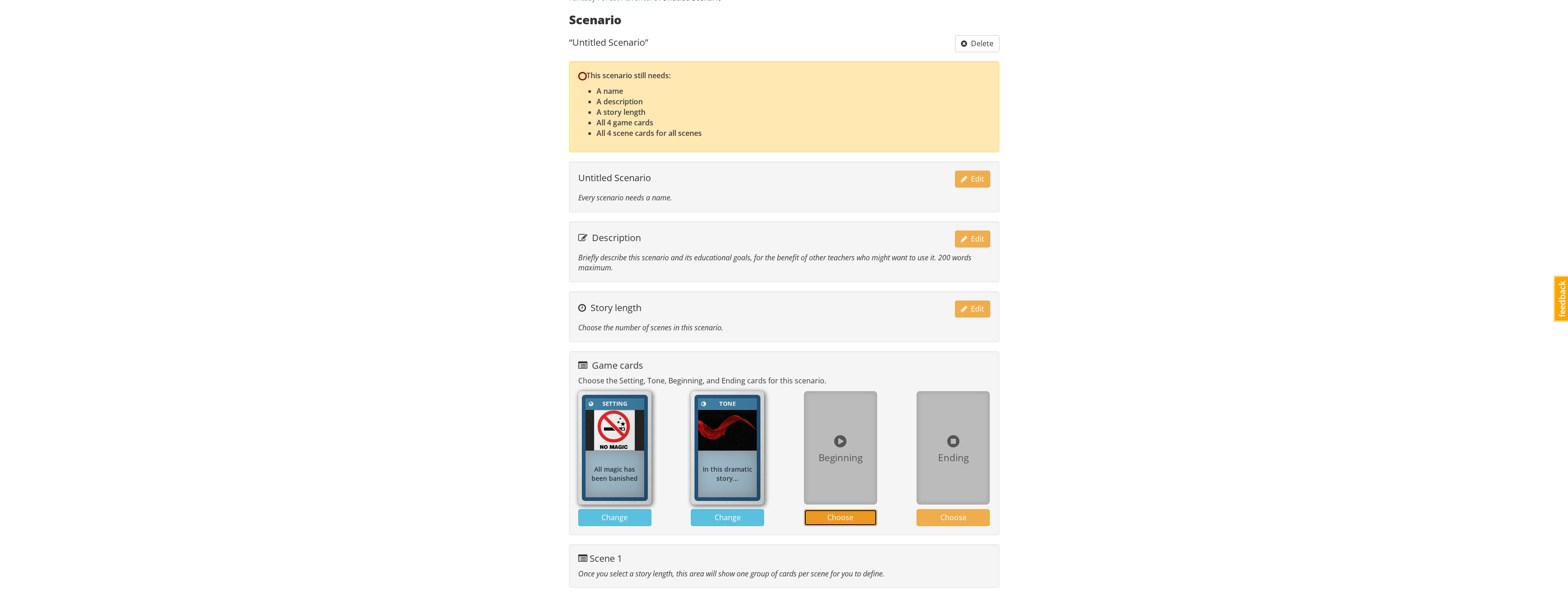
click at [832, 515] on span "Choose" at bounding box center [840, 518] width 26 height 10
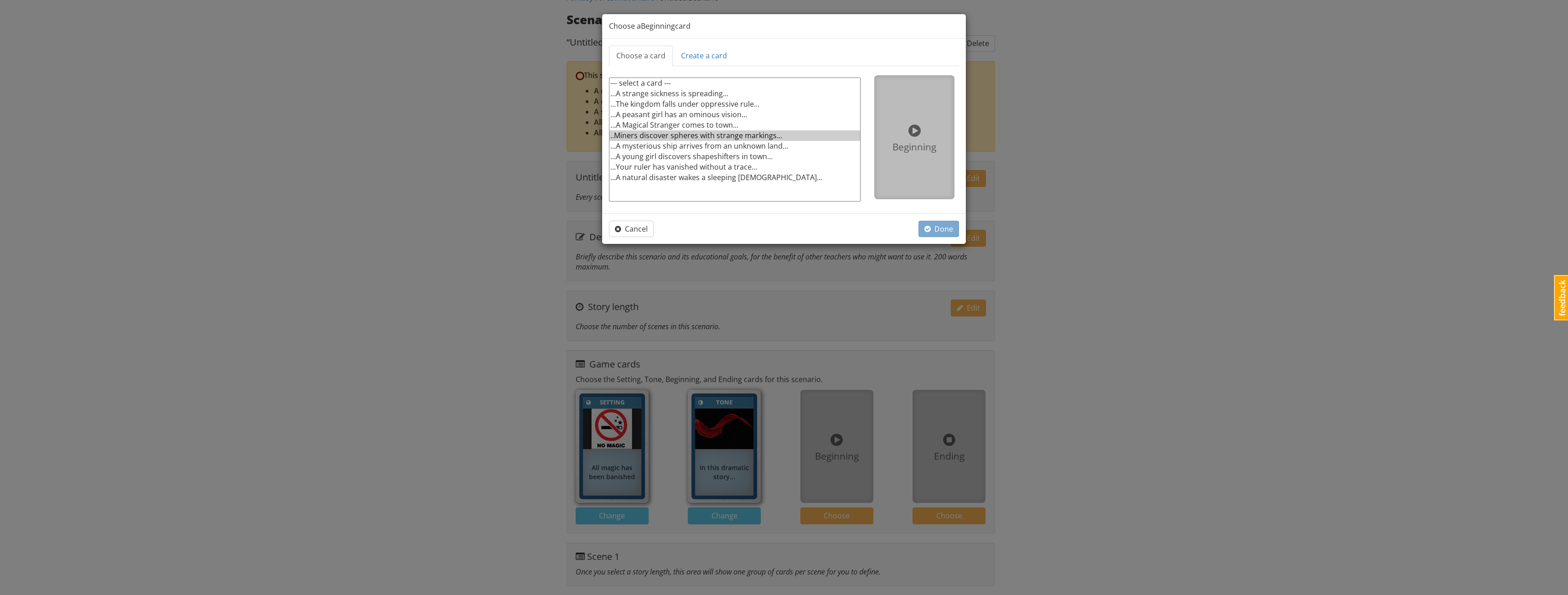
click at [653, 134] on option "..Miners discover spheres with strange markings..." at bounding box center [735, 135] width 251 height 10
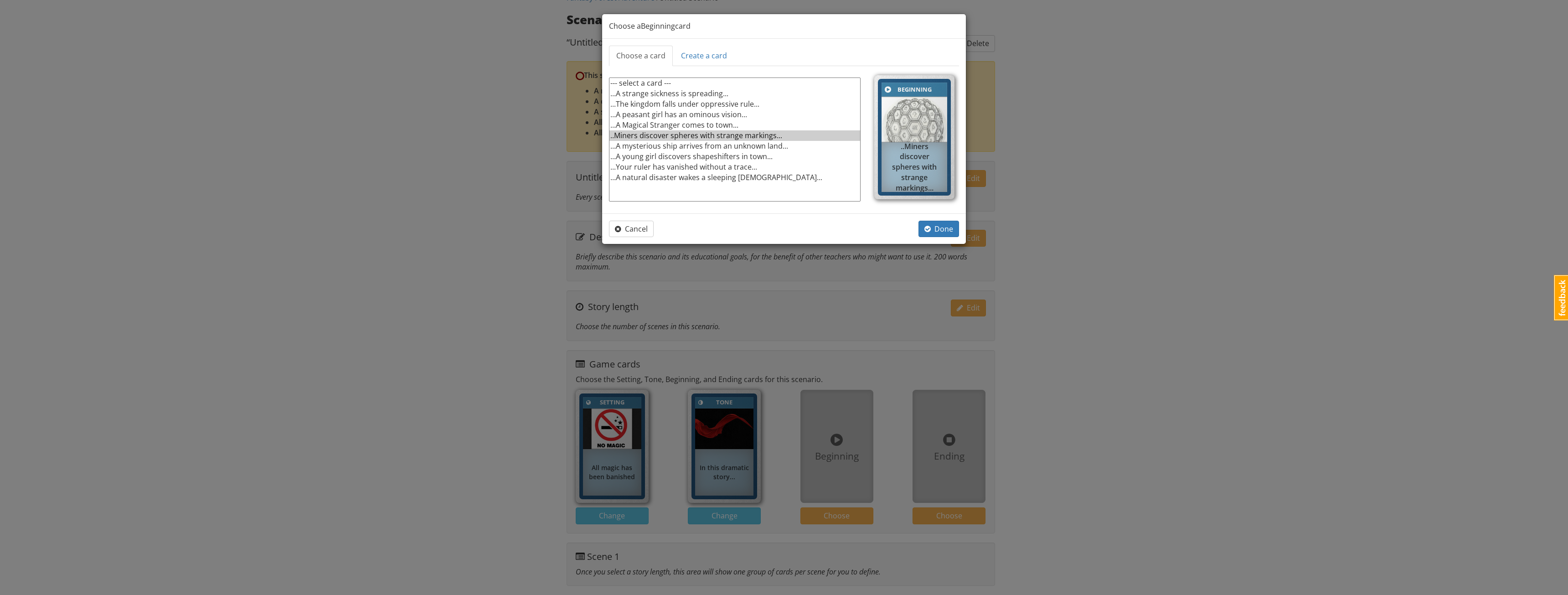
select select "d_card_57"
click at [659, 124] on option "...A Magical Stranger comes to town..." at bounding box center [735, 125] width 251 height 10
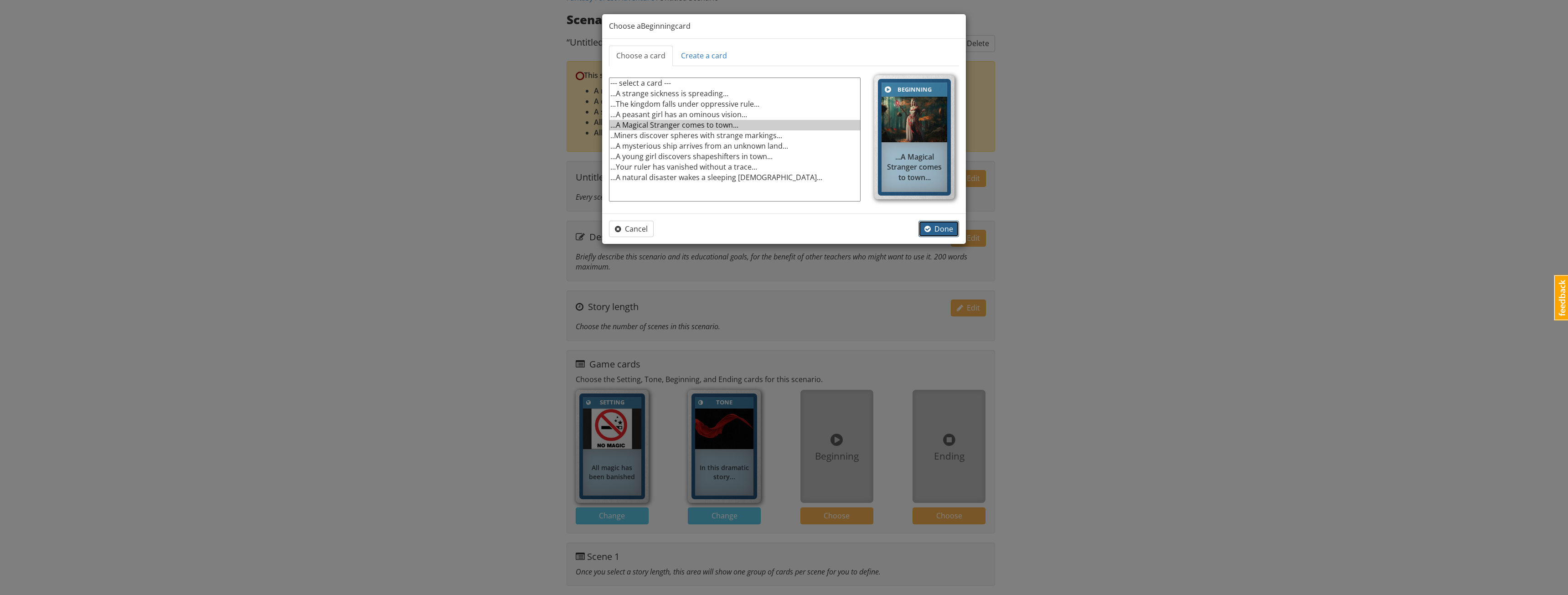
click at [934, 226] on span "Done" at bounding box center [939, 229] width 29 height 10
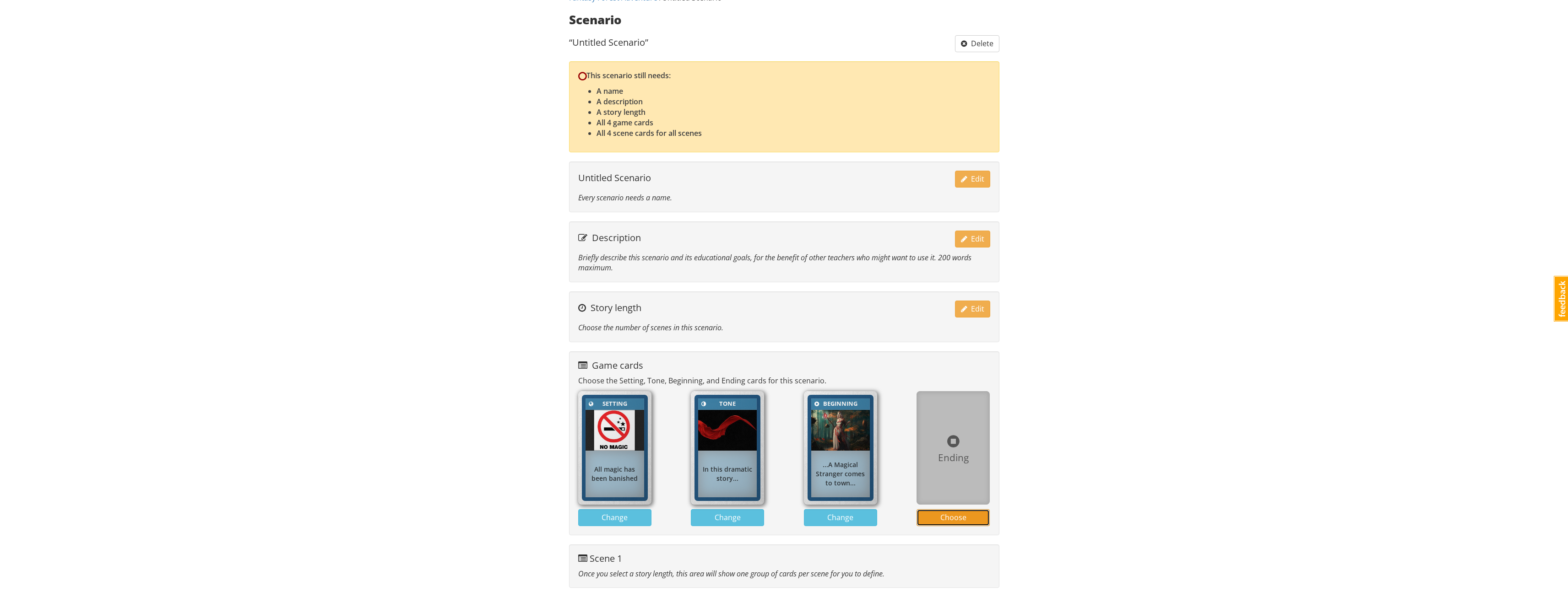
click at [946, 515] on span "Choose" at bounding box center [953, 518] width 26 height 10
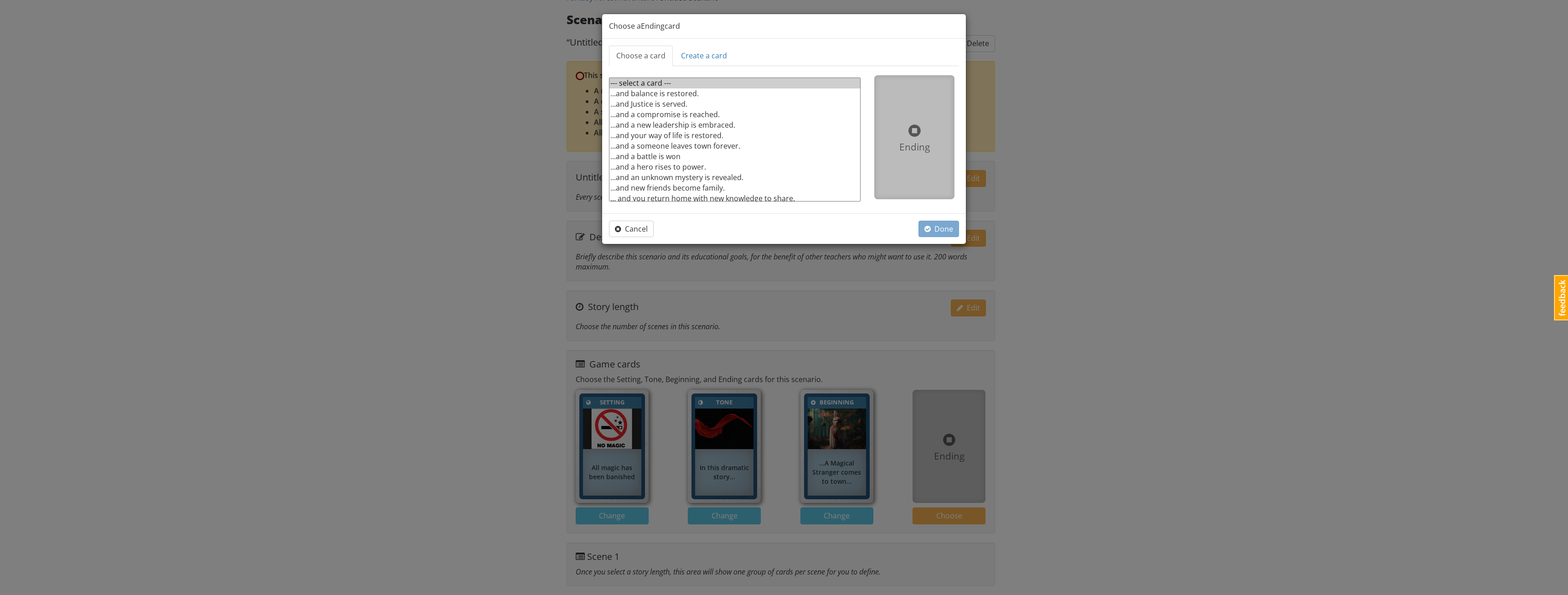
scroll to position [2, 0]
click at [621, 230] on span "Cancel" at bounding box center [631, 229] width 33 height 10
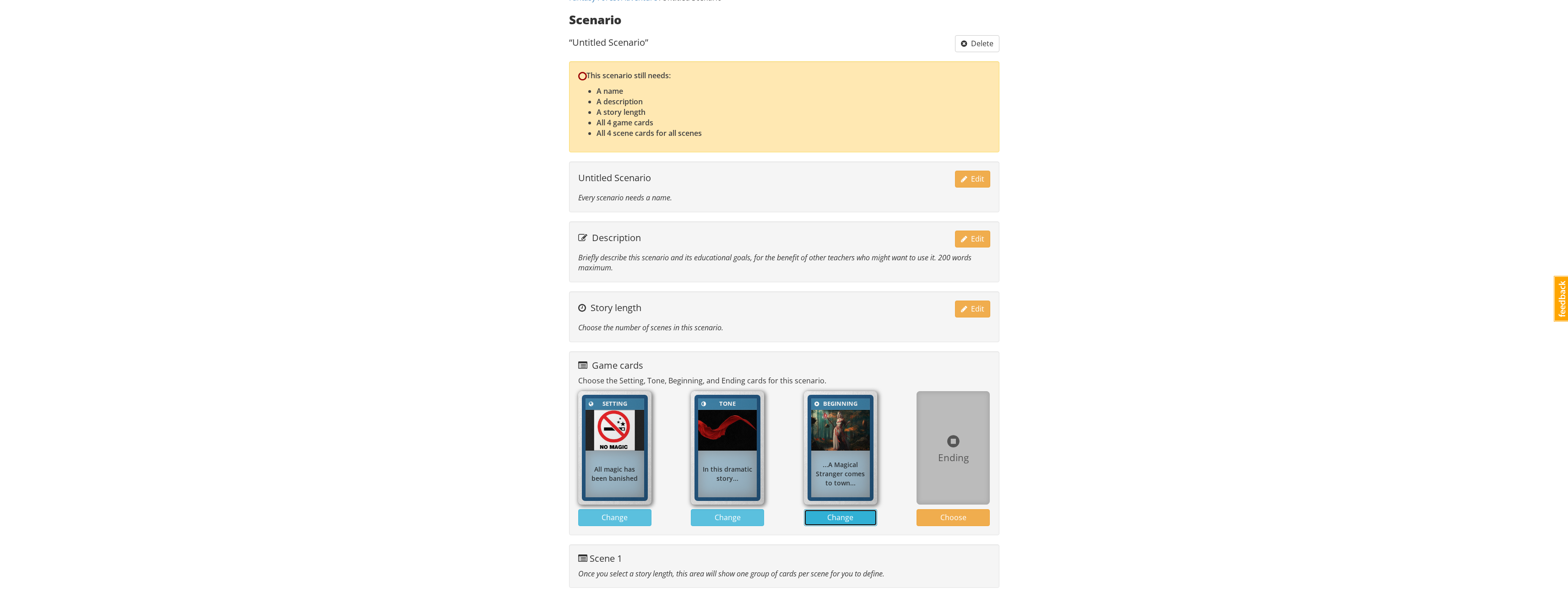
click at [852, 522] on span "Change" at bounding box center [840, 518] width 26 height 10
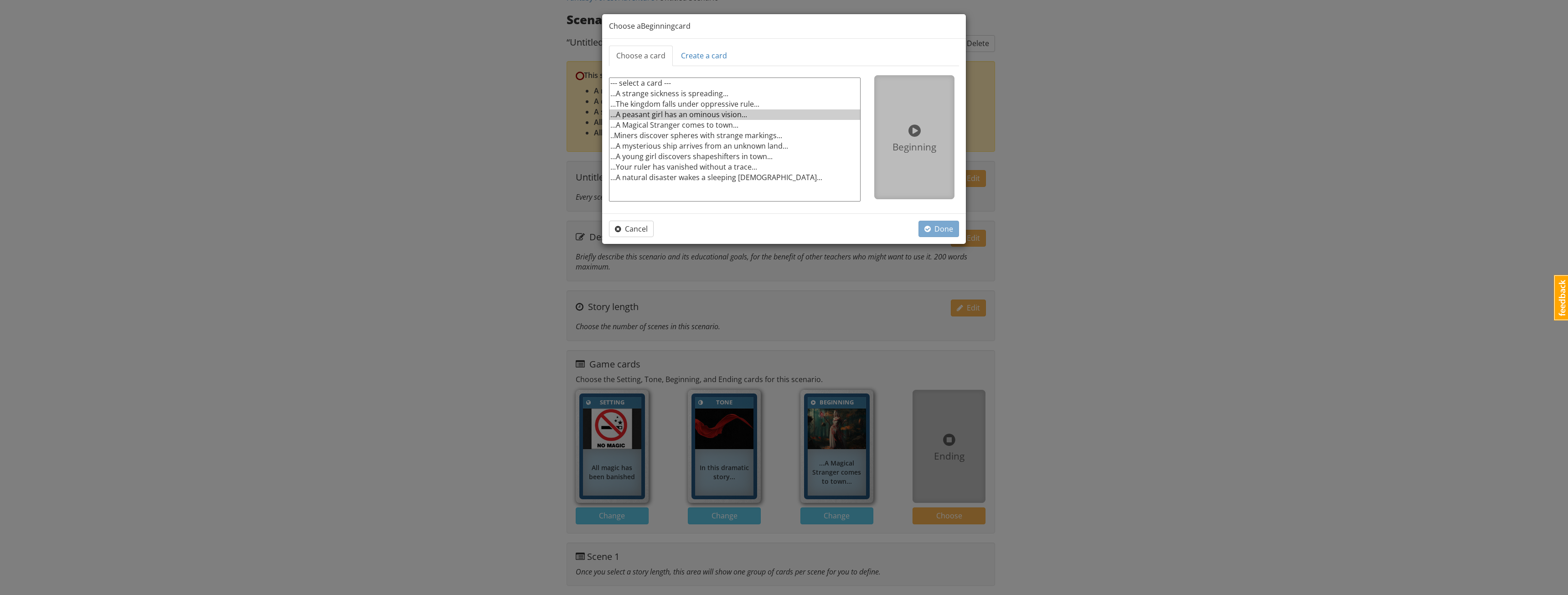
click at [697, 117] on option "...A peasant girl has an ominous vision..." at bounding box center [735, 114] width 251 height 10
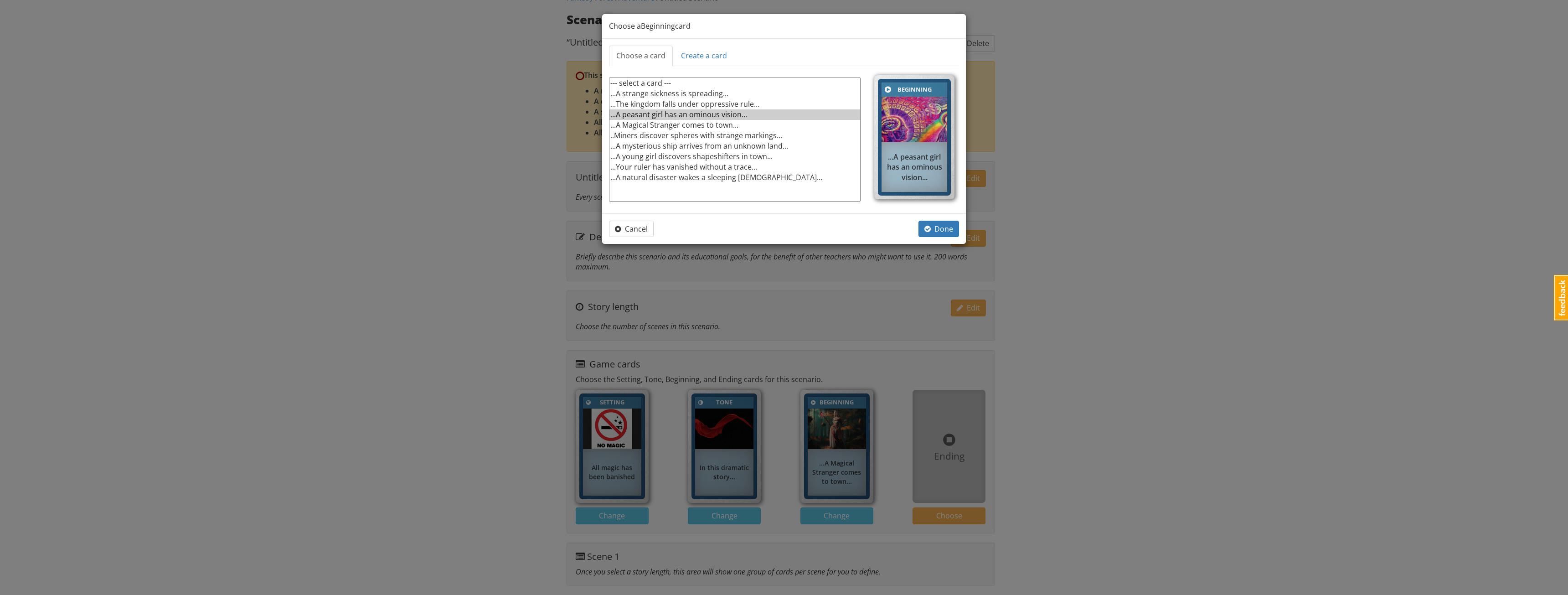
select select "d_card_55"
click at [745, 101] on option "...The kingdom falls under oppressive rule..." at bounding box center [735, 104] width 251 height 10
click at [928, 233] on span "button" at bounding box center [928, 229] width 6 height 10
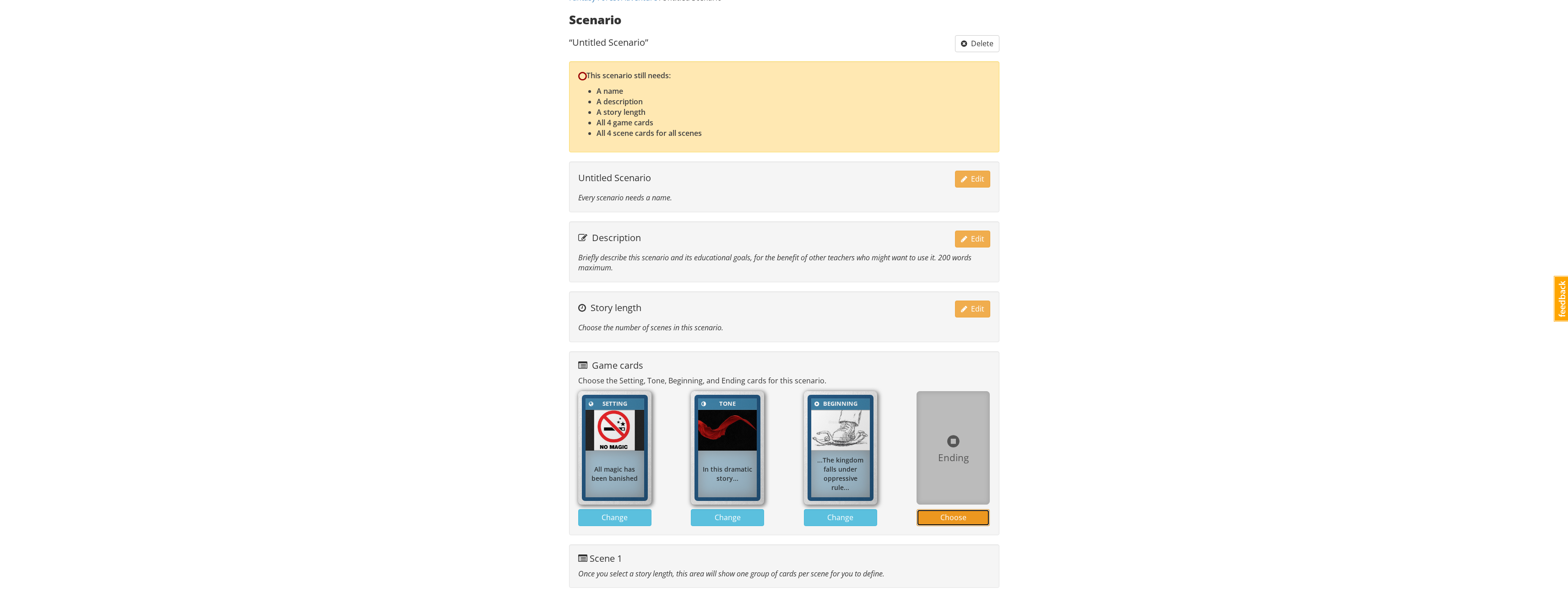
click at [947, 523] on button "Choose" at bounding box center [953, 518] width 73 height 17
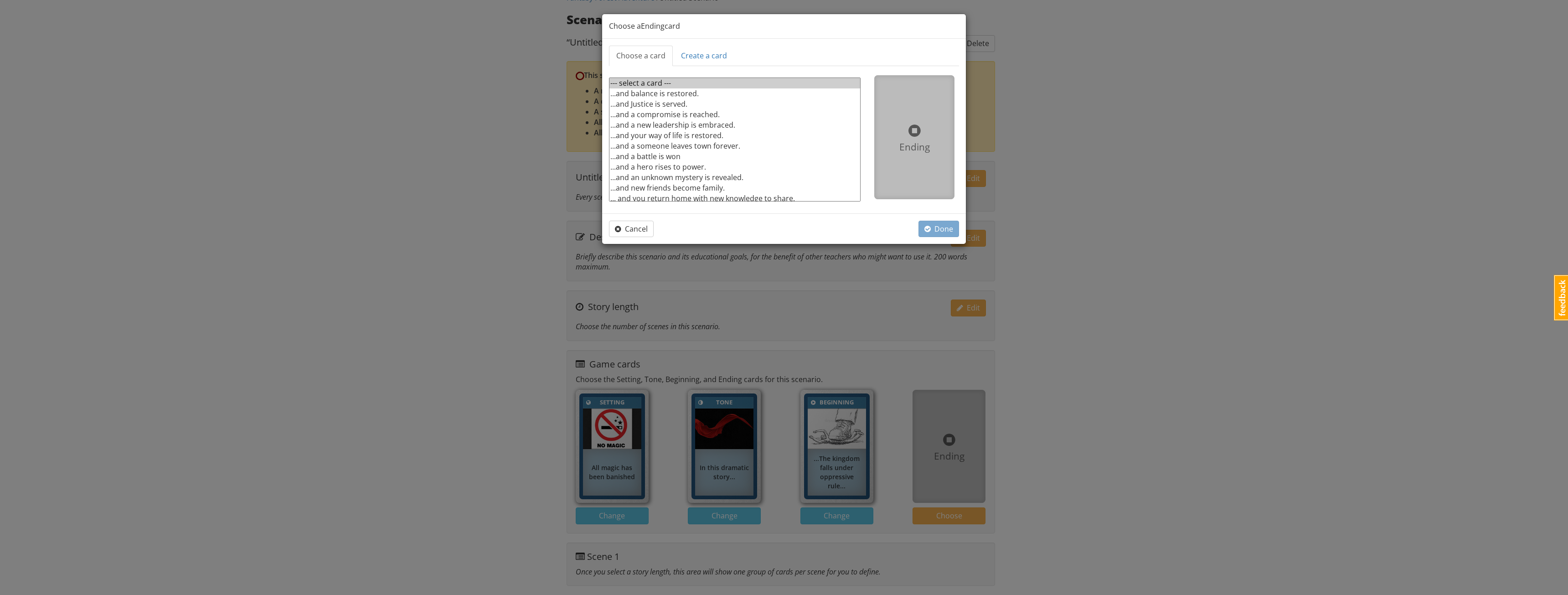
select select "d_card_64"
click at [667, 102] on option "...and Justice is served." at bounding box center [735, 104] width 251 height 10
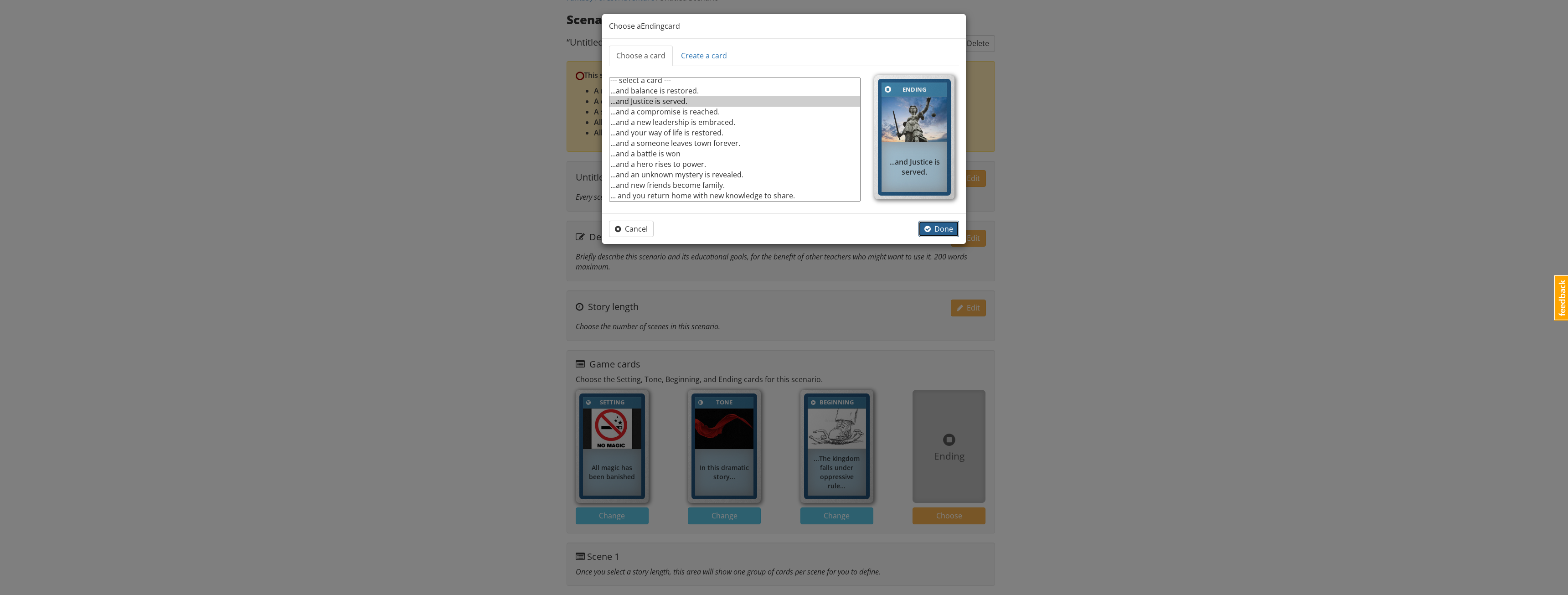
click at [937, 231] on span "Done" at bounding box center [939, 229] width 29 height 10
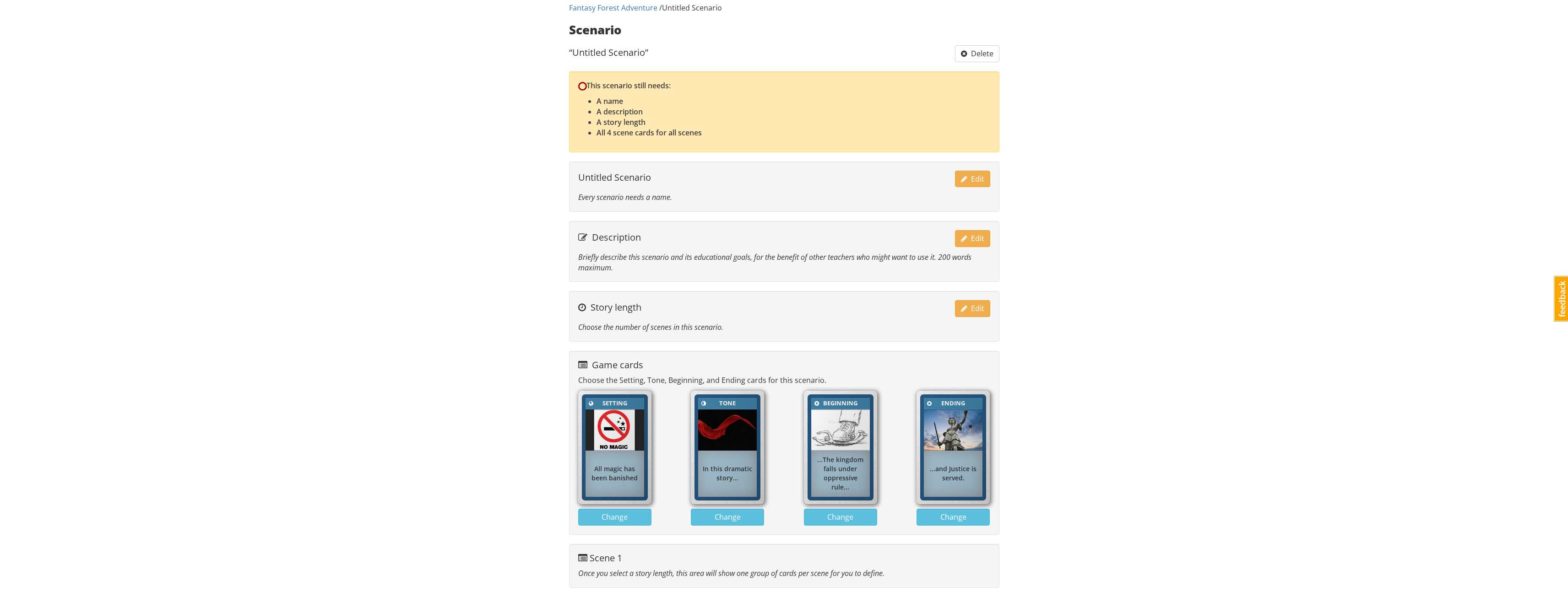
click at [622, 557] on h4 "Scene 1" at bounding box center [784, 558] width 412 height 10
click at [488, 451] on div "mrwestbrook MrWestbrook 1 Toggle navigation Help MrWestbrook Profile Notificati…" at bounding box center [784, 276] width 1568 height 643
click at [959, 178] on button "Edit" at bounding box center [973, 179] width 35 height 17
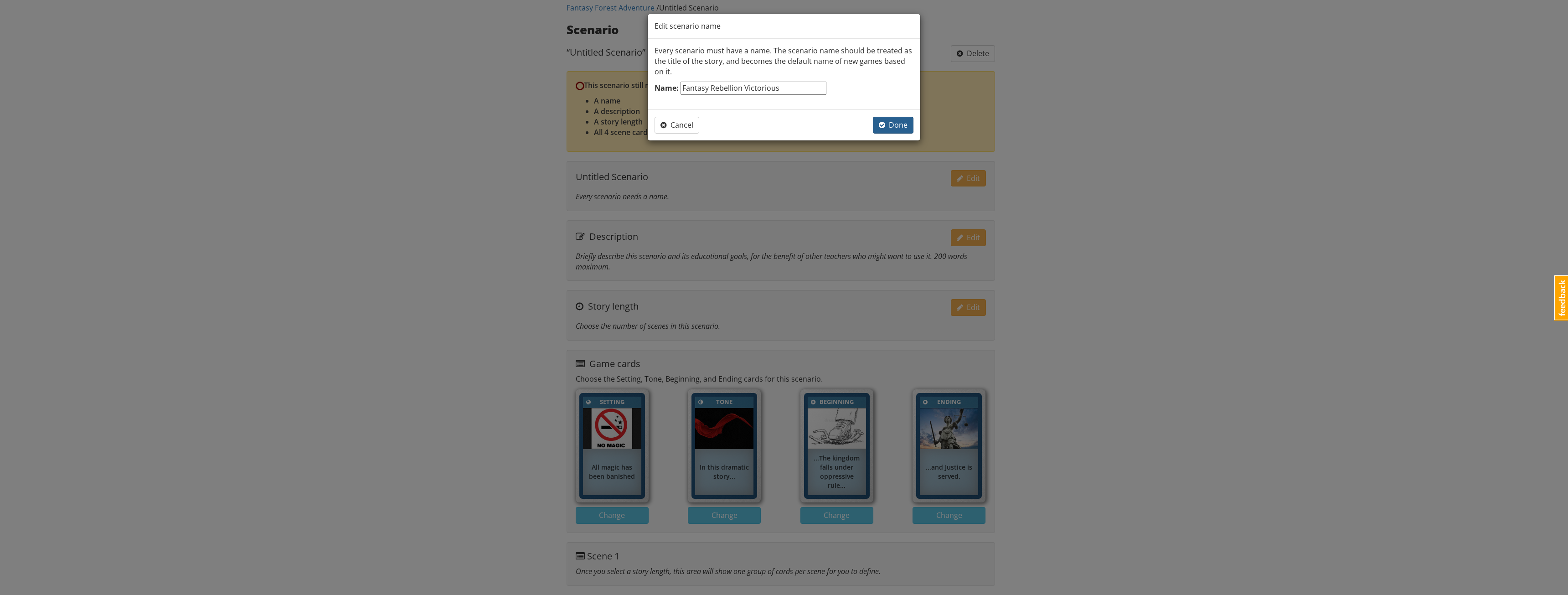
type input "Fantasy Rebellion Victorious"
click at [899, 121] on span "Done" at bounding box center [893, 125] width 29 height 10
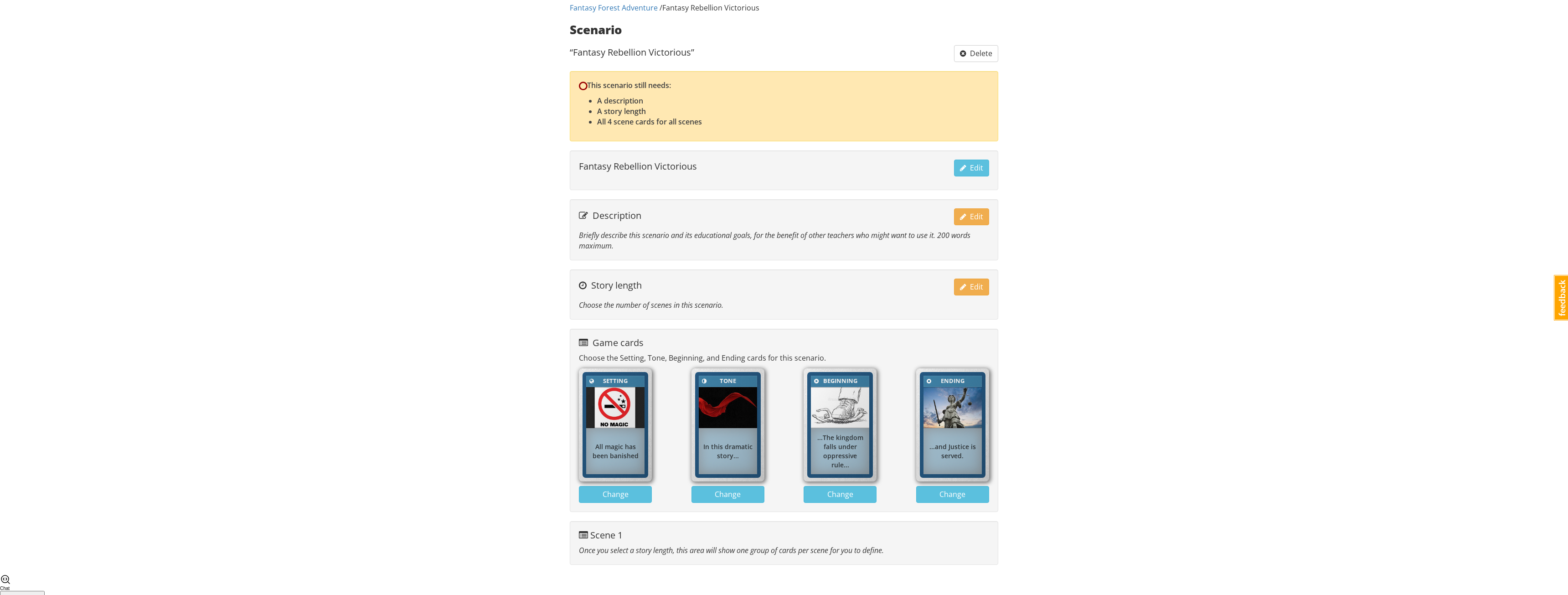
scroll to position [24, 0]
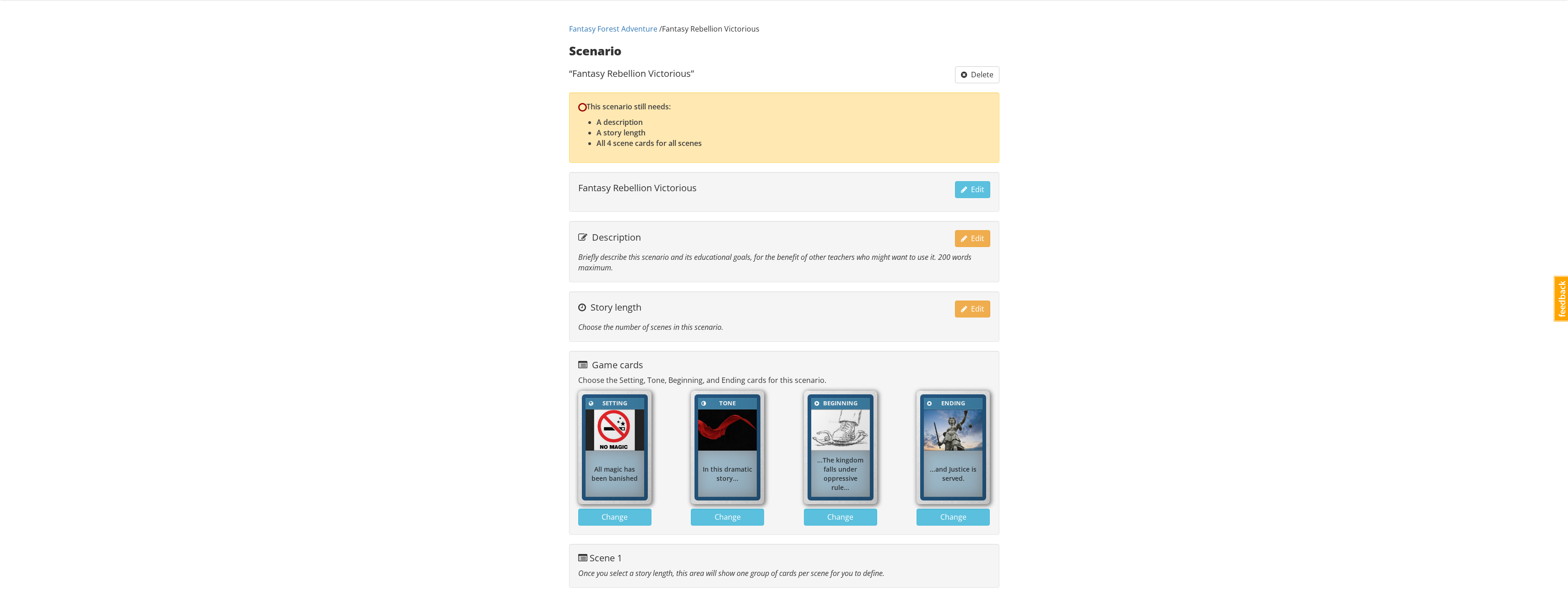
click at [1062, 401] on div "mrwestbrook MrWestbrook 1 Toggle navigation Help MrWestbrook Profile Notificati…" at bounding box center [784, 287] width 1568 height 622
click at [977, 243] on button "Edit" at bounding box center [973, 239] width 35 height 17
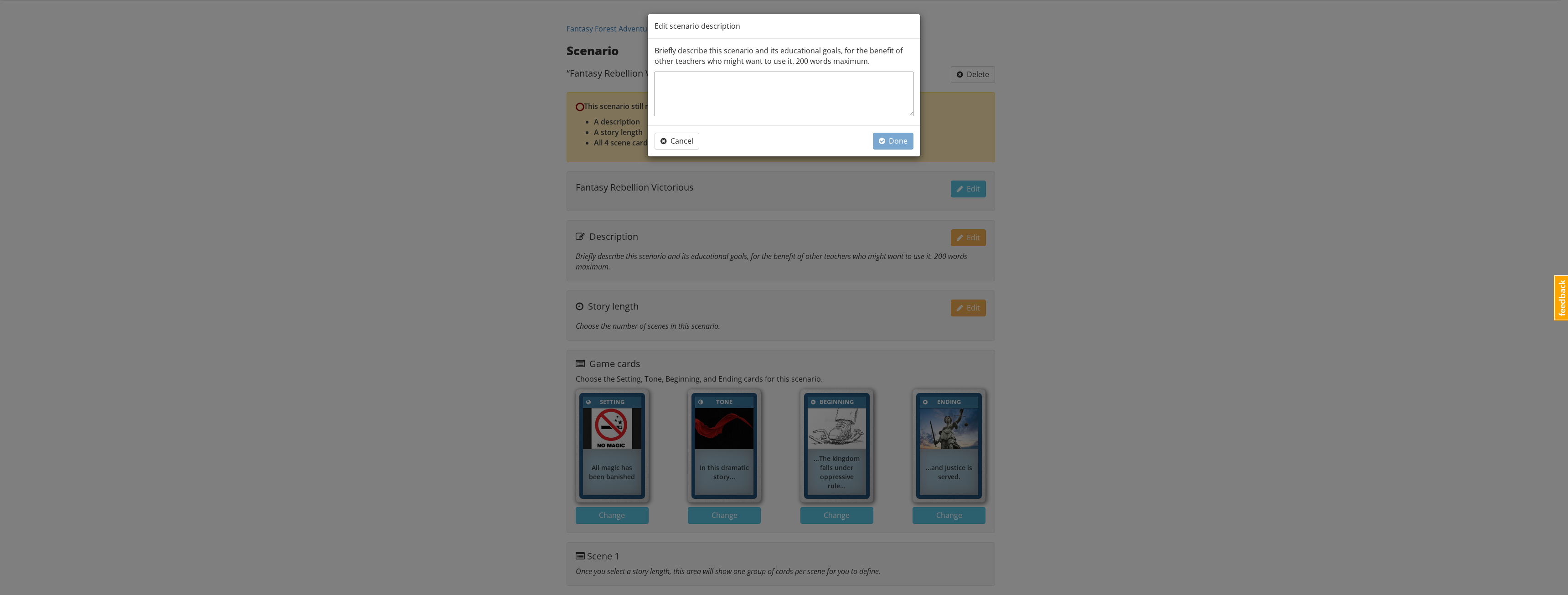
click at [765, 98] on textarea at bounding box center [783, 94] width 259 height 44
type textarea "M"
type textarea "x"
type textarea "Ma"
type textarea "x"
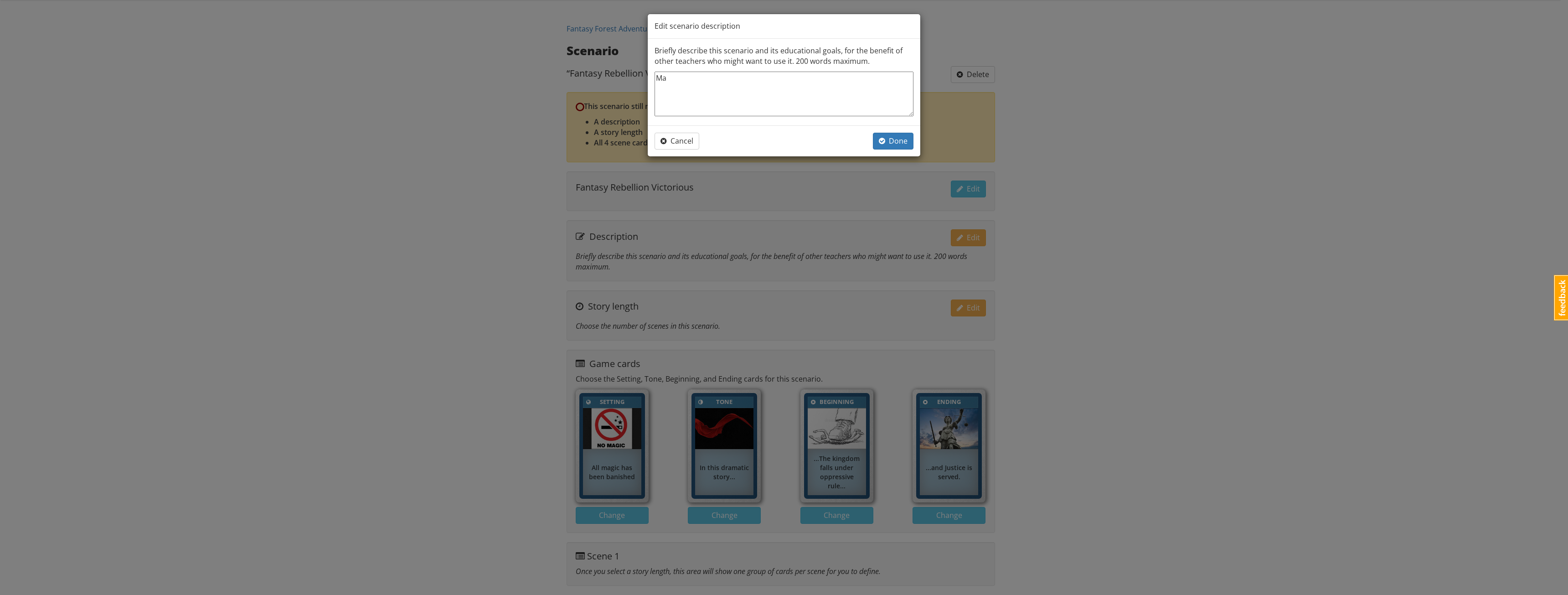
type textarea "Mag"
type textarea "x"
type textarea "Magi"
type textarea "x"
type textarea "Magic"
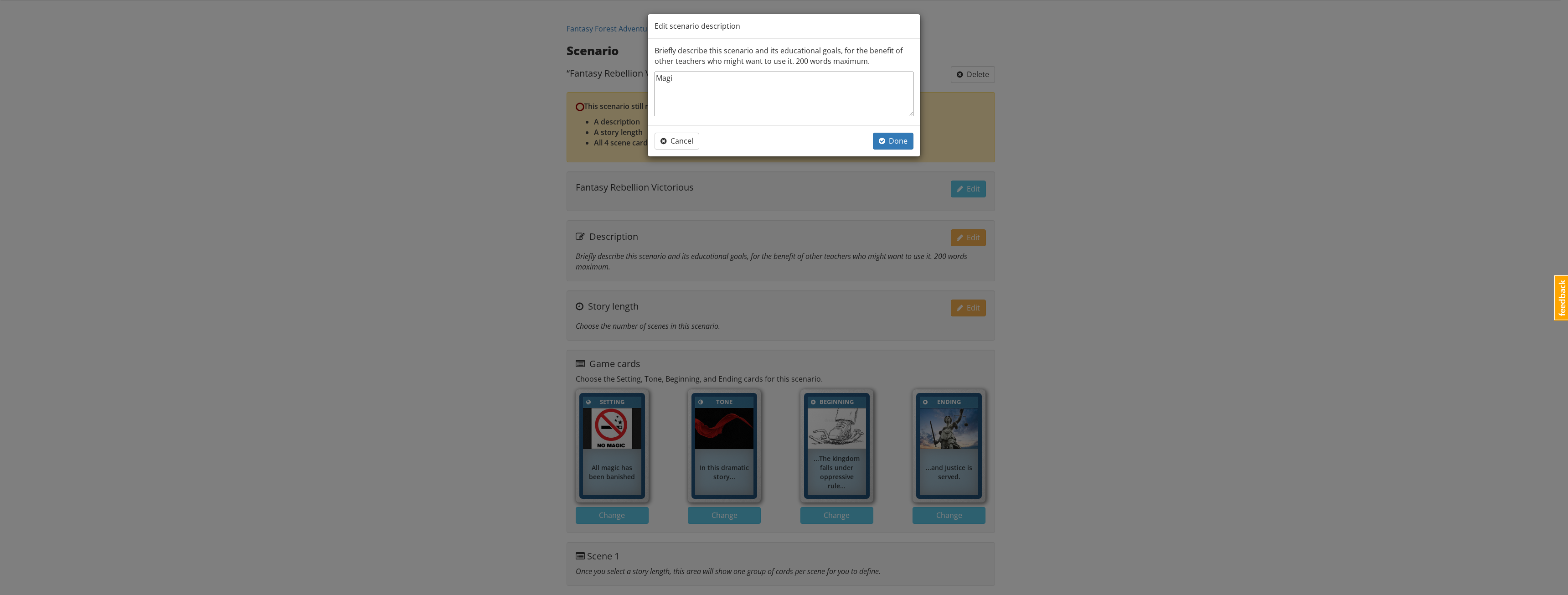
type textarea "x"
type textarea "Magic"
type textarea "x"
type textarea "Magic i"
type textarea "x"
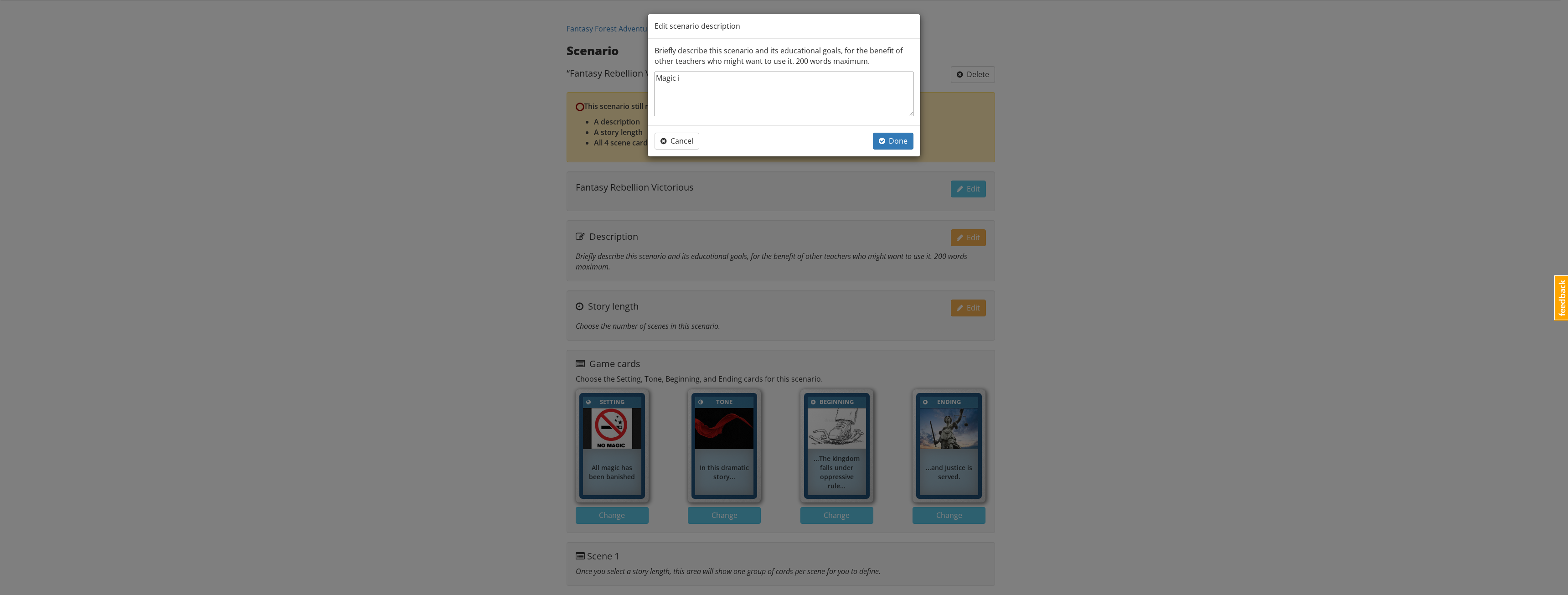
type textarea "Magic is"
type textarea "x"
type textarea "Magic is"
type textarea "x"
type textarea "Magic is f"
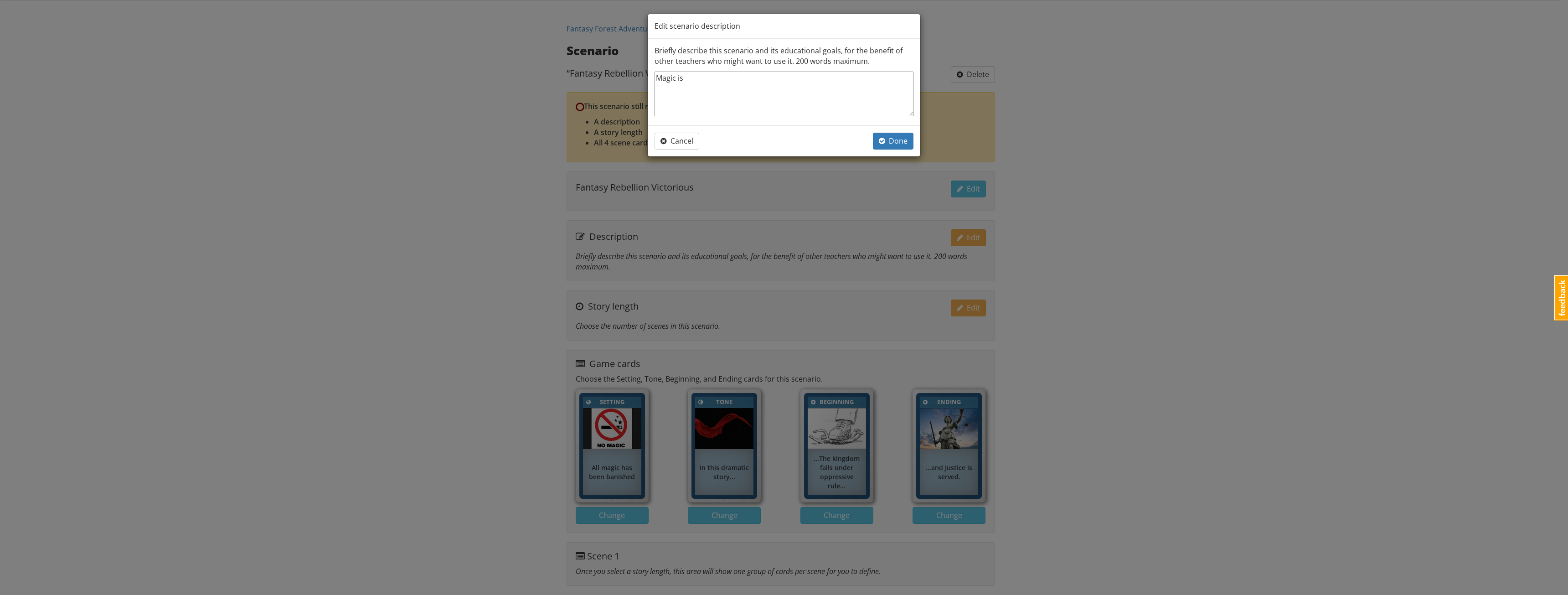
type textarea "x"
type textarea "Magic is fa"
type textarea "x"
type textarea "Magic is fai"
type textarea "x"
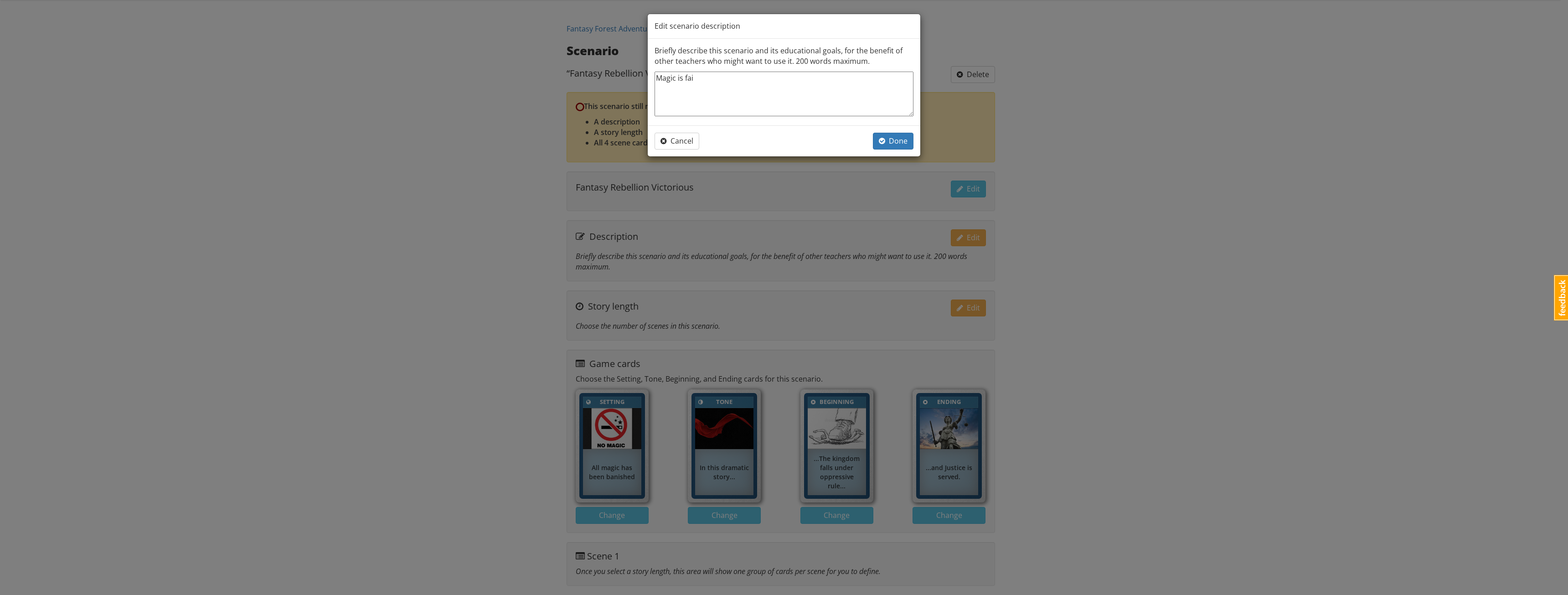
type textarea "Magic is fail"
type textarea "x"
type textarea "Magic is faili"
type textarea "x"
type textarea "Magic is failin"
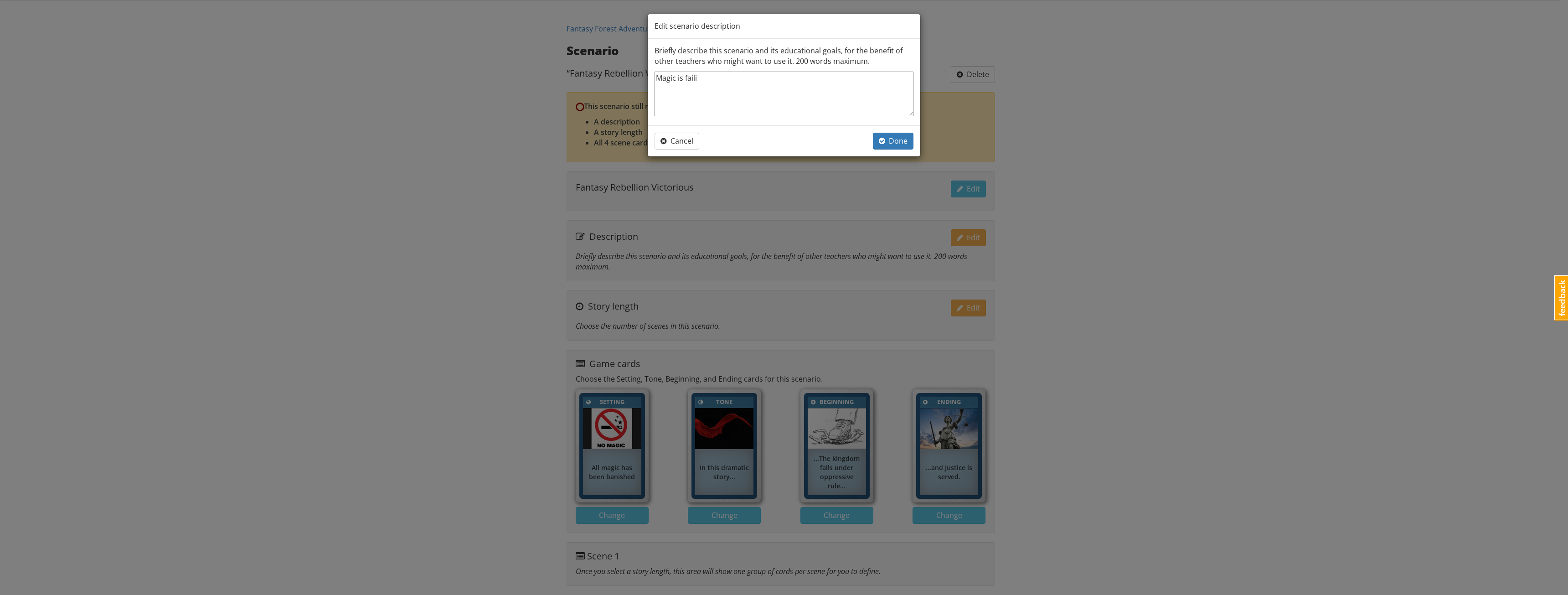
type textarea "x"
type textarea "Magic is failing"
type textarea "x"
type textarea "Magic is failin"
type textarea "x"
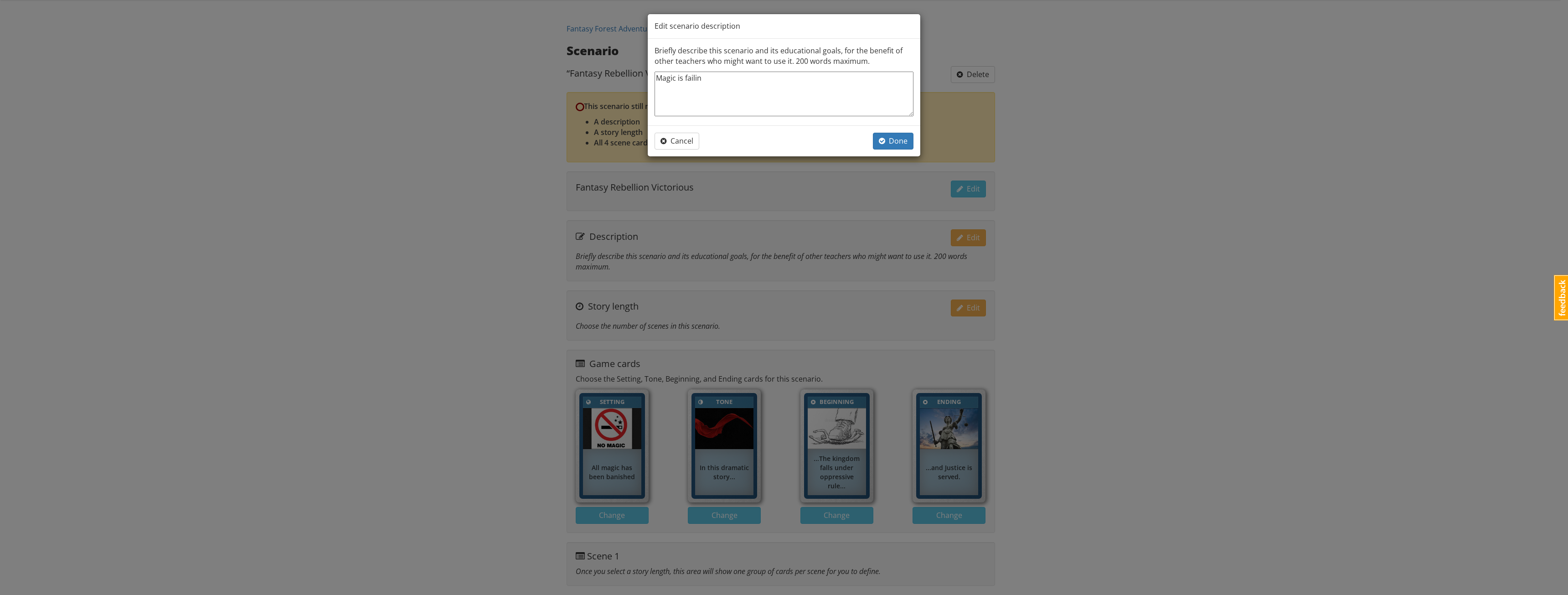
type textarea "Magic is faili"
type textarea "x"
type textarea "Magic is fail"
type textarea "x"
type textarea "Magic is fai"
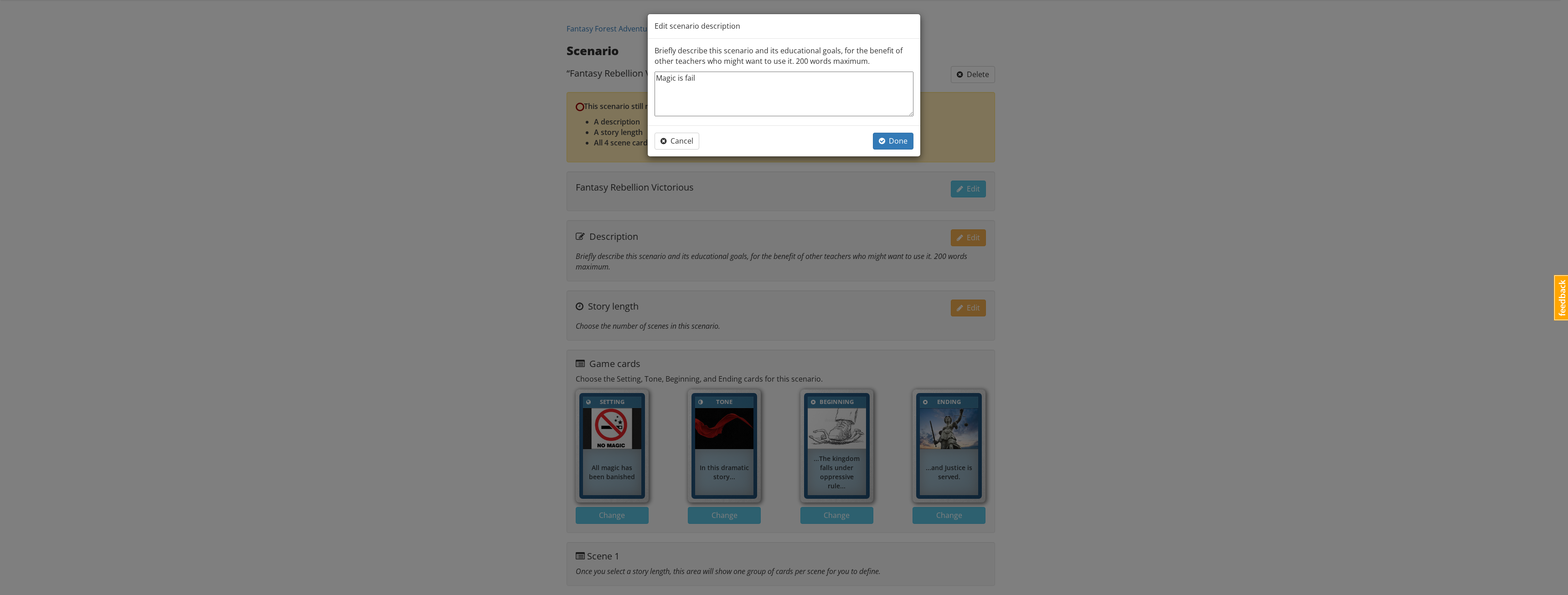
type textarea "x"
type textarea "Magic is fa"
type textarea "x"
type textarea "Magic is f"
type textarea "x"
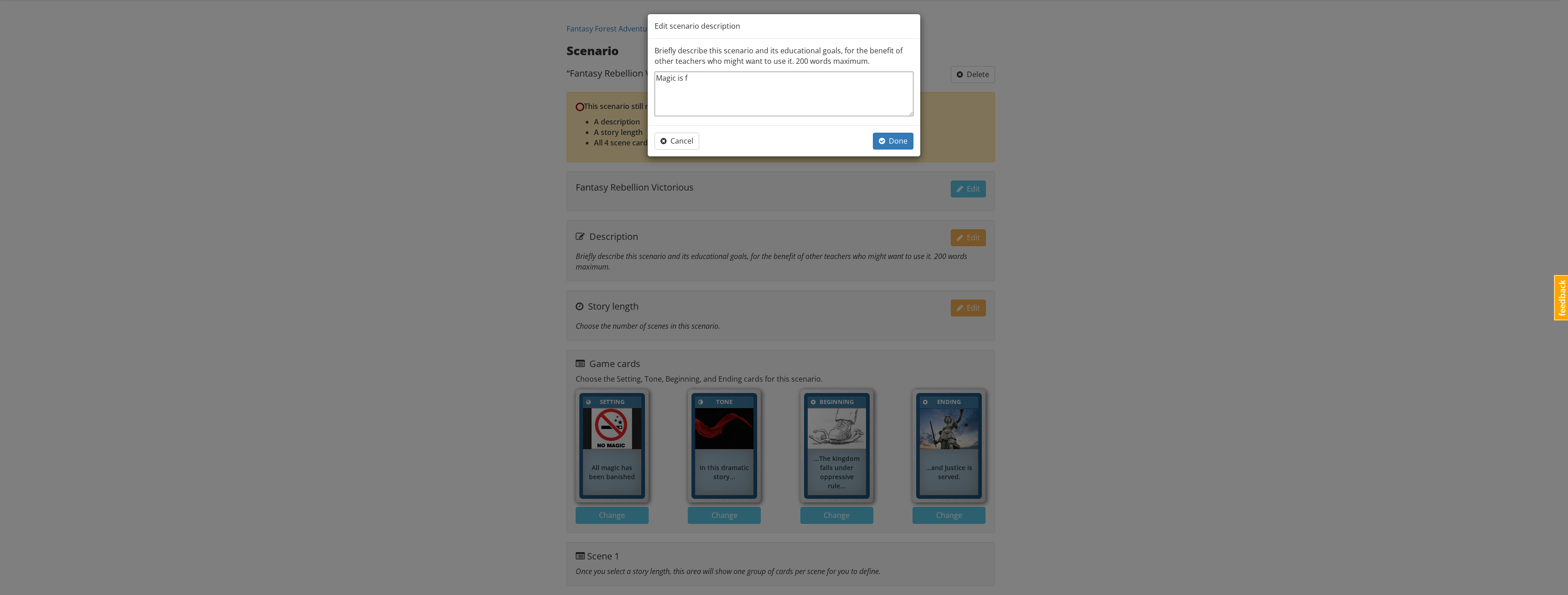
type textarea "Magic is"
type textarea "x"
type textarea "Magic is"
type textarea "x"
type textarea "Magic i"
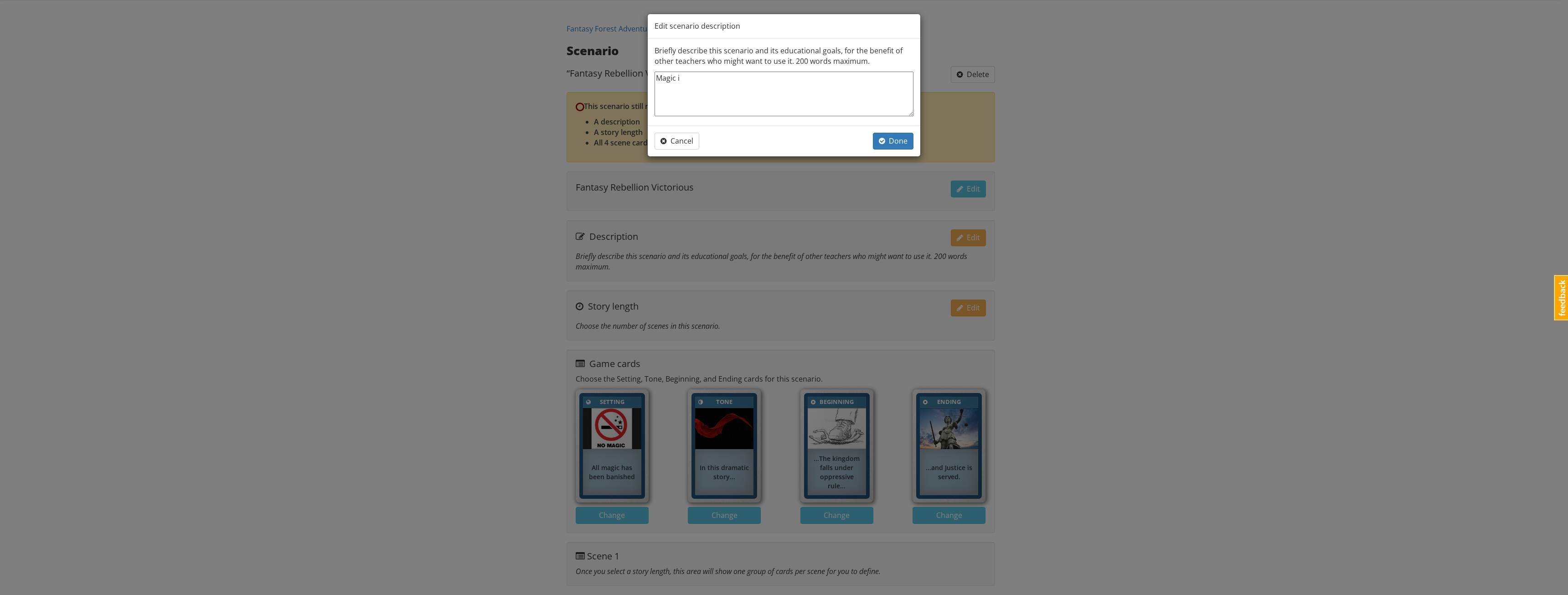
type textarea "x"
type textarea "Magic"
type textarea "x"
type textarea "Magic h"
type textarea "x"
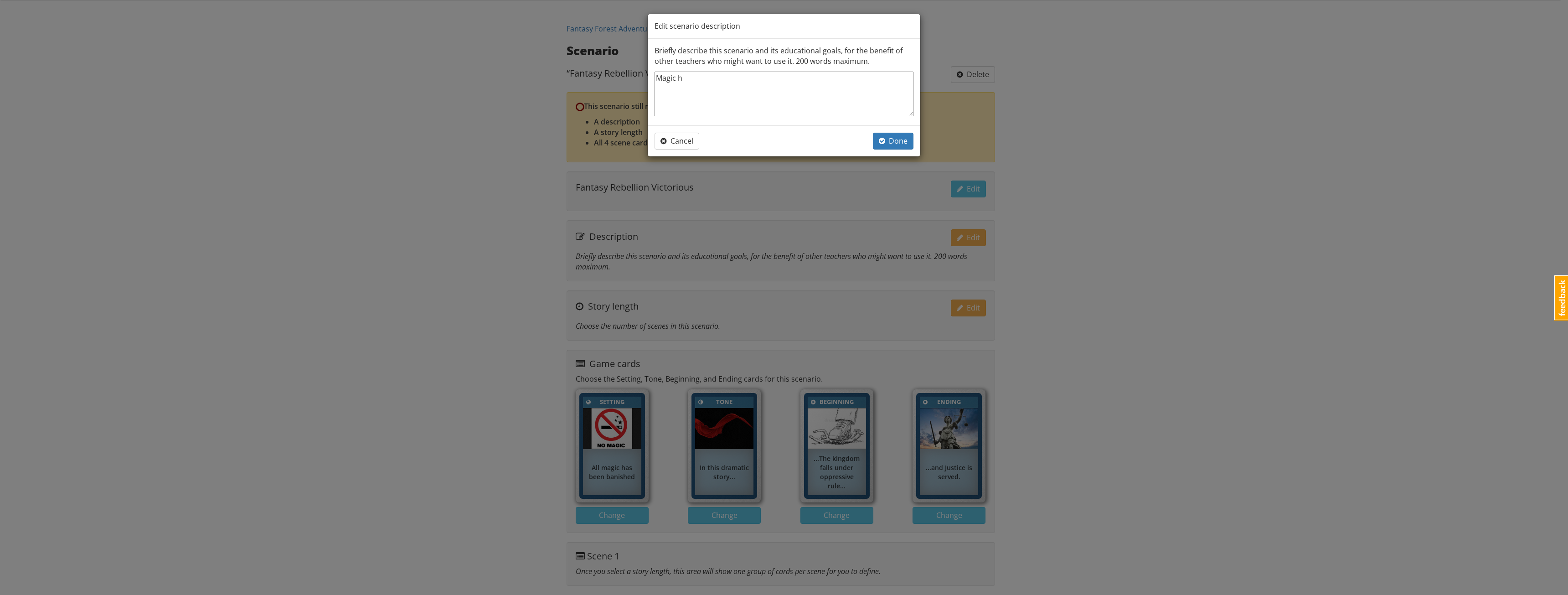
type textarea "Magic ha"
type textarea "x"
type textarea "Magic has"
type textarea "x"
type textarea "Magic has"
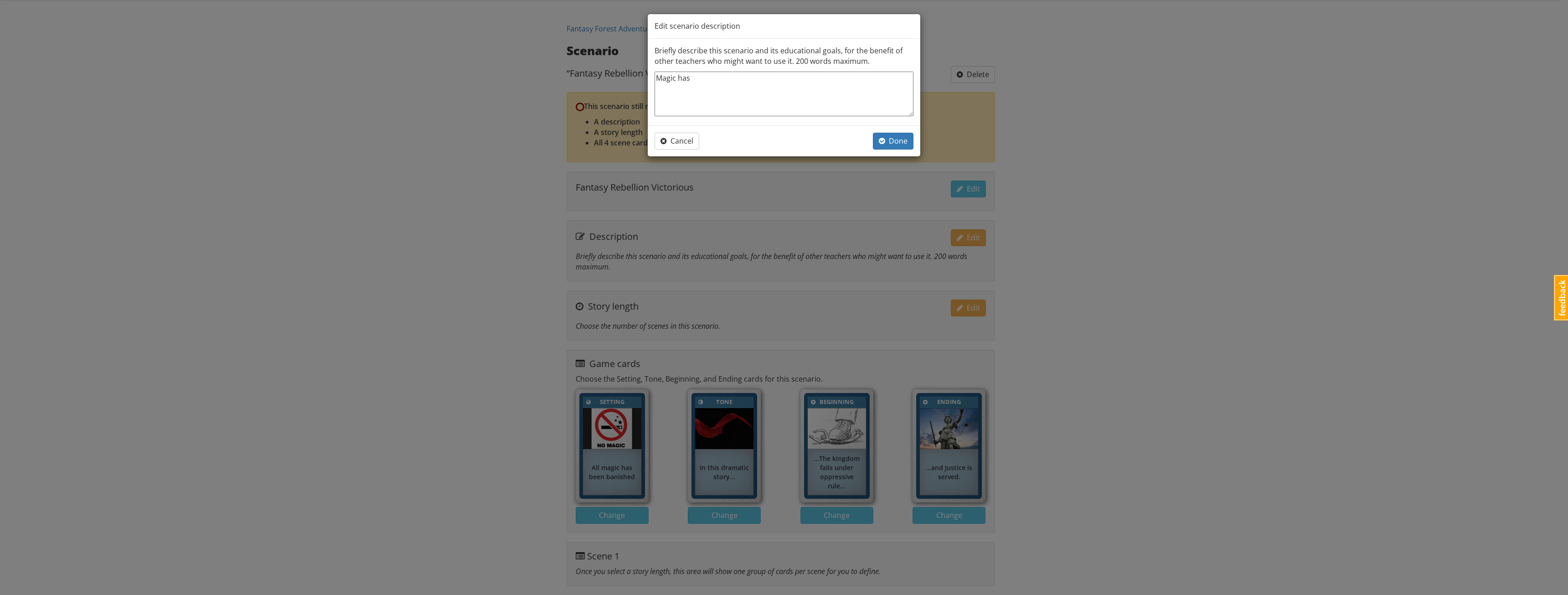
type textarea "x"
type textarea "Magic has e"
type textarea "x"
type textarea "Magic has ei"
type textarea "x"
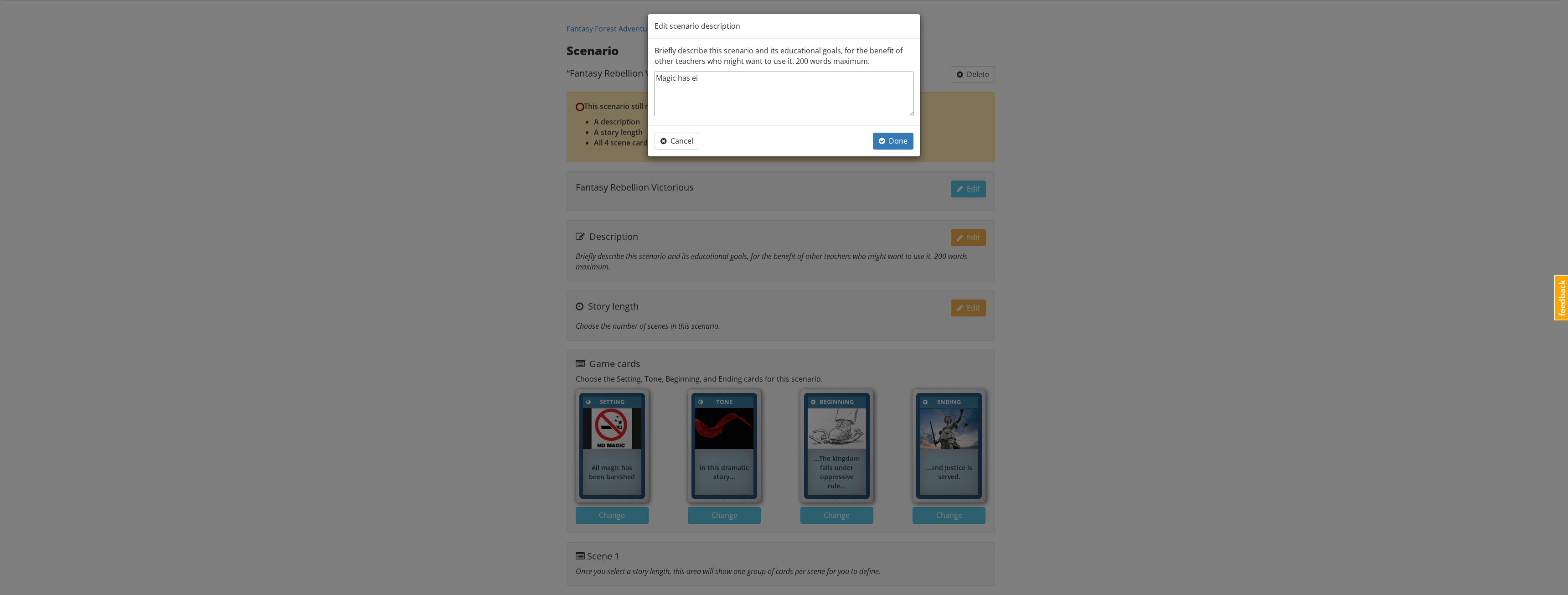
type textarea "Magic has eit"
type textarea "x"
type textarea "Magic has eith"
type textarea "x"
type textarea "Magic has eithe"
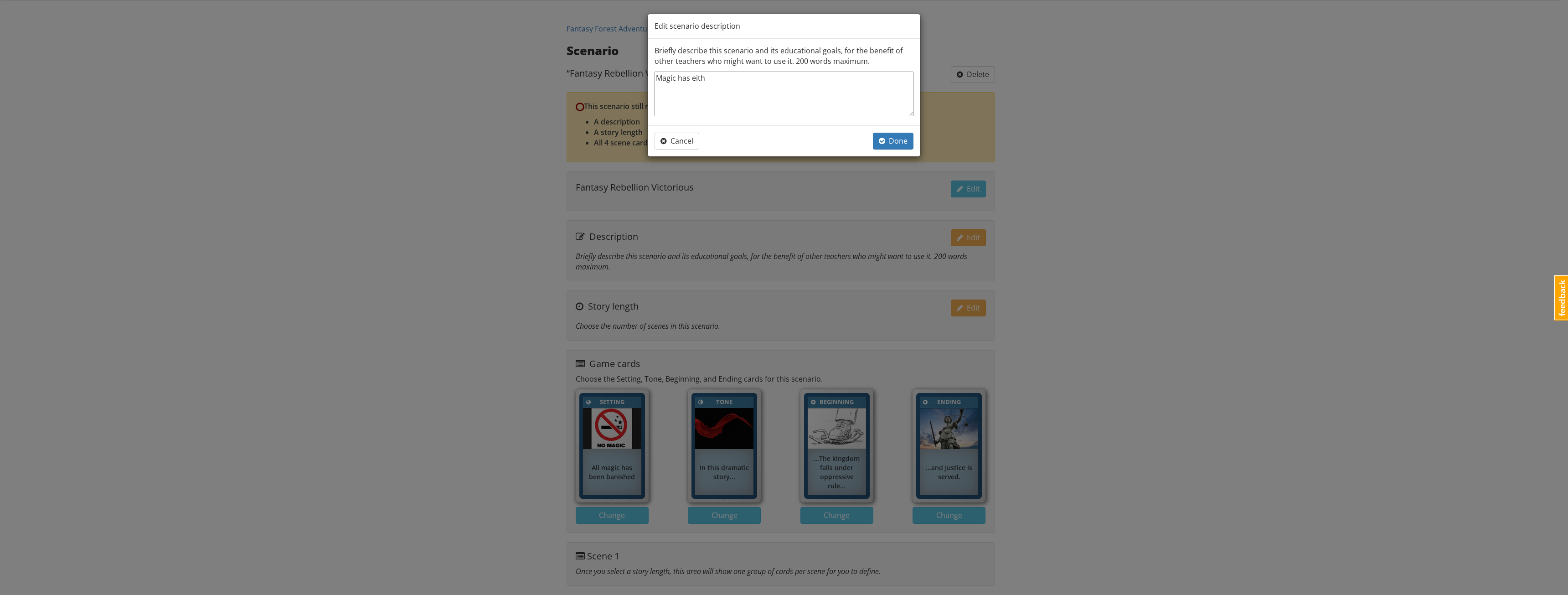
type textarea "x"
type textarea "Magic has either"
type textarea "x"
type textarea "Magic has either"
type textarea "x"
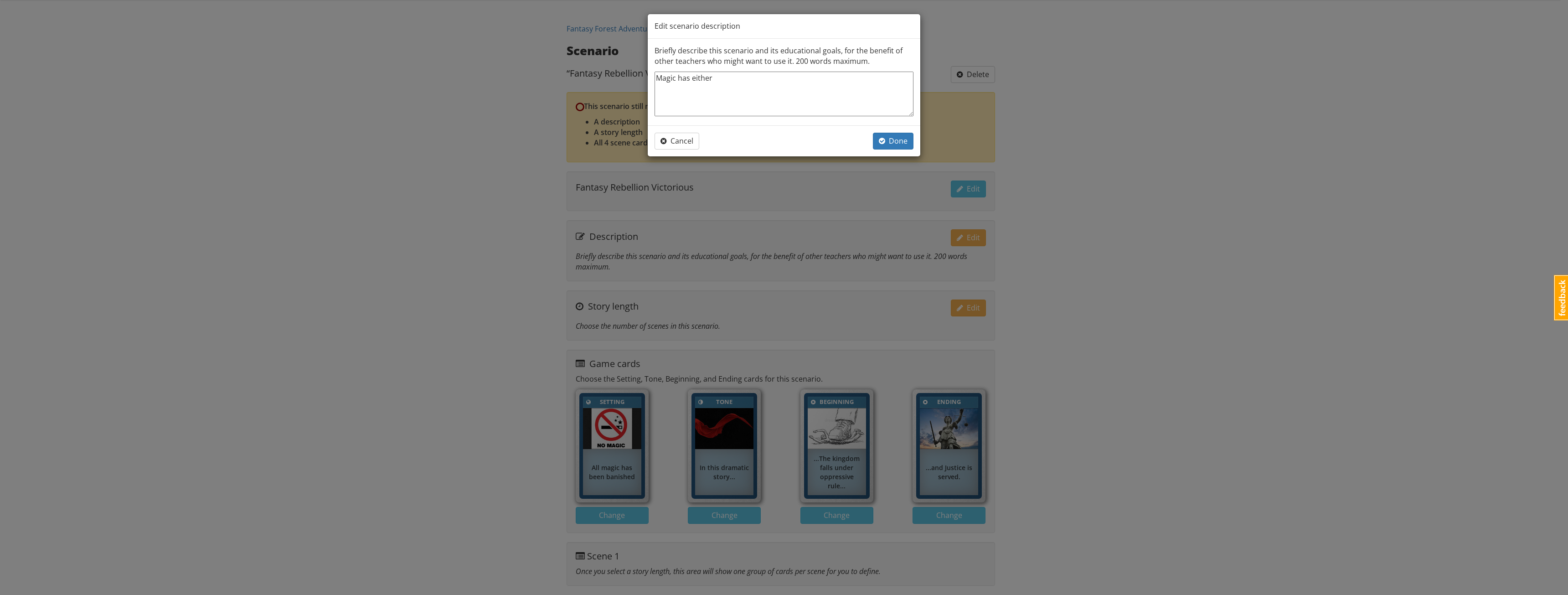
type textarea "Magic has either b"
type textarea "x"
type textarea "Magic has either be"
type textarea "x"
type textarea "Magic has either bee"
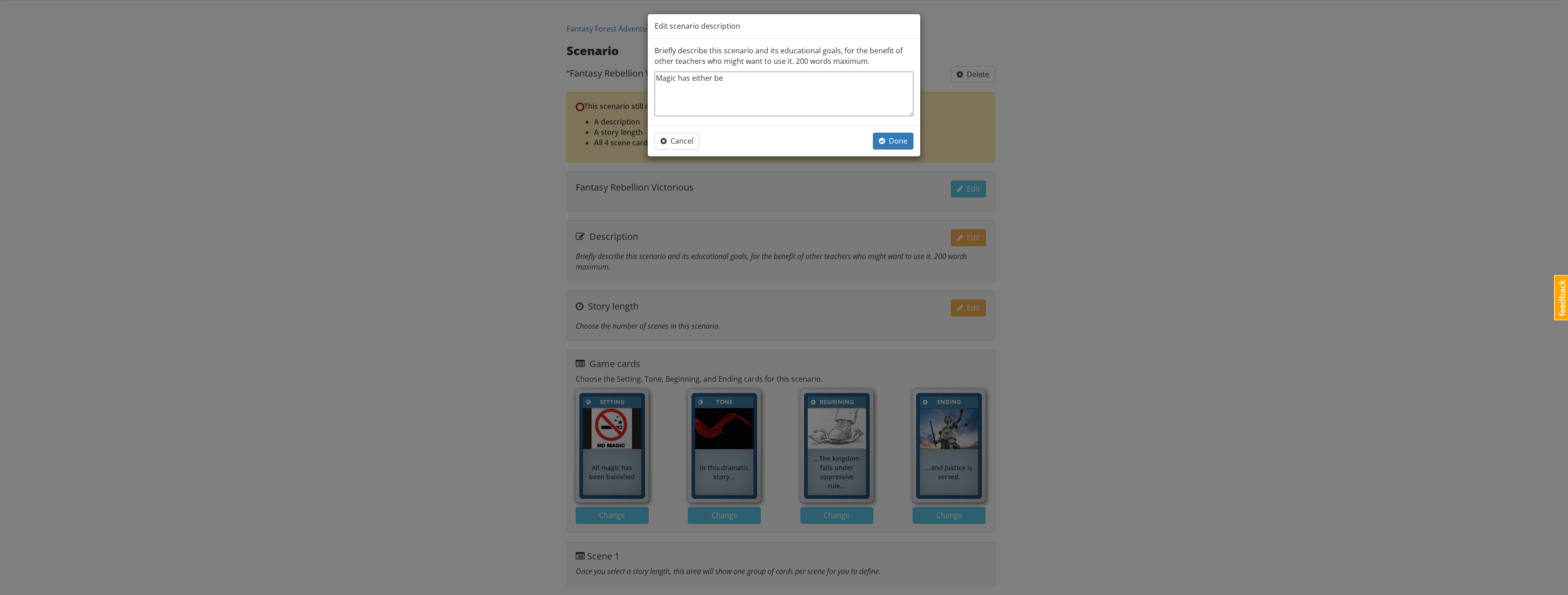
type textarea "x"
type textarea "Magic has either been"
type textarea "x"
type textarea "Magic has either been"
type textarea "x"
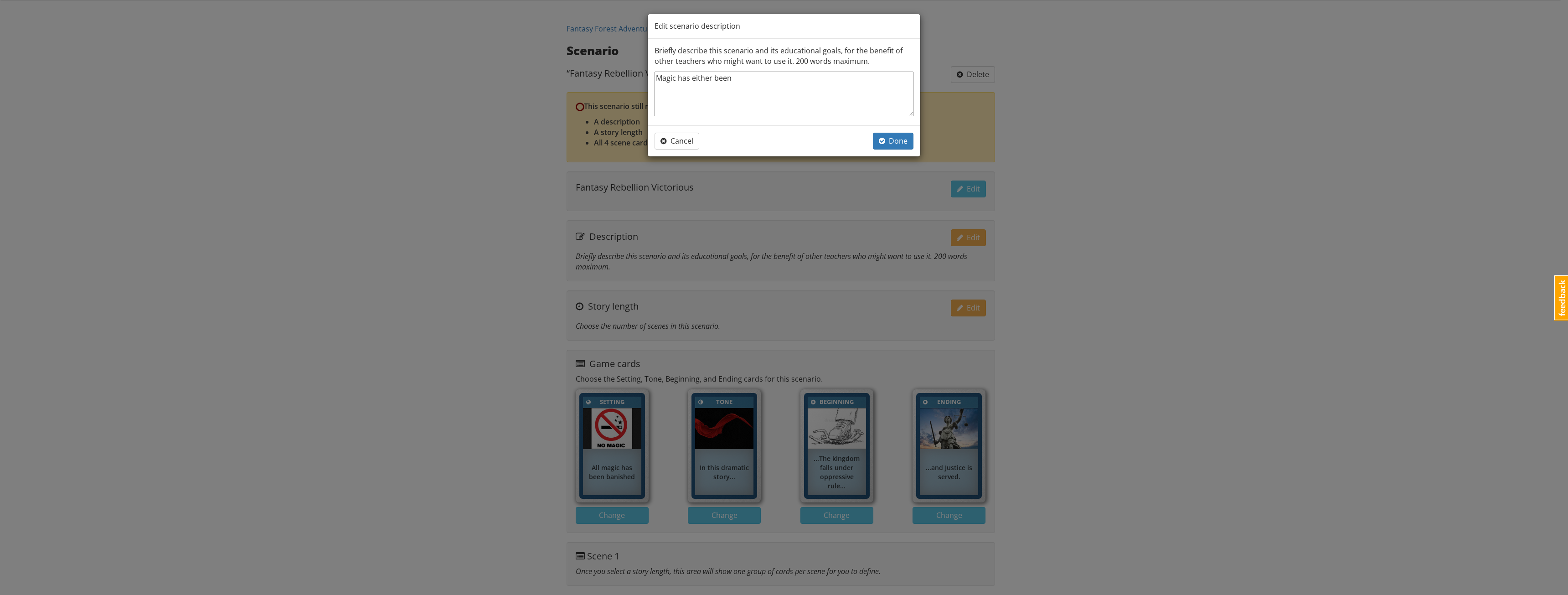
type textarea "Magic has either been h"
type textarea "x"
type textarea "Magic has either been ho"
type textarea "x"
type textarea "Magic has either been hoa"
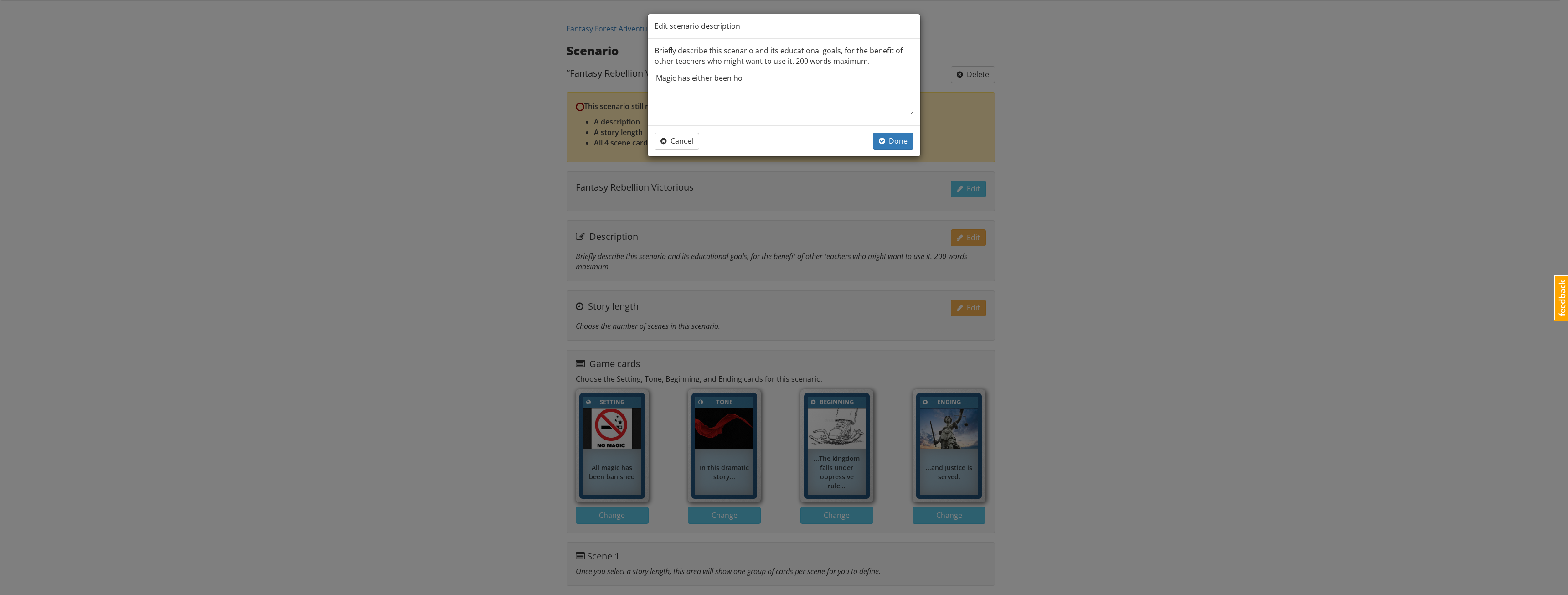
type textarea "x"
type textarea "Magic has either been ho"
type textarea "x"
type textarea "Magic has either been h"
type textarea "x"
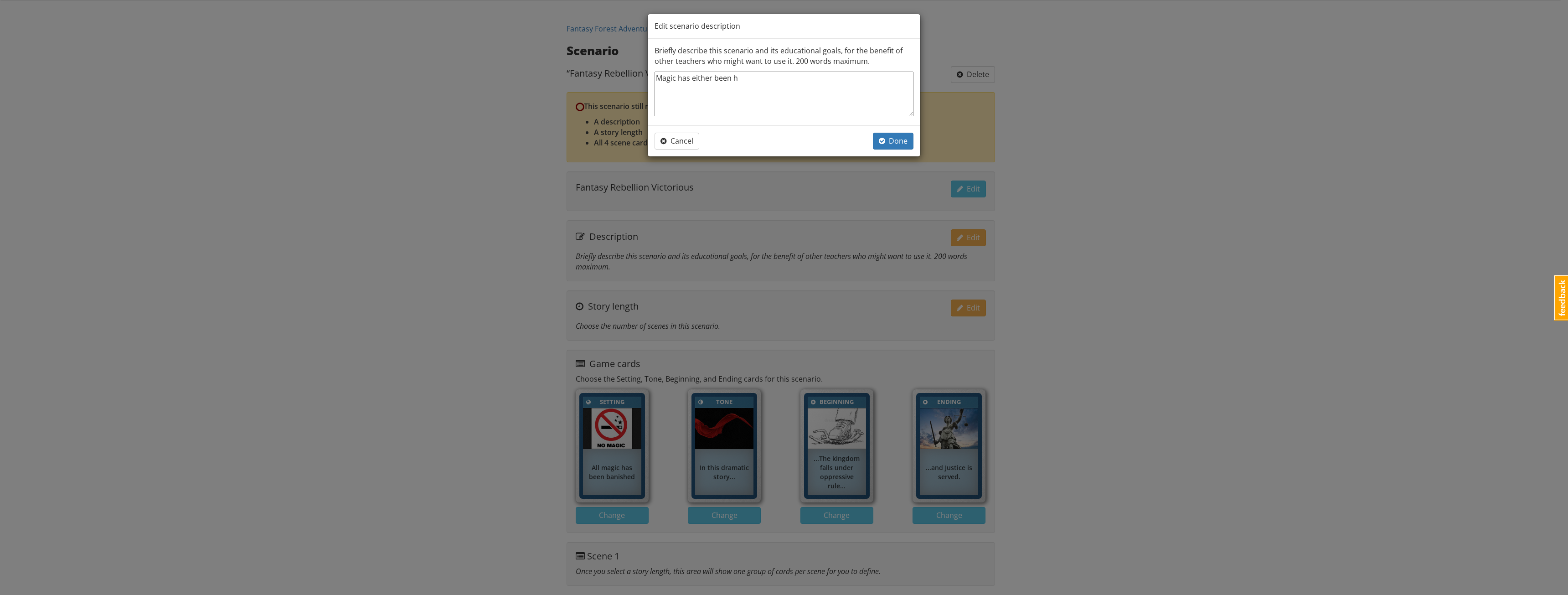
type textarea "Magic has either been"
type textarea "x"
type textarea "Magic has either been"
type textarea "x"
type textarea "Magic has either bee"
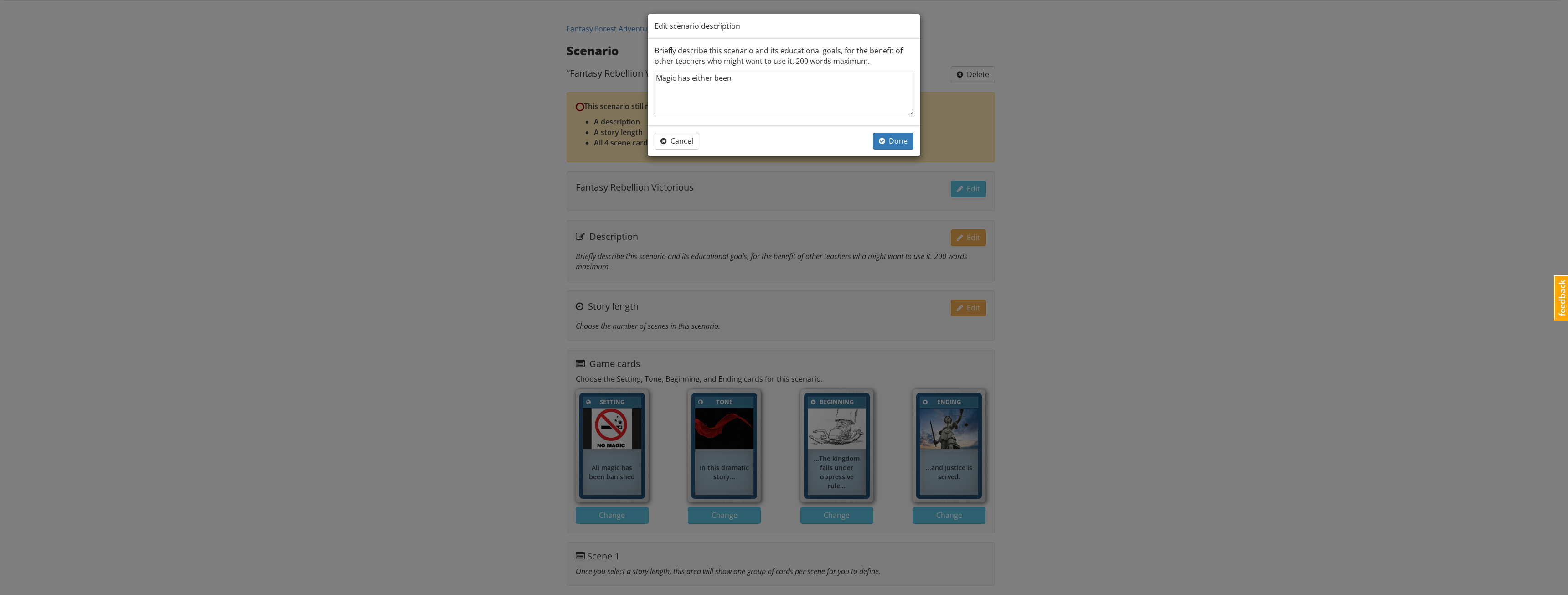
type textarea "x"
type textarea "Magic has either be"
type textarea "x"
type textarea "Magic has either b"
type textarea "x"
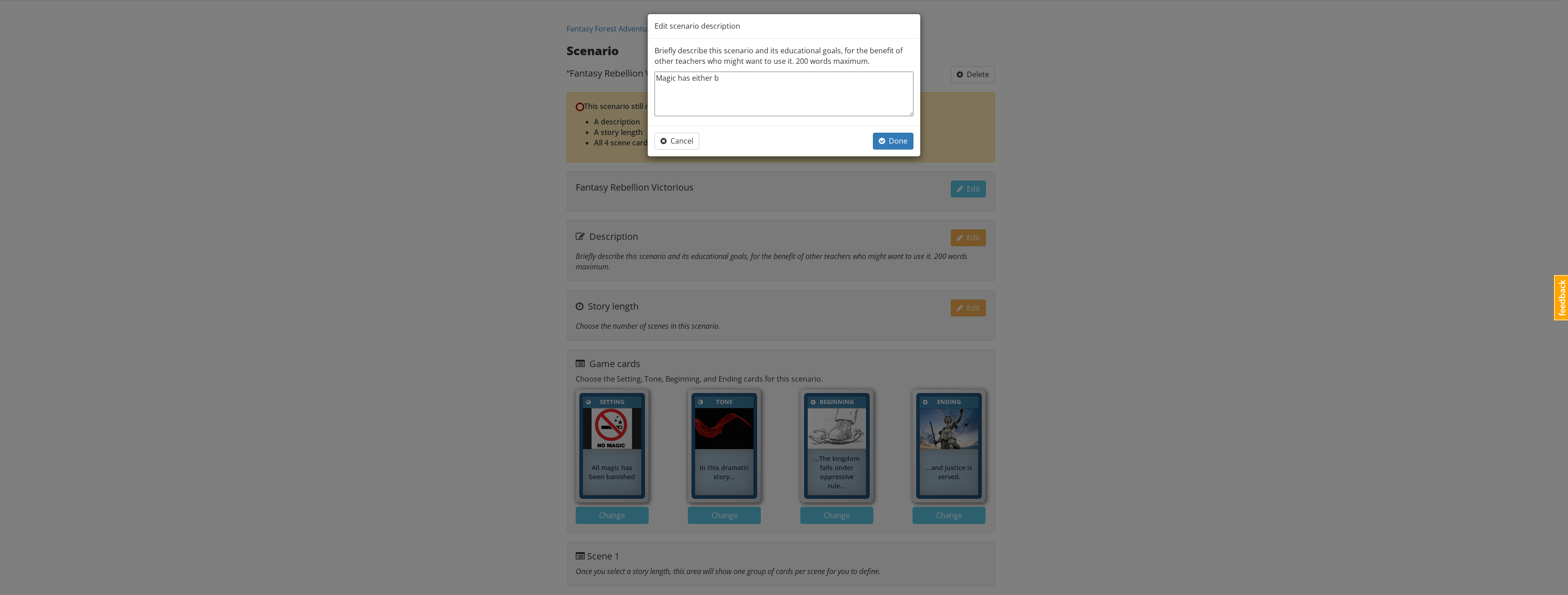
type textarea "Magic has either"
type textarea "x"
type textarea "Magic has either"
type textarea "x"
type textarea "Magic has eithe"
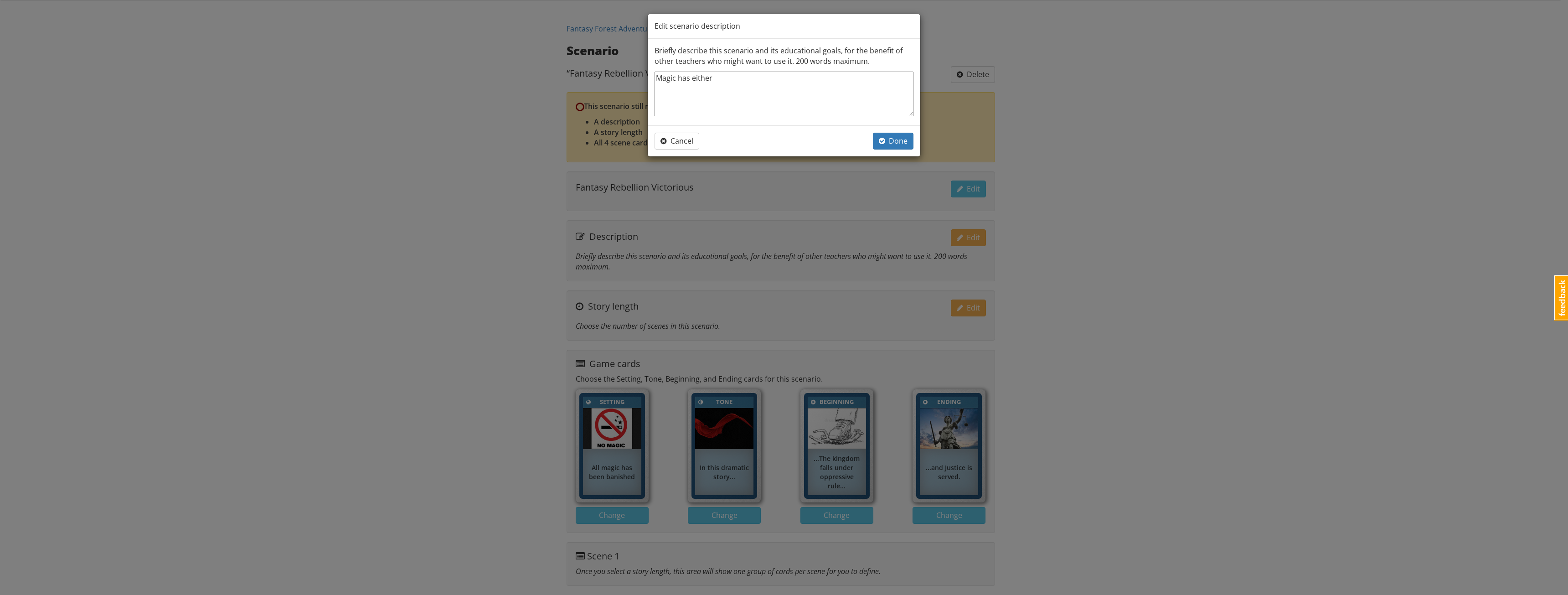
type textarea "x"
type textarea "Magic has eith"
type textarea "x"
type textarea "Magic has eit"
type textarea "x"
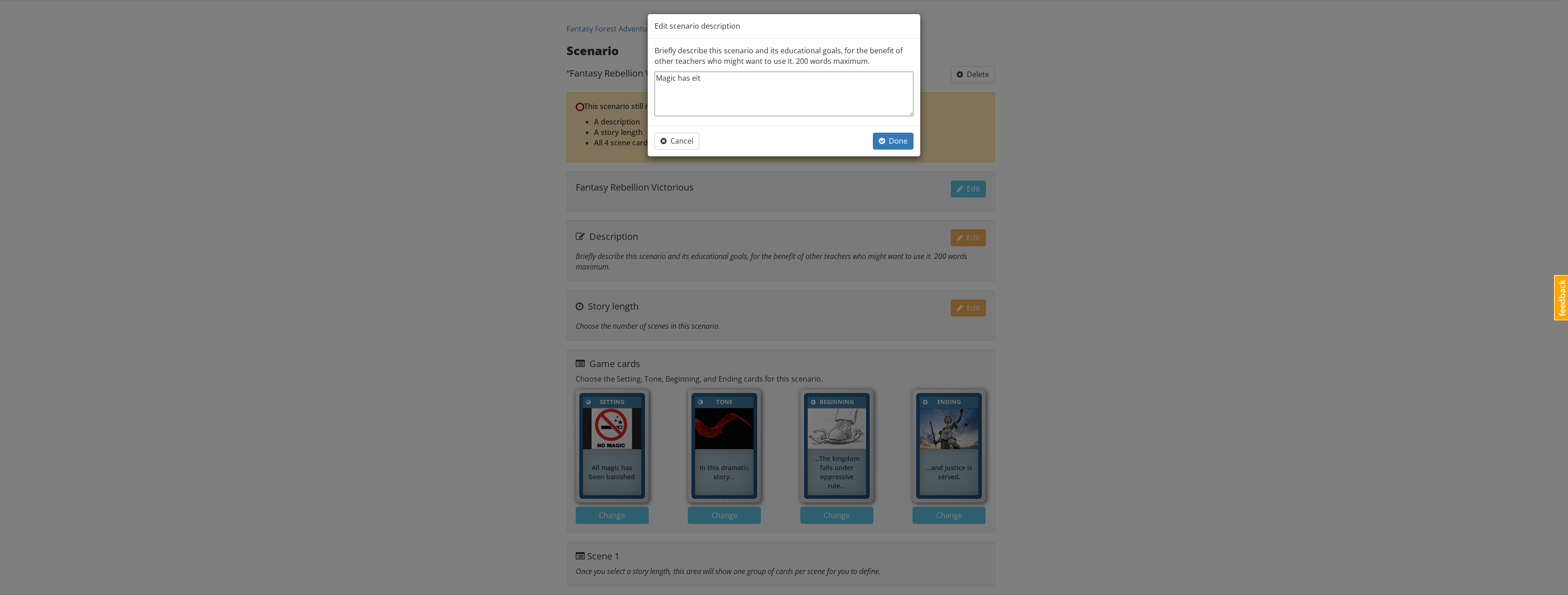
type textarea "Magic has ei"
type textarea "x"
type textarea "Magic has e"
type textarea "x"
type textarea "Magic has"
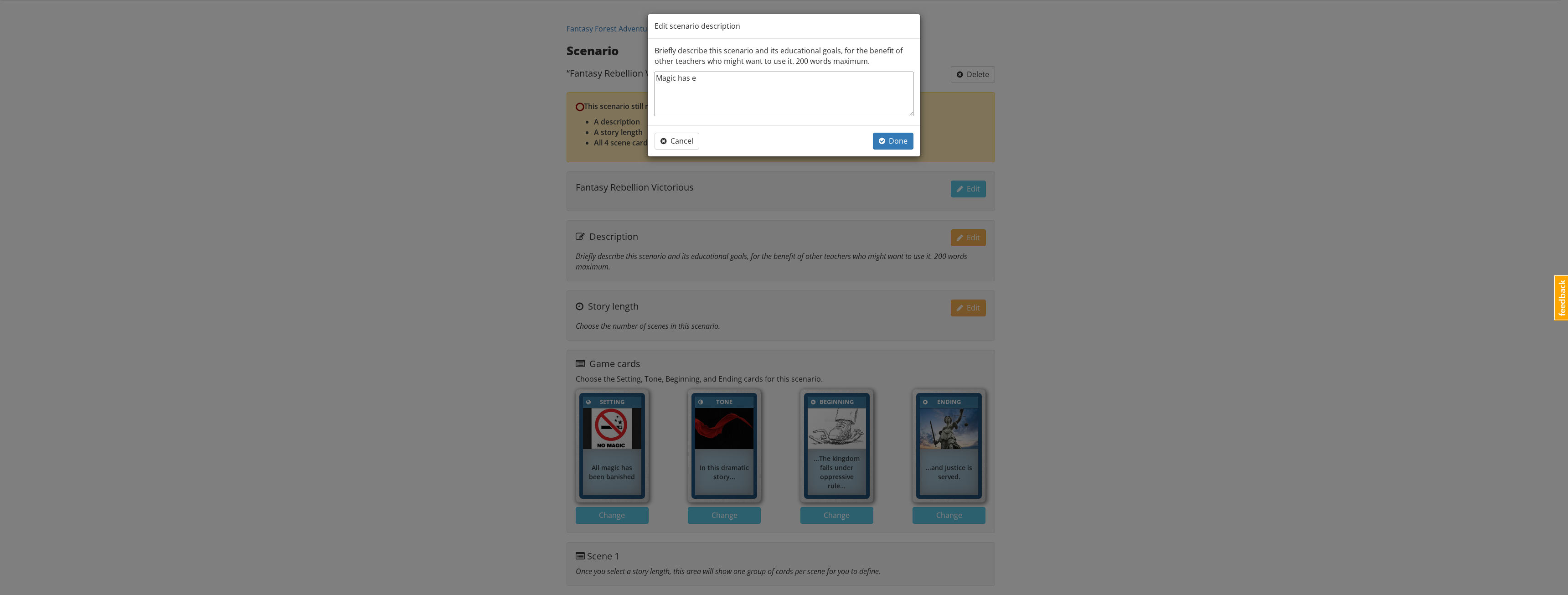
type textarea "x"
type textarea "Magic has b"
type textarea "x"
type textarea "Magic has be"
type textarea "x"
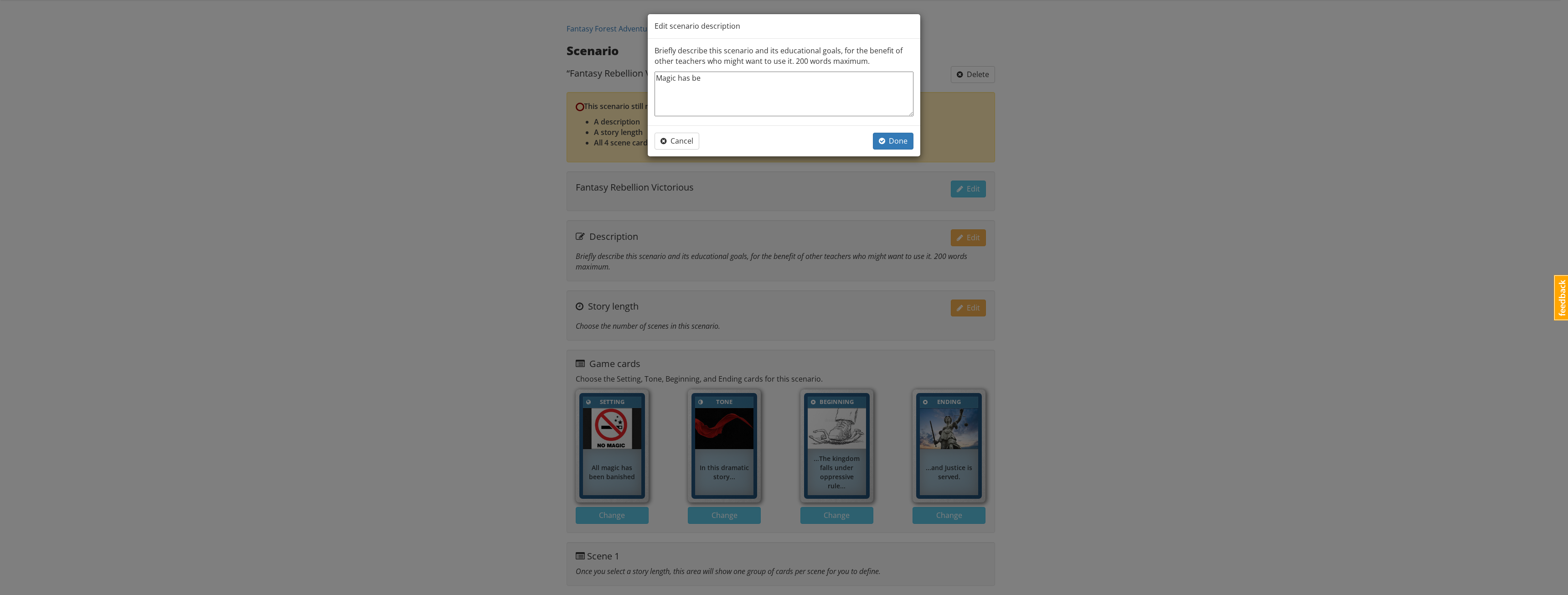
type textarea "Magic has bee"
type textarea "x"
type textarea "Magic has been"
type textarea "x"
type textarea "Magic has been"
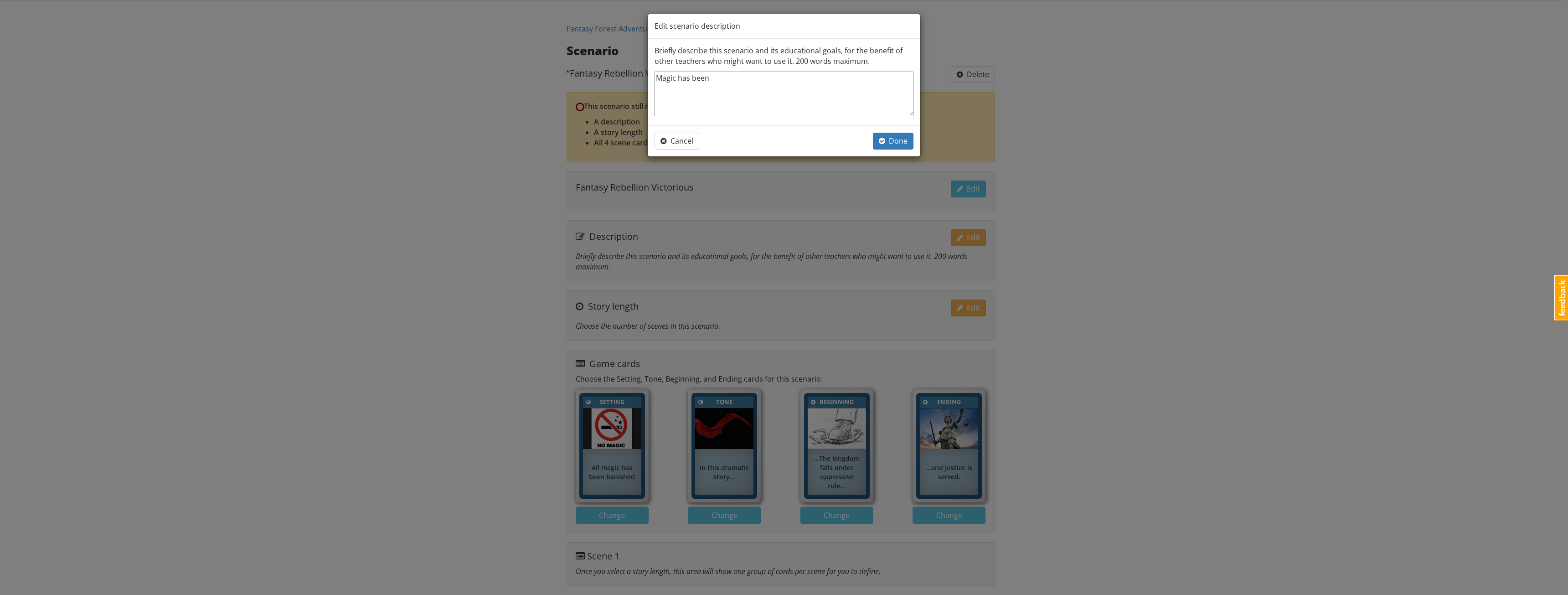
type textarea "x"
type textarea "Magic has been h"
type textarea "x"
type textarea "Magic has been ho"
type textarea "x"
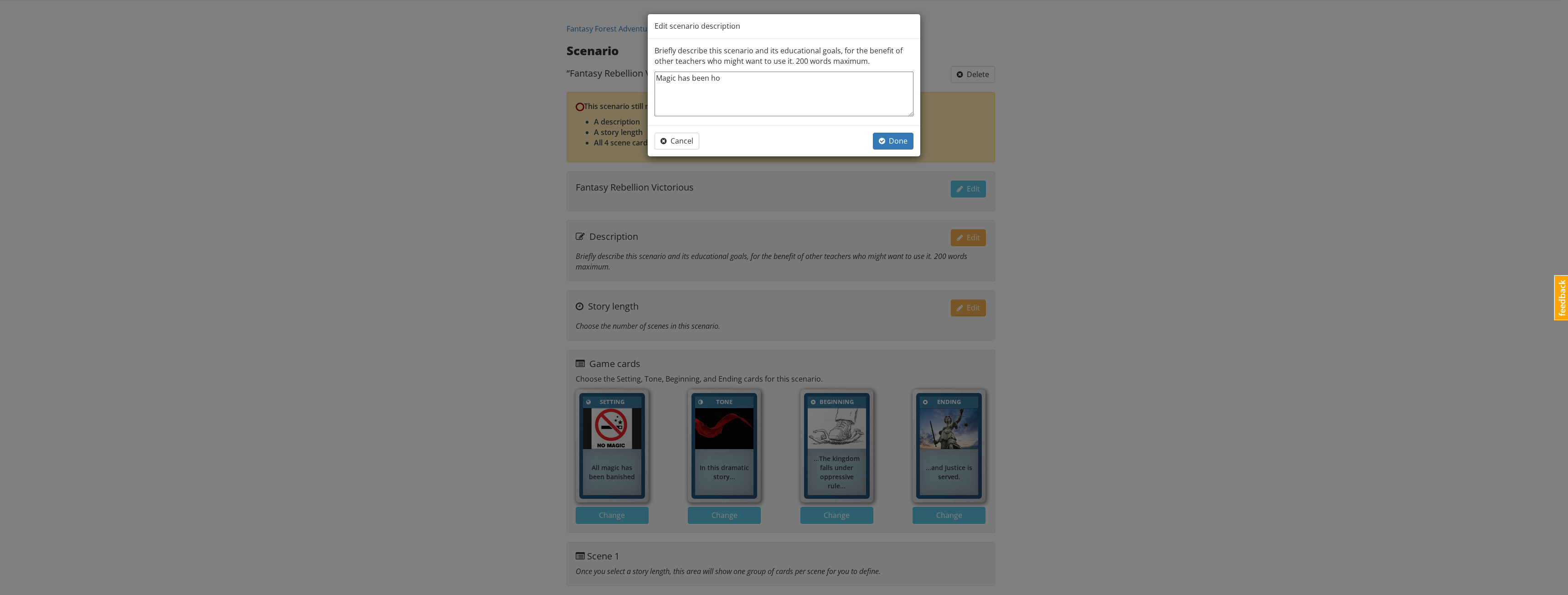
type textarea "Magic has been hoa"
type textarea "x"
type textarea "Magic has been [PERSON_NAME]"
type textarea "x"
type textarea "Magic has been hoard"
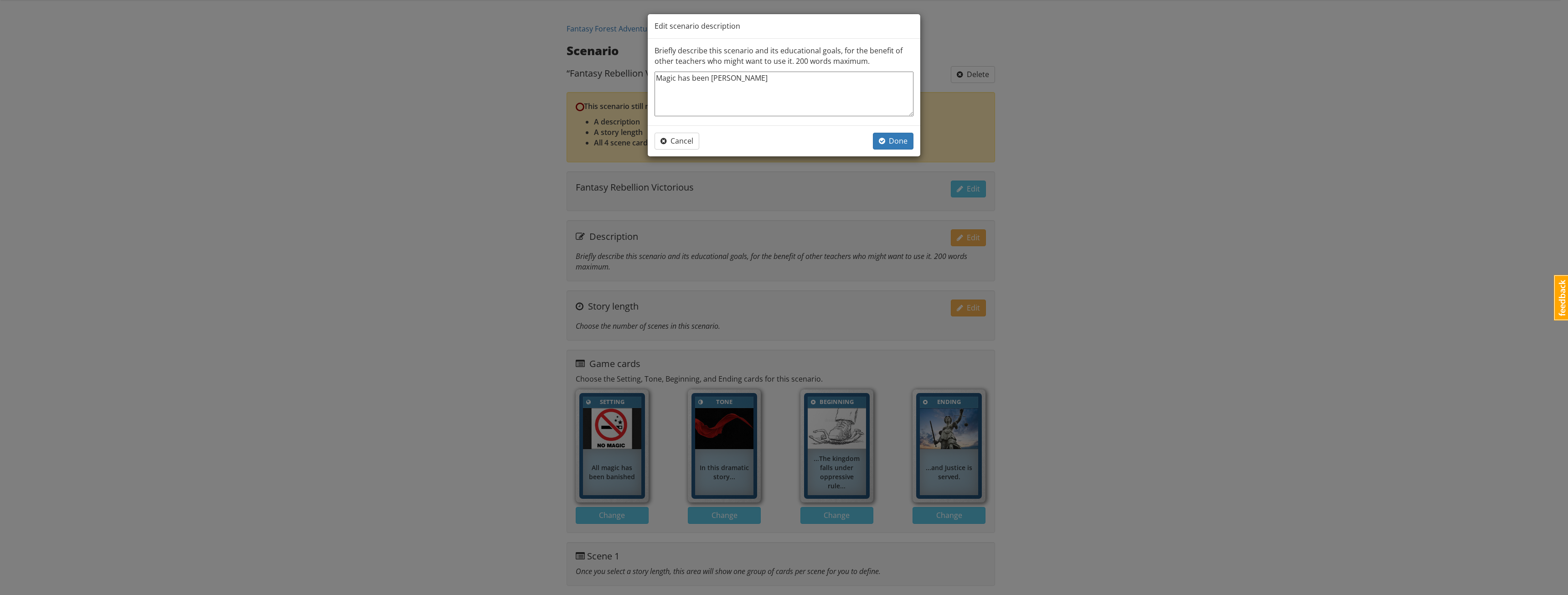
type textarea "x"
type textarea "Magic has been hoarde"
type textarea "x"
type textarea "Magic has been hoarded"
type textarea "x"
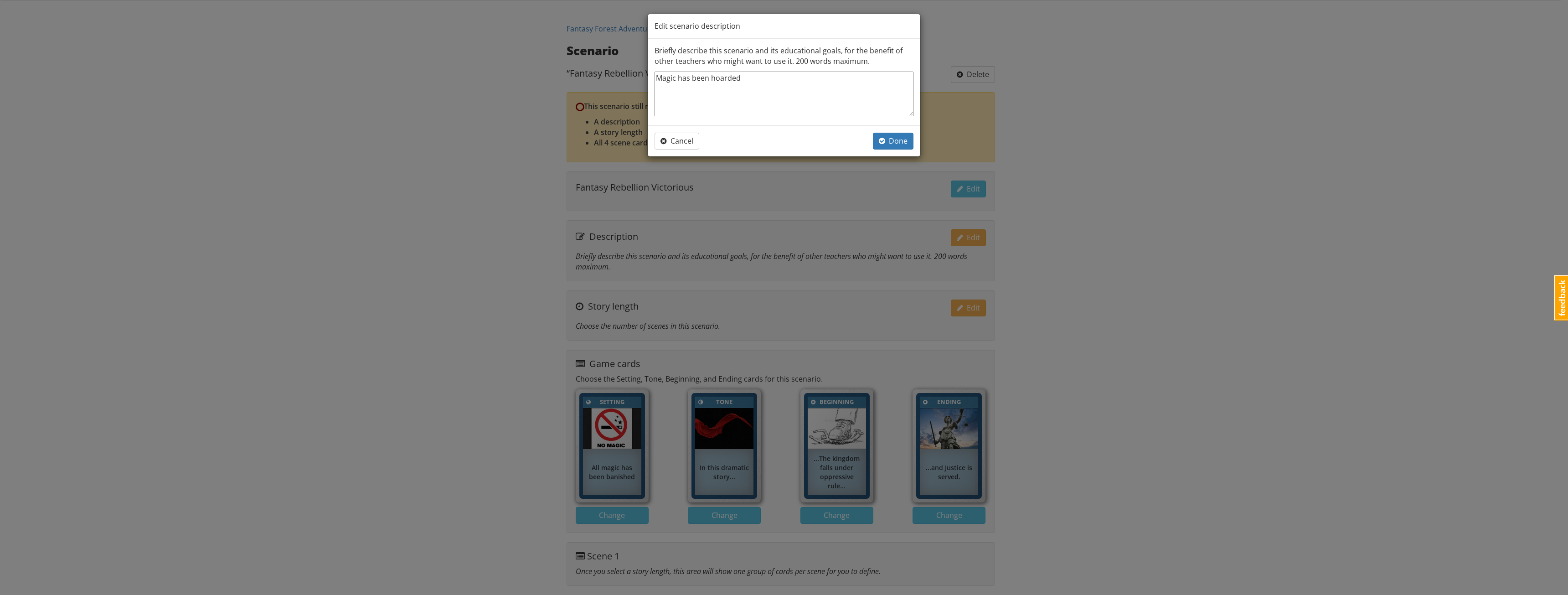
type textarea "Magic has been hoarded"
type textarea "x"
type textarea "Magic has been hoarded b"
type textarea "x"
type textarea "Magic has been hoarded by"
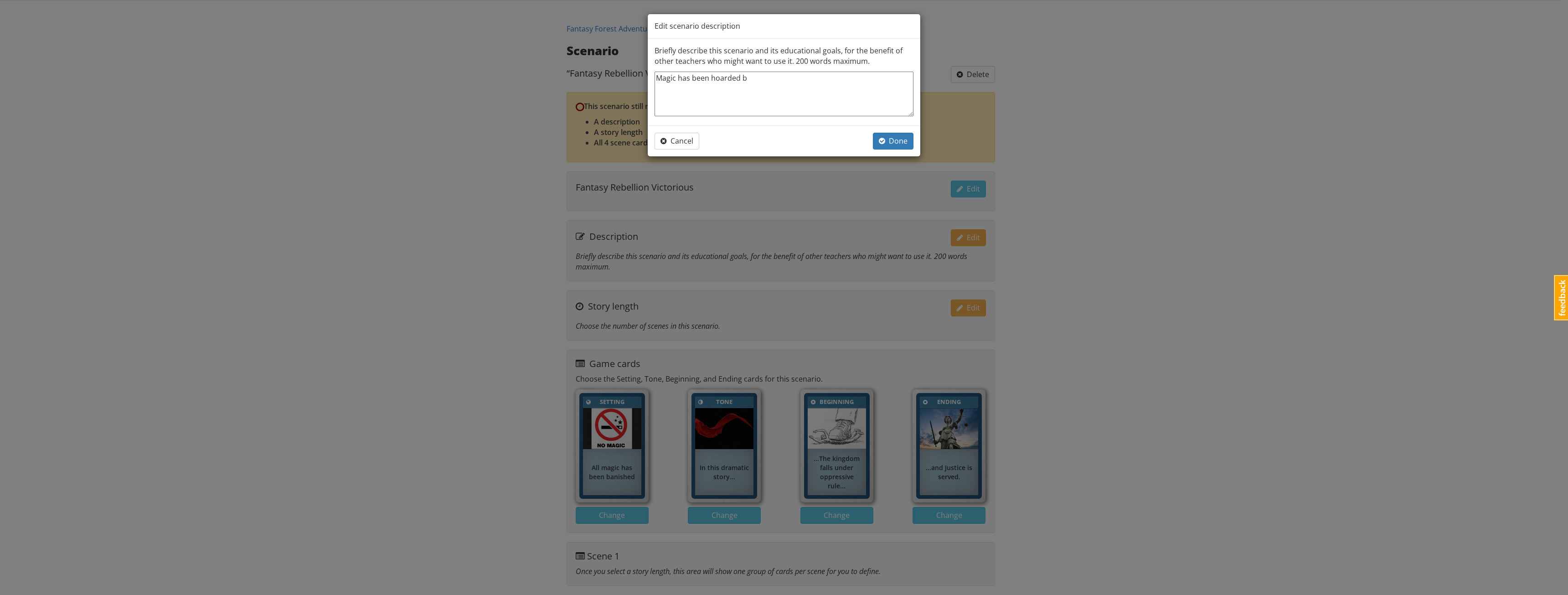
type textarea "x"
type textarea "Magic has been hoarded by"
type textarea "x"
type textarea "Magic has been hoarded by a"
type textarea "x"
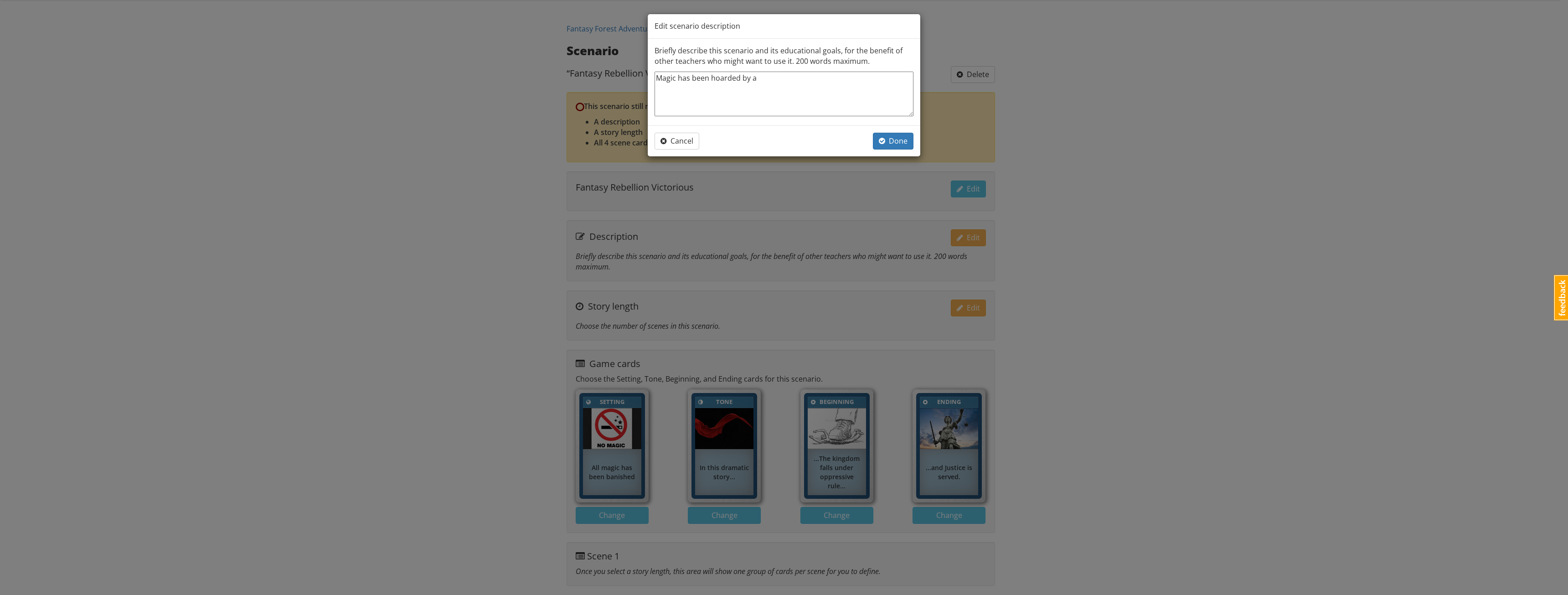
type textarea "Magic has been hoarded by an"
type textarea "x"
type textarea "Magic has been hoarded by an"
type textarea "x"
type textarea "Magic has been hoarded by an o"
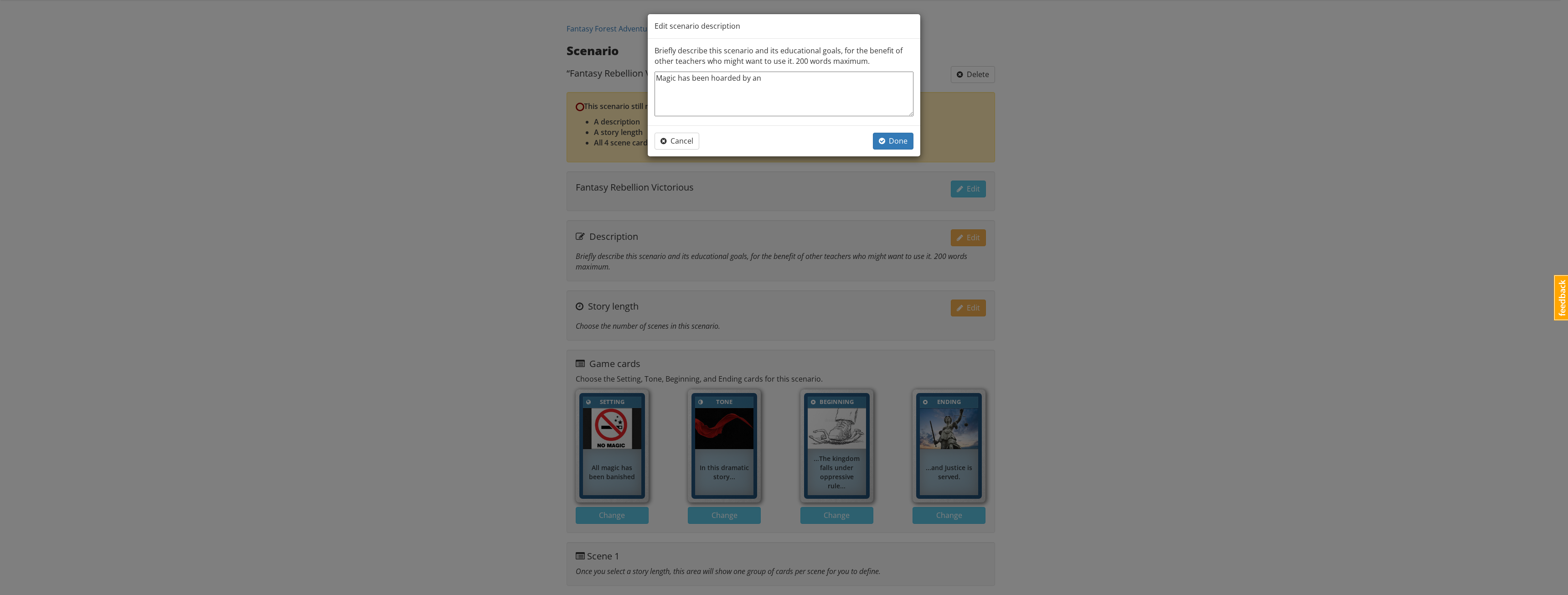
type textarea "x"
type textarea "Magic has been hoarded by an op"
type textarea "x"
type textarea "Magic has been hoarded by an opp"
type textarea "x"
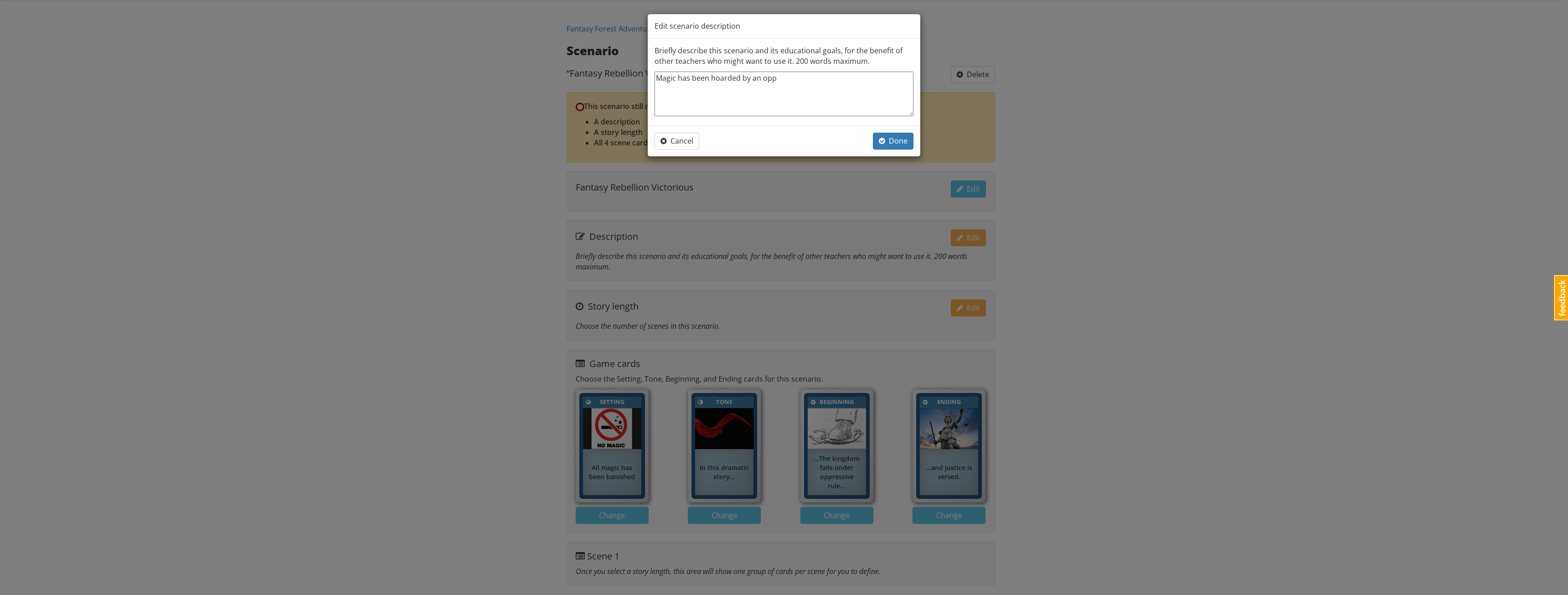
type textarea "Magic has been hoarded by an oppr"
type textarea "x"
type textarea "Magic has been hoarded by an oppre"
type textarea "x"
type textarea "Magic has been hoarded by an oppres"
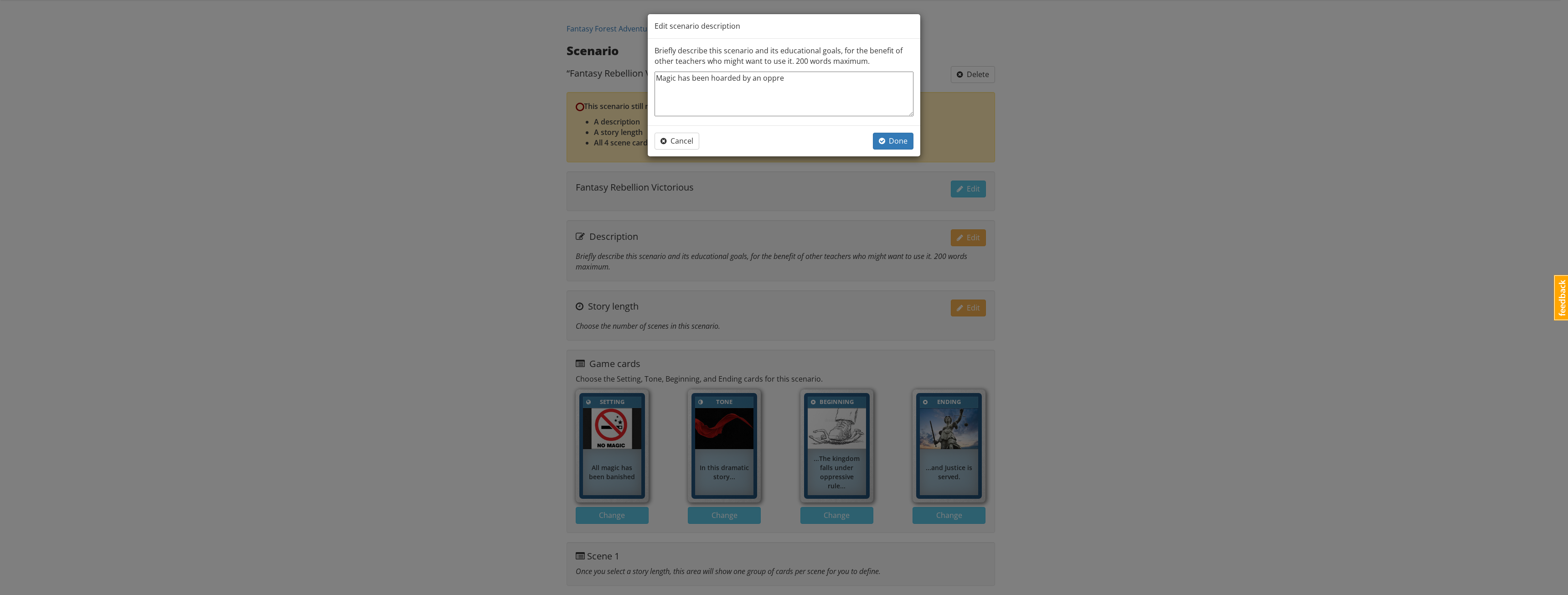
type textarea "x"
type textarea "Magic has been hoarded by an oppress"
type textarea "x"
type textarea "Magic has been hoarded by an oppressi"
type textarea "x"
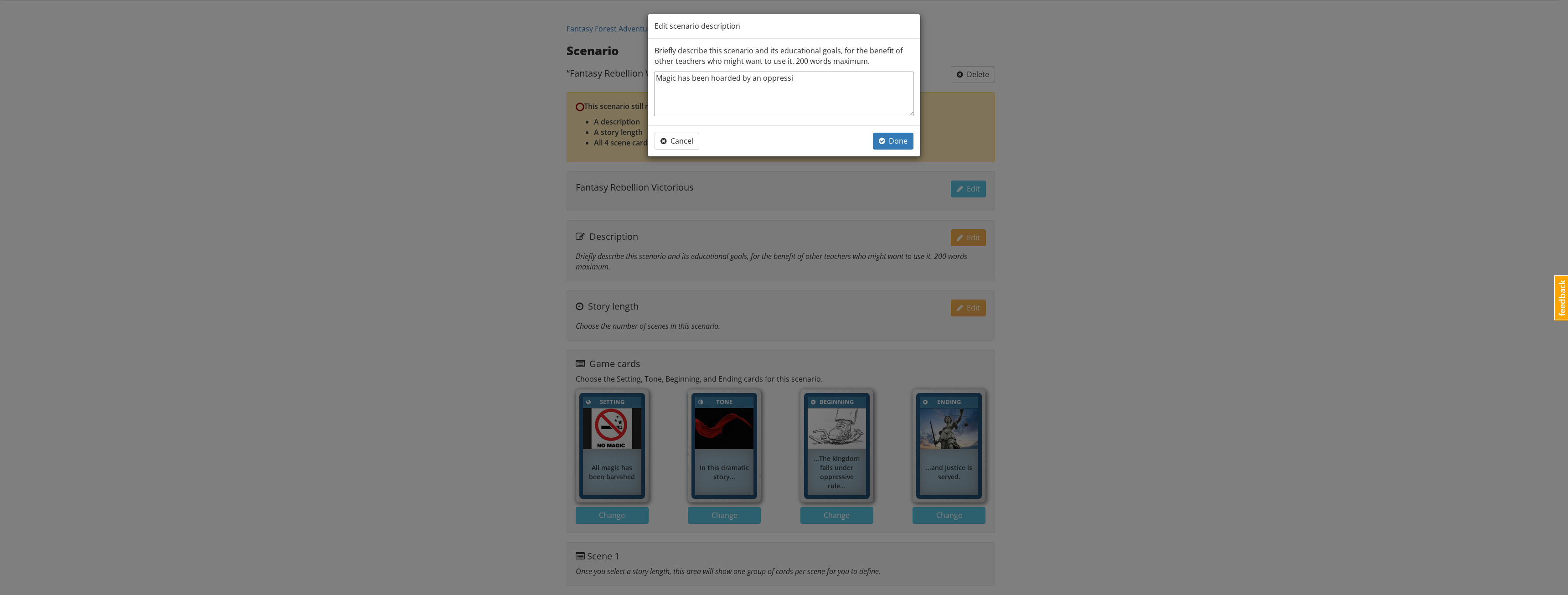
type textarea "Magic has been hoarded by an oppressiv"
type textarea "x"
type textarea "Magic has been hoarded by an oppressive"
type textarea "x"
type textarea "Magic has been hoarded by an oppressive"
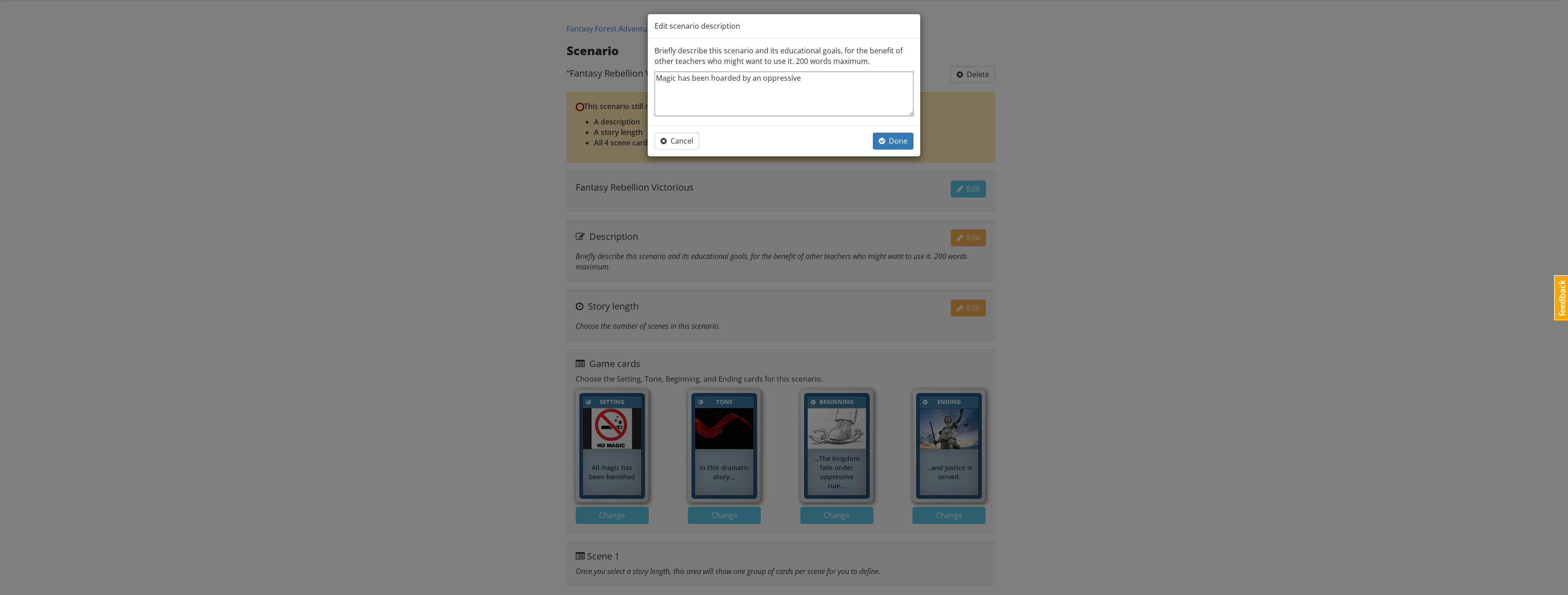
type textarea "x"
type textarea "Magic has been hoarded by an oppressive p"
type textarea "x"
type textarea "Magic has been hoarded by an oppressive po"
type textarea "x"
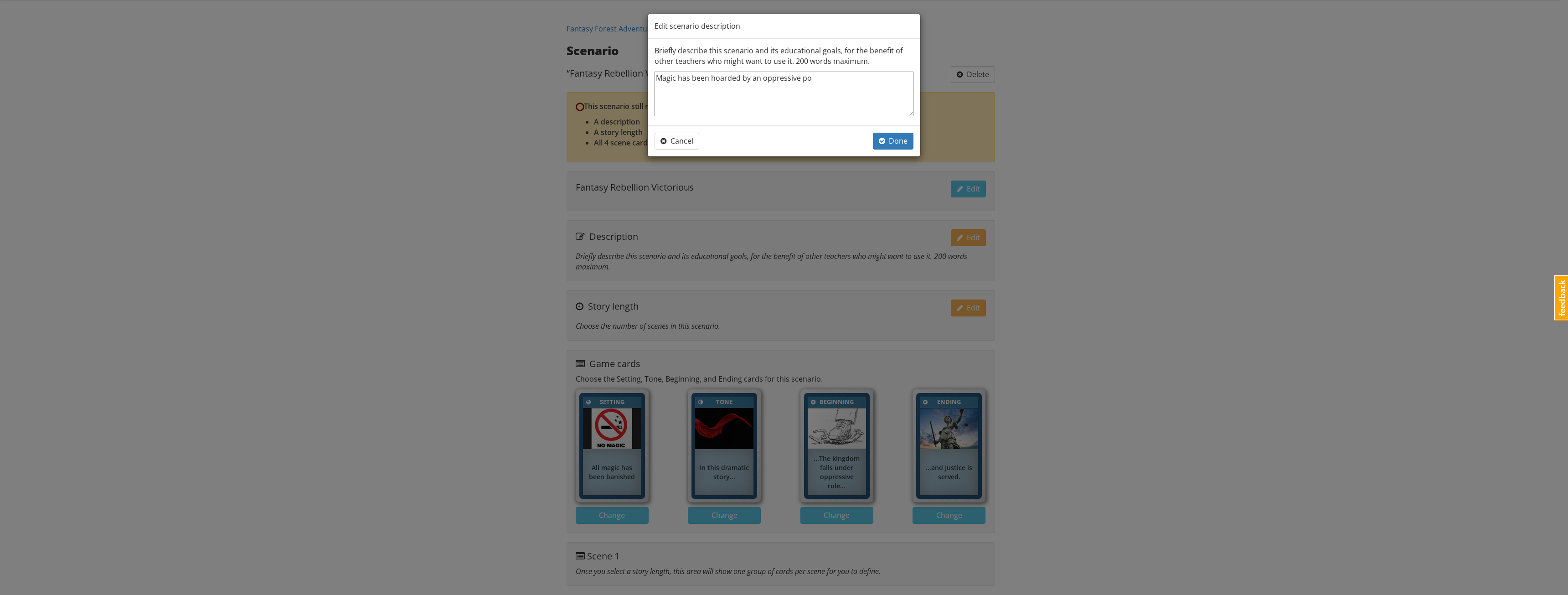
type textarea "Magic has been hoarded by an oppressive pow"
type textarea "x"
type textarea "Magic has been hoarded by an oppressive [PERSON_NAME]"
type textarea "x"
type textarea "Magic has been hoarded by an oppressive power"
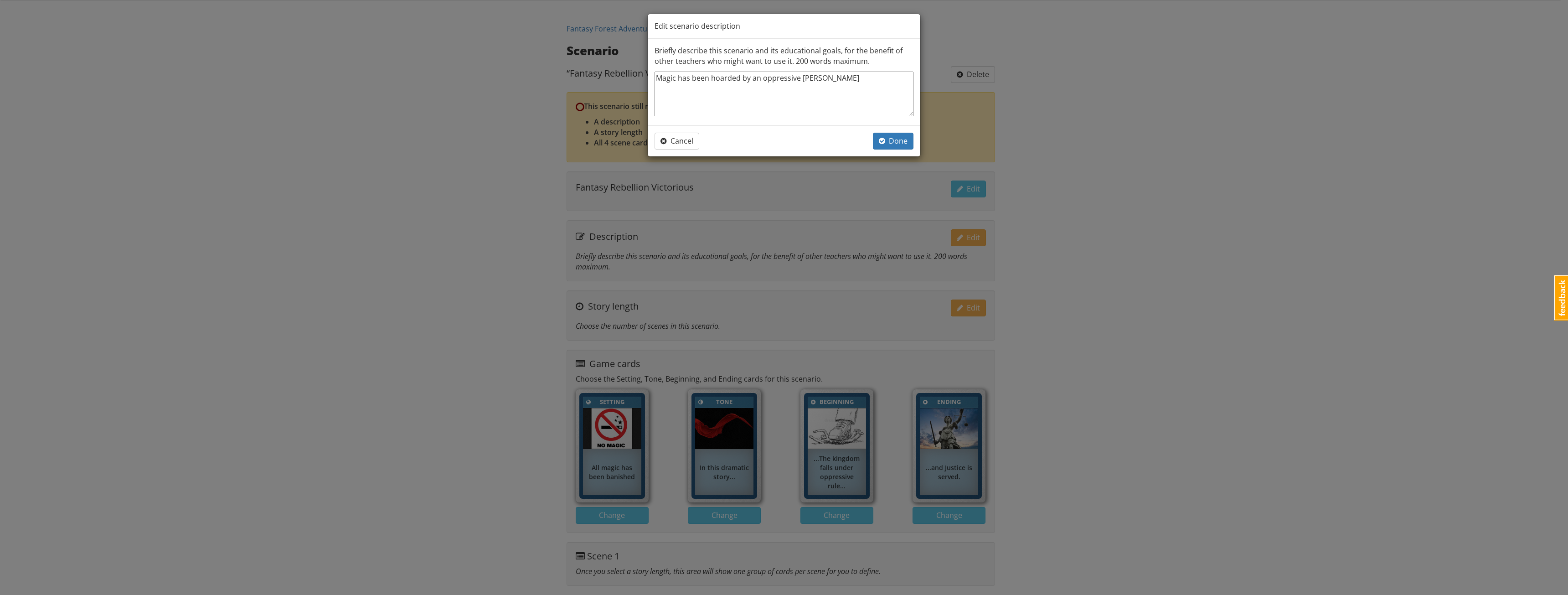
type textarea "x"
type textarea "Magic has been hoarded by an oppressive power"
click at [894, 141] on span "Done" at bounding box center [893, 141] width 29 height 10
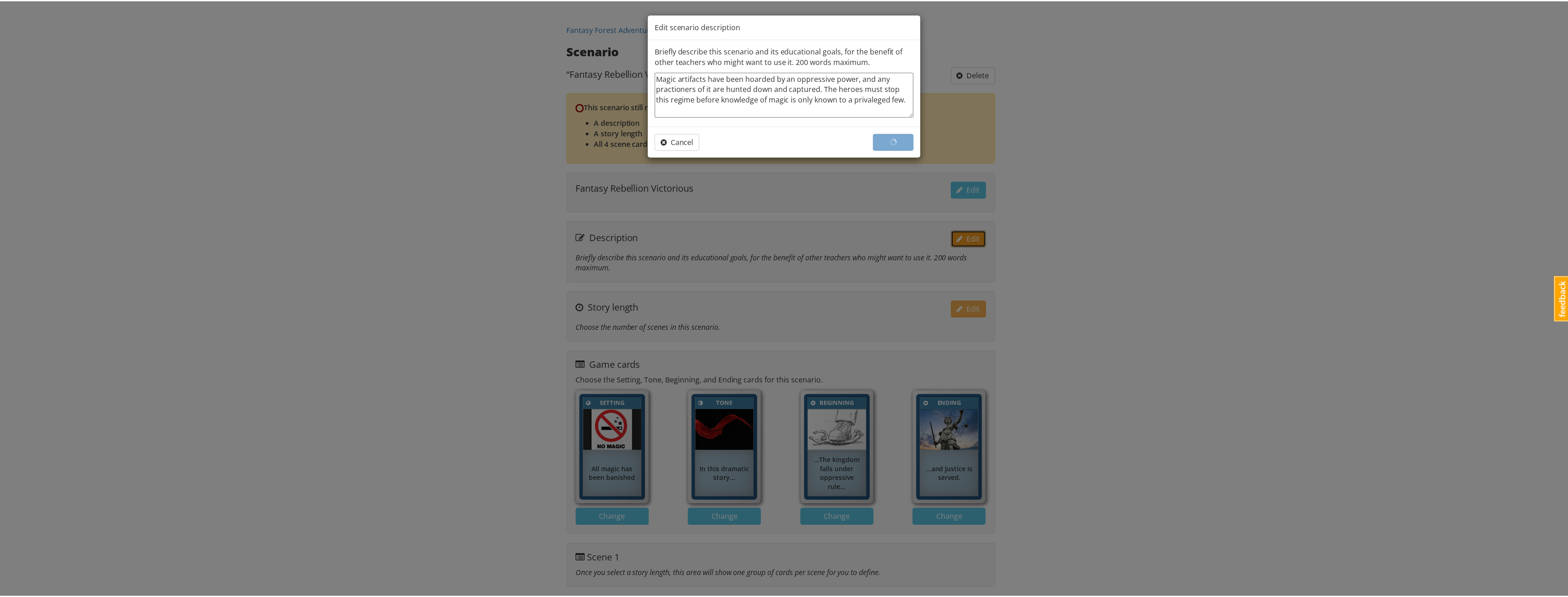
scroll to position [14, 0]
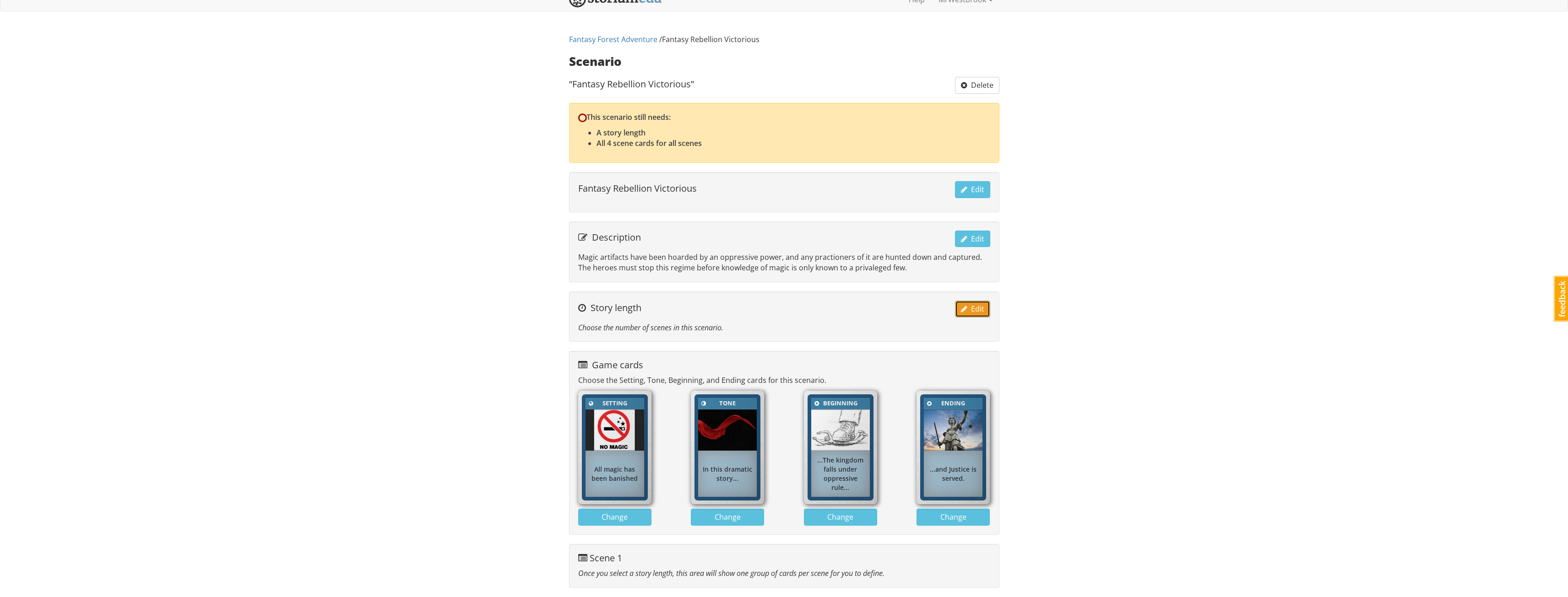
click at [973, 305] on span "Edit" at bounding box center [973, 309] width 23 height 10
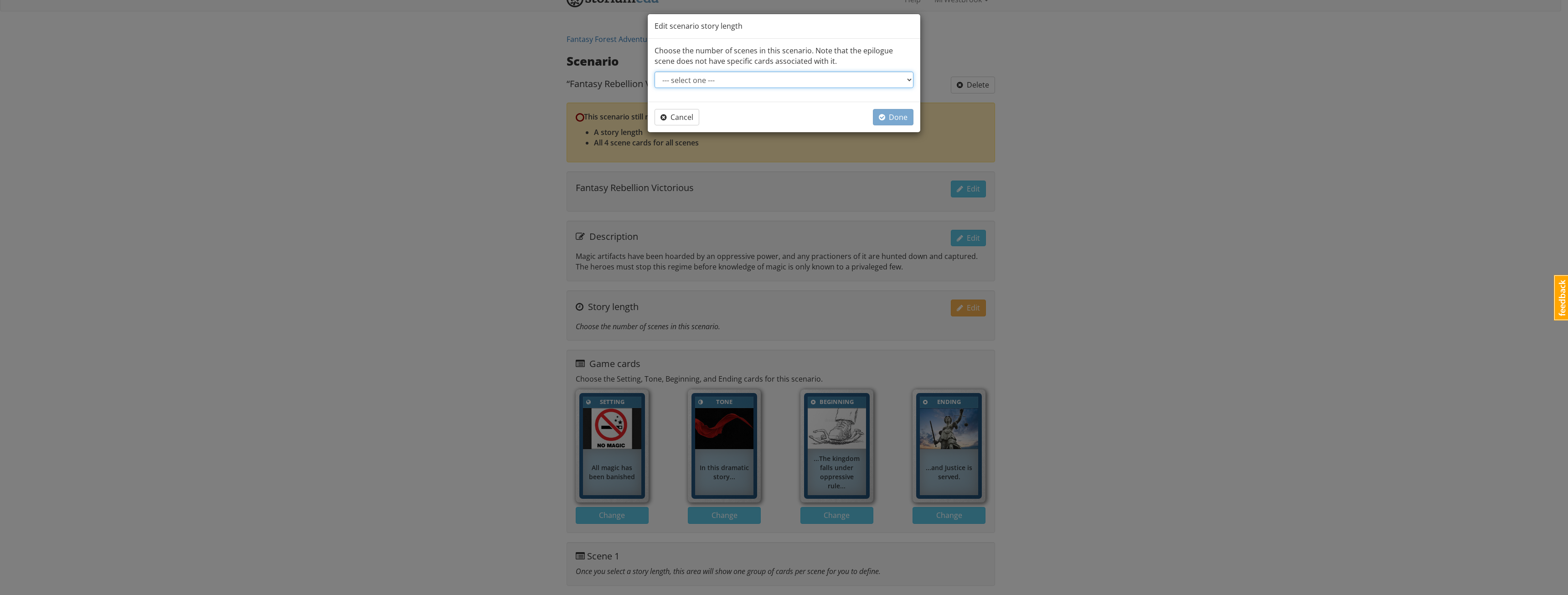
click at [761, 72] on select "--- select one --- Short story: 4 scenes (3 acts of 1 scene each, plus epilogue…" at bounding box center [783, 80] width 259 height 16
click at [654, 72] on select "--- select one --- Short story: 4 scenes (3 acts of 1 scene each, plus epilogue…" at bounding box center [783, 80] width 259 height 16
click at [892, 120] on span "Done" at bounding box center [893, 117] width 29 height 10
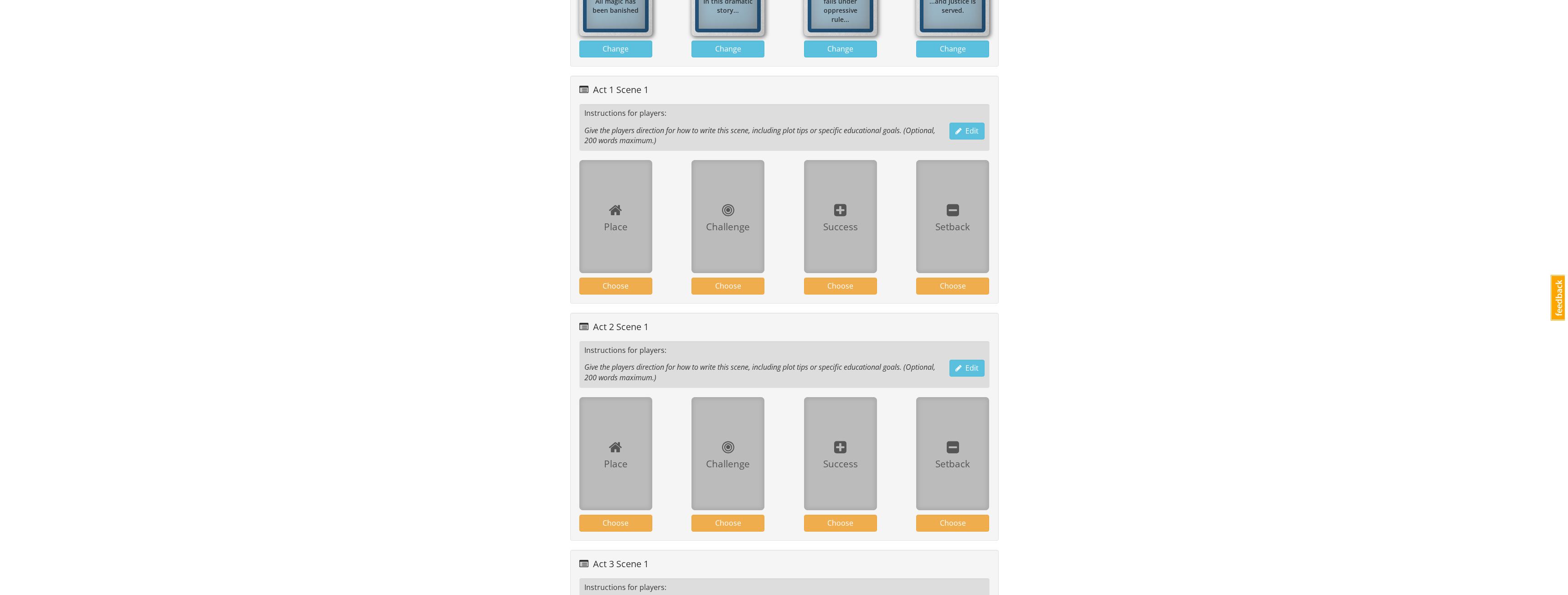
scroll to position [288, 0]
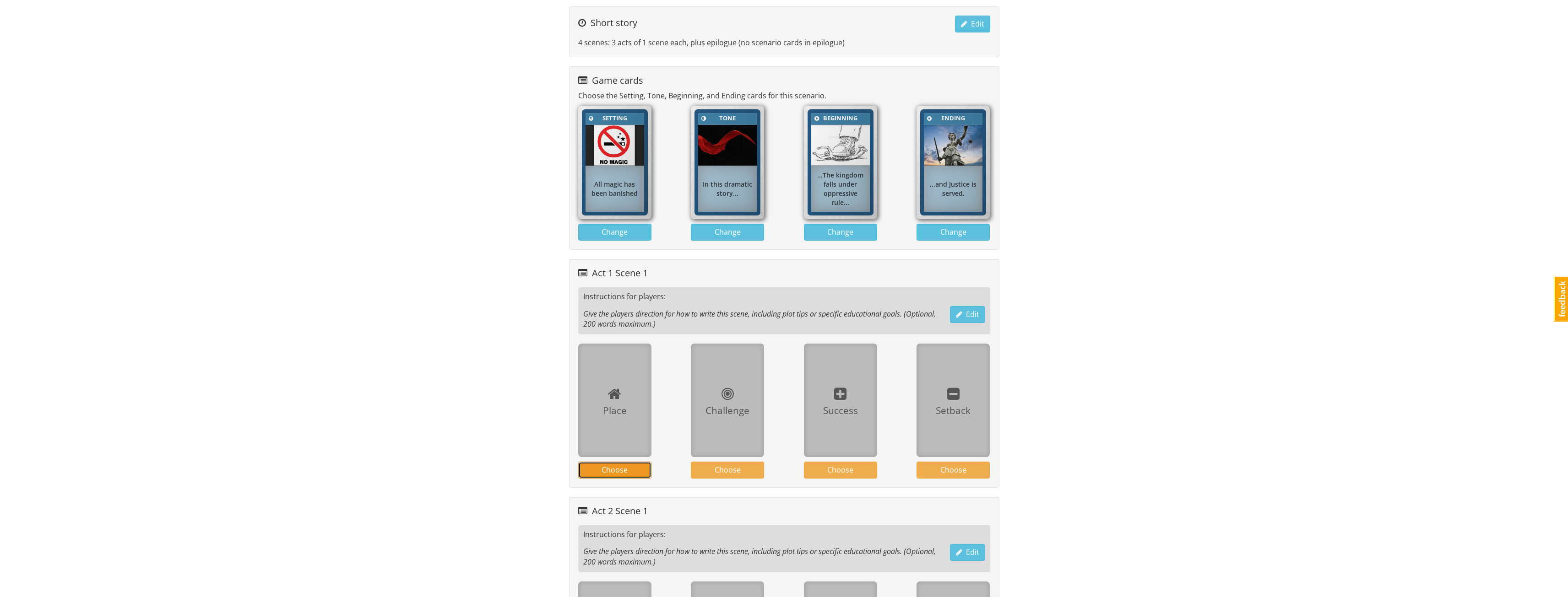
click at [613, 466] on span "Choose" at bounding box center [614, 470] width 26 height 10
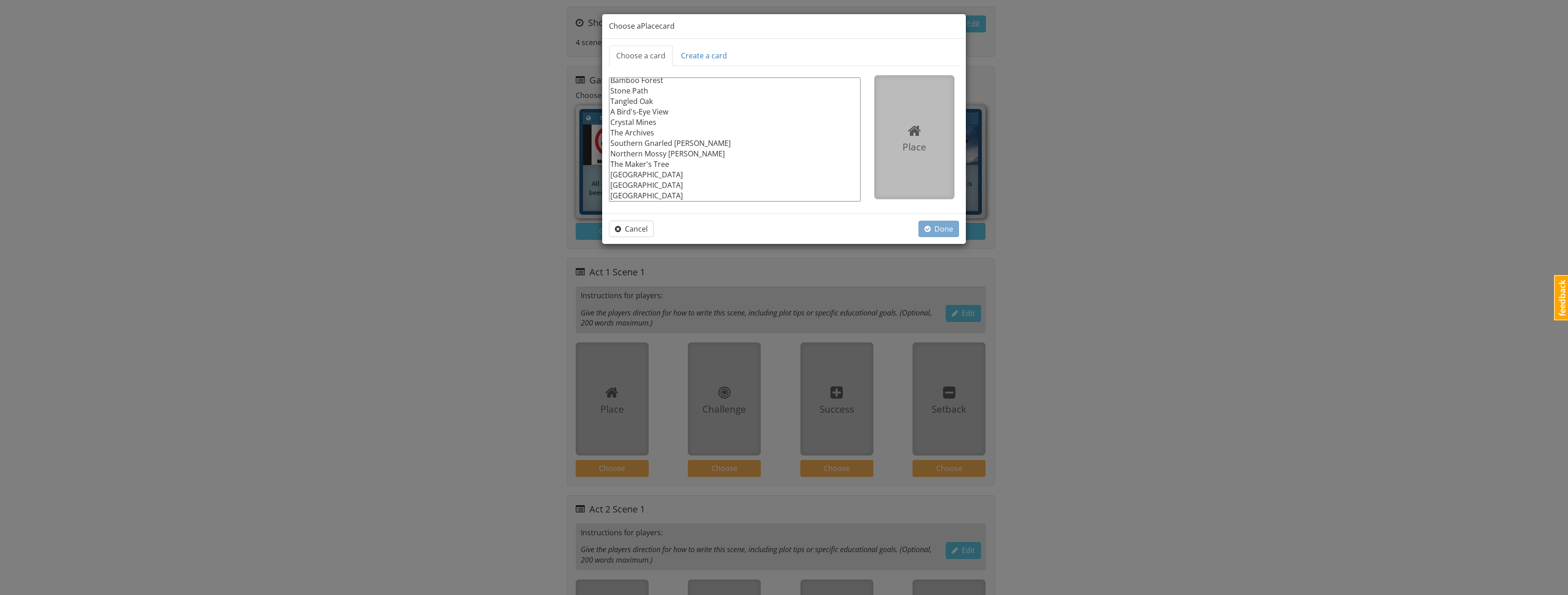
scroll to position [0, 0]
click at [660, 144] on option "The Swimming Hole" at bounding box center [735, 146] width 251 height 10
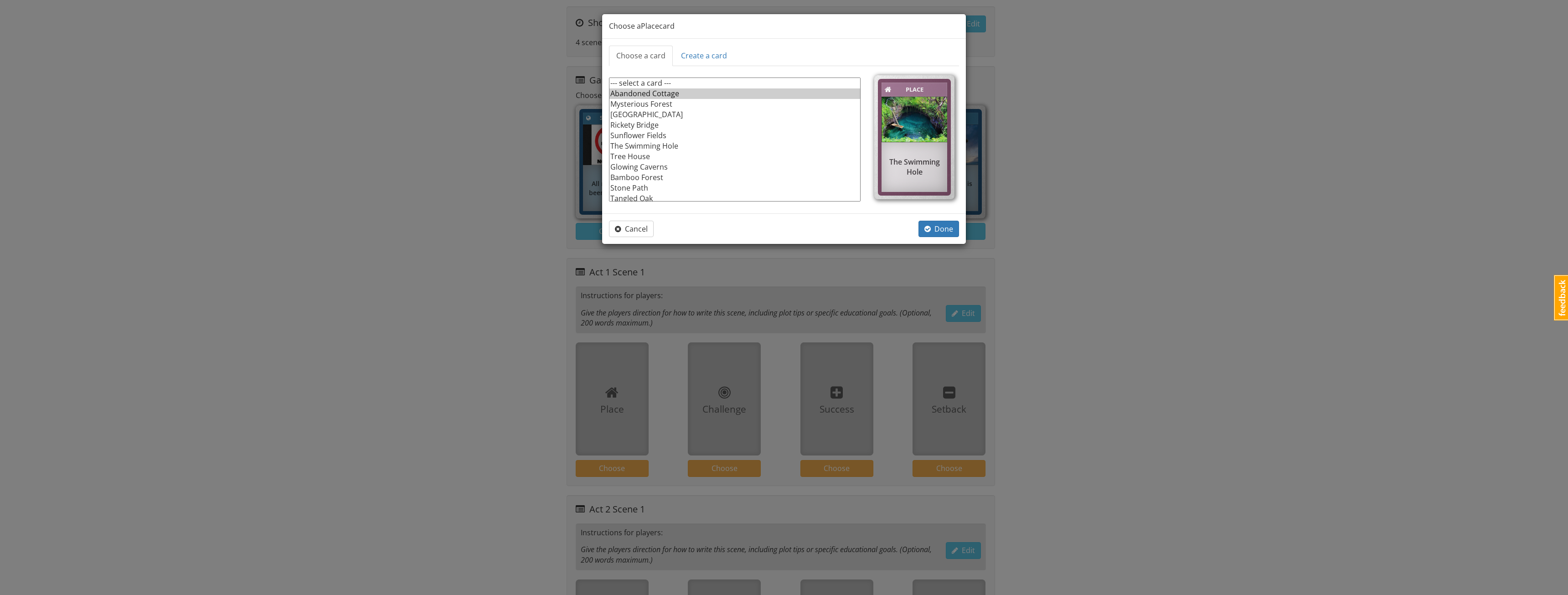
click at [658, 96] on option "Abandoned Cottage" at bounding box center [735, 93] width 251 height 10
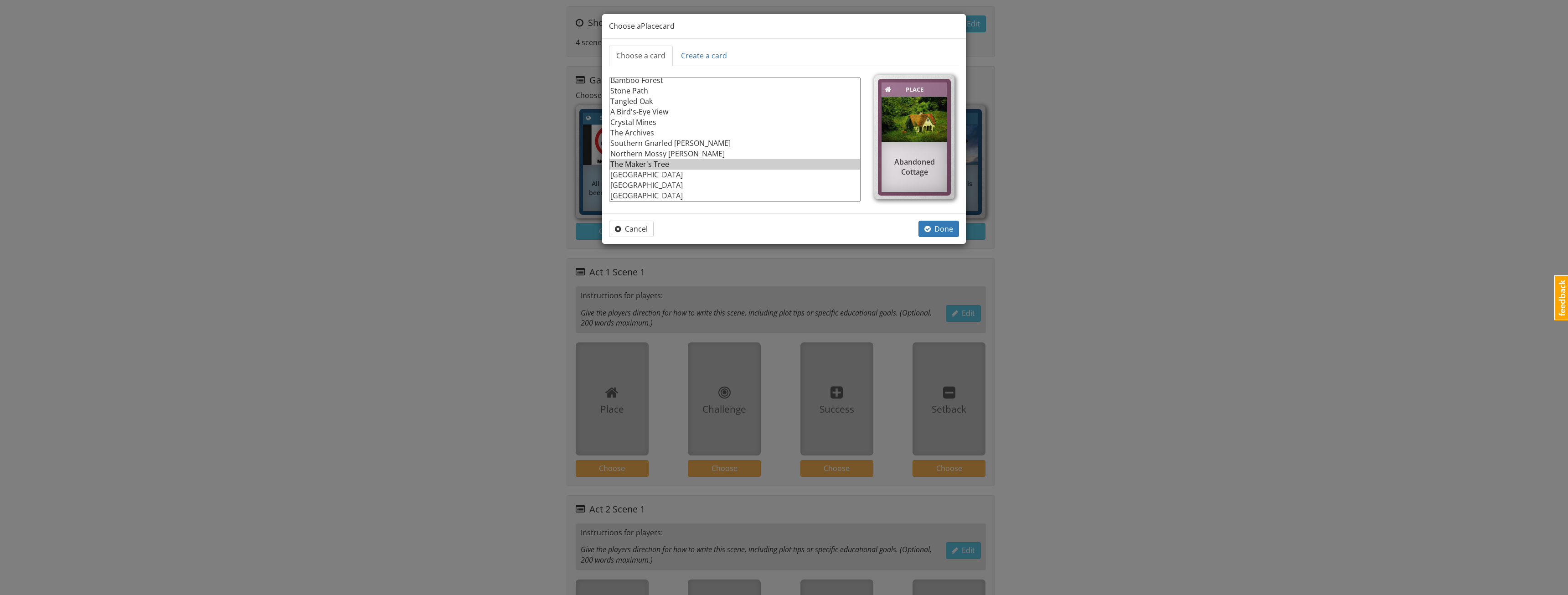
click at [643, 164] on option "The Maker's Tree" at bounding box center [735, 164] width 251 height 10
click at [656, 174] on option "[GEOGRAPHIC_DATA]" at bounding box center [735, 175] width 251 height 10
click at [651, 182] on option "[GEOGRAPHIC_DATA]" at bounding box center [735, 185] width 251 height 10
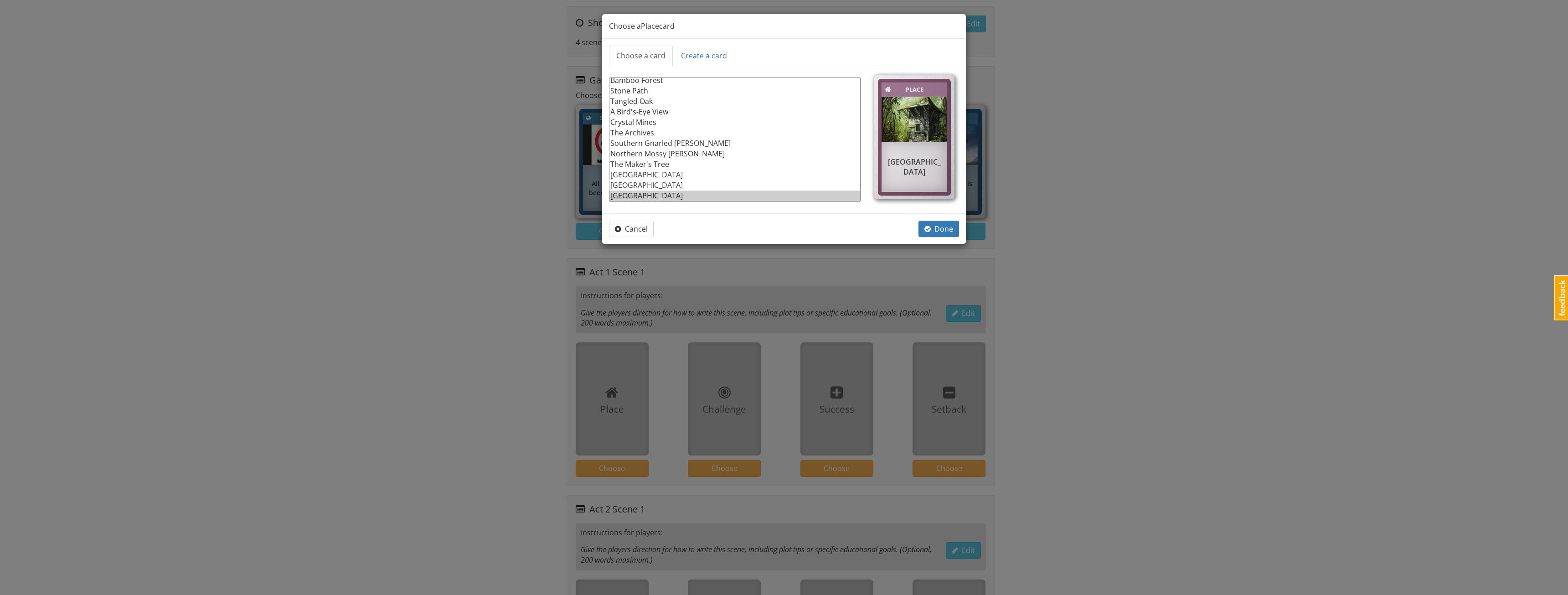
click at [661, 196] on option "[GEOGRAPHIC_DATA]" at bounding box center [735, 195] width 251 height 10
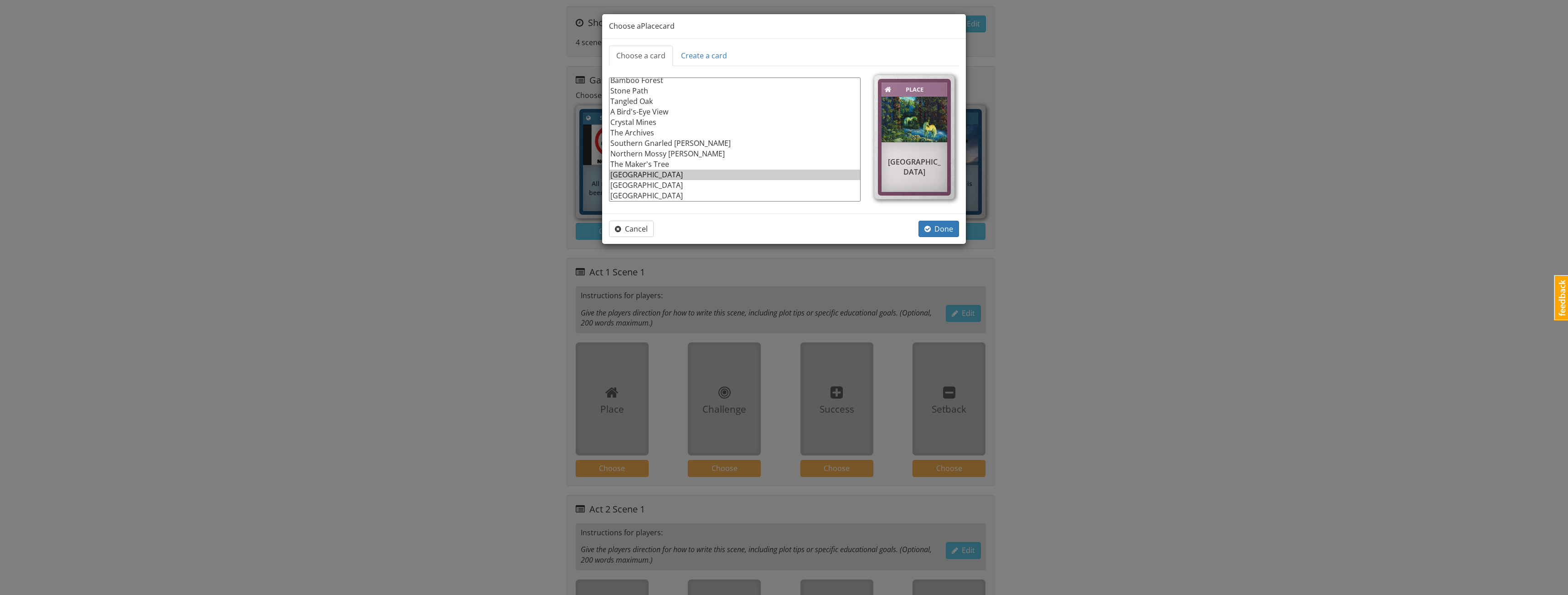
click at [633, 178] on option "[GEOGRAPHIC_DATA]" at bounding box center [735, 175] width 251 height 10
click at [636, 181] on option "[GEOGRAPHIC_DATA]" at bounding box center [735, 185] width 251 height 10
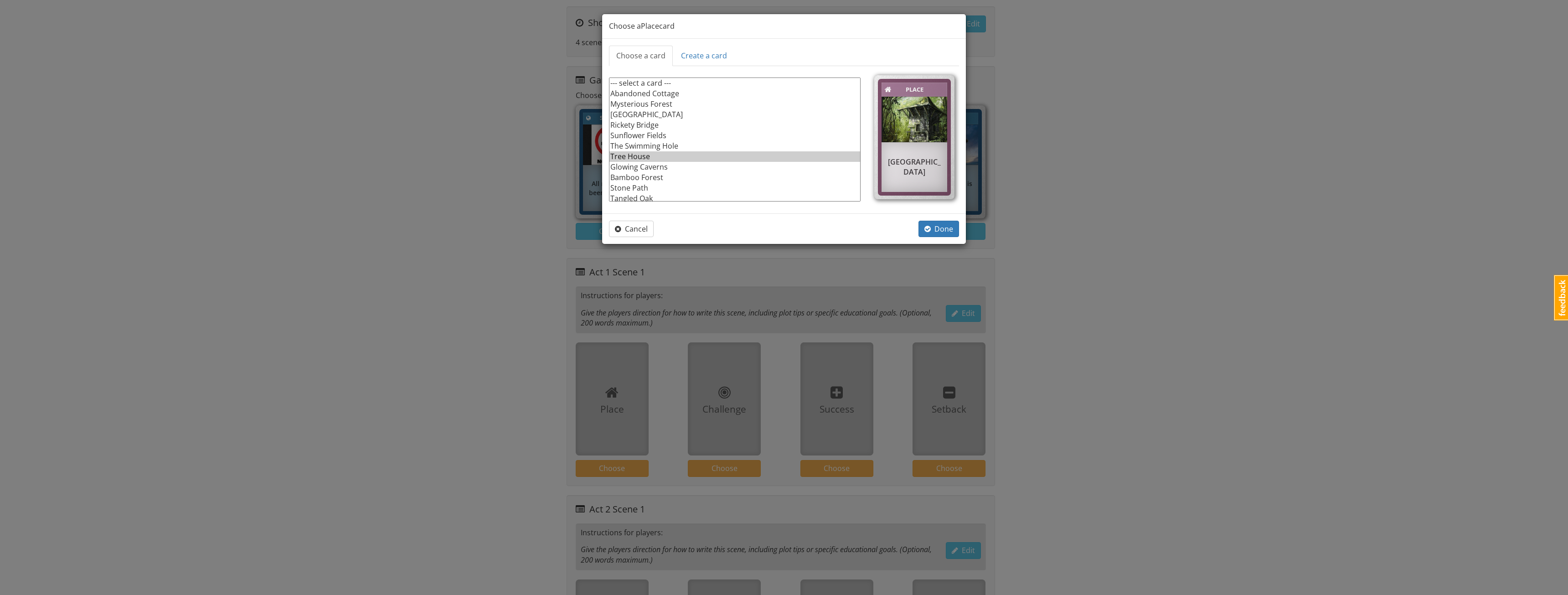
click at [641, 154] on option "Tree House" at bounding box center [735, 157] width 251 height 10
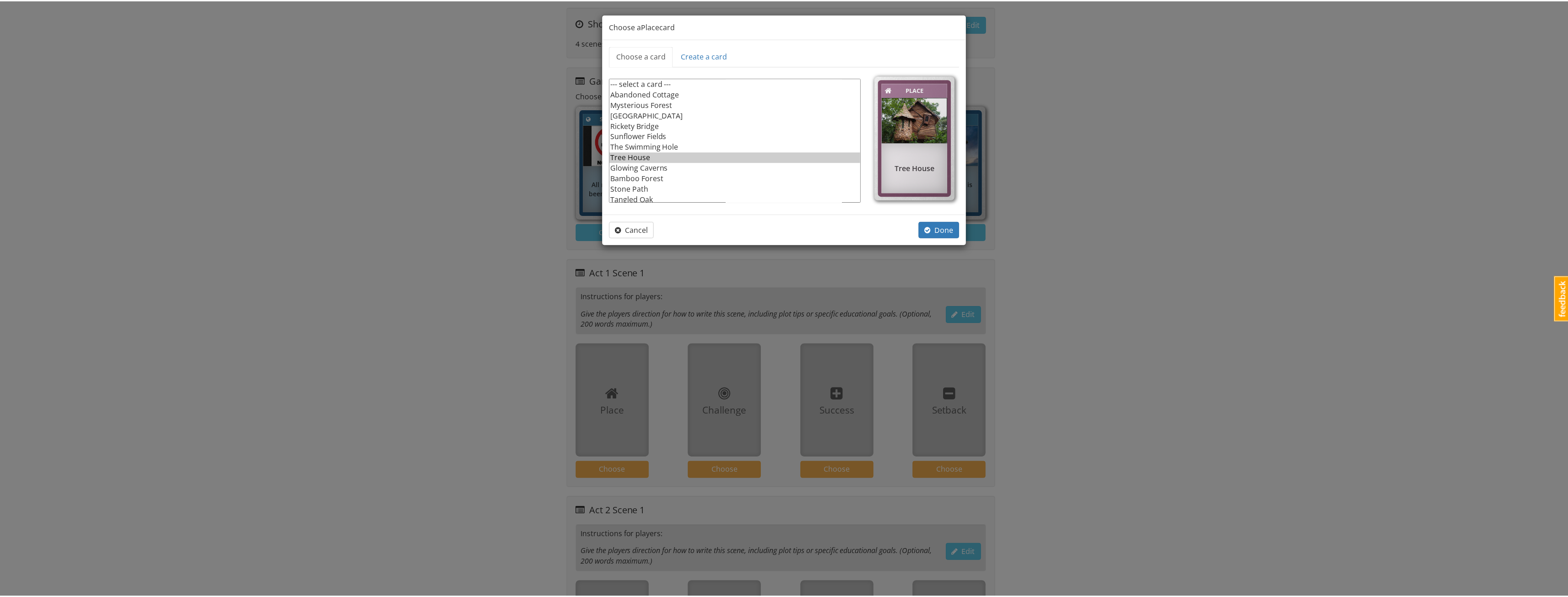
scroll to position [98, 0]
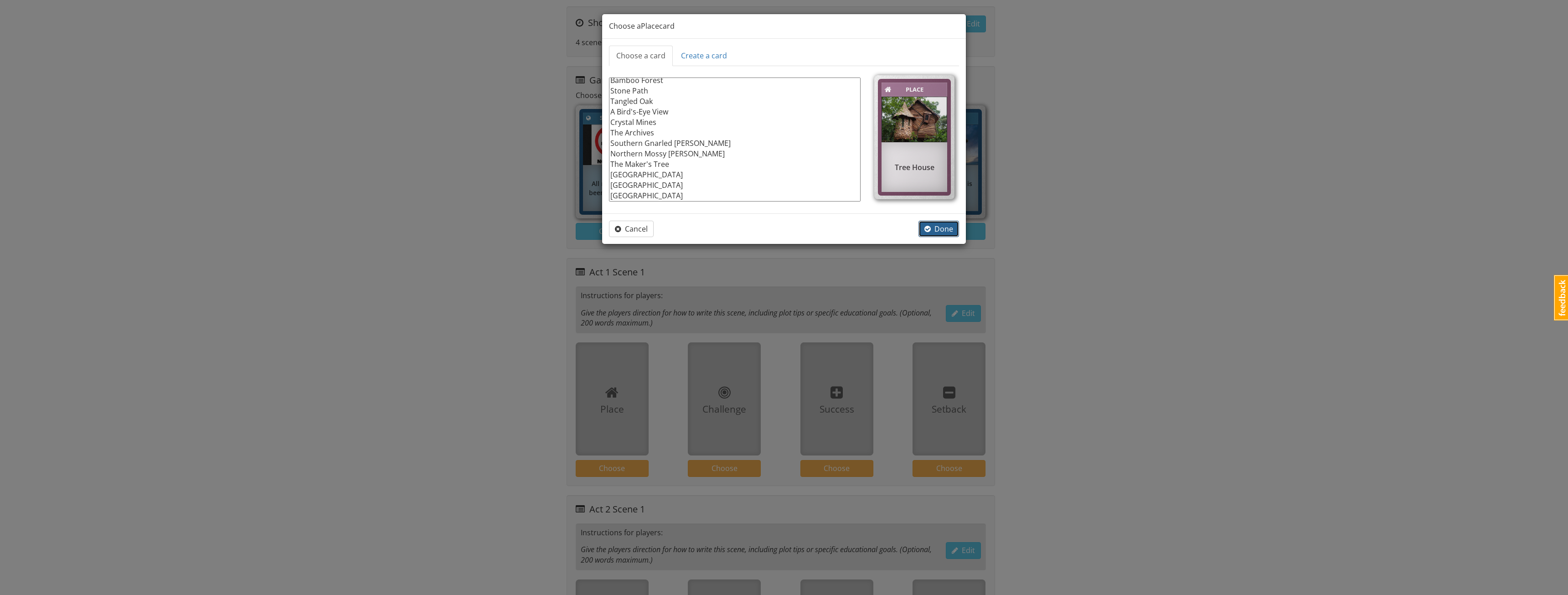
click at [931, 231] on span "Done" at bounding box center [939, 229] width 29 height 10
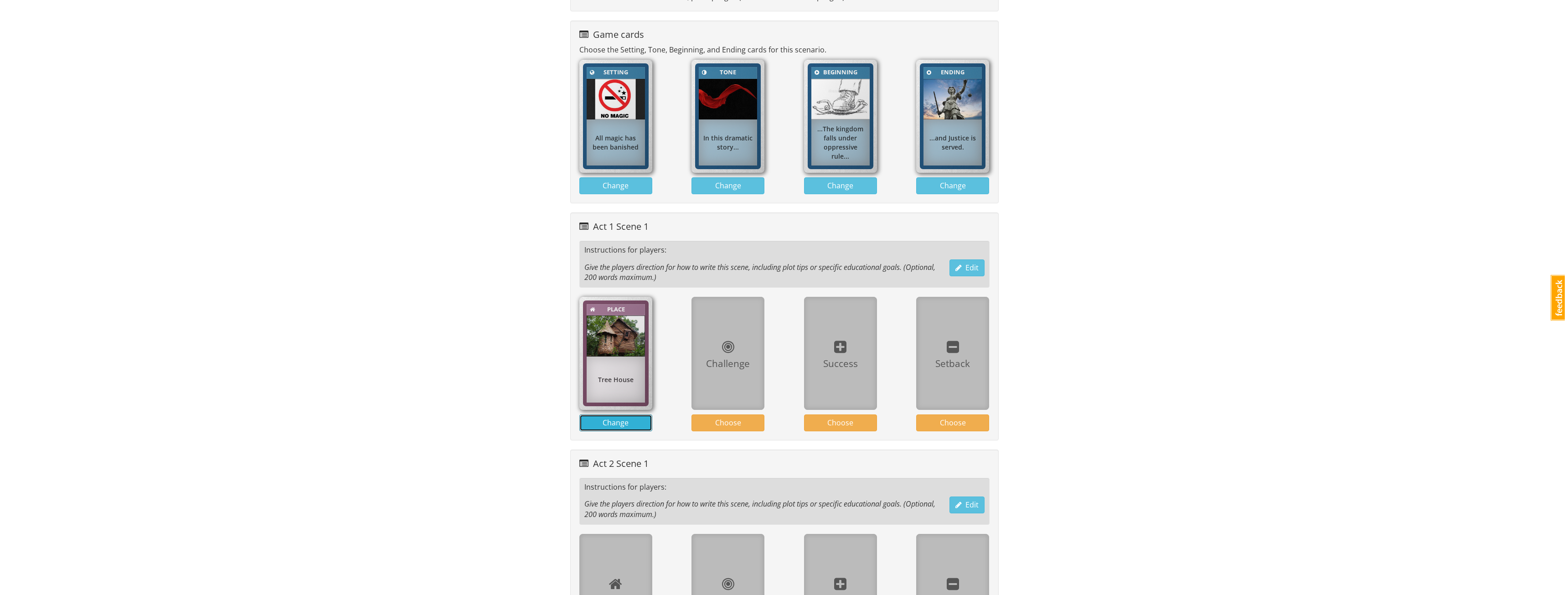
scroll to position [379, 0]
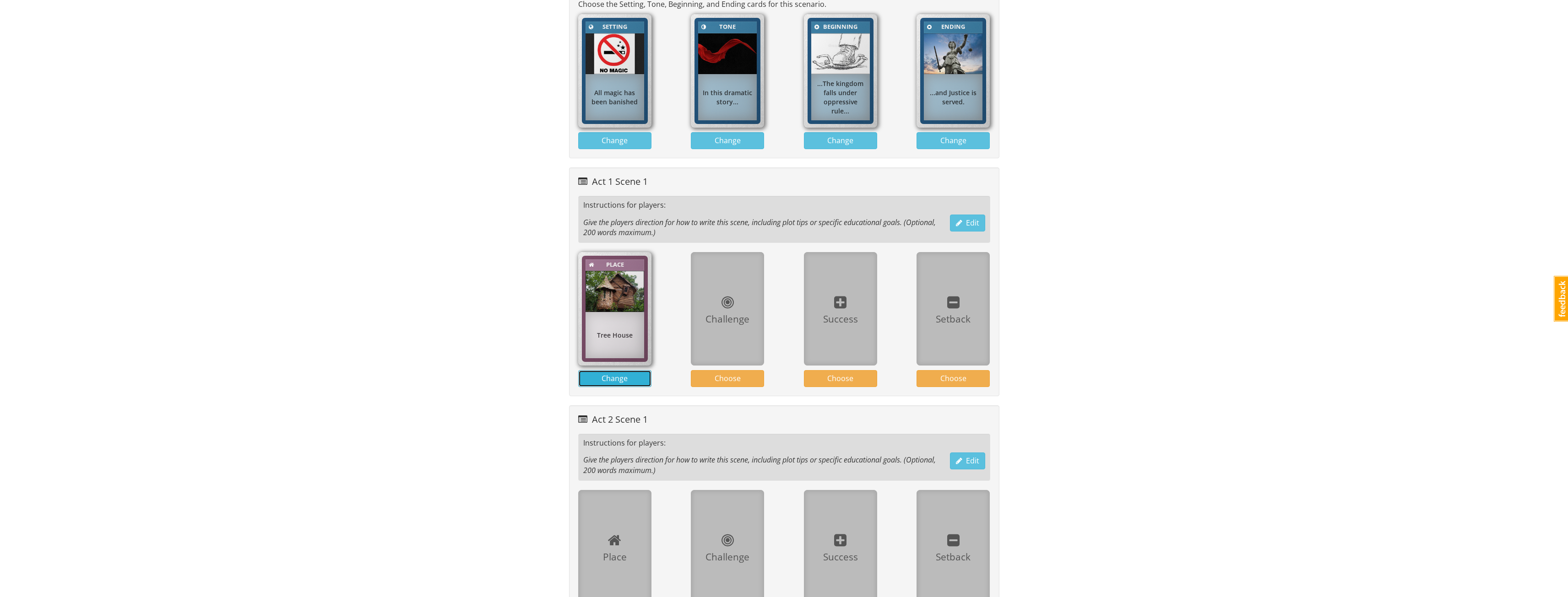
click at [639, 375] on button "Change" at bounding box center [615, 379] width 73 height 17
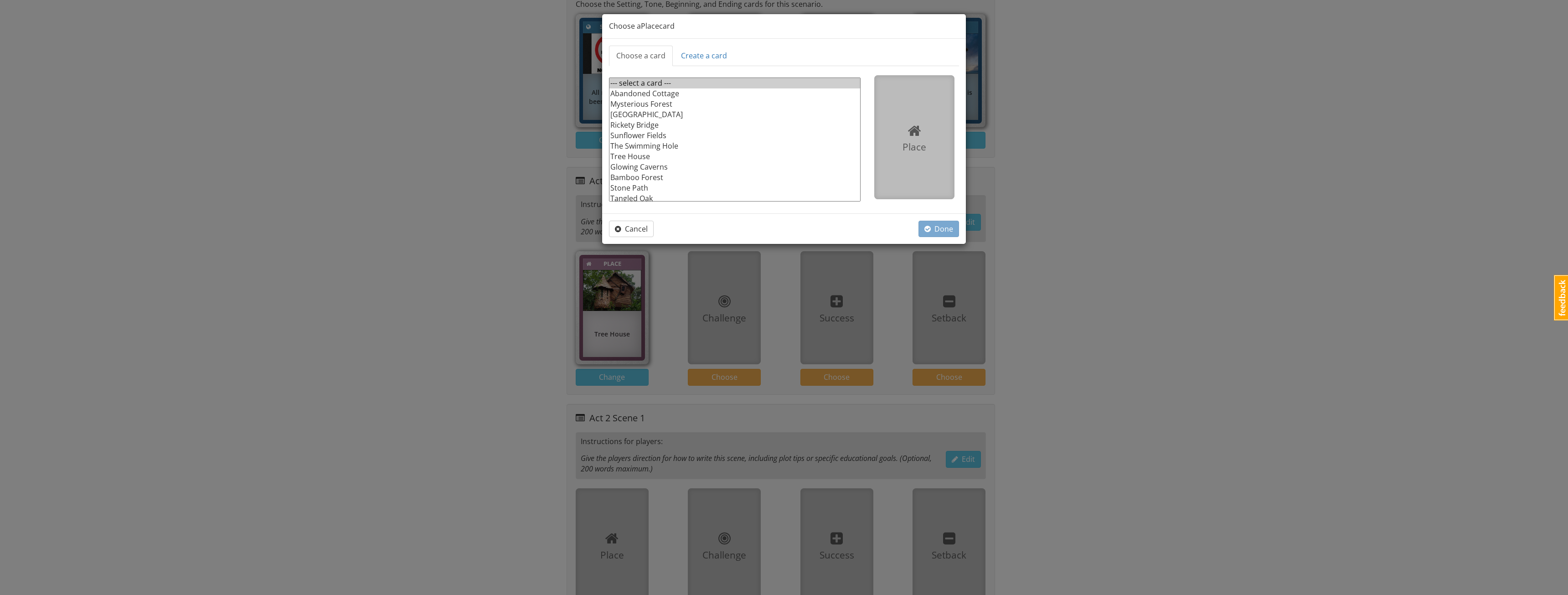
scroll to position [97, 0]
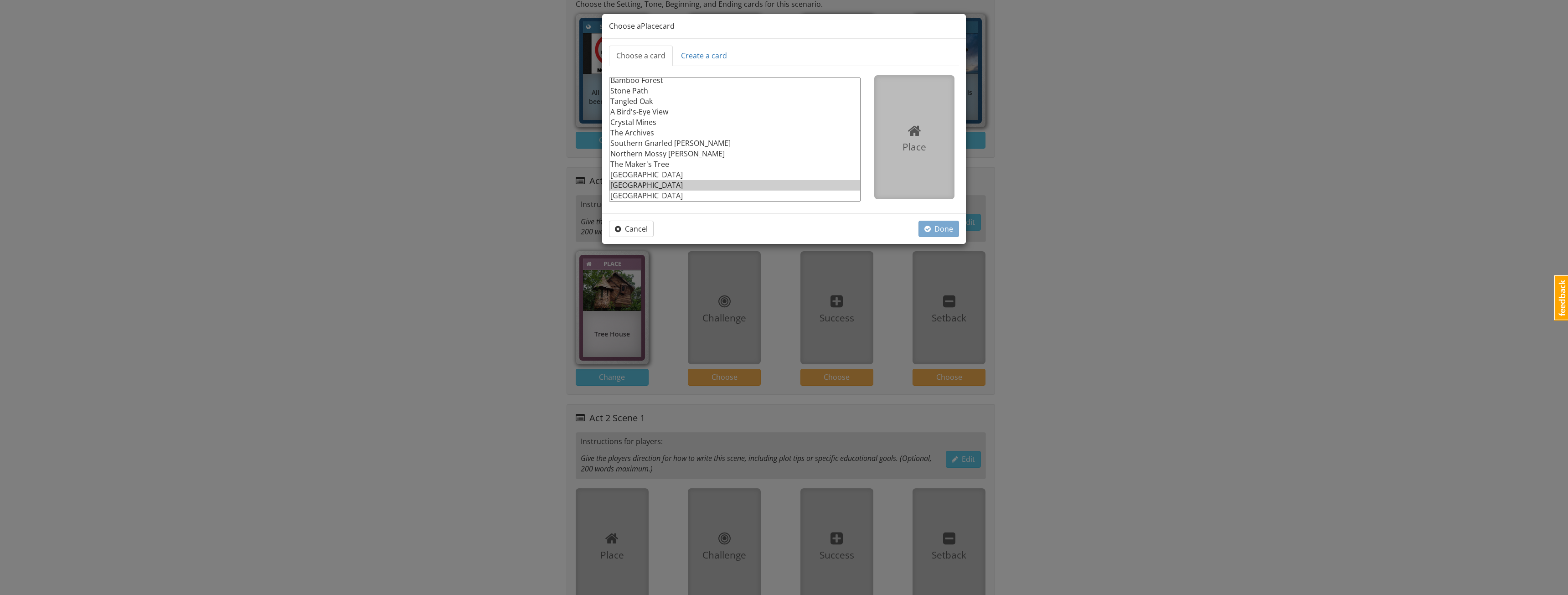
click at [642, 186] on option "[GEOGRAPHIC_DATA]" at bounding box center [735, 185] width 251 height 10
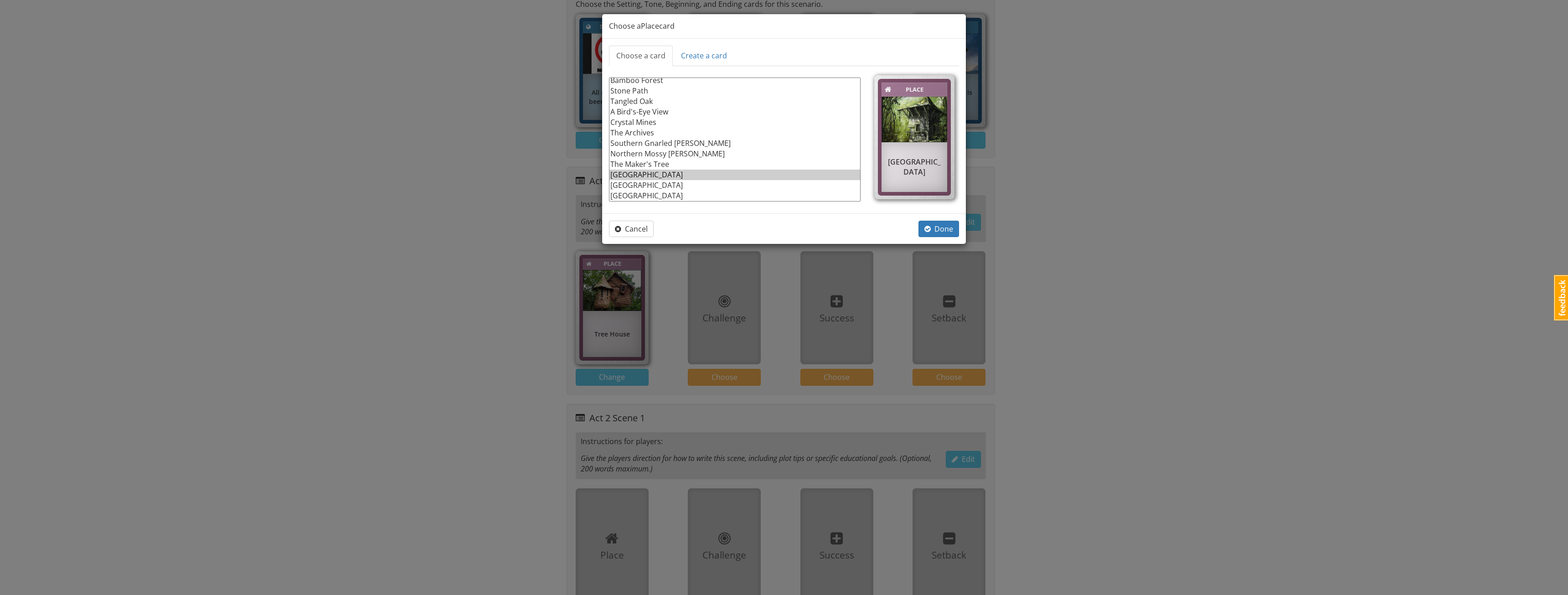
click at [673, 172] on option "[GEOGRAPHIC_DATA]" at bounding box center [735, 175] width 251 height 10
click at [671, 174] on option "The Archives" at bounding box center [735, 178] width 251 height 10
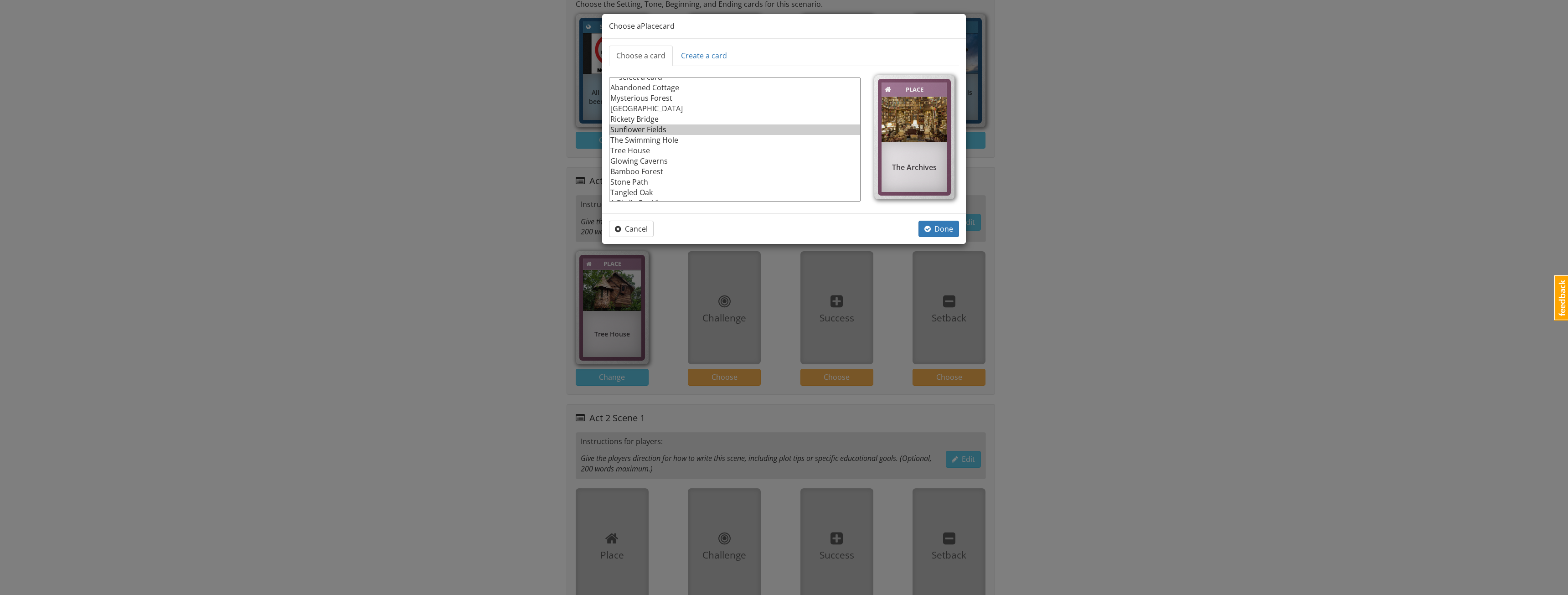
click at [656, 125] on option "Sunflower Fields" at bounding box center [735, 129] width 251 height 10
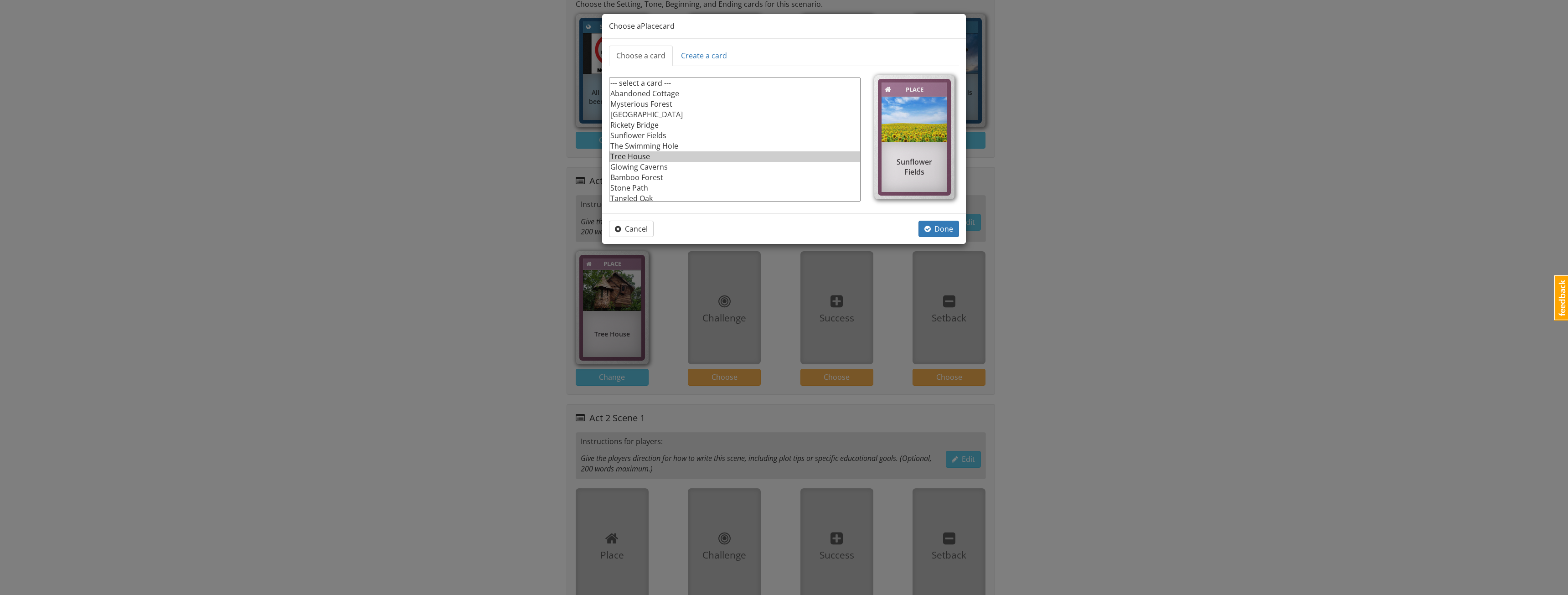
click at [673, 153] on option "Tree House" at bounding box center [735, 157] width 251 height 10
click at [925, 220] on div "Cancel Done" at bounding box center [784, 228] width 364 height 31
click at [925, 224] on button "Done" at bounding box center [939, 229] width 41 height 17
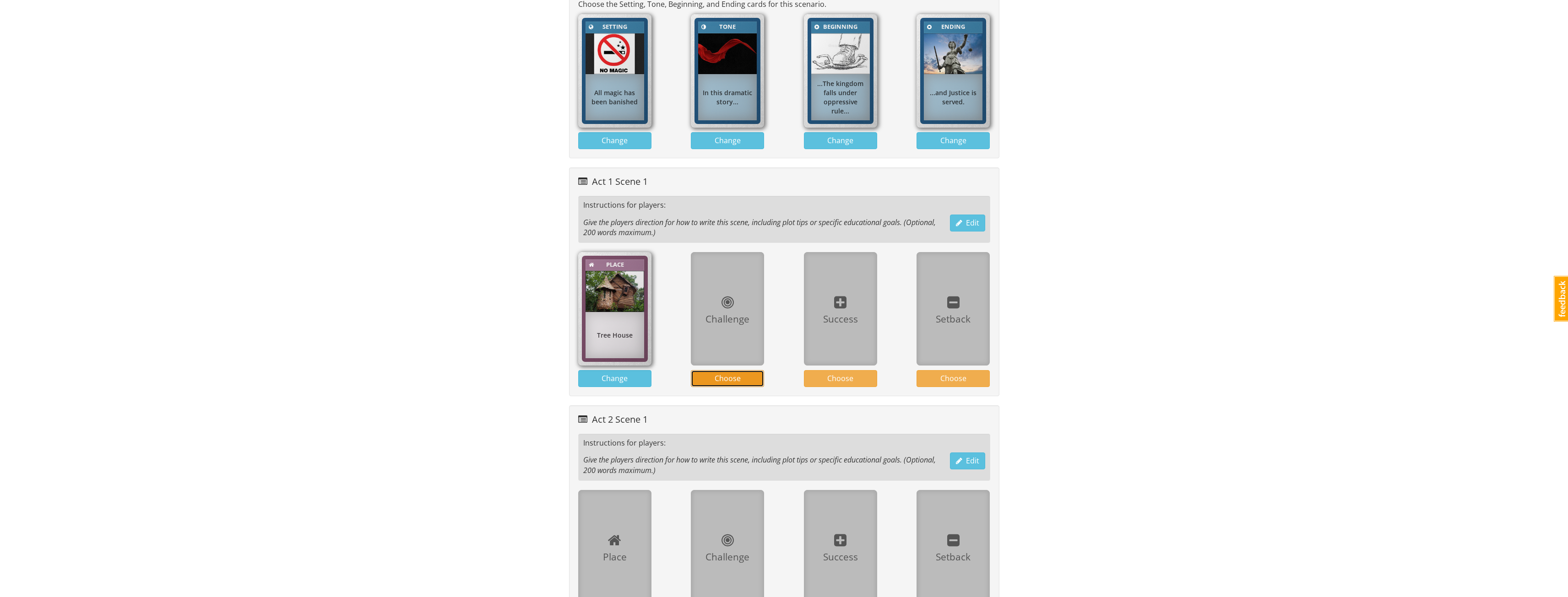
click at [740, 372] on button "Choose" at bounding box center [727, 379] width 73 height 17
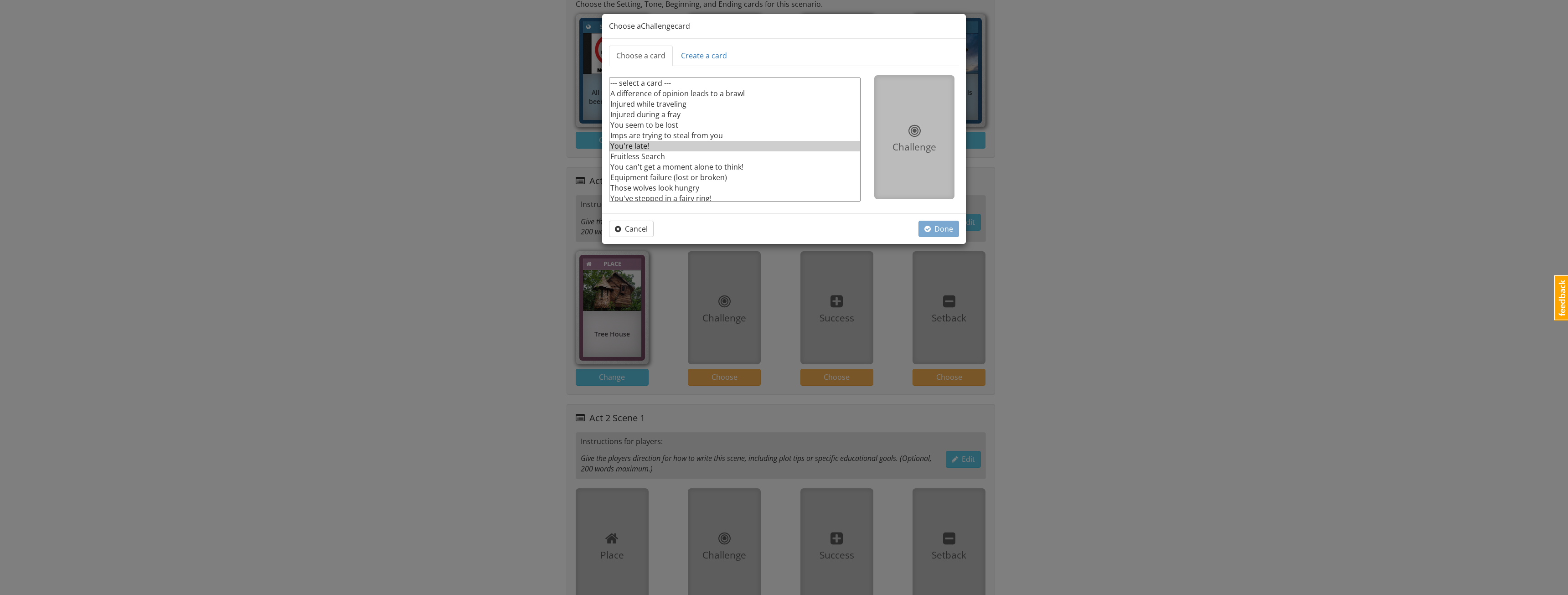
click at [633, 150] on option "You're late!" at bounding box center [735, 146] width 251 height 10
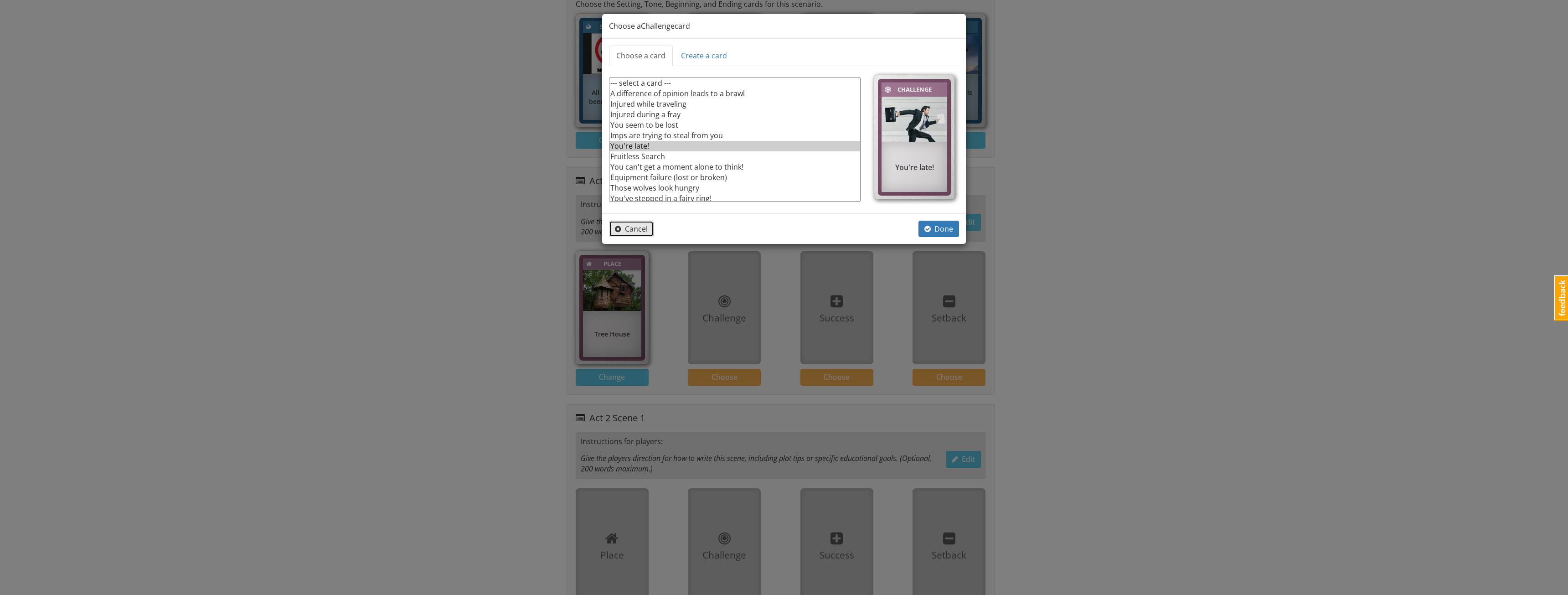
click at [627, 231] on span "Cancel" at bounding box center [631, 229] width 33 height 10
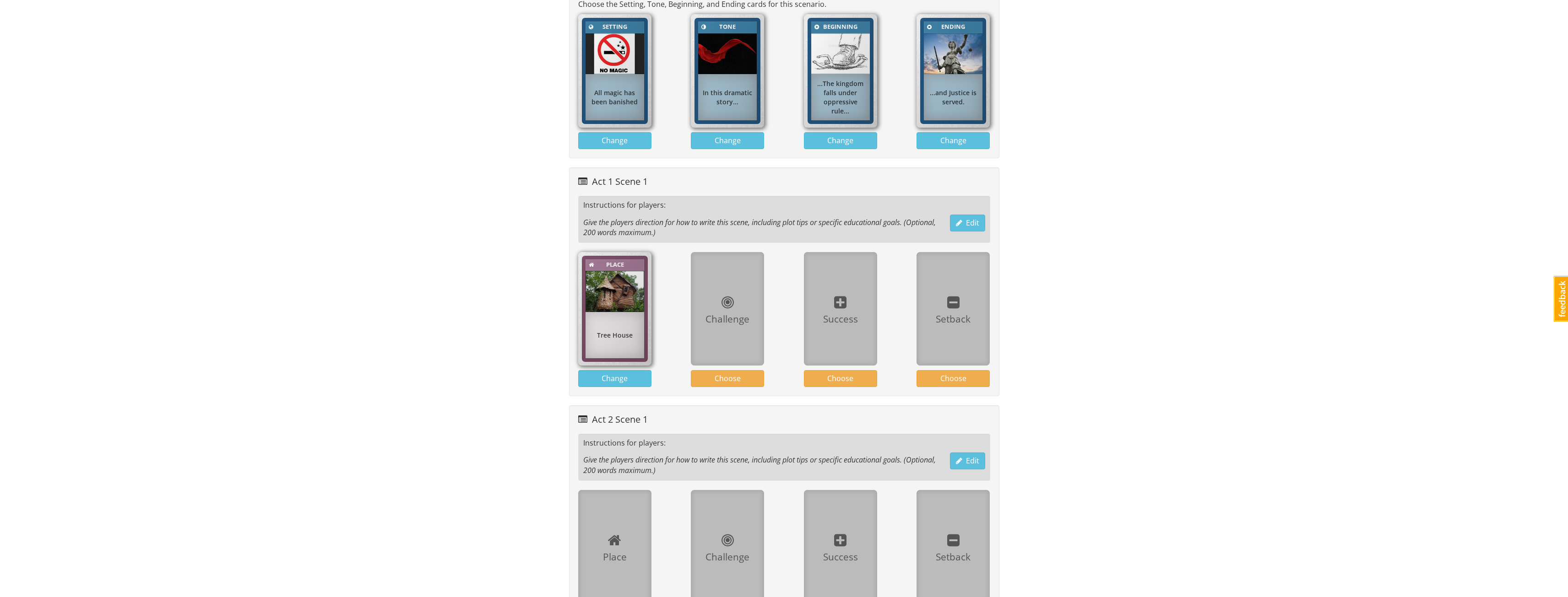
click at [370, 216] on div "mrwestbrook MrWestbrook 1 Toggle navigation Help MrWestbrook Profile Notificati…" at bounding box center [784, 251] width 1568 height 1262
